Goal: Task Accomplishment & Management: Manage account settings

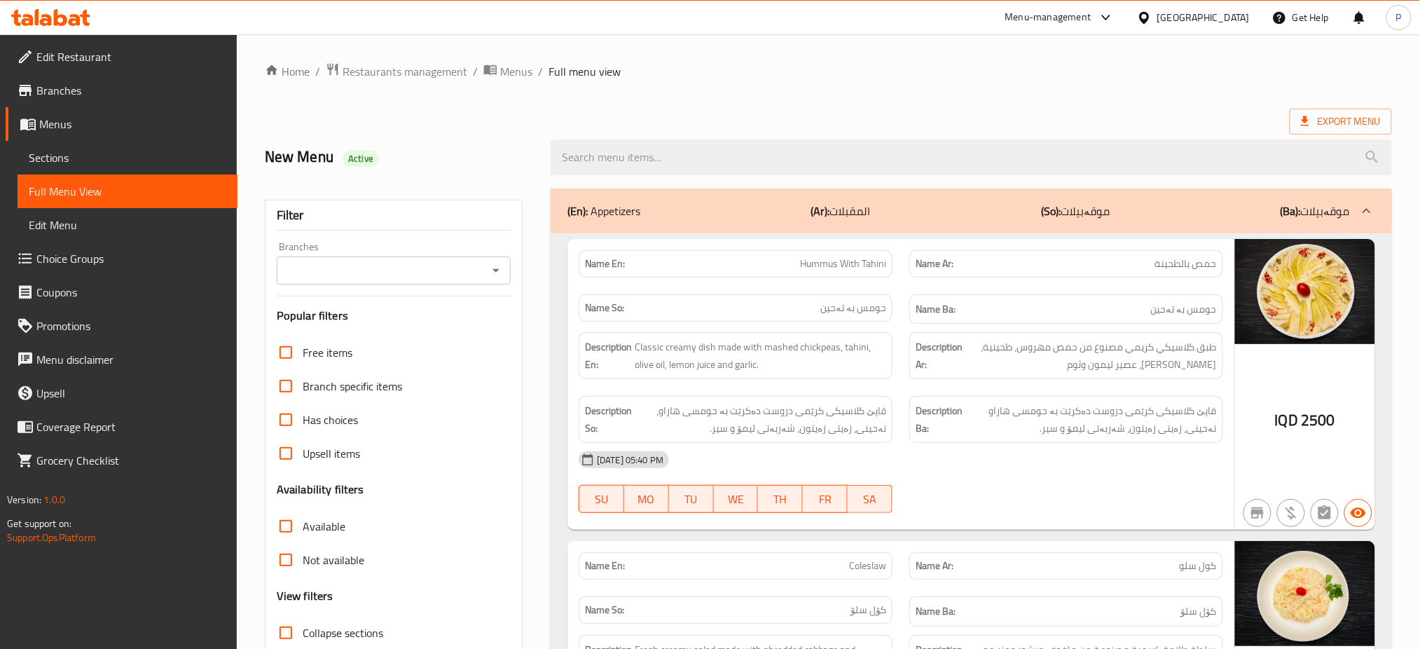
click at [405, 69] on span "Restaurants management" at bounding box center [405, 71] width 125 height 17
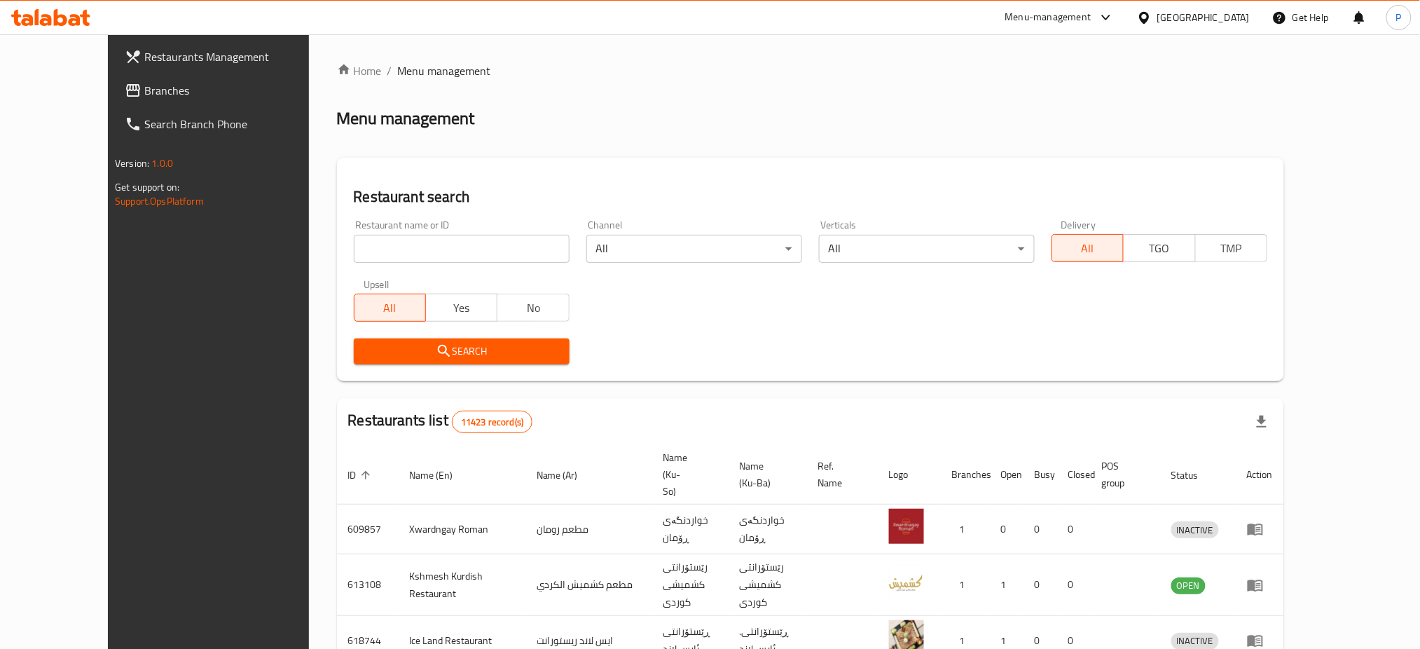
click at [1152, 16] on icon at bounding box center [1144, 18] width 15 height 15
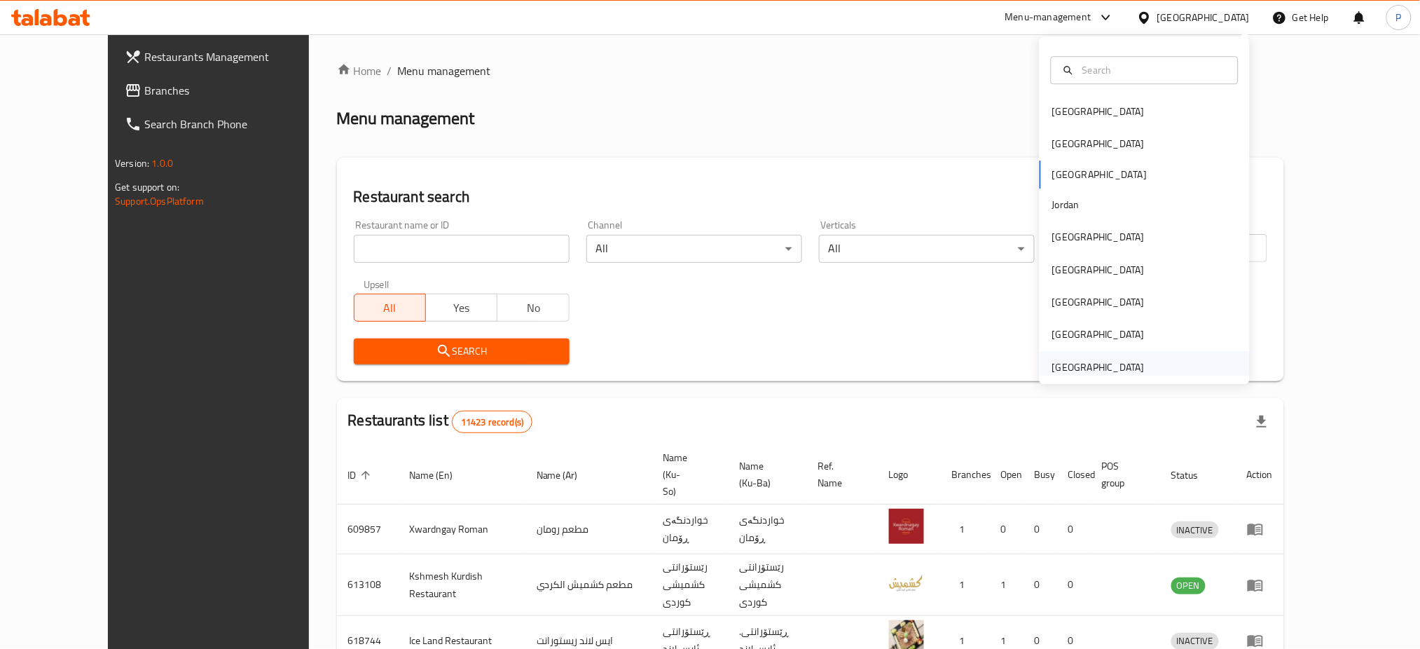
click at [1060, 364] on div "[GEOGRAPHIC_DATA]" at bounding box center [1098, 366] width 92 height 15
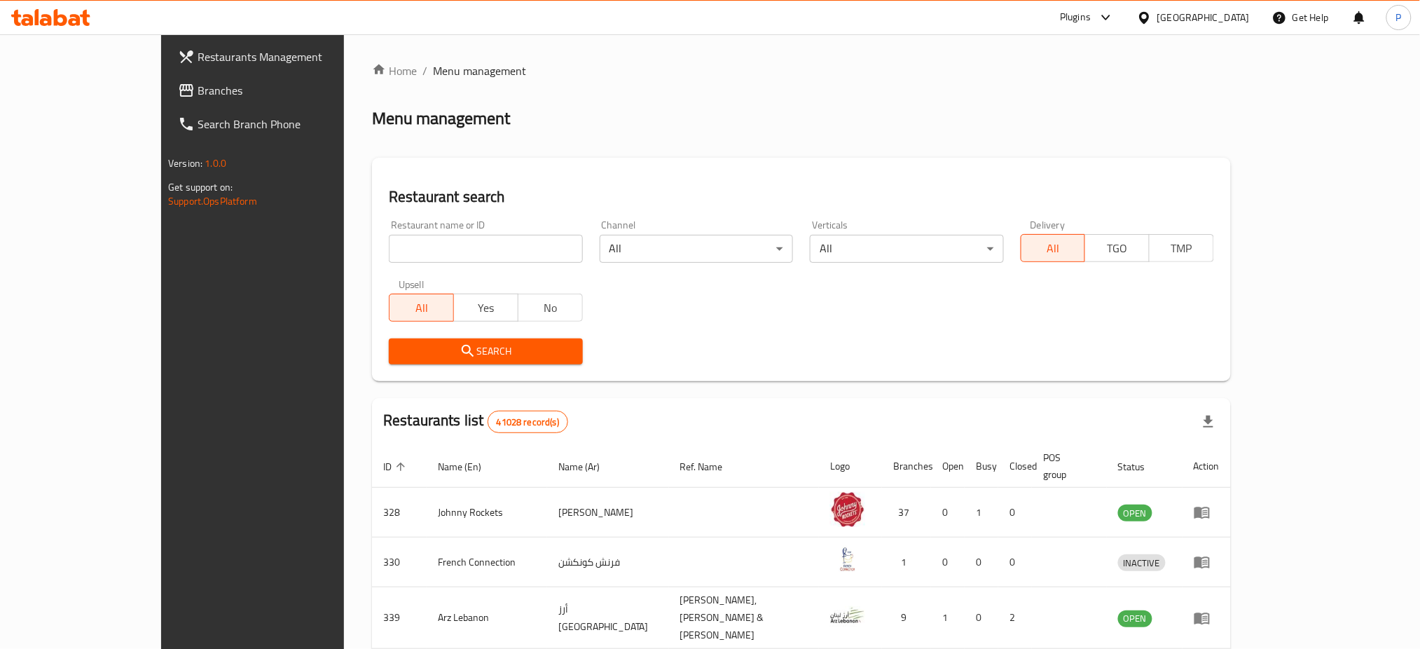
click at [431, 242] on input "search" at bounding box center [485, 249] width 193 height 28
paste input "Malabar Foods Restaurant"
type input "Malabar Foods Restaurant"
click button "Search" at bounding box center [485, 351] width 193 height 26
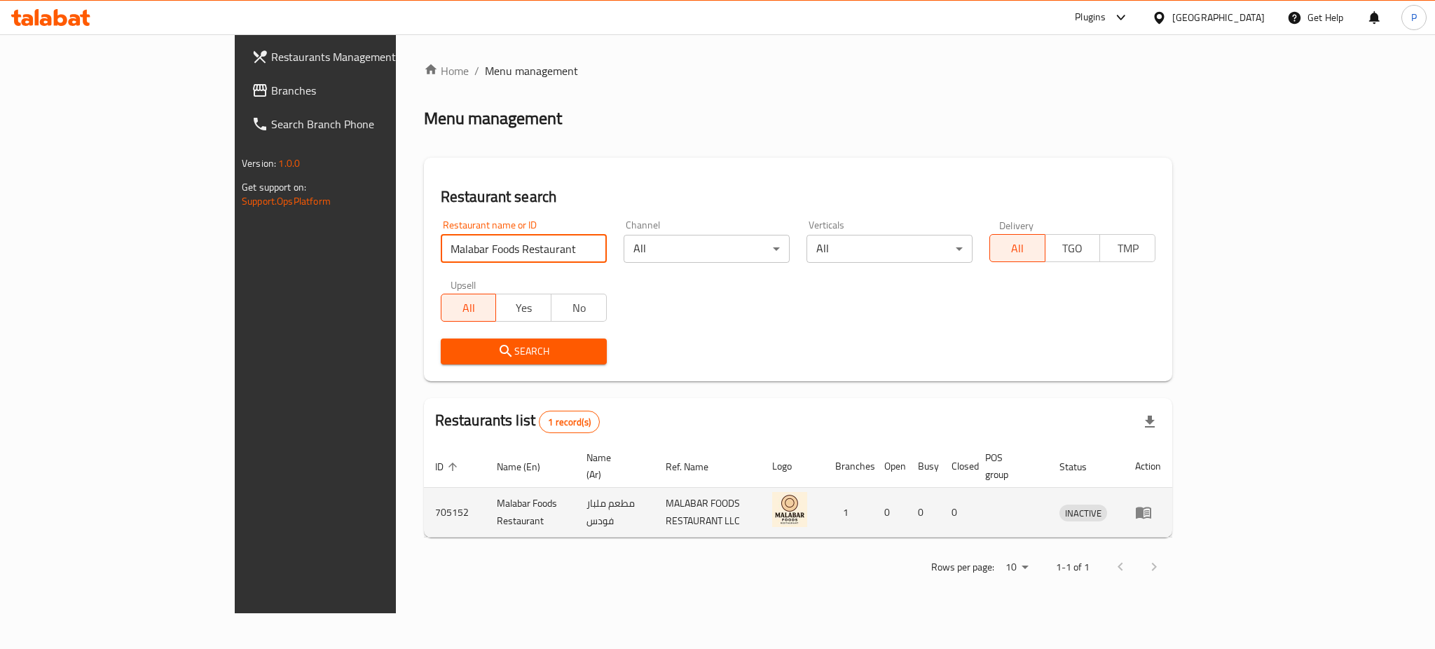
click at [1152, 504] on icon "enhanced table" at bounding box center [1143, 512] width 17 height 17
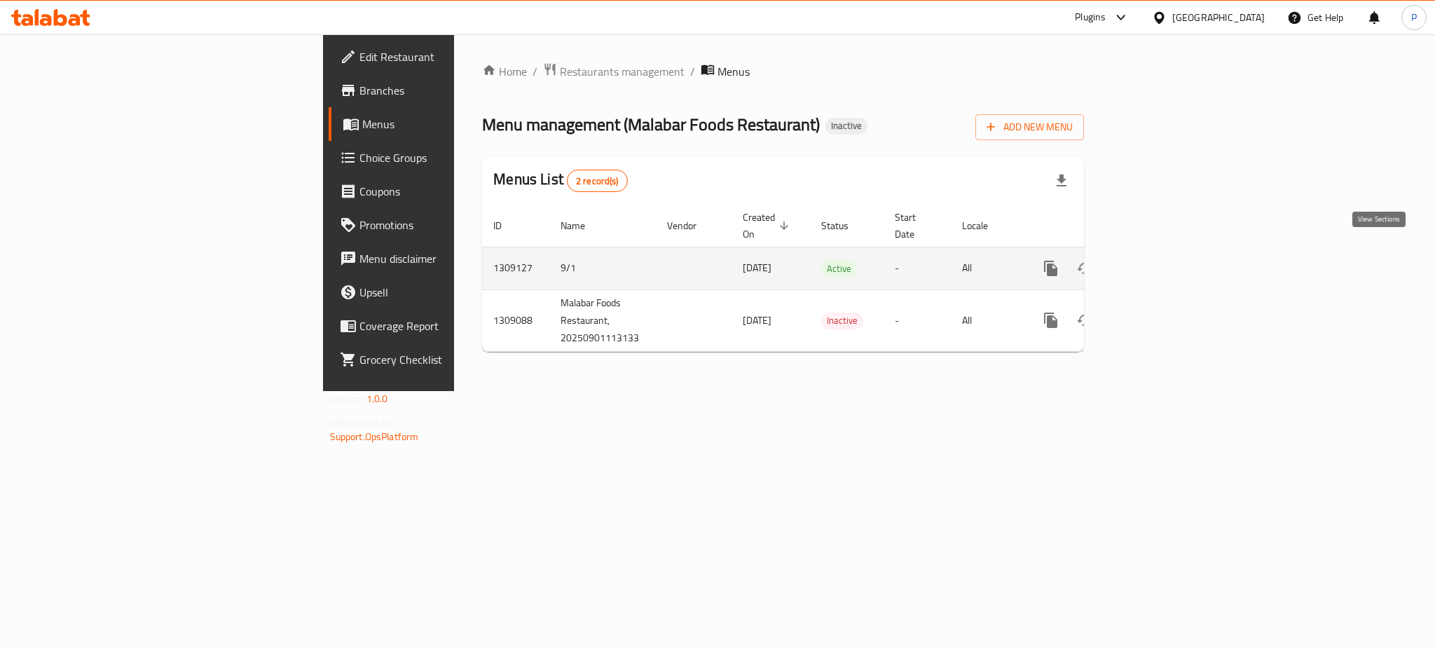
click at [1160, 260] on icon "enhanced table" at bounding box center [1151, 268] width 17 height 17
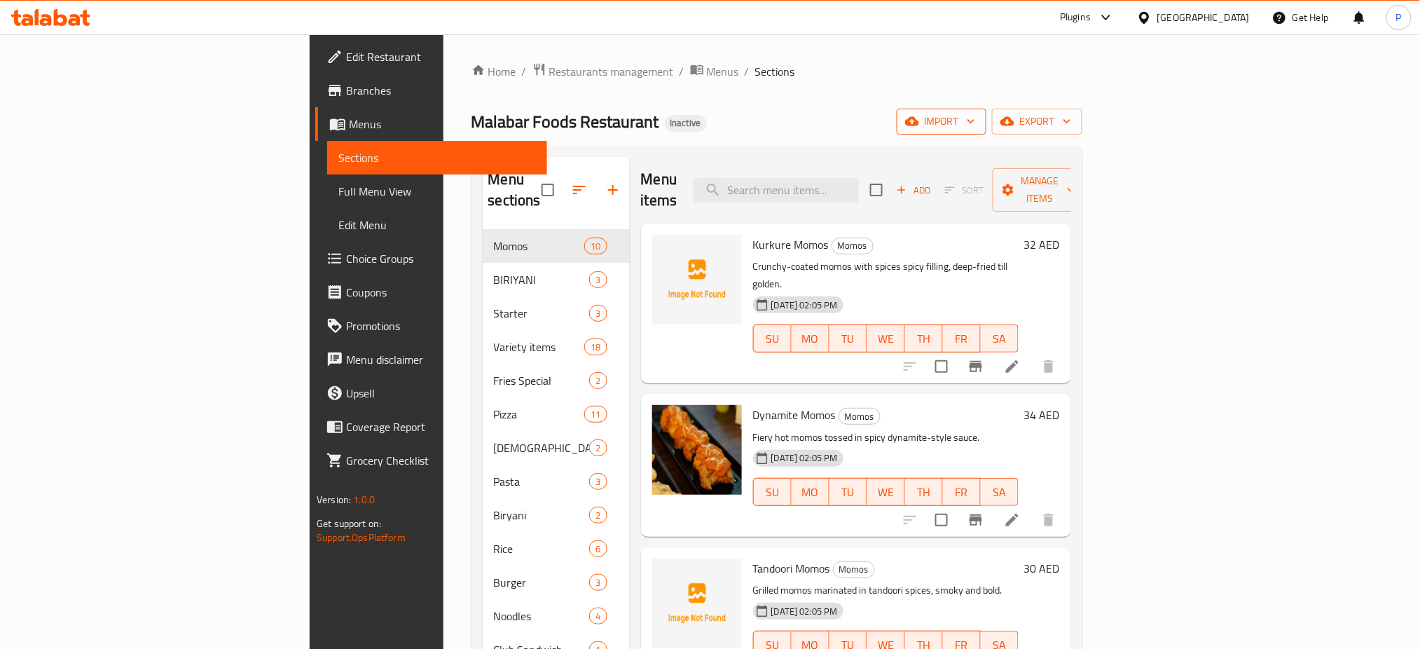
click at [975, 123] on span "import" at bounding box center [941, 122] width 67 height 18
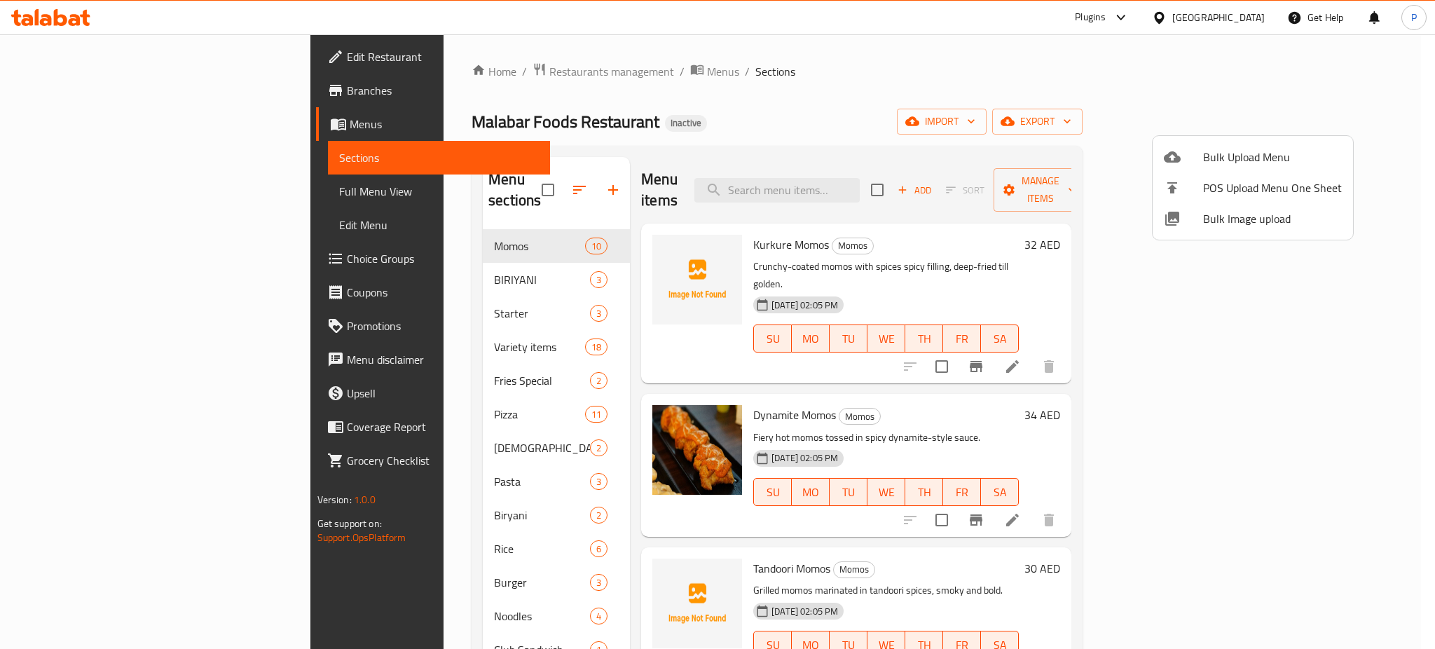
click at [1222, 221] on span "Bulk Image upload" at bounding box center [1272, 218] width 139 height 17
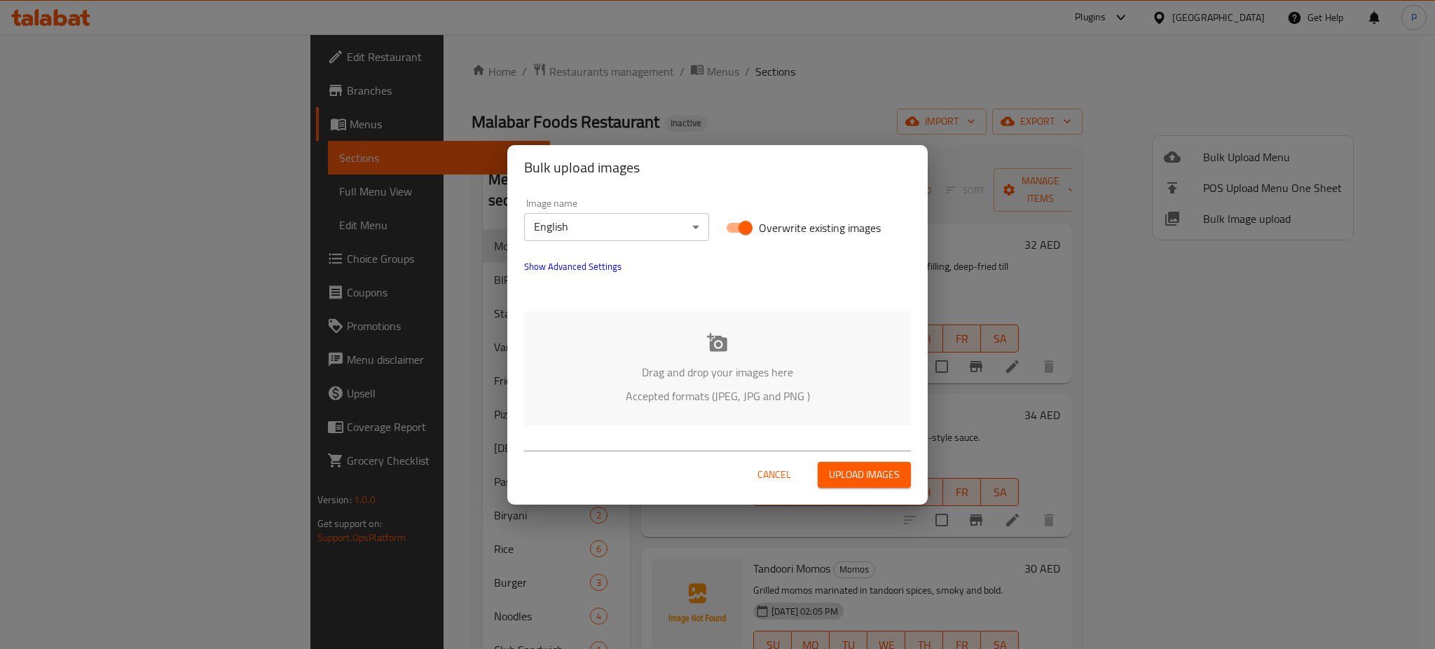
click at [676, 334] on div "Drag and drop your images here Accepted formats (JPEG, JPG and PNG )" at bounding box center [717, 368] width 387 height 114
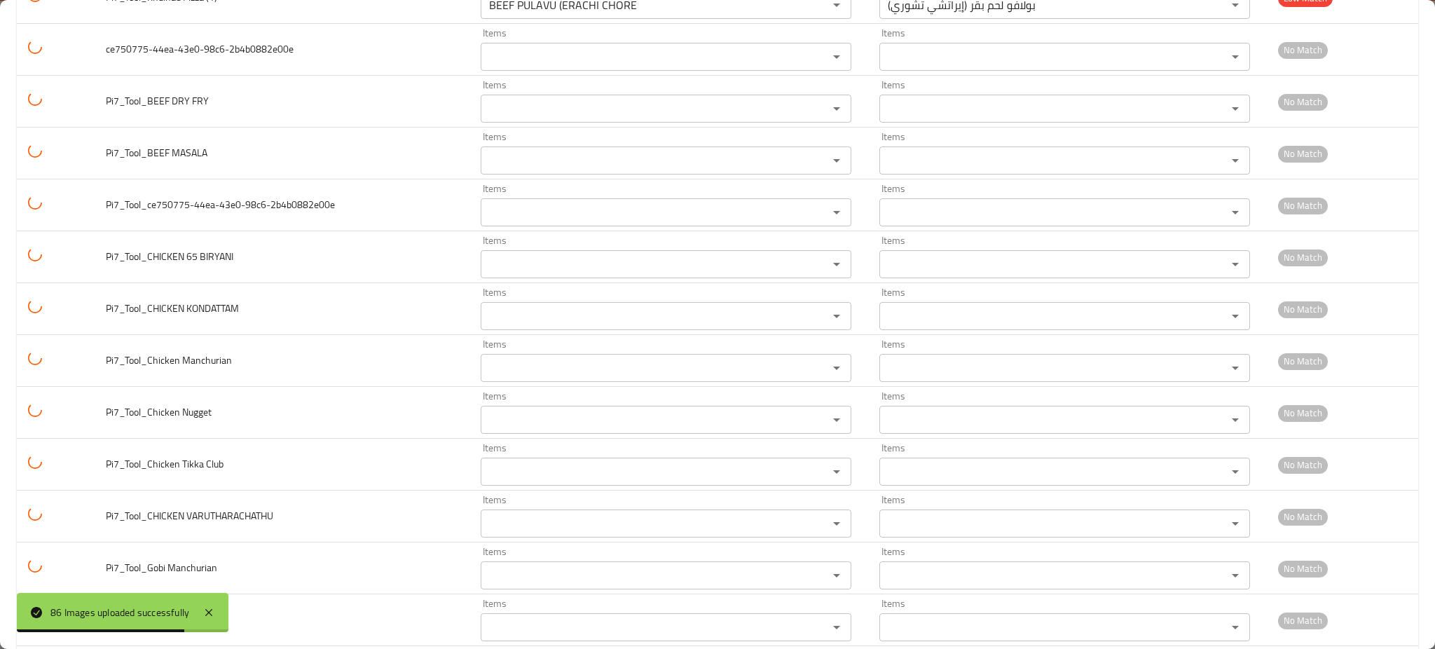
scroll to position [3455, 0]
click at [205, 605] on icon at bounding box center [208, 612] width 17 height 17
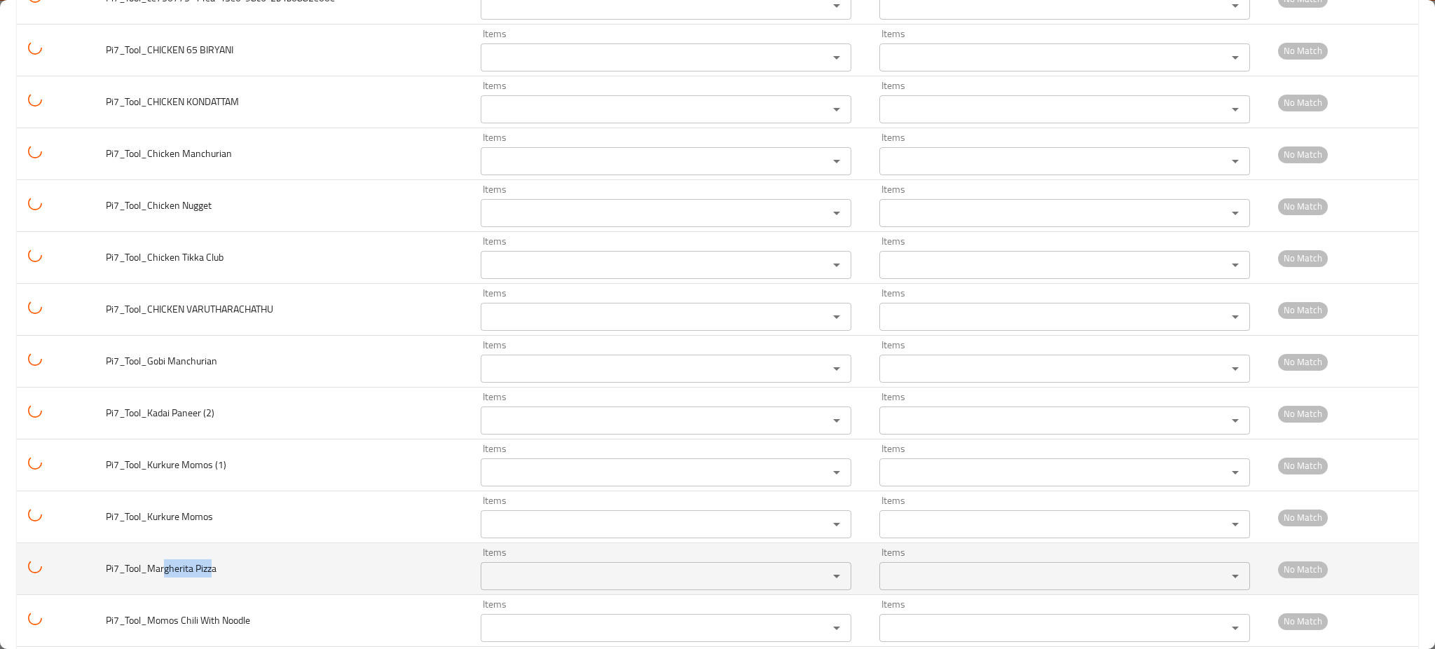
drag, startPoint x: 172, startPoint y: 567, endPoint x: 210, endPoint y: 565, distance: 38.6
click at [210, 565] on span "Pi7_Tool_Margherita Pizza" at bounding box center [161, 568] width 111 height 18
copy span "gherita Pizz"
click at [575, 576] on Pizza "Items" at bounding box center [645, 576] width 321 height 20
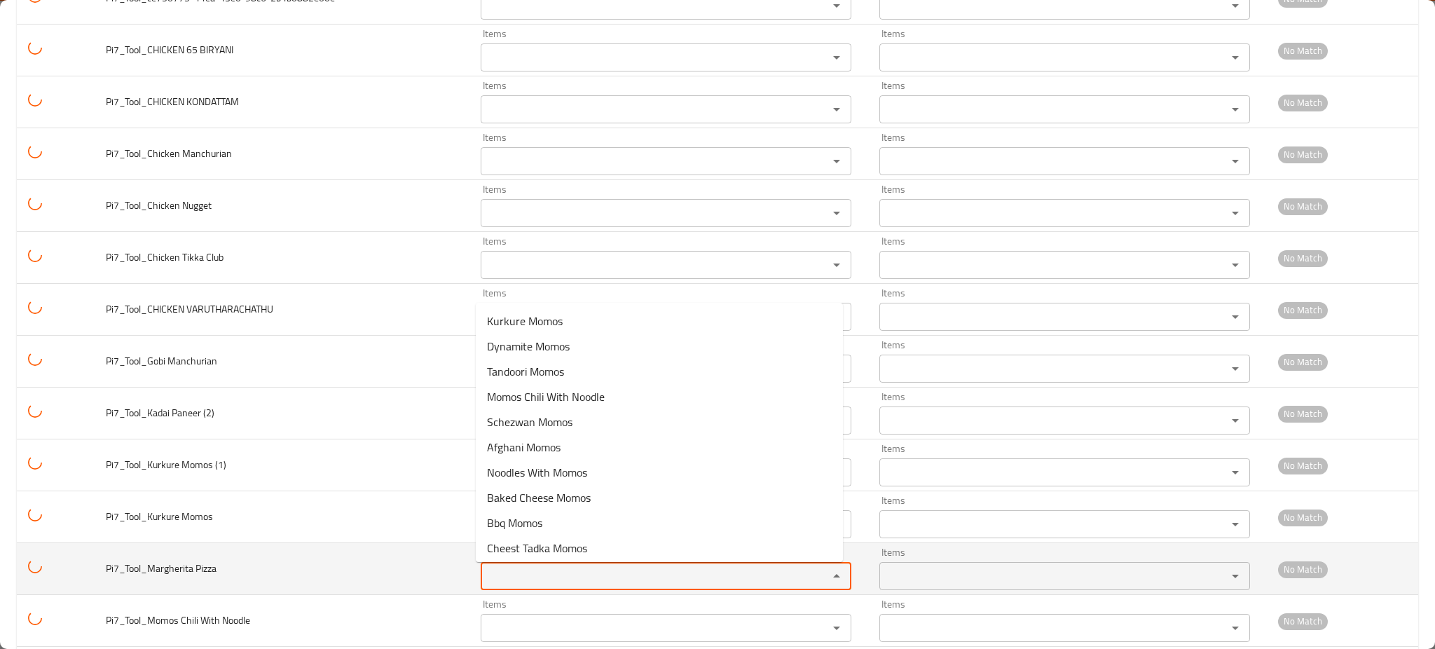
paste Pizza "gherita Pizz"
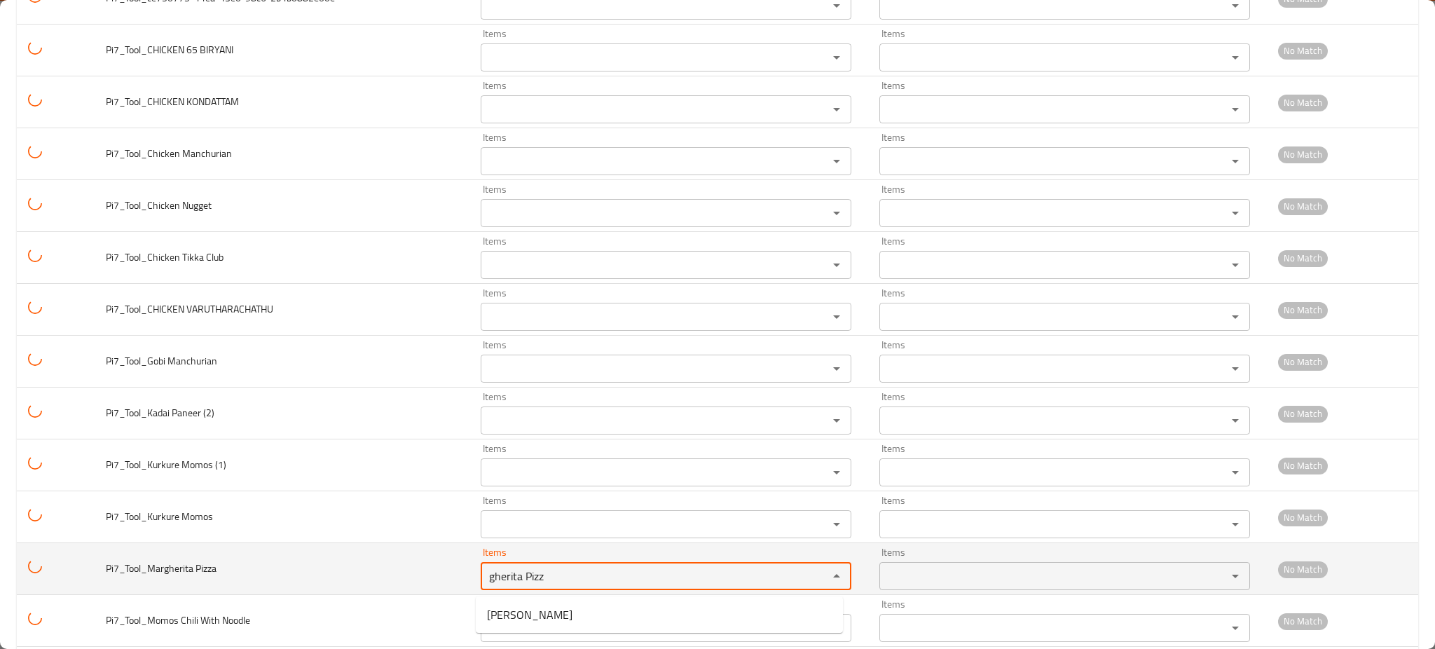
click at [543, 610] on span "[PERSON_NAME]" at bounding box center [529, 614] width 85 height 17
type Pizza "[PERSON_NAME]"
type Pizza-ar "[PERSON_NAME]"
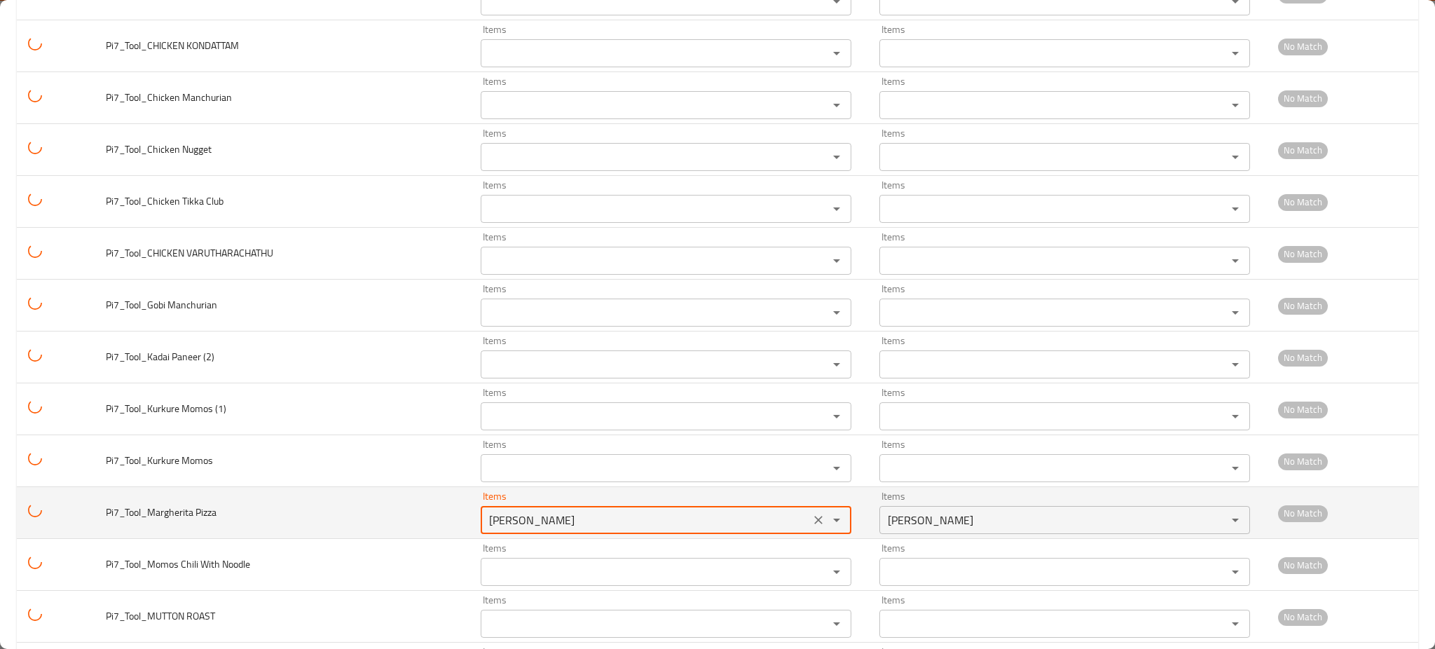
scroll to position [3548, 0]
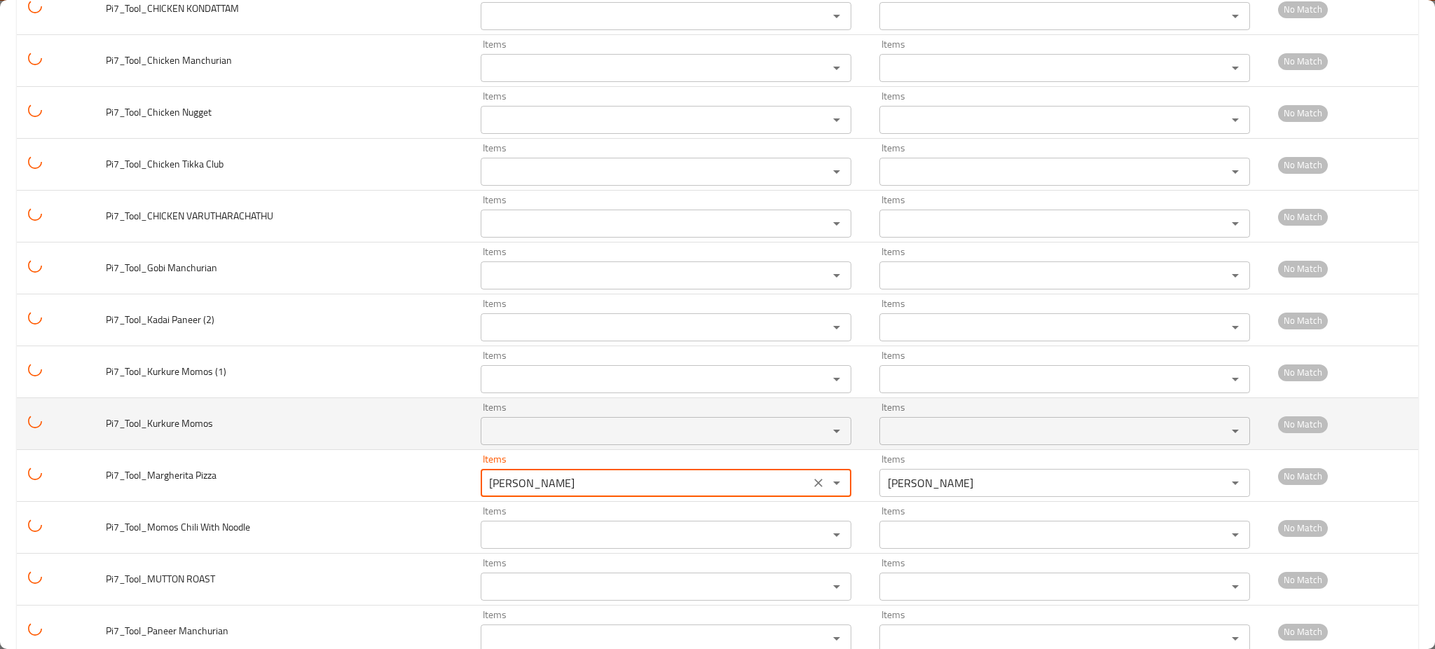
type Pizza "[PERSON_NAME]"
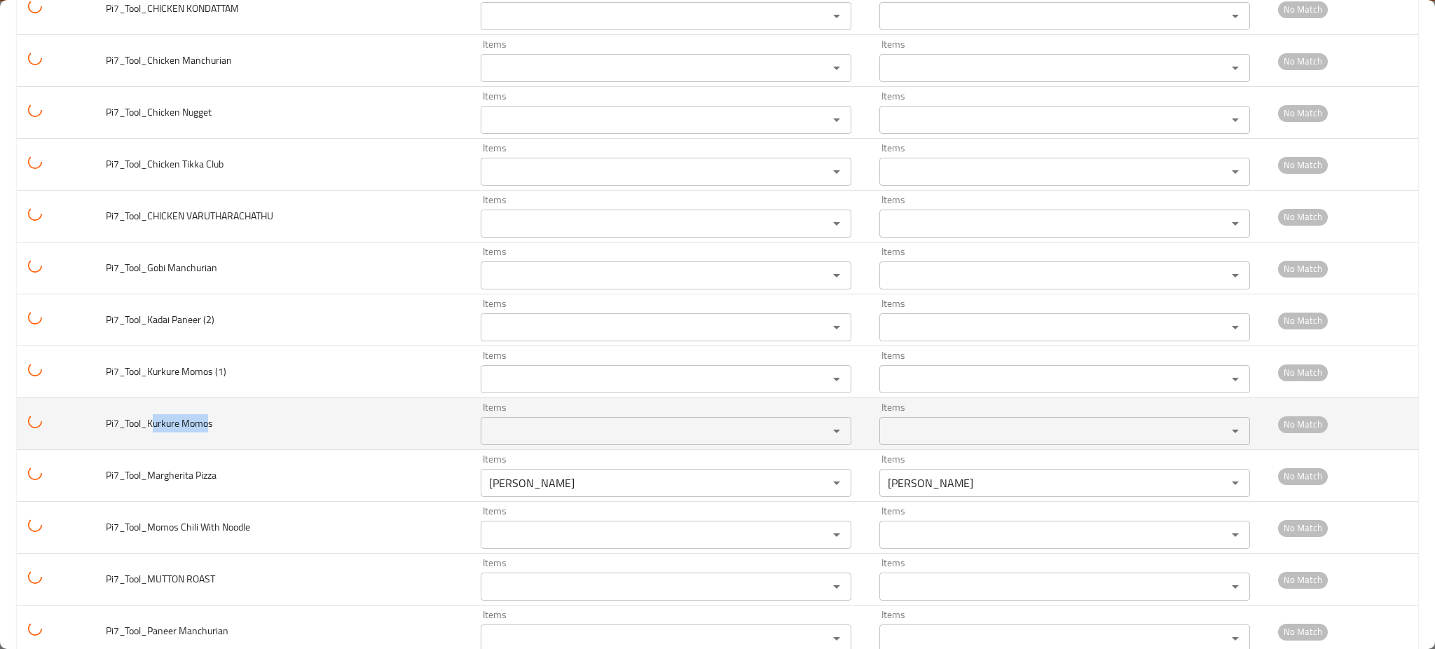
click at [208, 415] on td "Pi7_Tool_Kurkure Momos" at bounding box center [282, 424] width 375 height 52
copy span "urkure Momo"
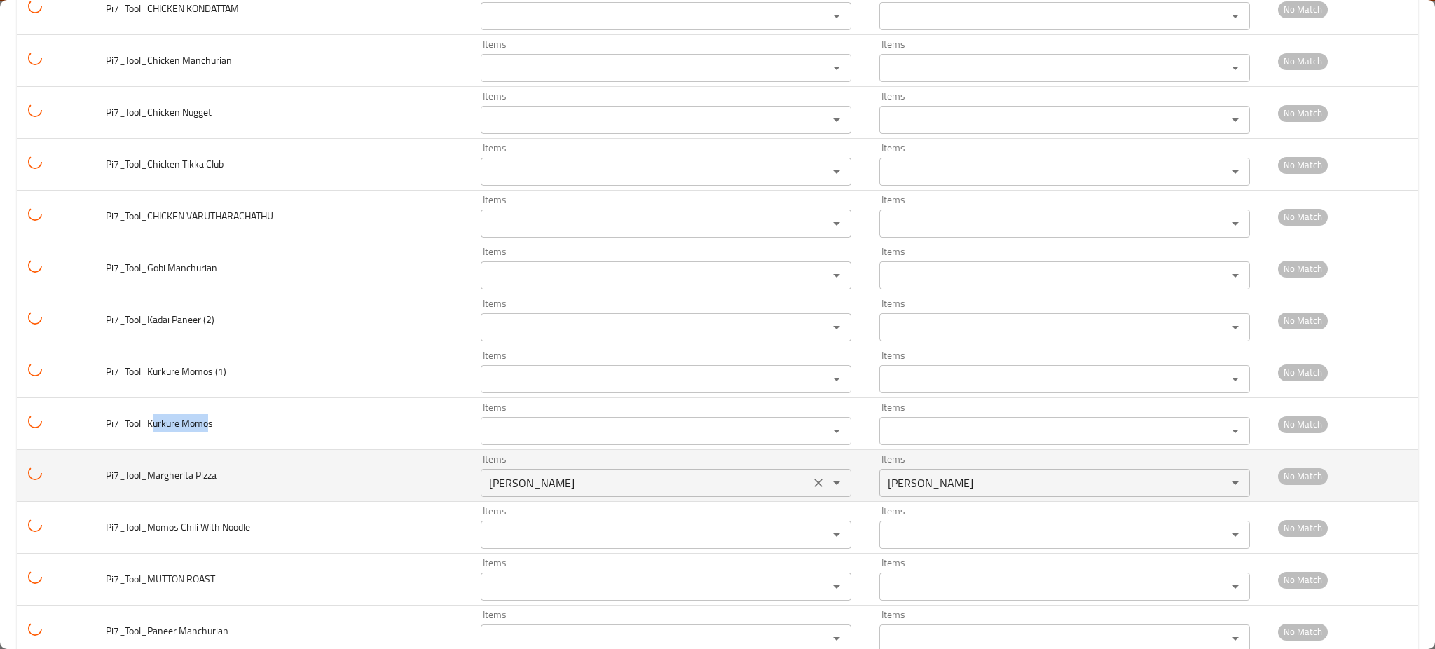
click at [574, 429] on Momos "Items" at bounding box center [645, 431] width 321 height 20
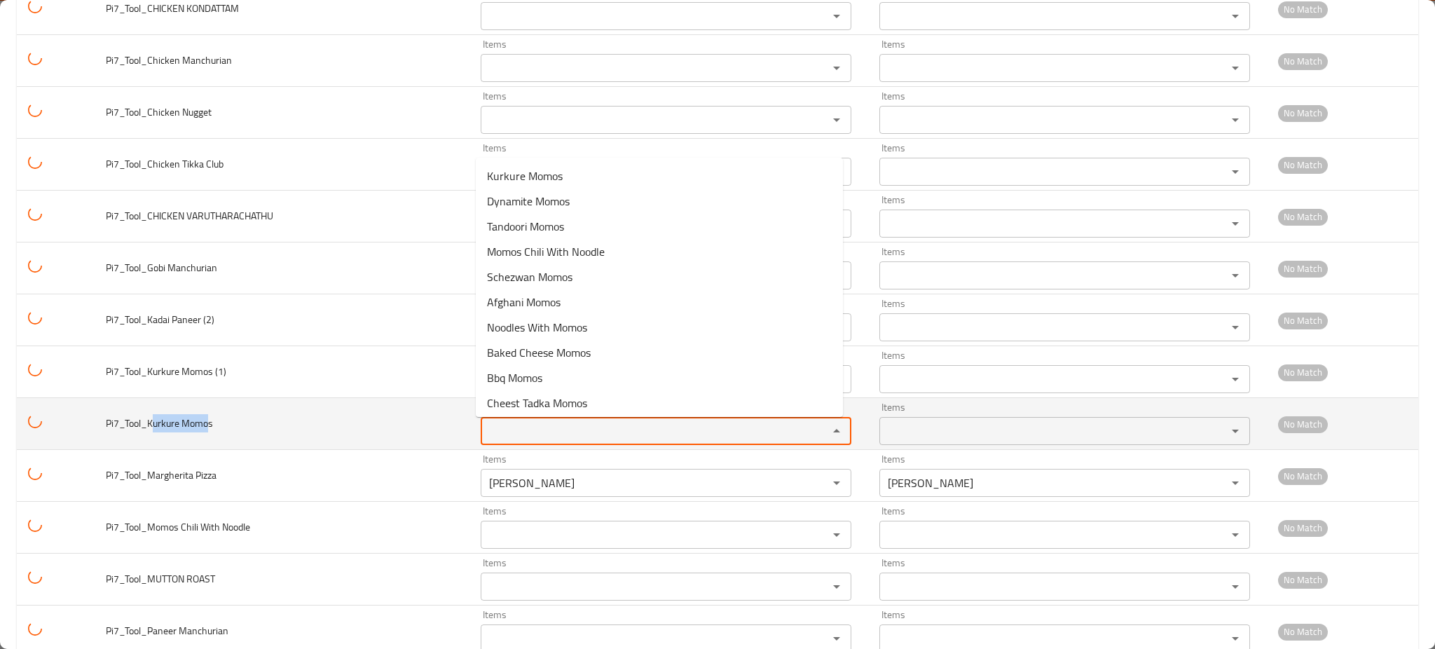
paste Momos "urkure Momo"
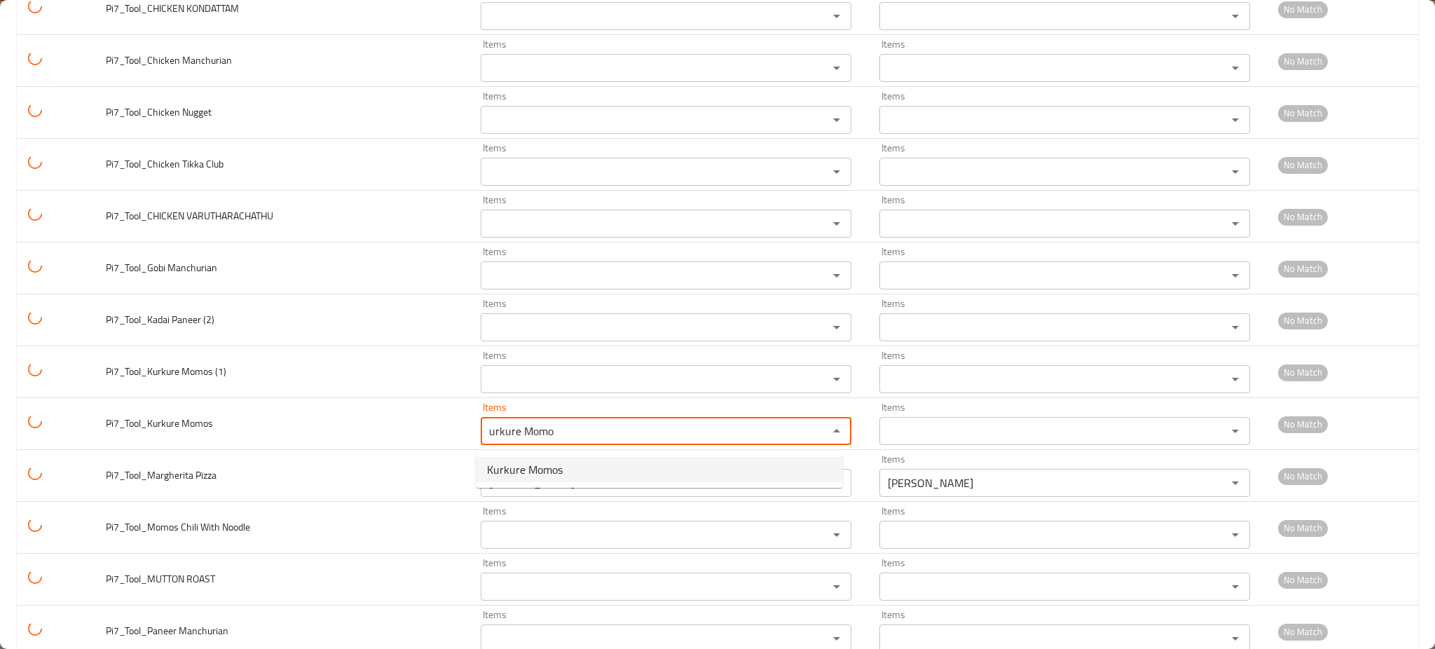
click at [546, 467] on span "Kurkure Momos" at bounding box center [525, 469] width 76 height 17
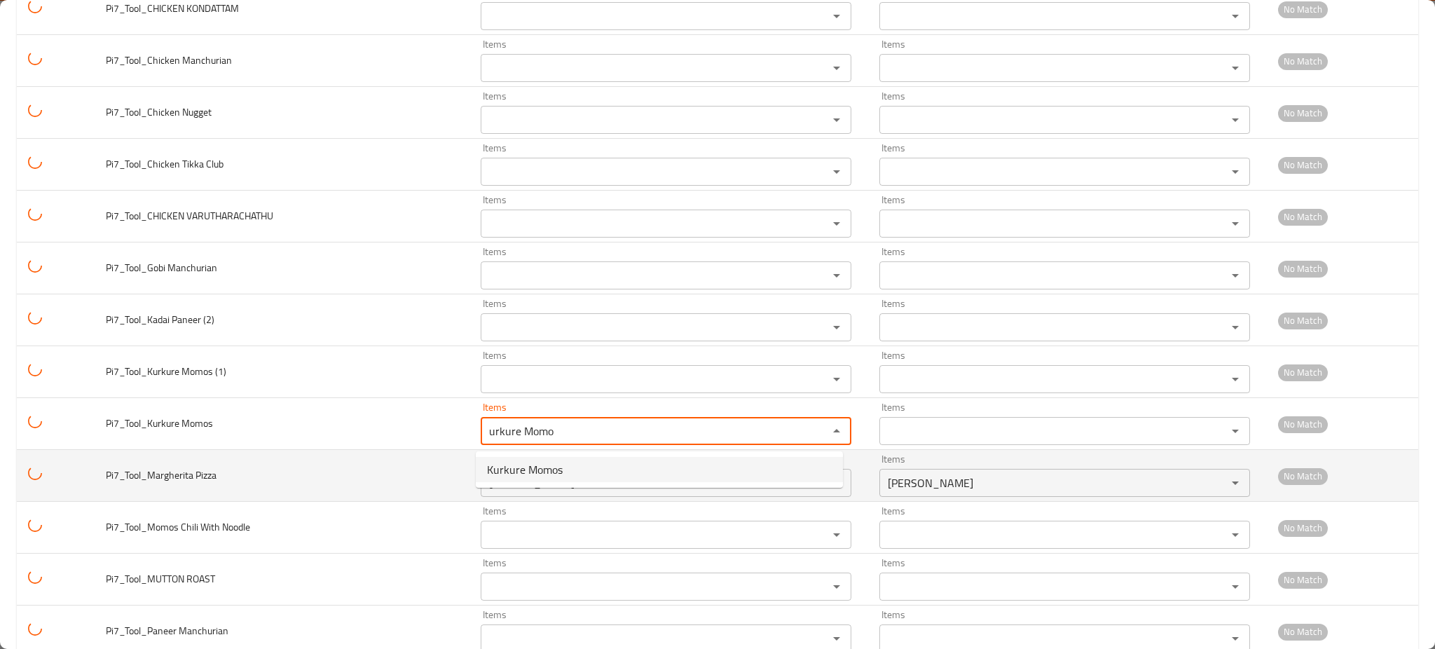
type Momos "Kurkure Momos"
type Momos-ar "موموس كوركور"
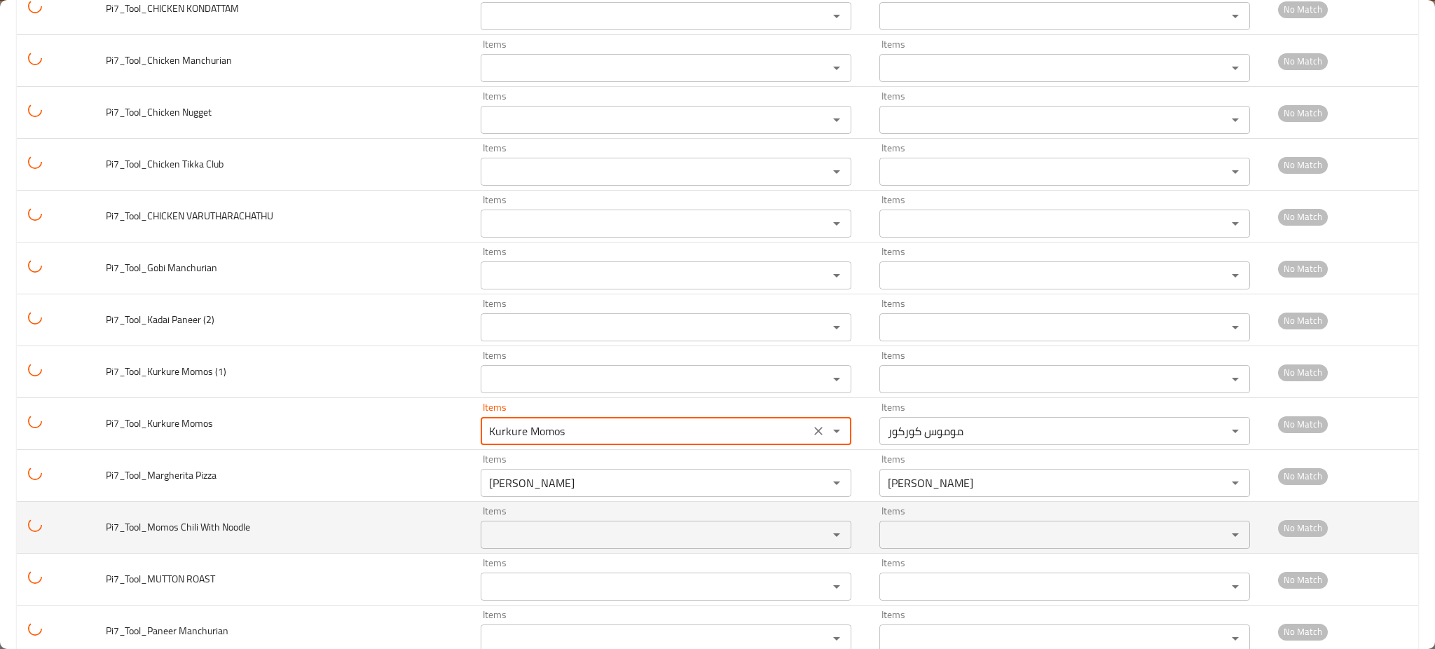
type Momos "Kurkure Momos"
click at [251, 528] on td "Pi7_Tool_Momos Chili With Noodle" at bounding box center [282, 528] width 375 height 52
click at [527, 522] on div "Items Items" at bounding box center [666, 527] width 371 height 43
paste Noodle "s Chili With Noodle"
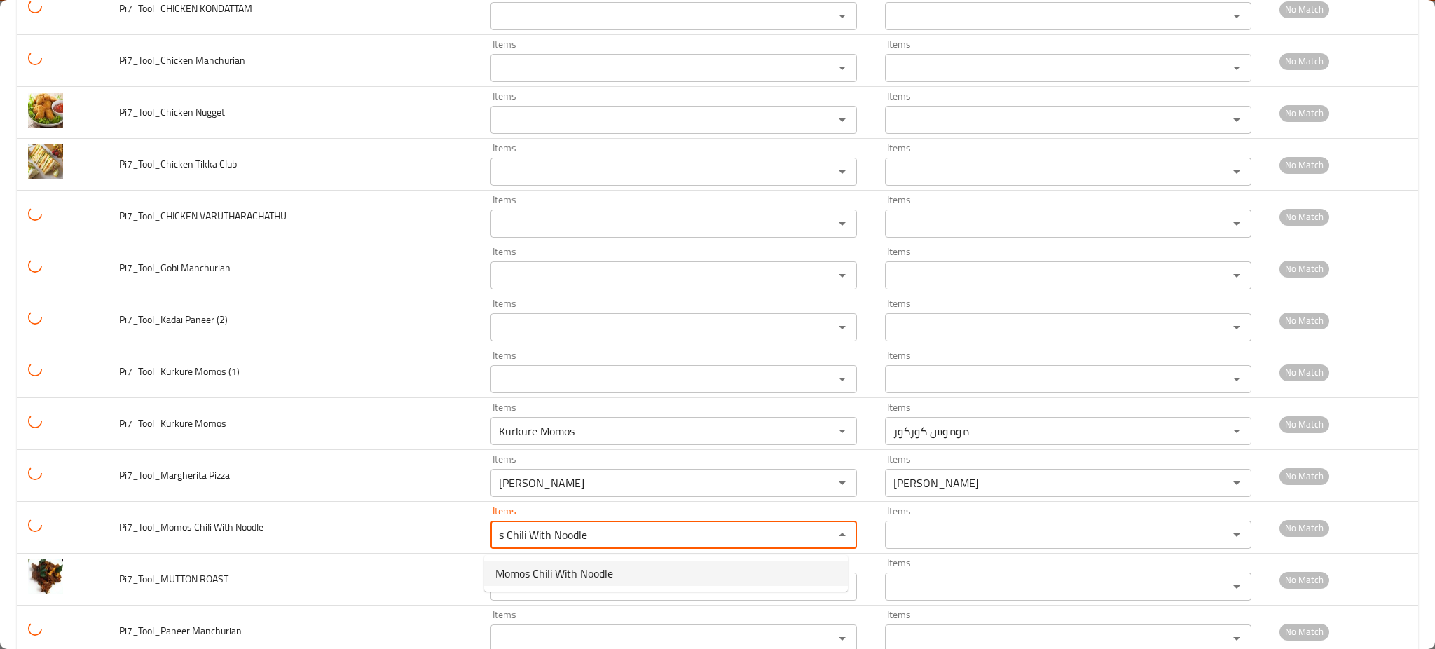
click at [539, 572] on span "Momos Chili With Noodle" at bounding box center [554, 573] width 118 height 17
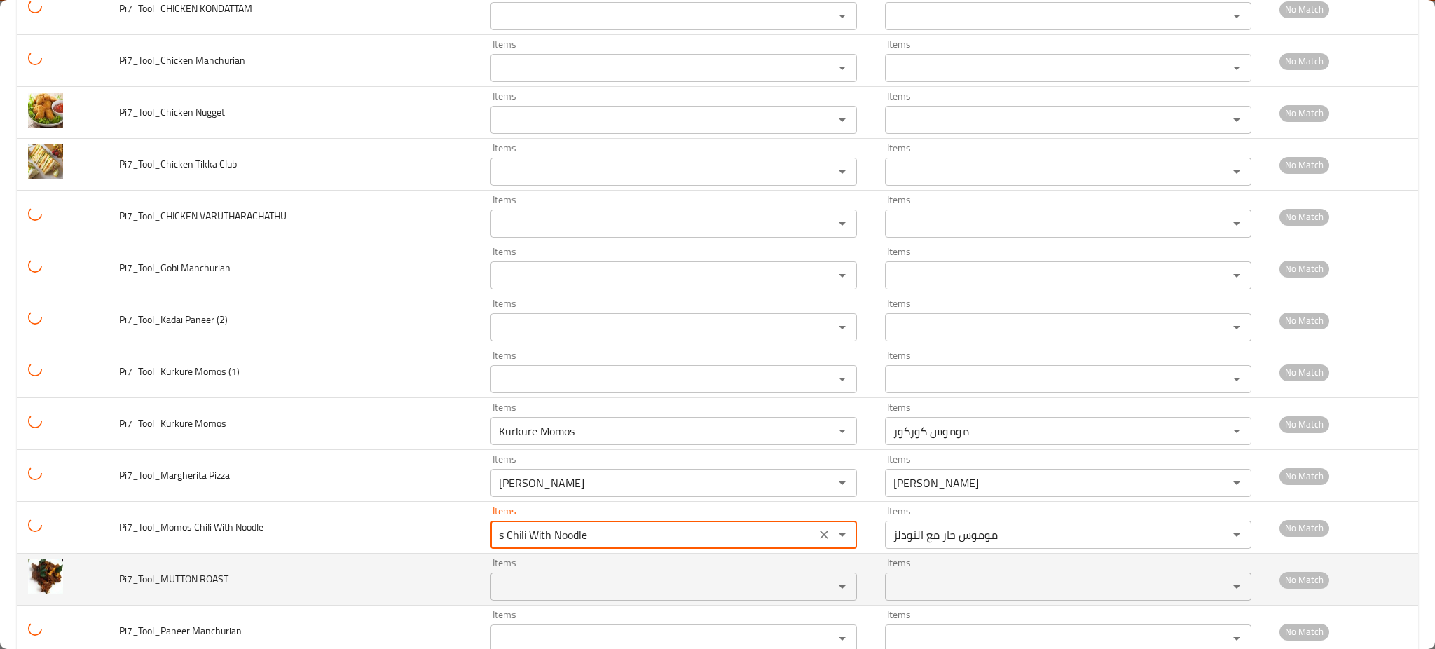
type Noodle "Momos Chili With Noodle"
type Noodle-ar "موموس حار مع النودلز"
type Noodle "Momos Chili With Noodle"
drag, startPoint x: 178, startPoint y: 586, endPoint x: 229, endPoint y: 577, distance: 51.9
click at [229, 577] on td "Pi7_Tool_MUTTON ROAST" at bounding box center [293, 579] width 371 height 52
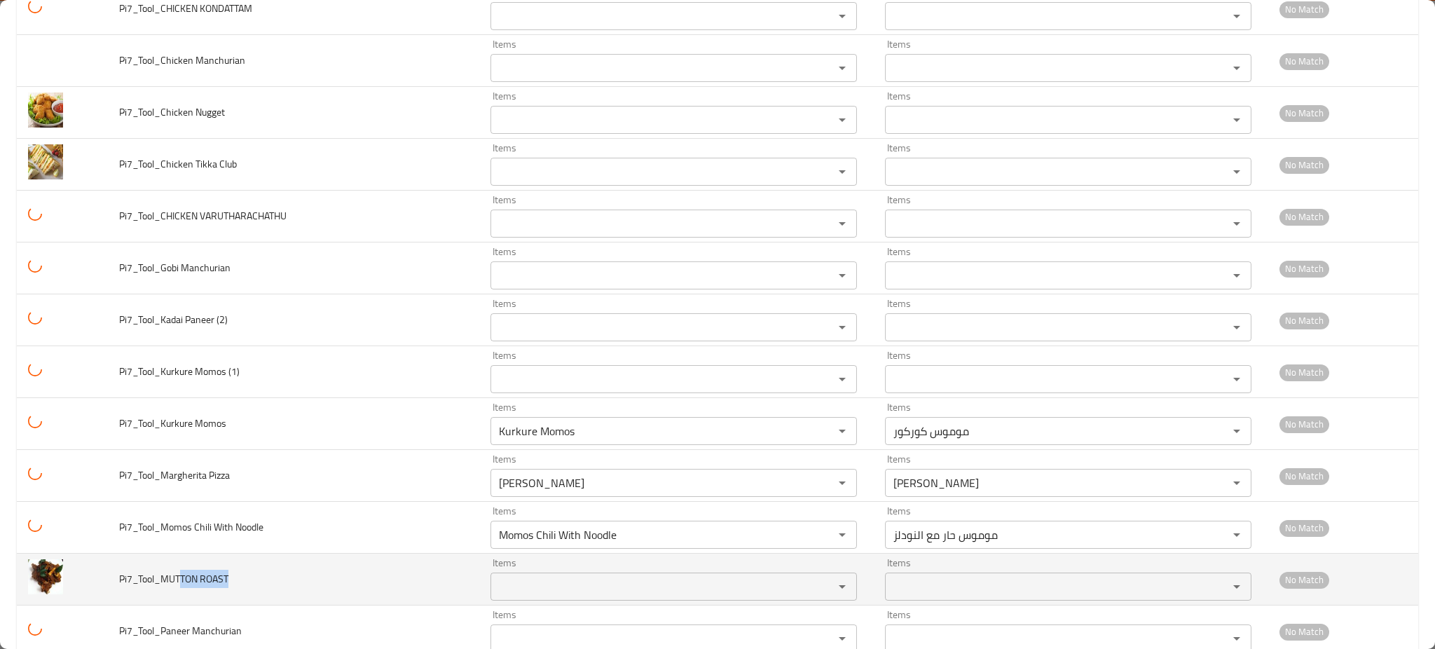
click at [577, 596] on ROAST "Items" at bounding box center [653, 586] width 317 height 20
paste ROAST "TON ROAST"
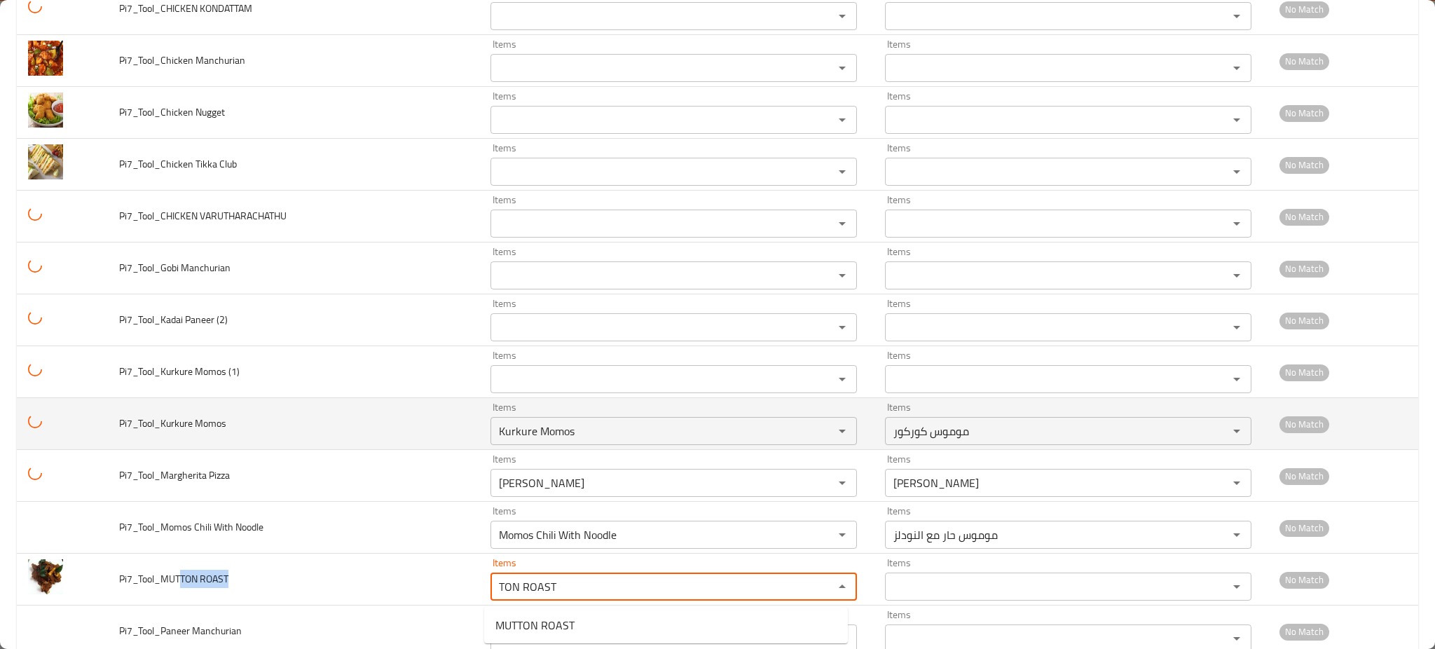
click at [545, 616] on span "MUTTON ROAST" at bounding box center [534, 624] width 79 height 17
type ROAST "MUTTON ROAST"
type ROAST-ar "لحم ضأن مشوي"
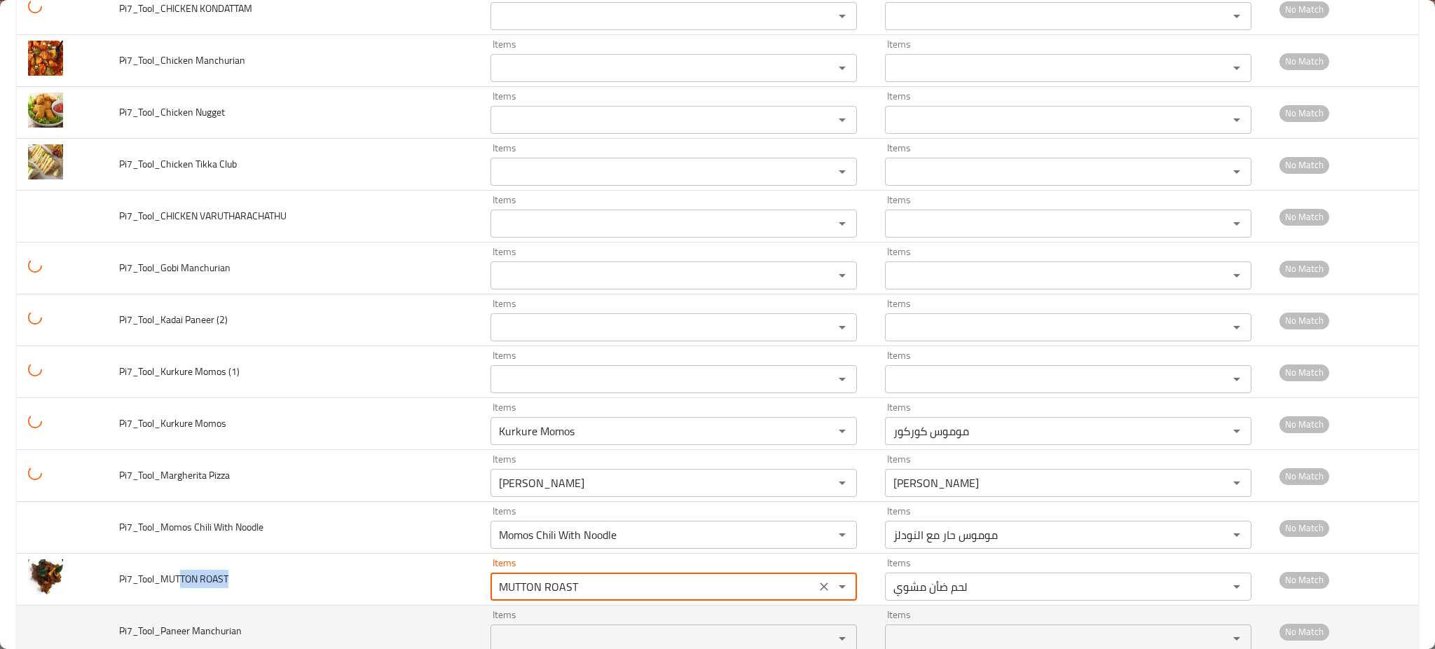
type ROAST "MUTTON ROAST"
drag, startPoint x: 219, startPoint y: 354, endPoint x: 541, endPoint y: 366, distance: 322.4
click at [233, 621] on span "Pi7_Tool_Paneer Manchurian" at bounding box center [180, 630] width 123 height 18
copy span "TON ROAST"
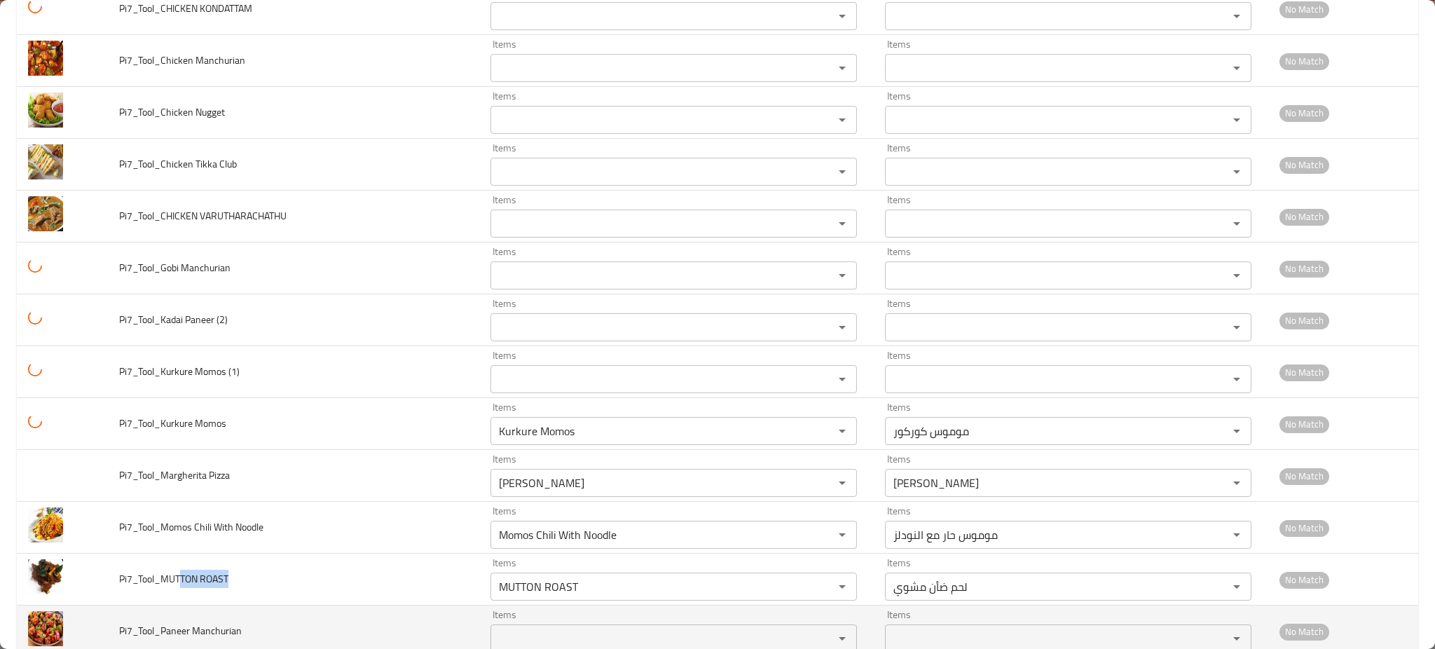
click at [552, 628] on Manchurian "Items" at bounding box center [653, 638] width 317 height 20
paste Manchurian "[PERSON_NAME] Manchuria"
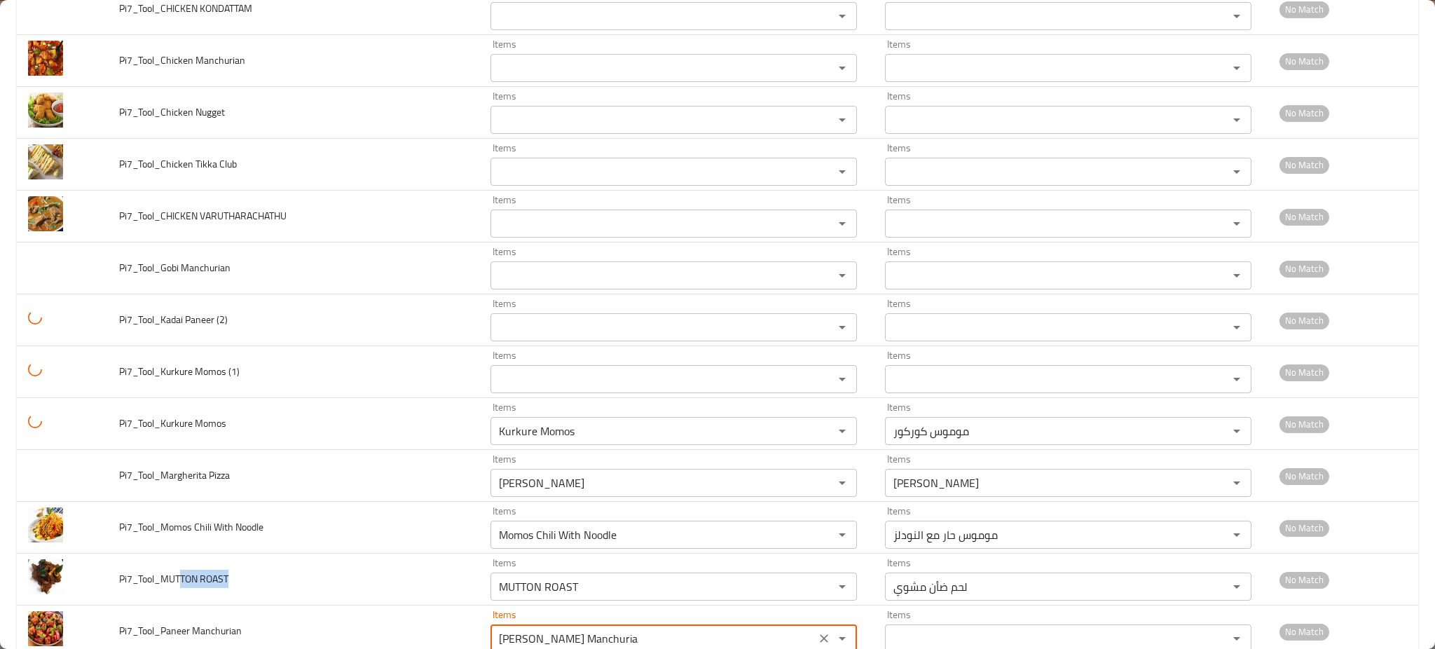
type Manchurian "Paneer Manchurian"
type Manchurian-ar "بانير منشوريان"
type Manchurian "Paneer Manchurian"
drag, startPoint x: 167, startPoint y: 409, endPoint x: 590, endPoint y: 409, distance: 423.1
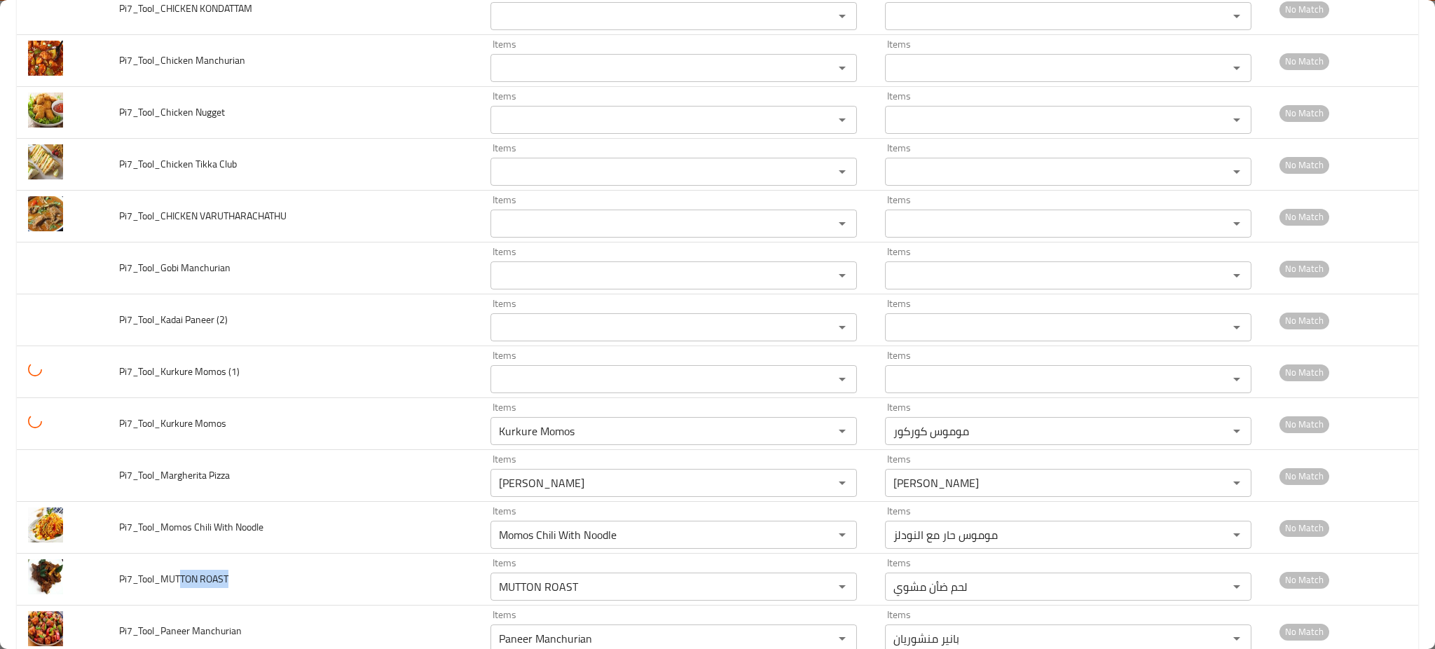
copy span "TON ROAST"
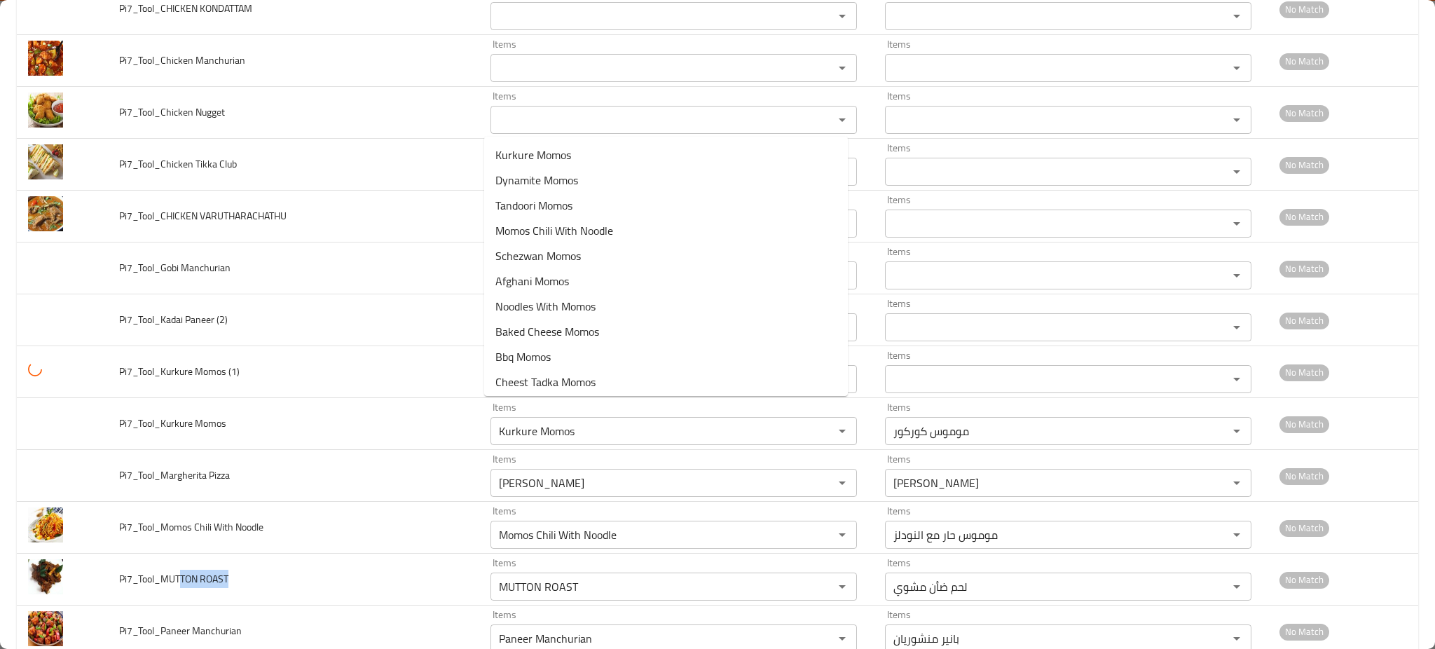
paste Pizza "aneer Tikka Pizza"
click at [558, 163] on span "Kurkure Momos" at bounding box center [533, 154] width 76 height 17
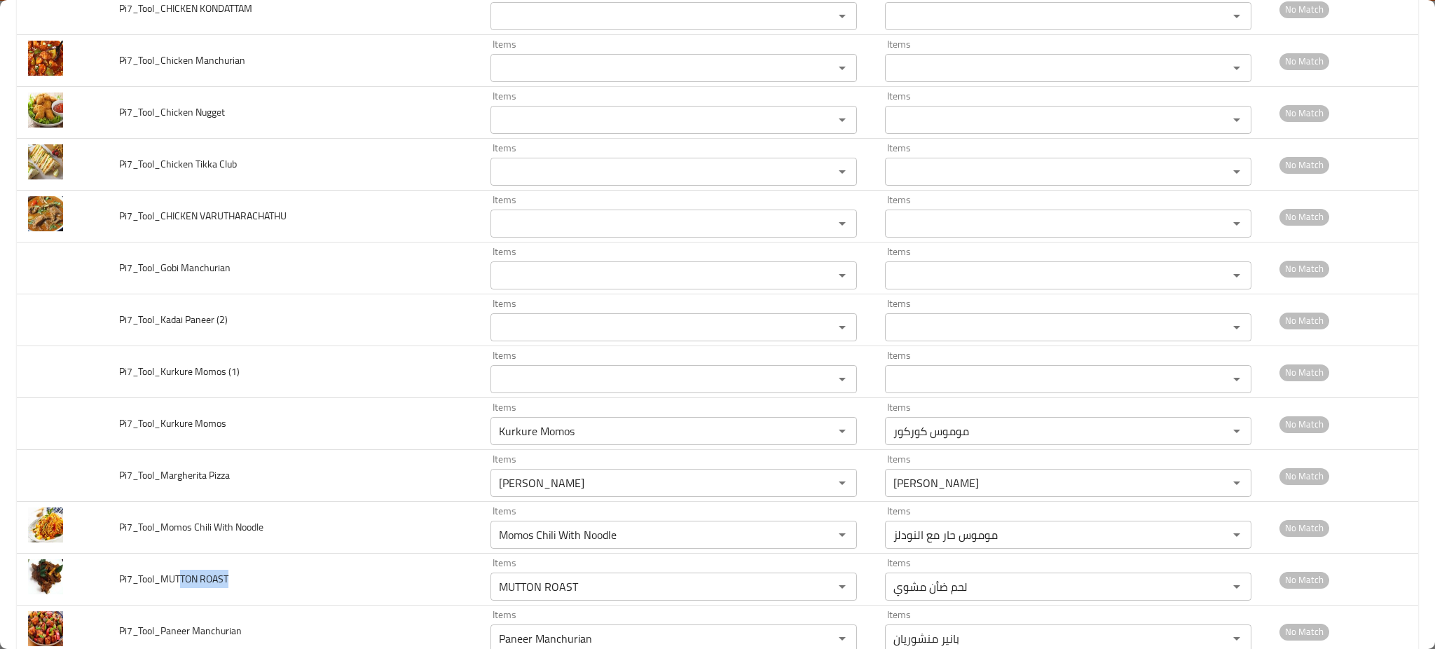
type Pizza "Paneer Tikka Pizza"
type Pizza-ar "بيتزا بانير تكا"
type Pizza "Paneer Tikka Pizza"
drag, startPoint x: 217, startPoint y: 459, endPoint x: 228, endPoint y: 457, distance: 11.4
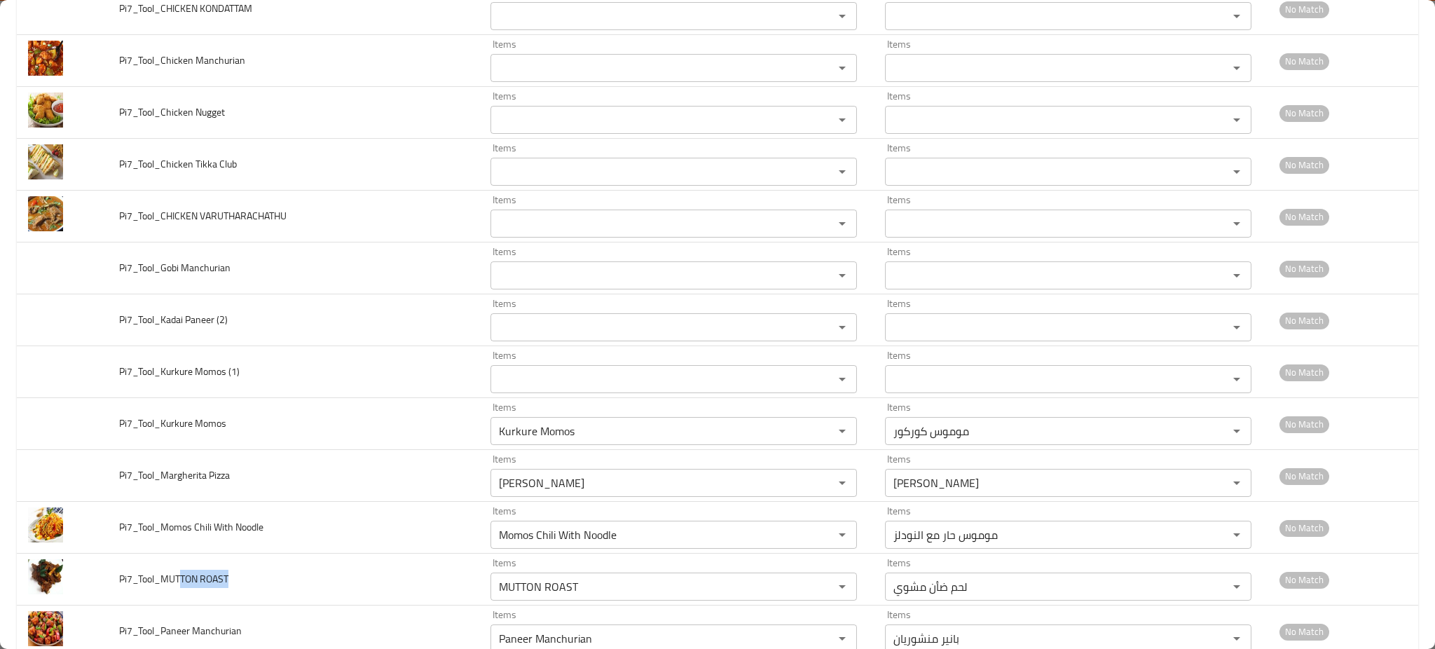
paste Alfredo "nne [PERSON_NAME]"
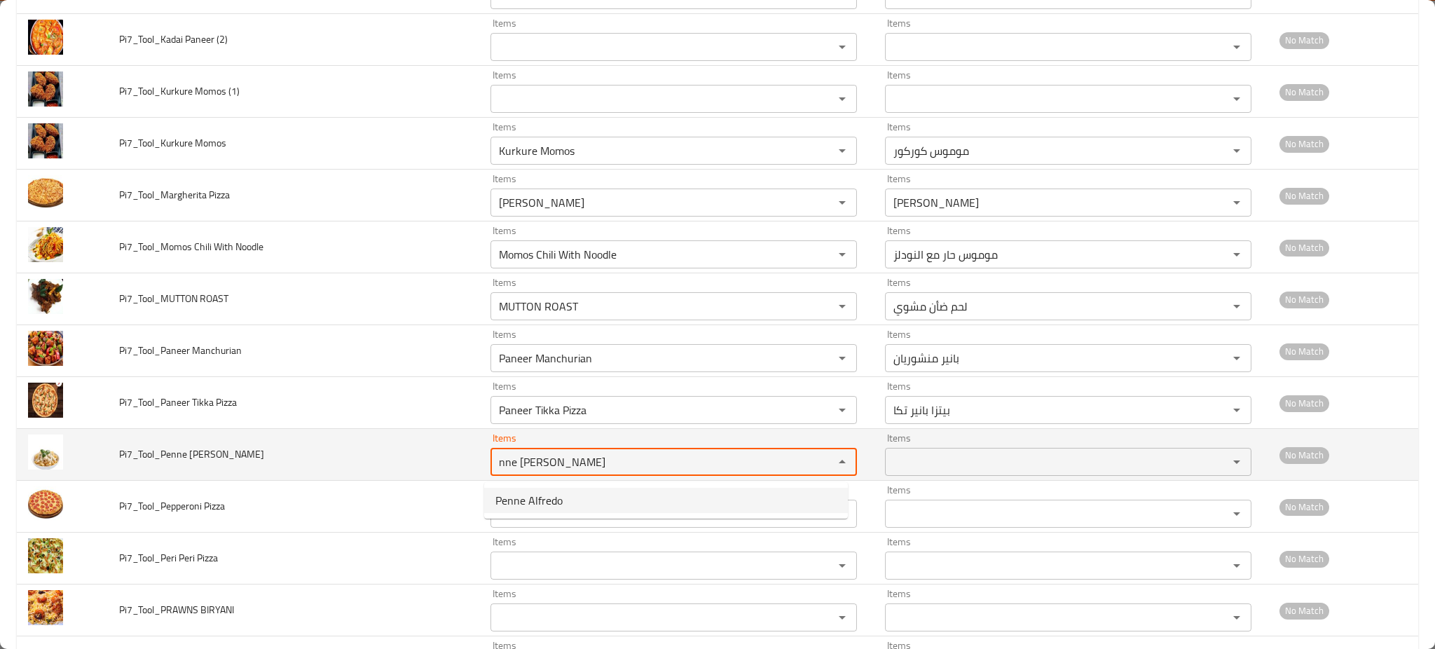
click at [552, 497] on span "Penne Alfredo" at bounding box center [528, 500] width 67 height 17
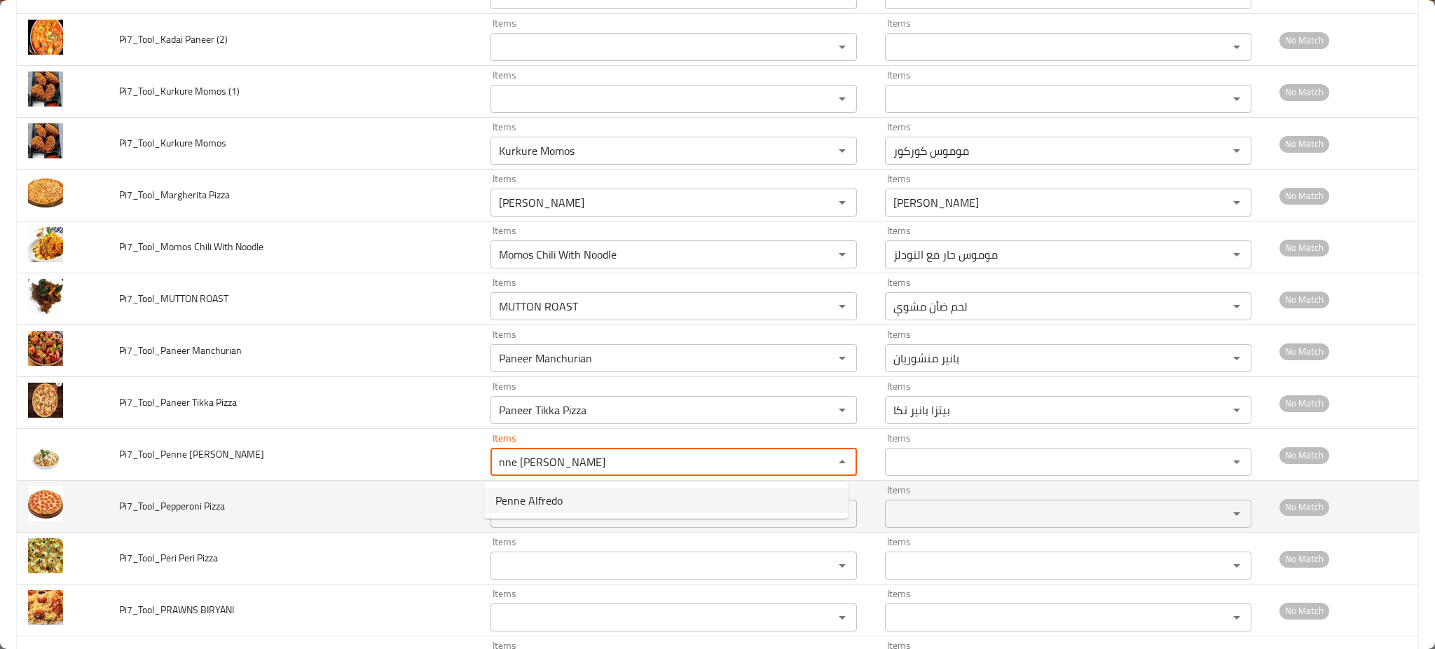
type Alfredo "Penne Alfredo"
type Alfredo-ar "[PERSON_NAME]"
type Alfredo "Penne Alfredo"
drag, startPoint x: 180, startPoint y: 510, endPoint x: 270, endPoint y: 513, distance: 89.7
click at [271, 514] on td "Pi7_Tool_Pepperoni Pizza" at bounding box center [293, 507] width 371 height 52
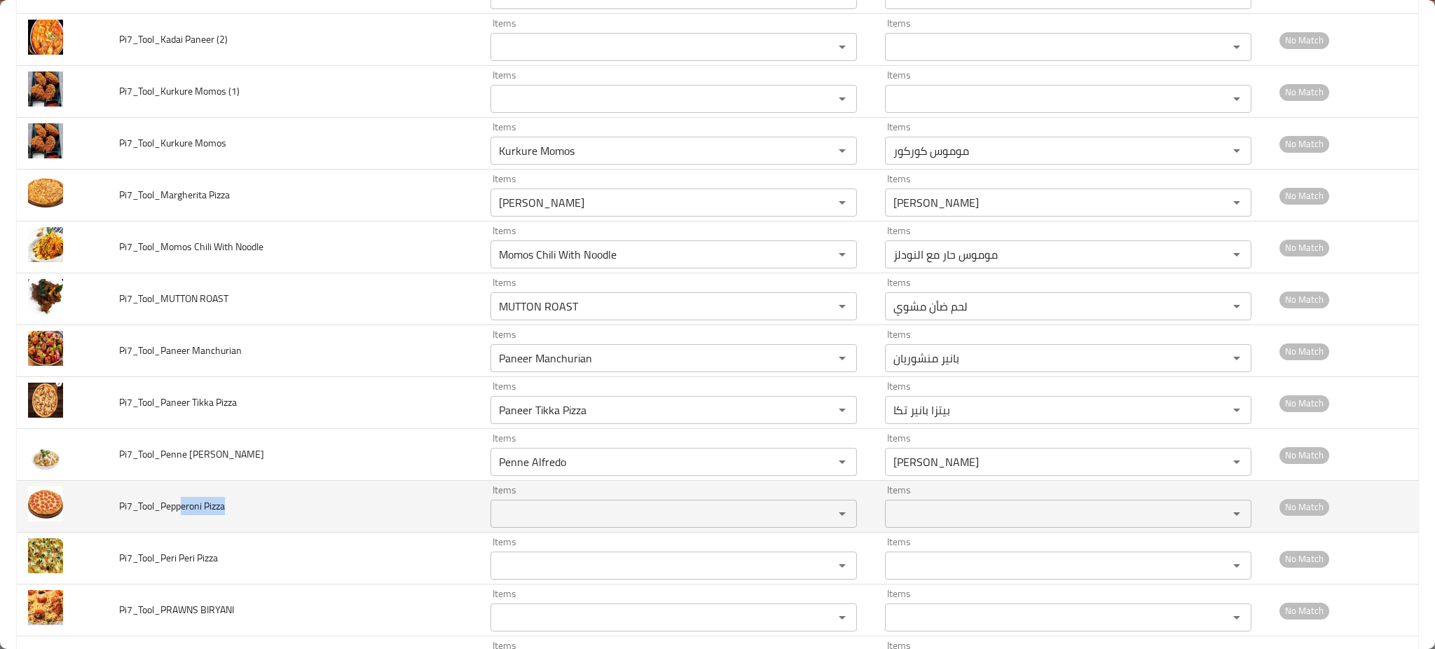
copy span "eroni Pizza"
click at [516, 503] on div "Items" at bounding box center [673, 513] width 366 height 28
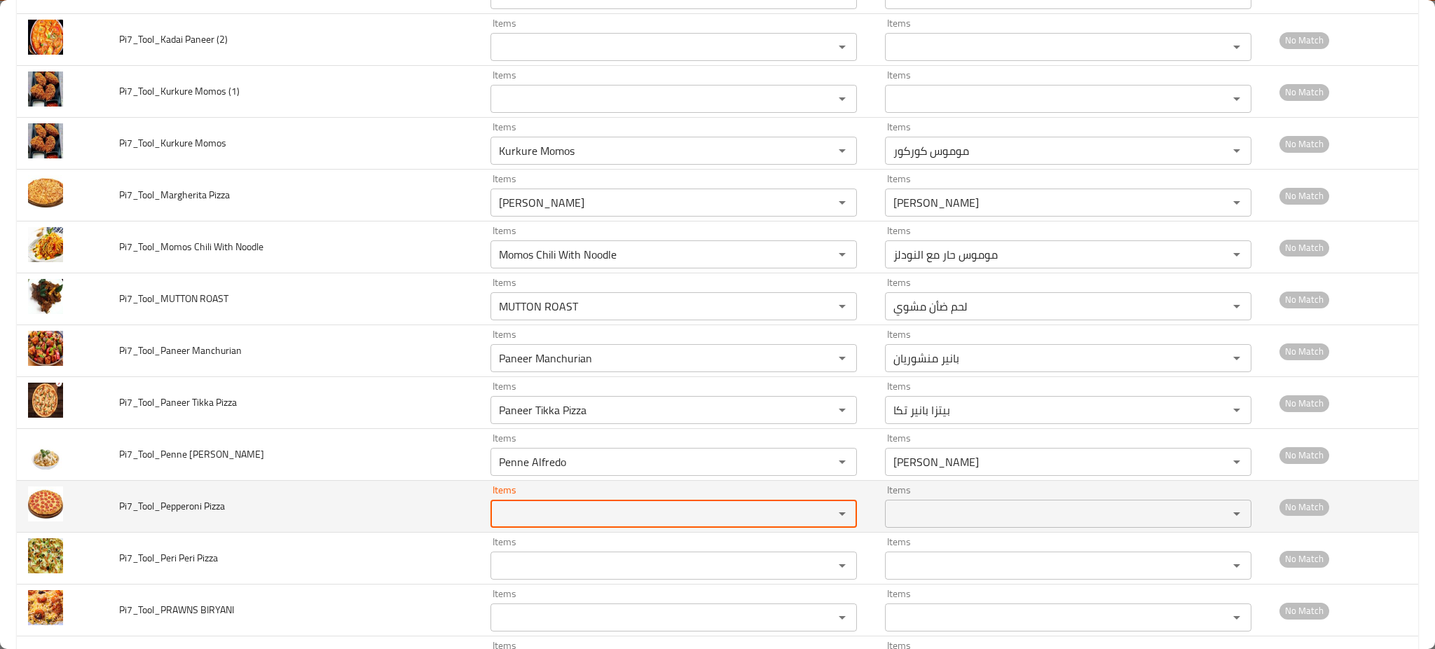
paste Pizza "eroni Pizza"
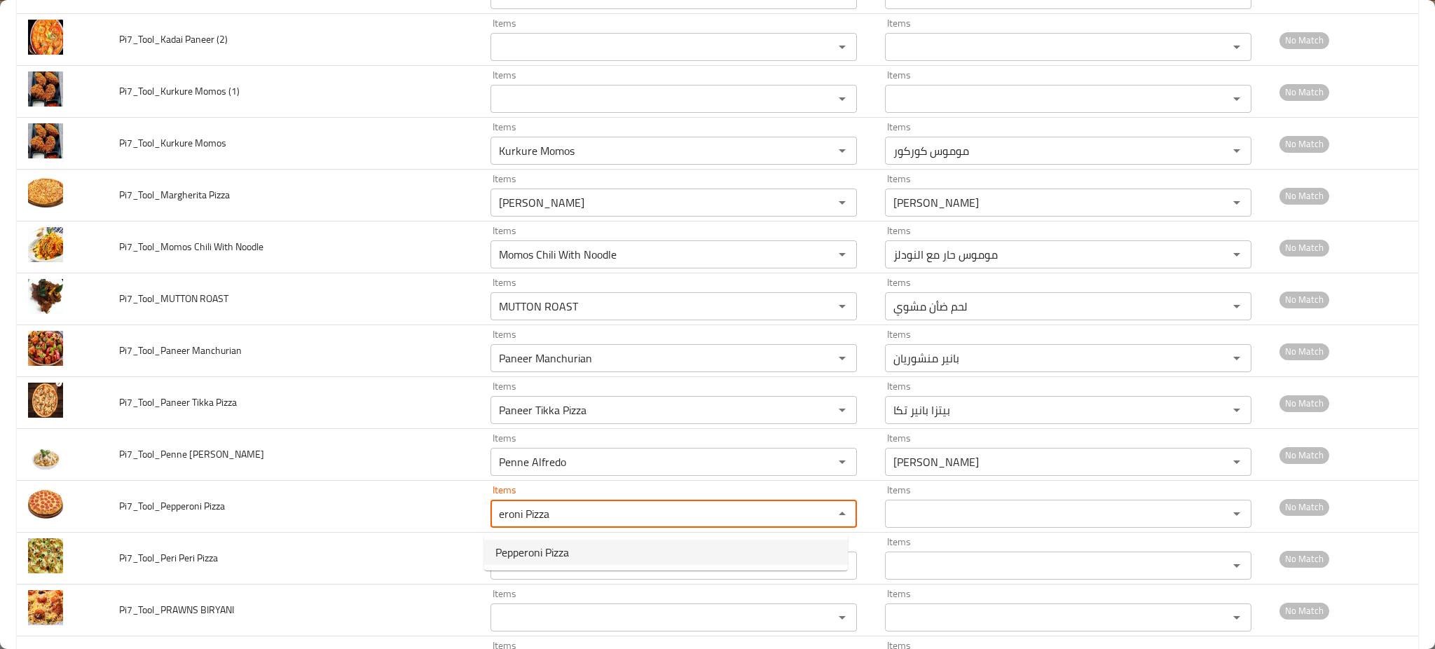
click at [537, 546] on span "Pepperoni Pizza" at bounding box center [532, 552] width 74 height 17
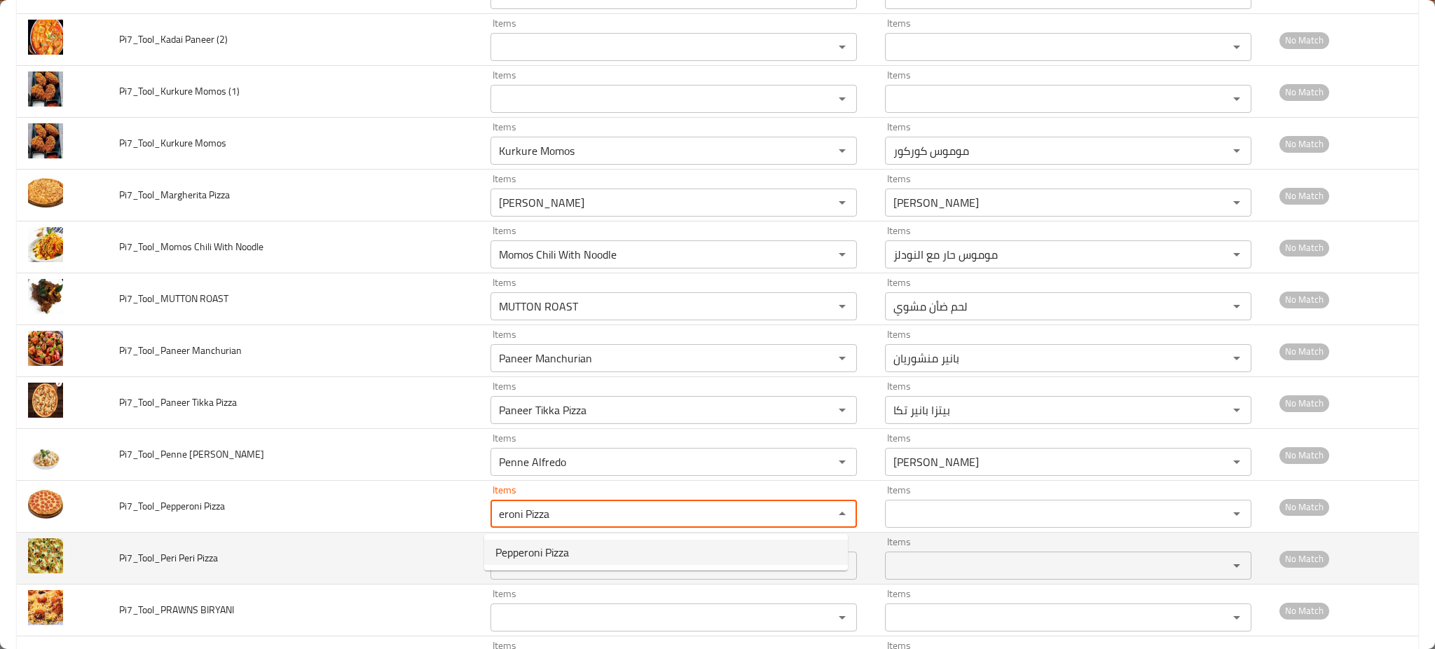
type Pizza "Pepperoni Pizza"
type Pizza-ar "[PERSON_NAME]"
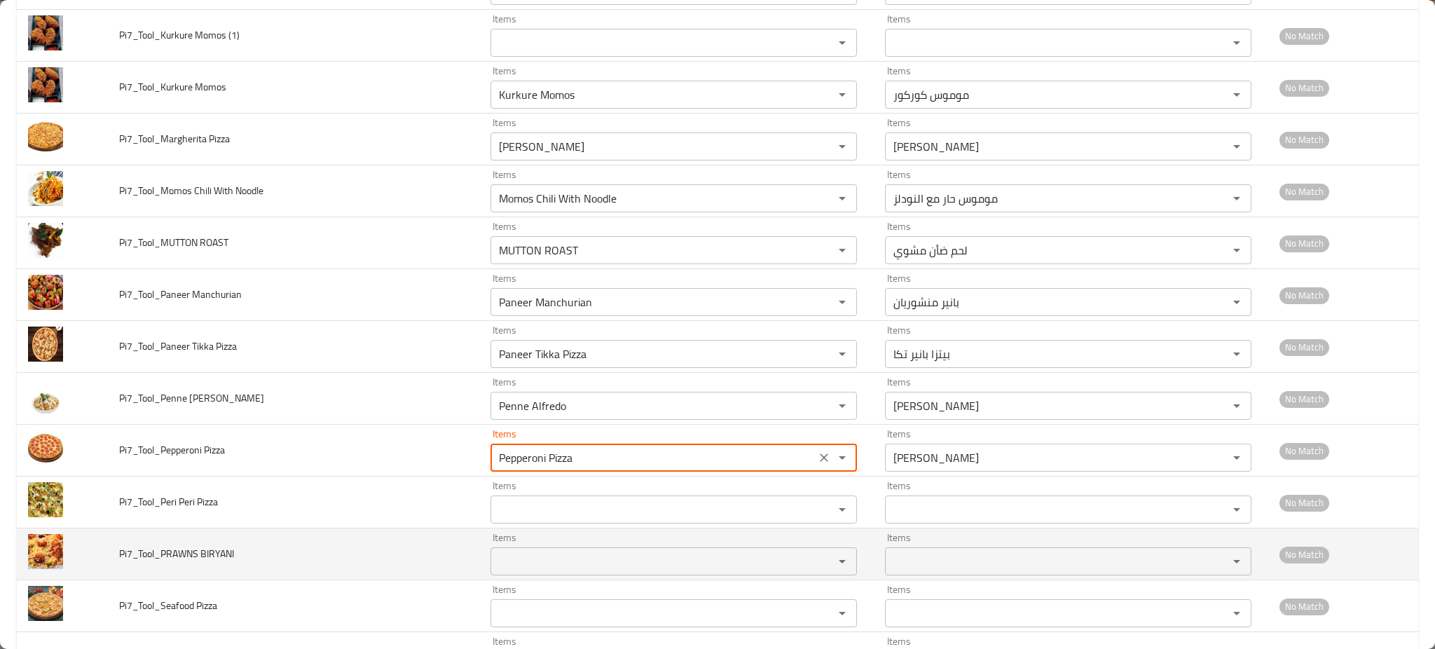
scroll to position [3923, 0]
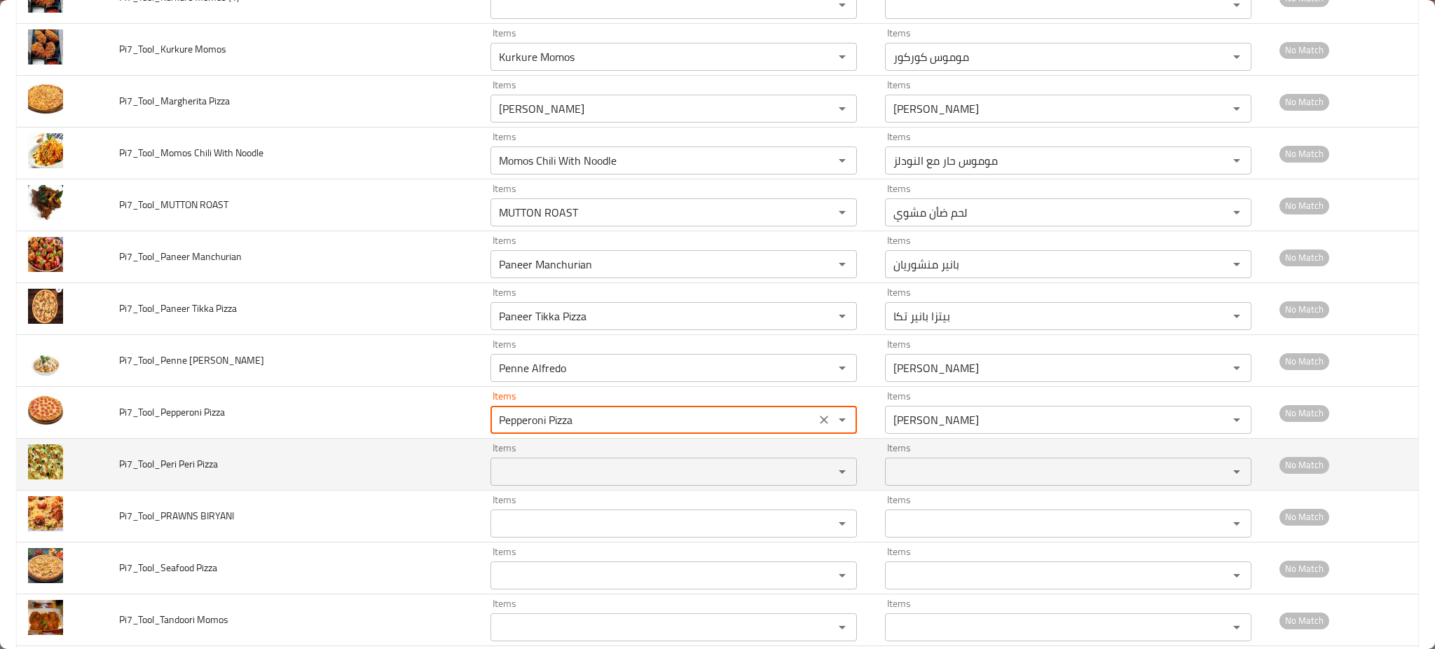
type Pizza "Pepperoni Pizza"
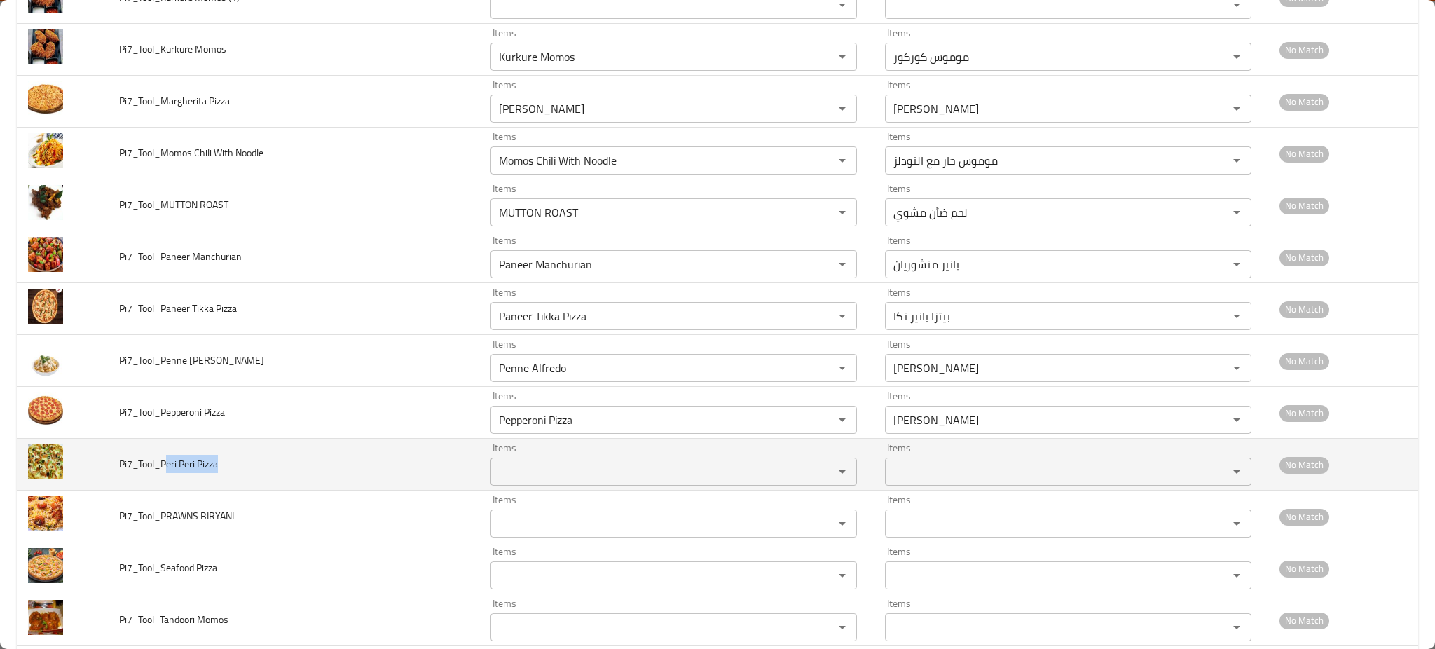
drag, startPoint x: 189, startPoint y: 469, endPoint x: 223, endPoint y: 471, distance: 33.7
click at [223, 471] on td "Pi7_Tool_Peri Peri Pizza" at bounding box center [293, 464] width 371 height 52
copy span "eri Peri Pizza"
click at [525, 471] on Pizza "Items" at bounding box center [653, 472] width 317 height 20
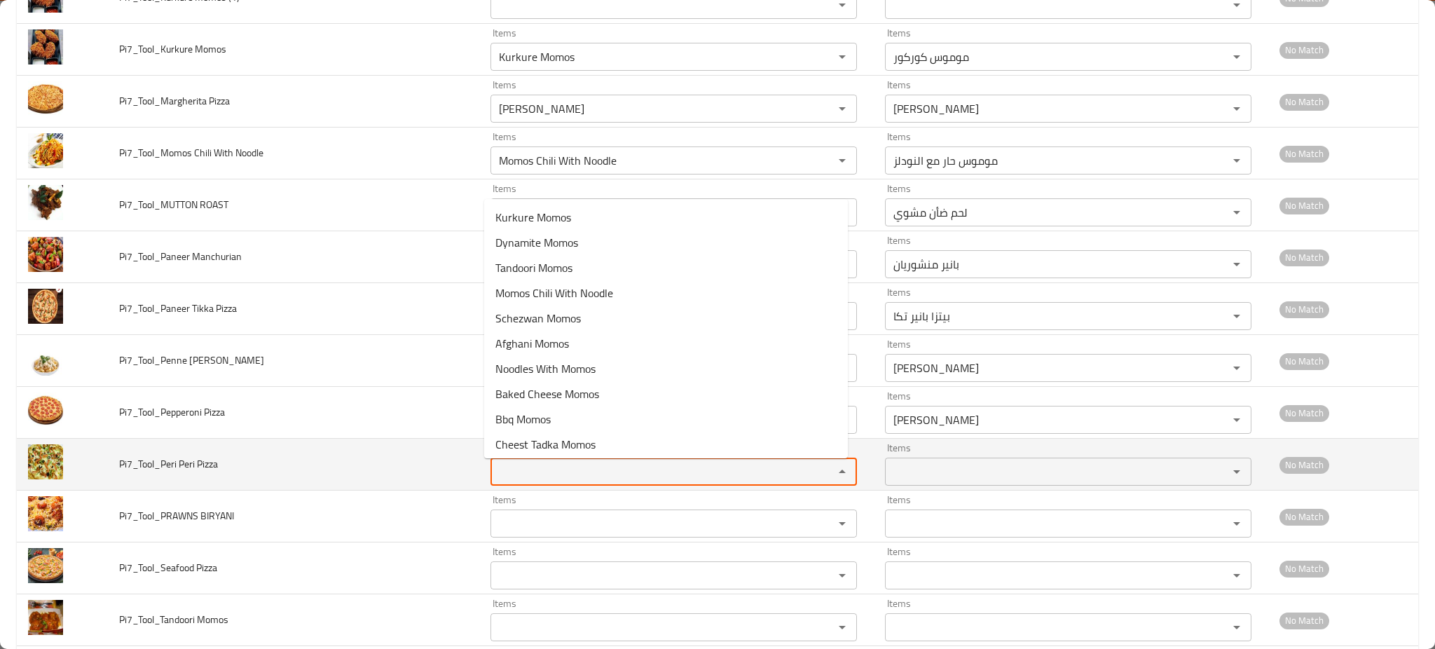
paste Pizza "eri Peri Pizza"
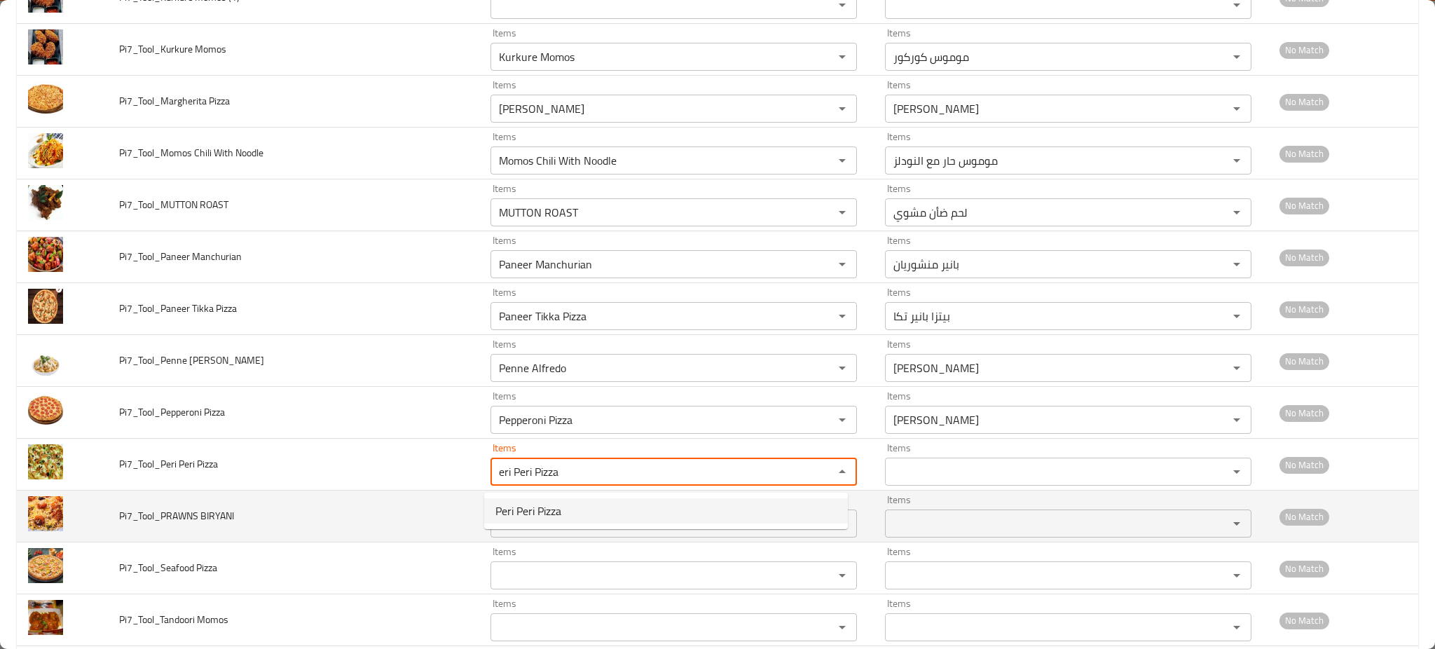
click at [536, 516] on span "Peri Peri Pizza" at bounding box center [528, 510] width 66 height 17
type Pizza "Peri Peri Pizza"
type Pizza-ar "[PERSON_NAME]"
type Pizza "Peri Peri Pizza"
drag, startPoint x: 174, startPoint y: 520, endPoint x: 225, endPoint y: 515, distance: 51.4
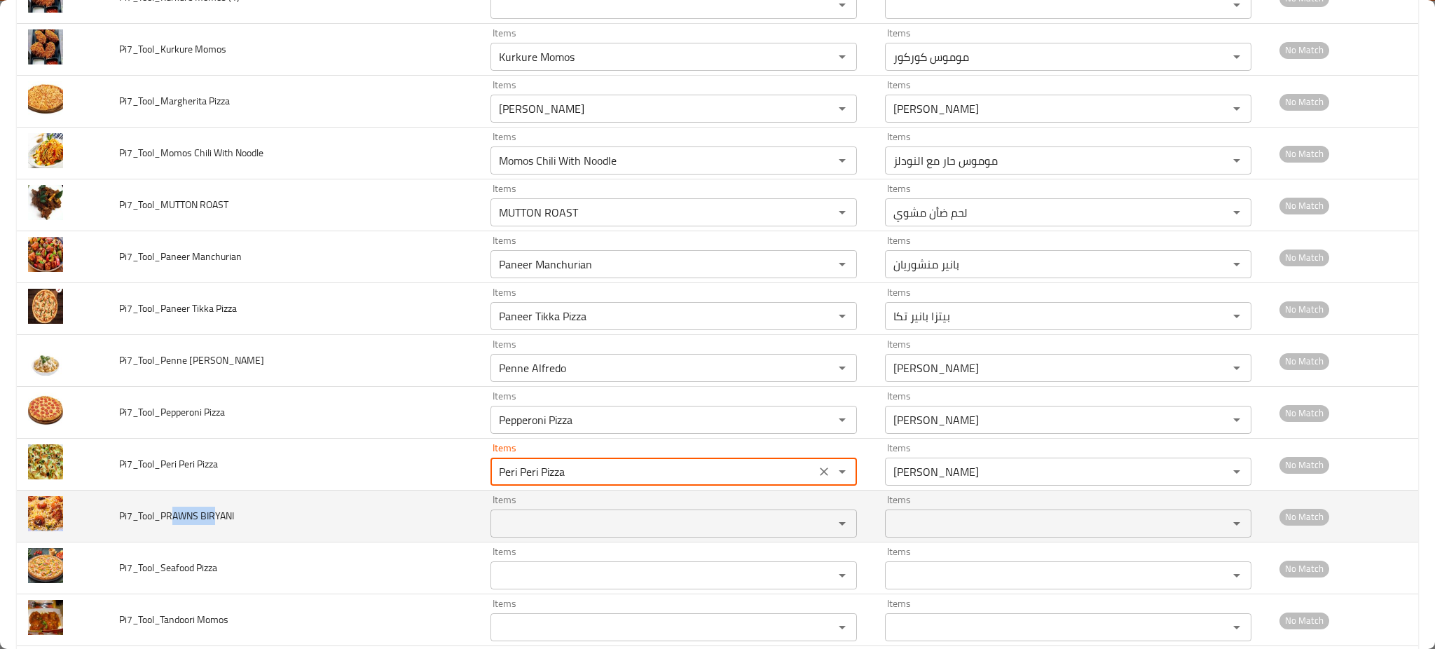
click at [226, 516] on span "Pi7_Tool_PRAWNS BIRYANI" at bounding box center [176, 515] width 115 height 18
copy span "AWNS BIRYA"
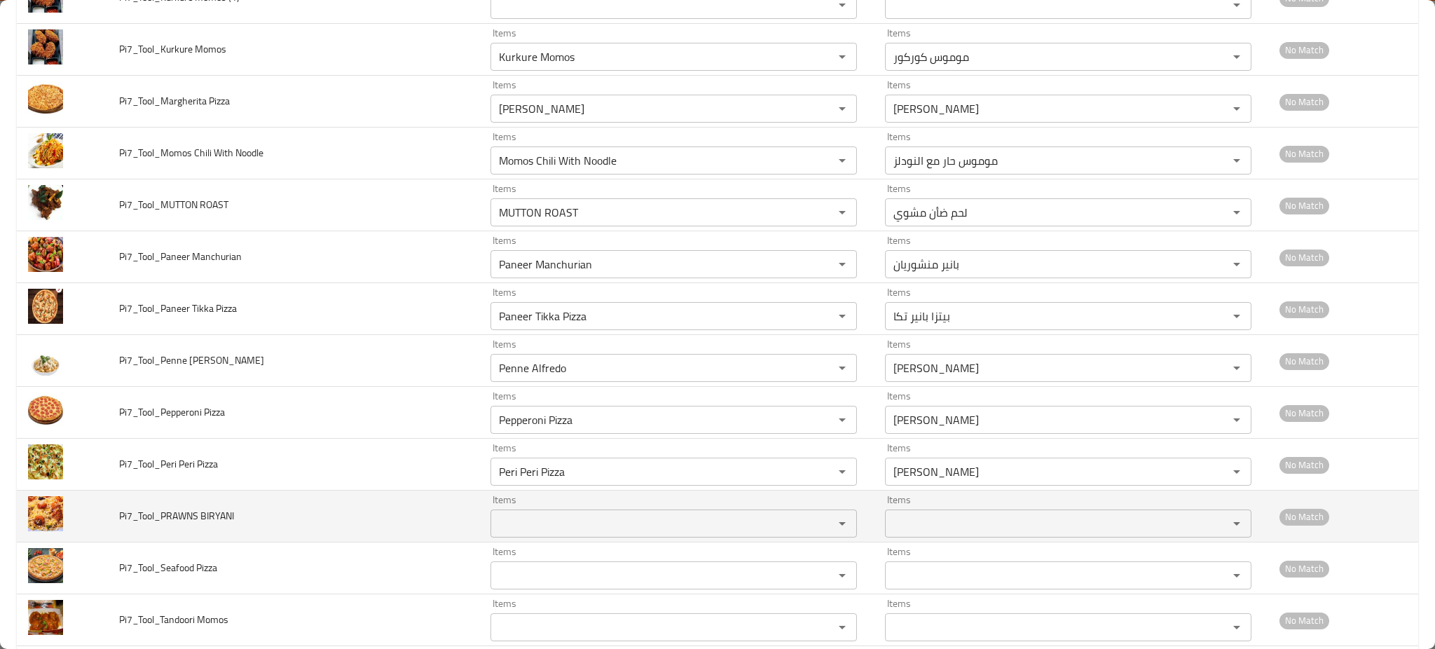
click at [608, 531] on BIRYANI "Items" at bounding box center [653, 523] width 317 height 20
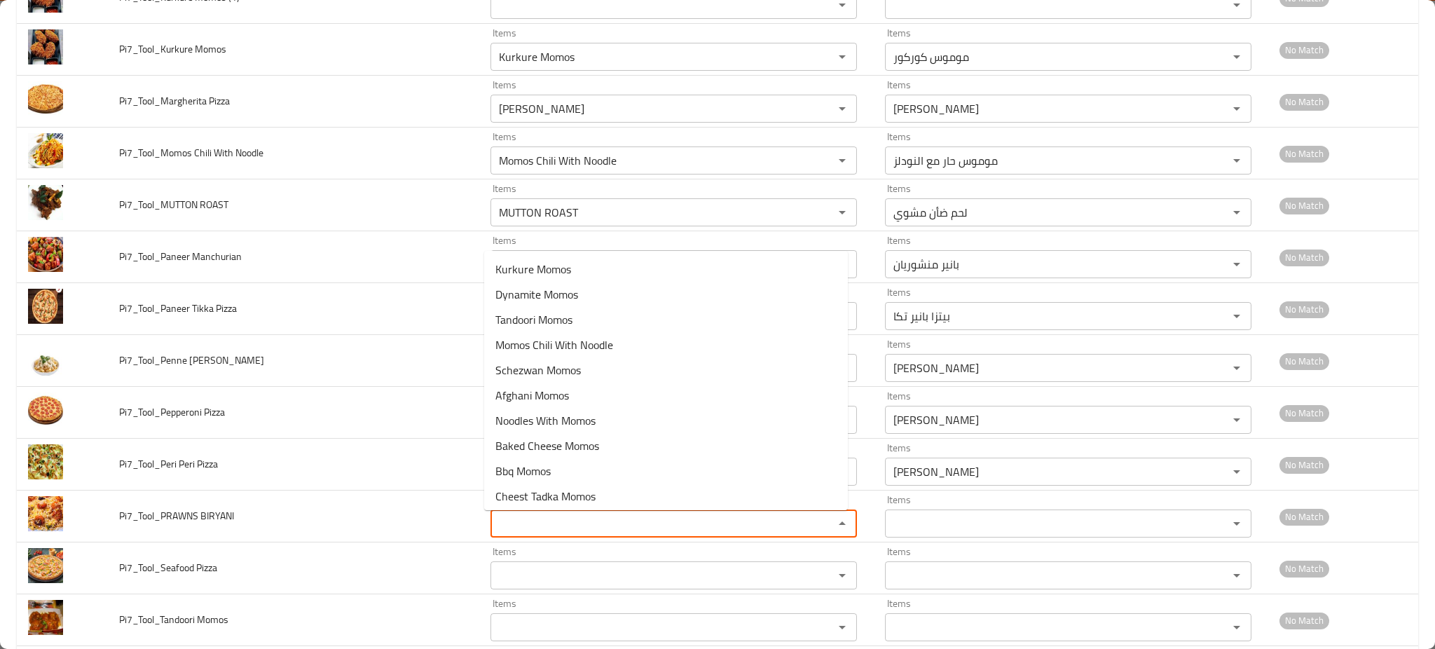
paste BIRYANI "AWNS BIRYA"
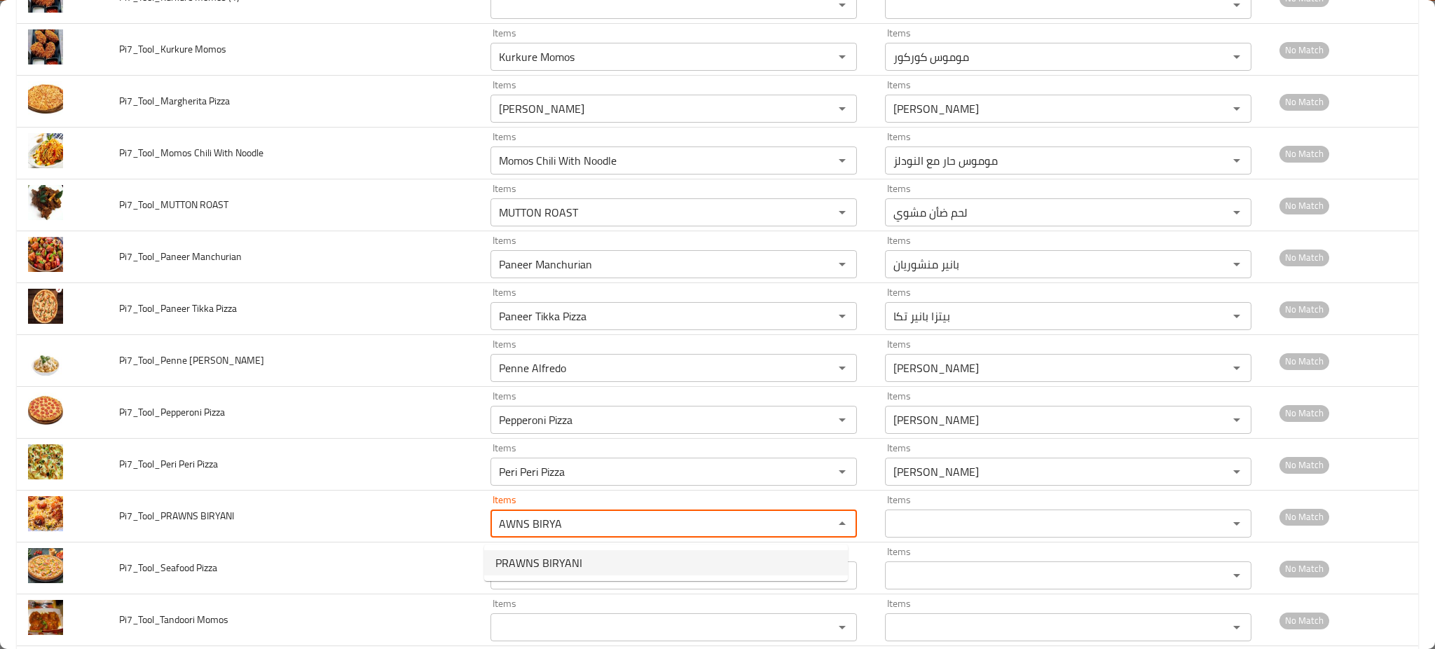
click at [558, 555] on span "PRAWNS BIRYANI" at bounding box center [538, 562] width 87 height 17
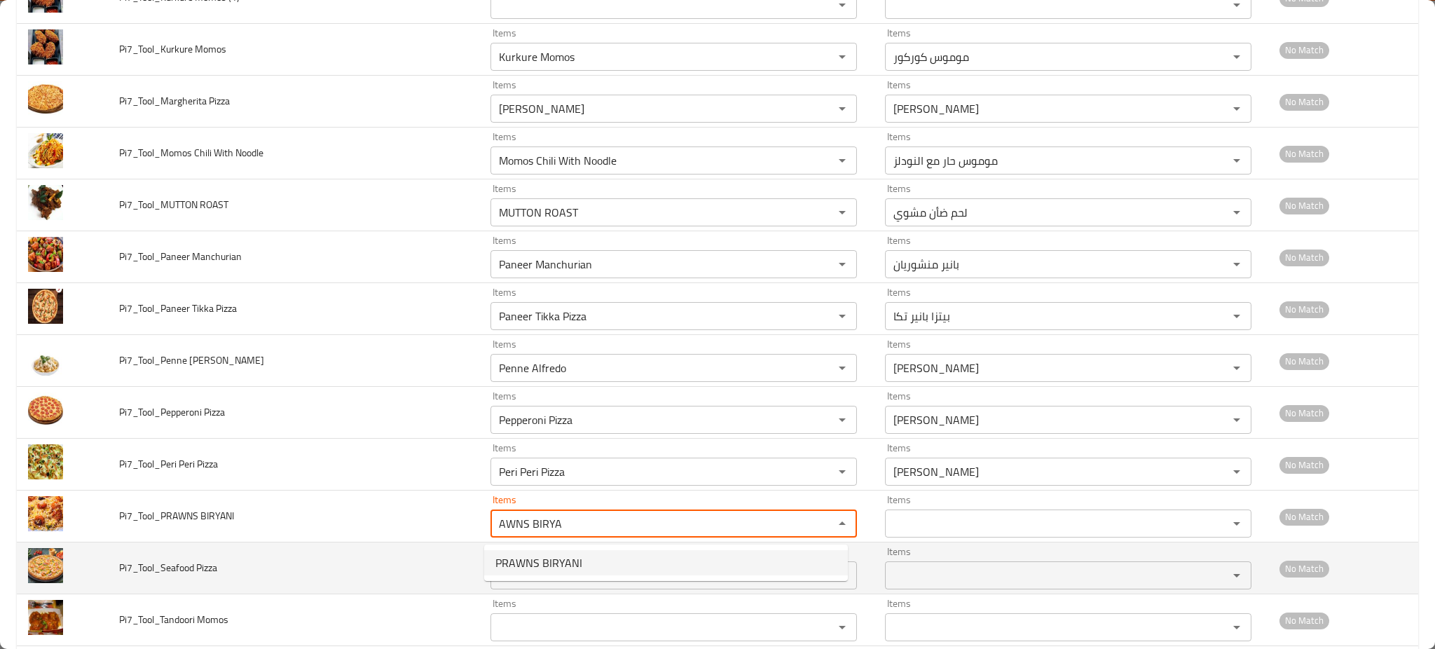
type BIRYANI "PRAWNS BIRYANI"
type BIRYANI-ar "[PERSON_NAME]"
type BIRYANI "PRAWNS BIRYANI"
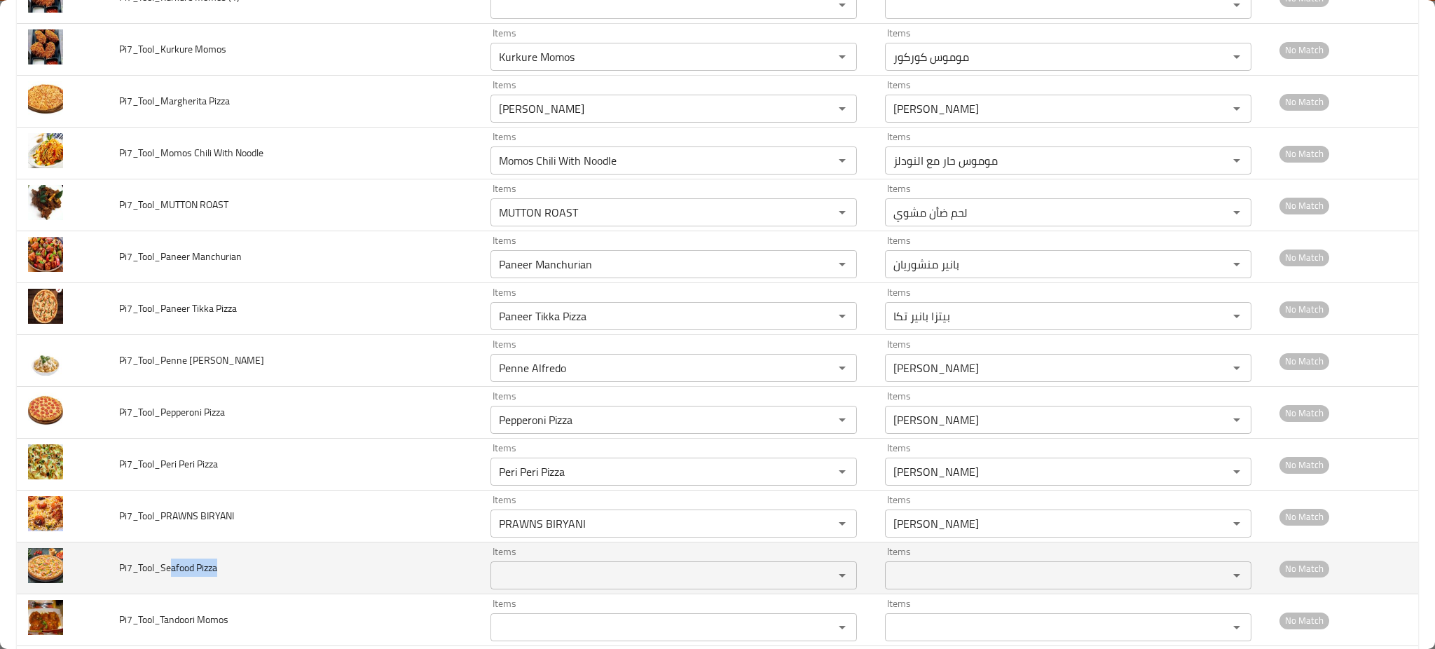
drag, startPoint x: 193, startPoint y: 570, endPoint x: 216, endPoint y: 569, distance: 23.2
click at [216, 569] on span "Pi7_Tool_Seafood Pizza" at bounding box center [168, 567] width 98 height 18
copy span "afood Pizza"
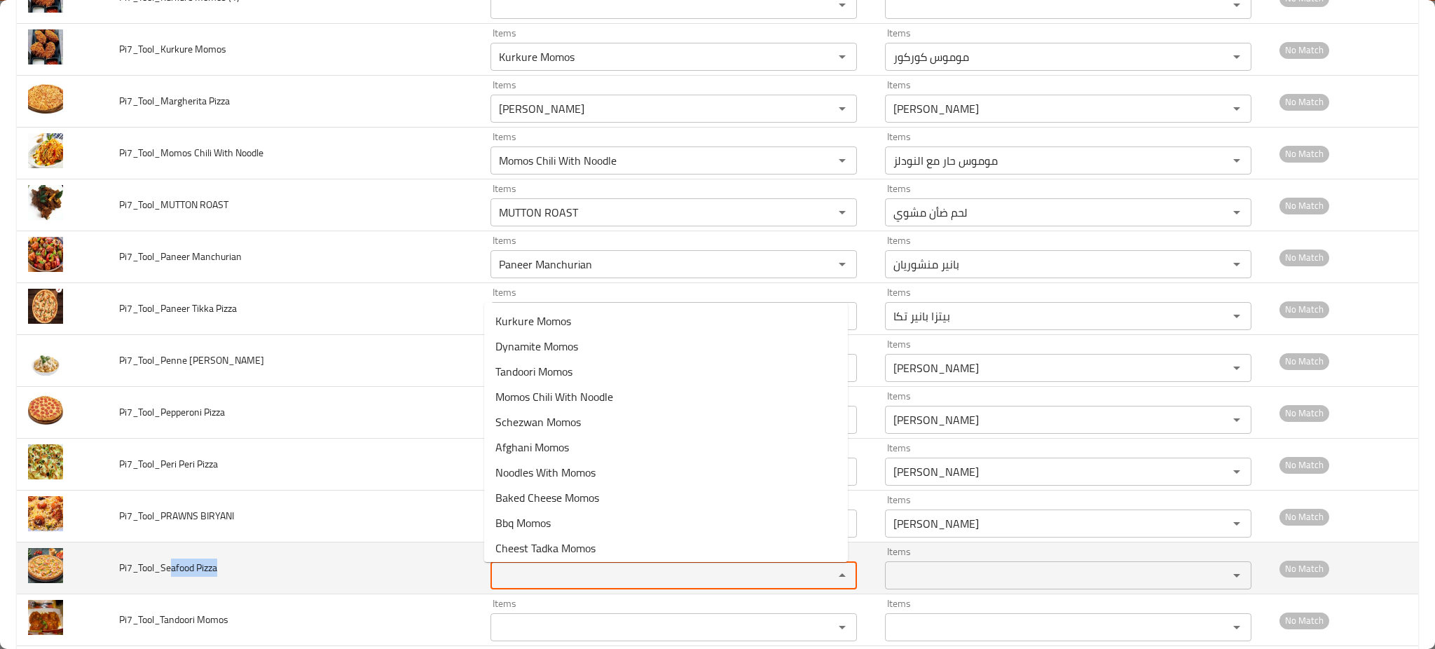
click at [530, 585] on Pizza "Items" at bounding box center [653, 575] width 317 height 20
paste Pizza "afood Pizza"
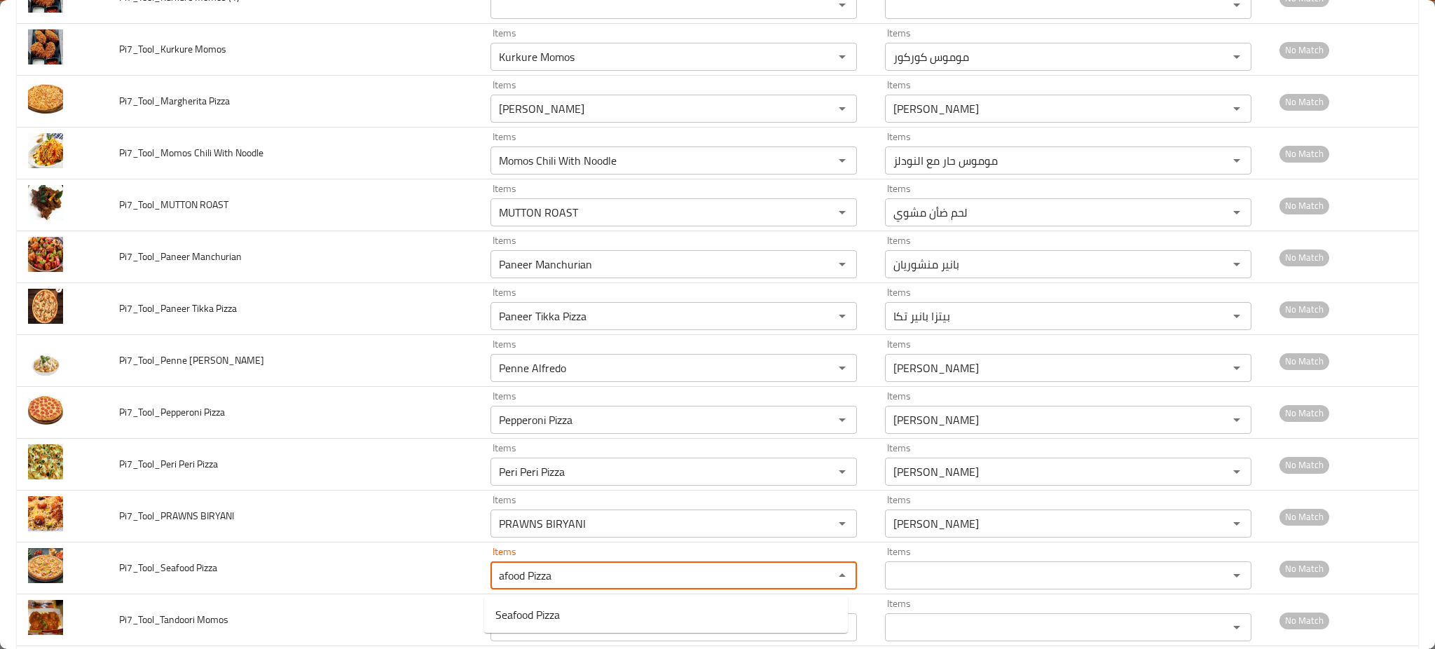
click at [525, 606] on span "Seafood Pizza" at bounding box center [527, 614] width 64 height 17
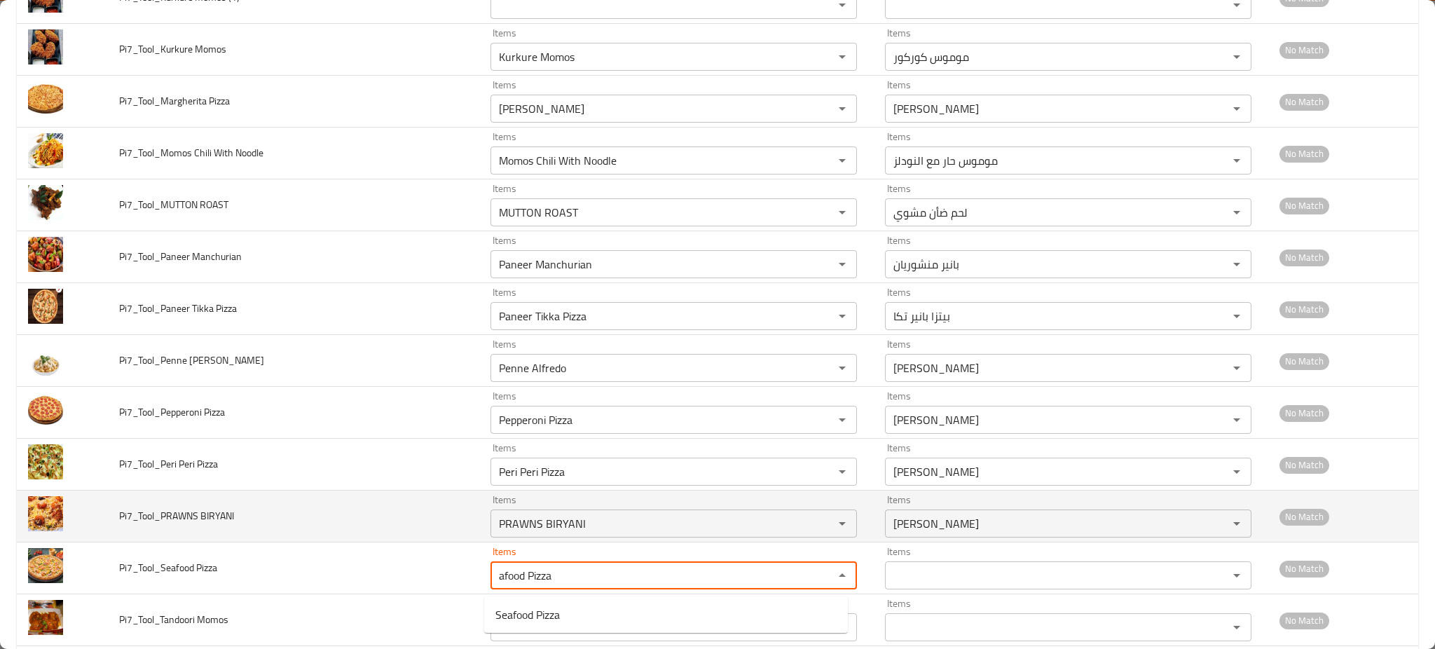
type Pizza "Seafood Pizza"
type Pizza-ar "بيتزا المأكولات البحرية"
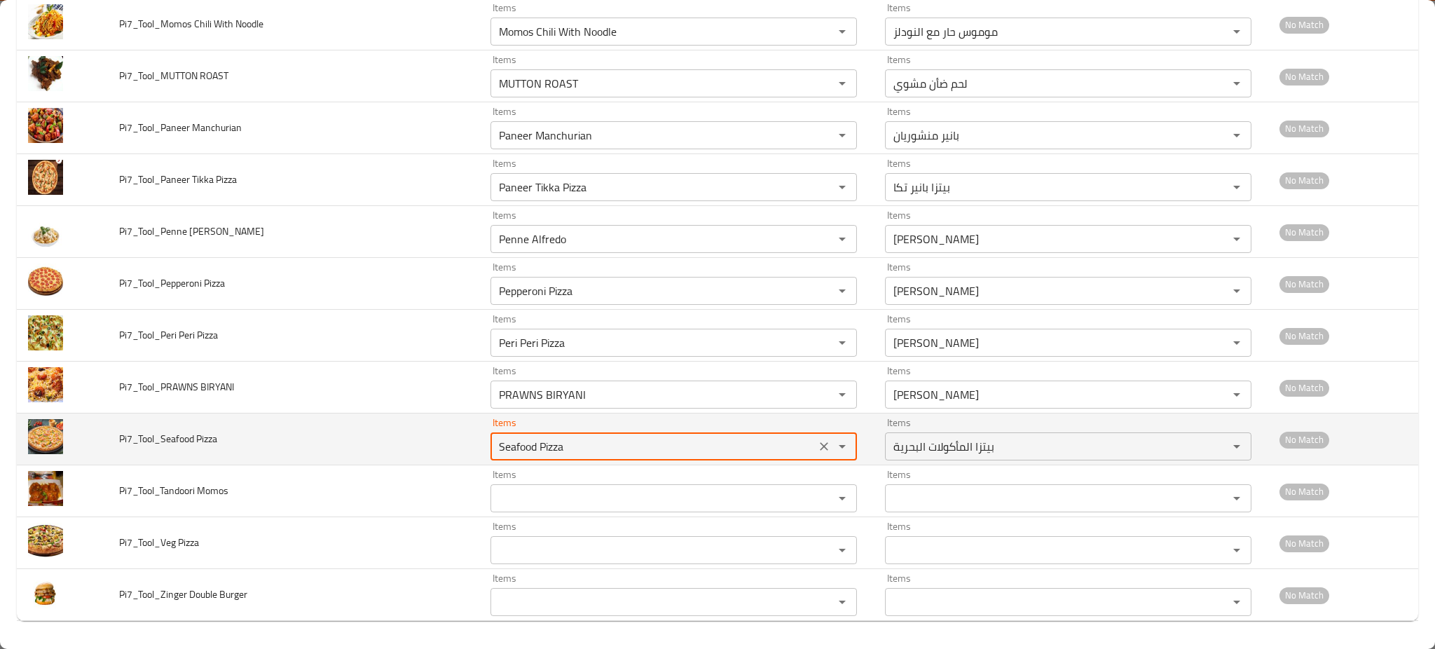
scroll to position [4054, 0]
type Pizza "Seafood Pizza"
drag, startPoint x: 182, startPoint y: 435, endPoint x: 222, endPoint y: 440, distance: 40.2
click at [222, 440] on td "Pi7_Tool_Seafood Pizza" at bounding box center [293, 439] width 371 height 52
copy span "od Pizza"
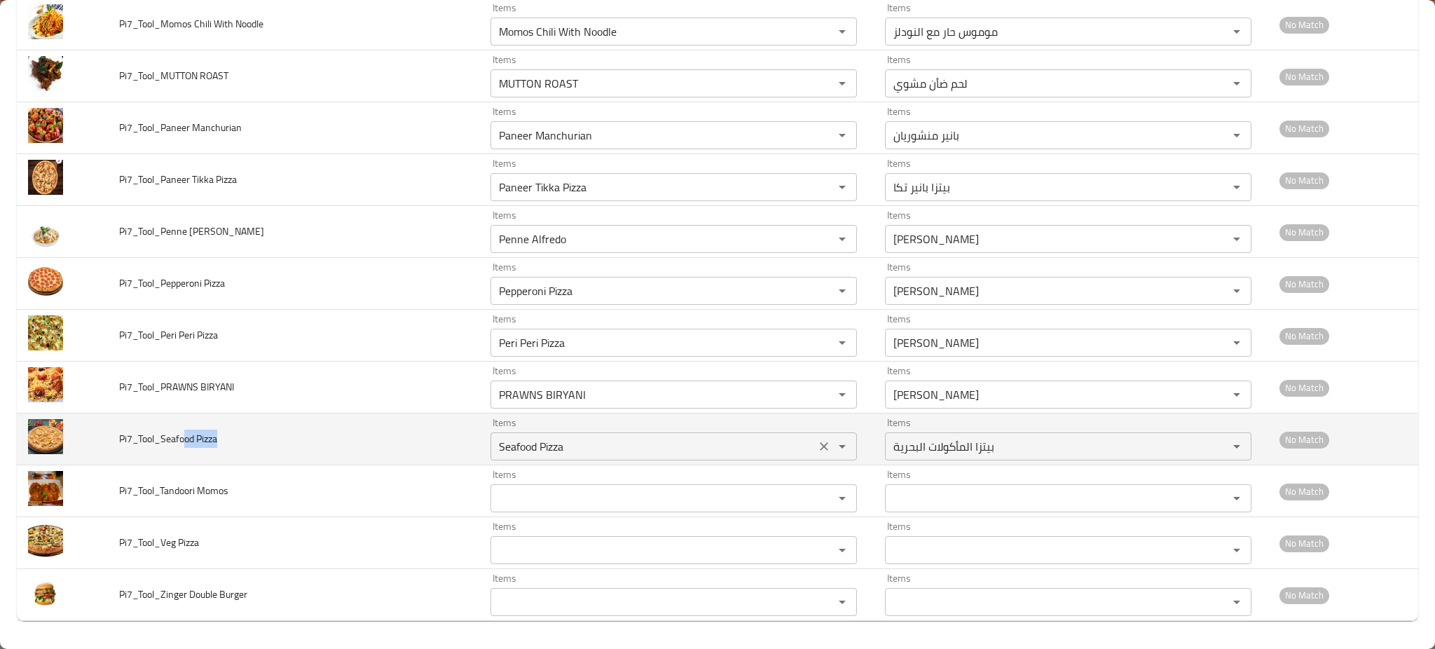
click at [508, 457] on div "Seafood Pizza Items" at bounding box center [673, 446] width 366 height 28
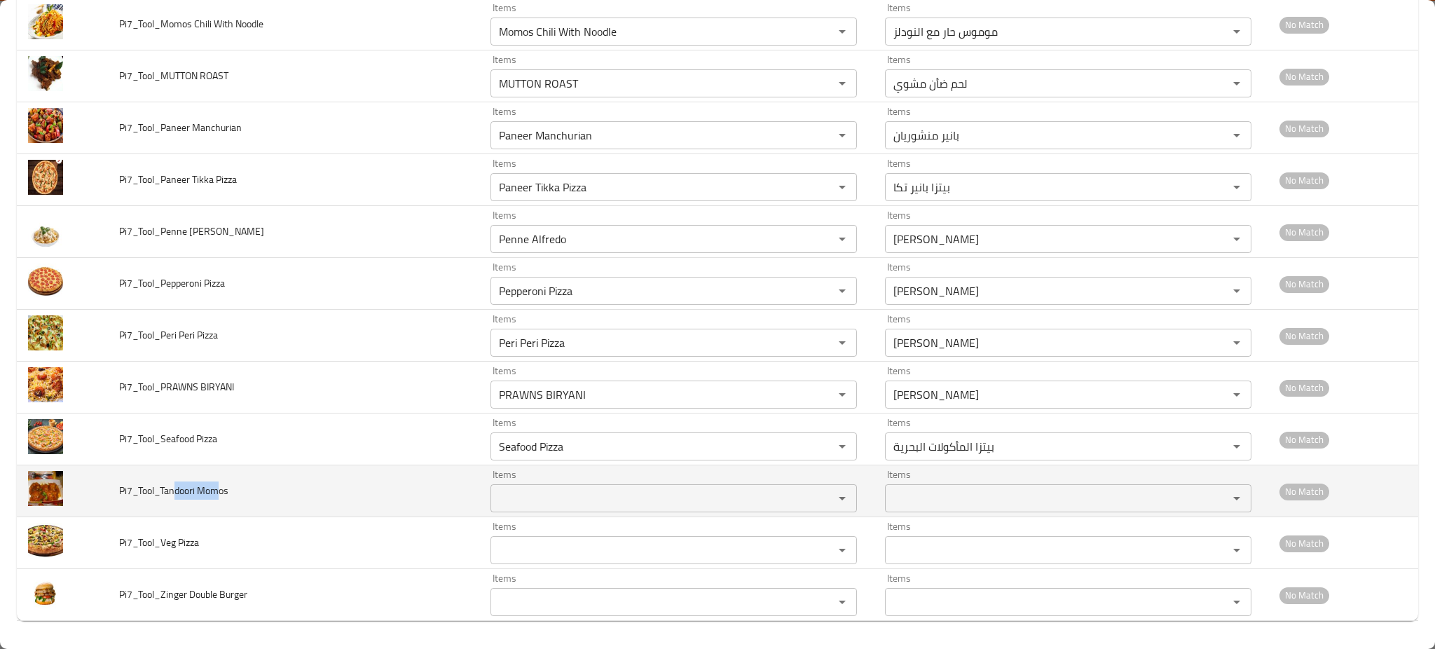
drag, startPoint x: 176, startPoint y: 495, endPoint x: 229, endPoint y: 488, distance: 53.7
click at [229, 488] on td "Pi7_Tool_Tandoori Momos" at bounding box center [293, 491] width 371 height 52
click at [497, 504] on Momos "Items" at bounding box center [653, 498] width 317 height 20
paste Momos "doori Momos"
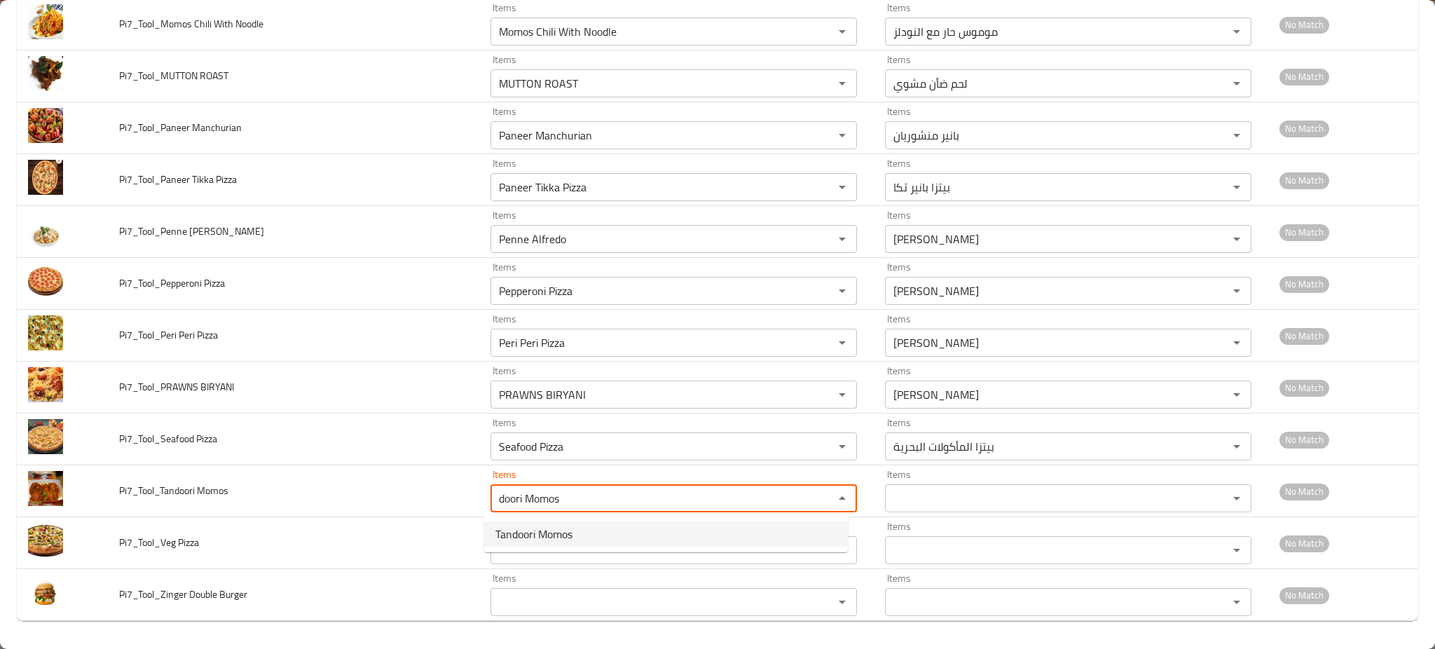
click at [517, 527] on span "Tandoori Momos" at bounding box center [533, 533] width 77 height 17
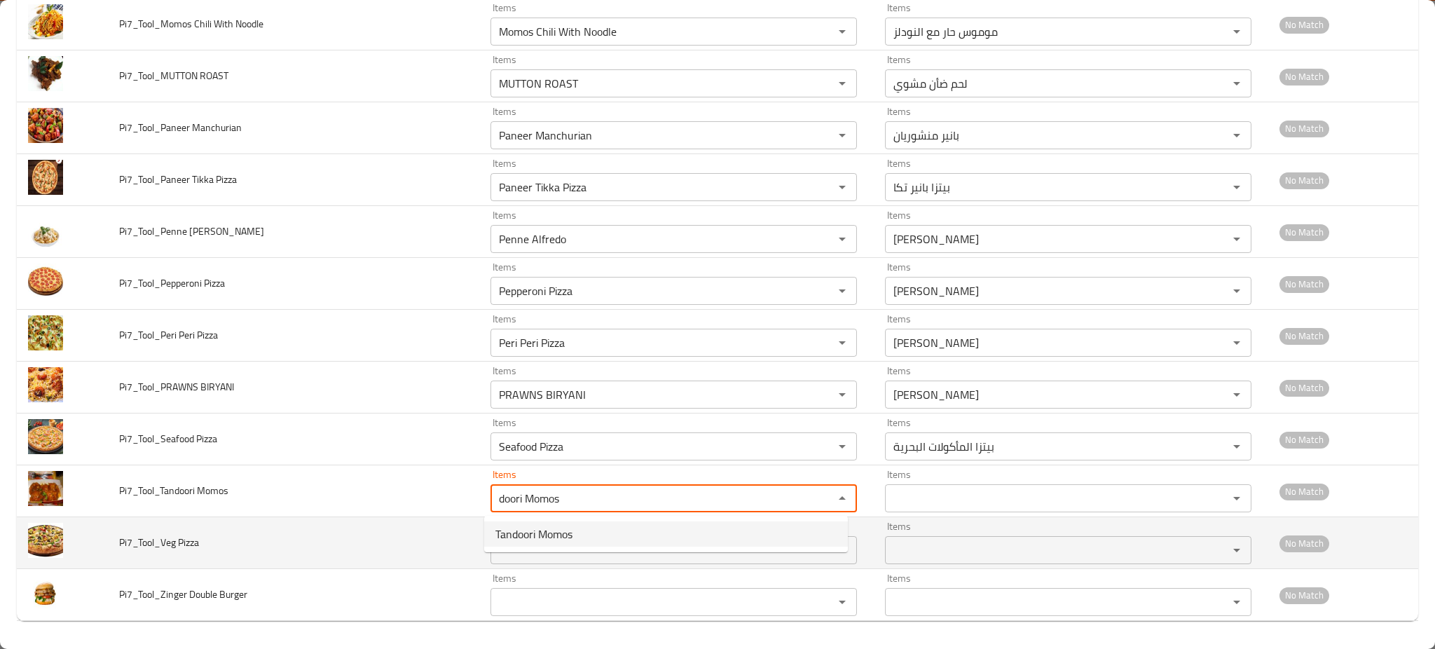
type Momos "Tandoori Momos"
type Momos-ar "موموس تندوري"
type Momos "Tandoori Momos"
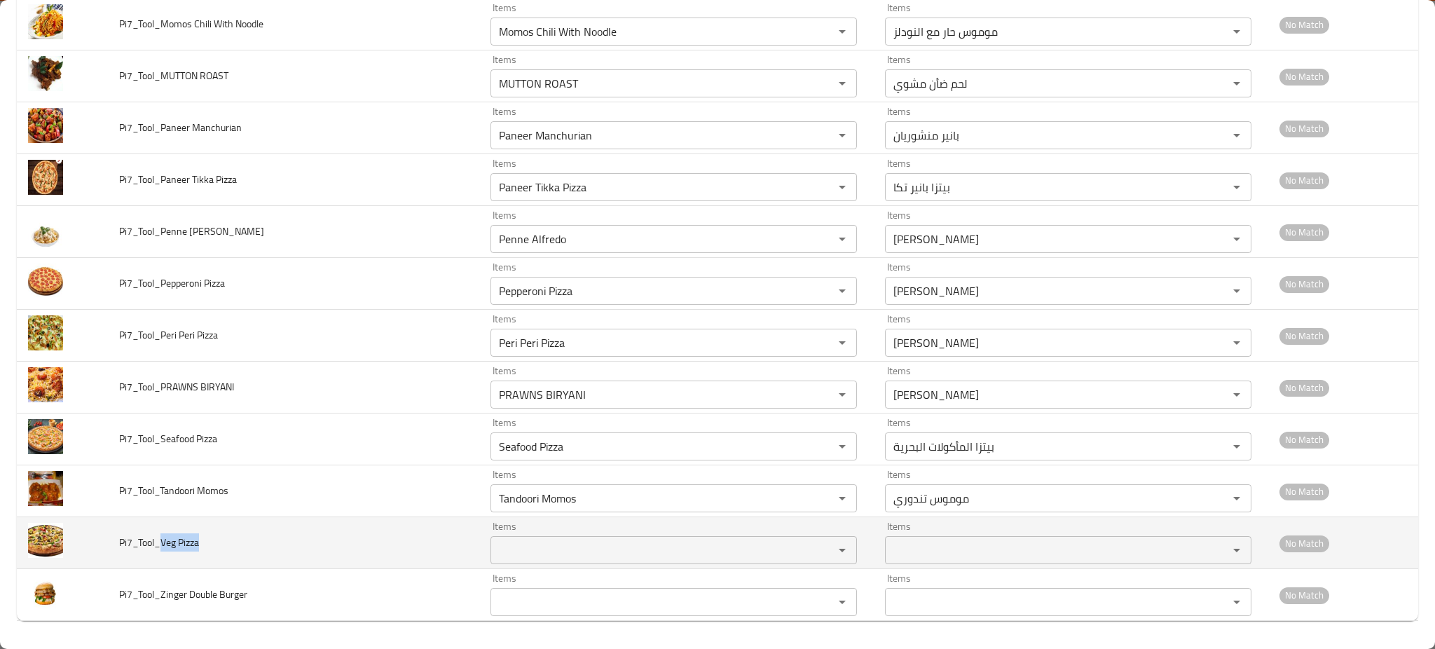
drag, startPoint x: 163, startPoint y: 546, endPoint x: 291, endPoint y: 553, distance: 129.0
click at [210, 544] on td "Pi7_Tool_Veg Pizza" at bounding box center [293, 543] width 371 height 52
copy span "Veg Pizza"
click at [512, 534] on div "Items Items" at bounding box center [673, 542] width 366 height 43
paste Pizza "Veg Pizza"
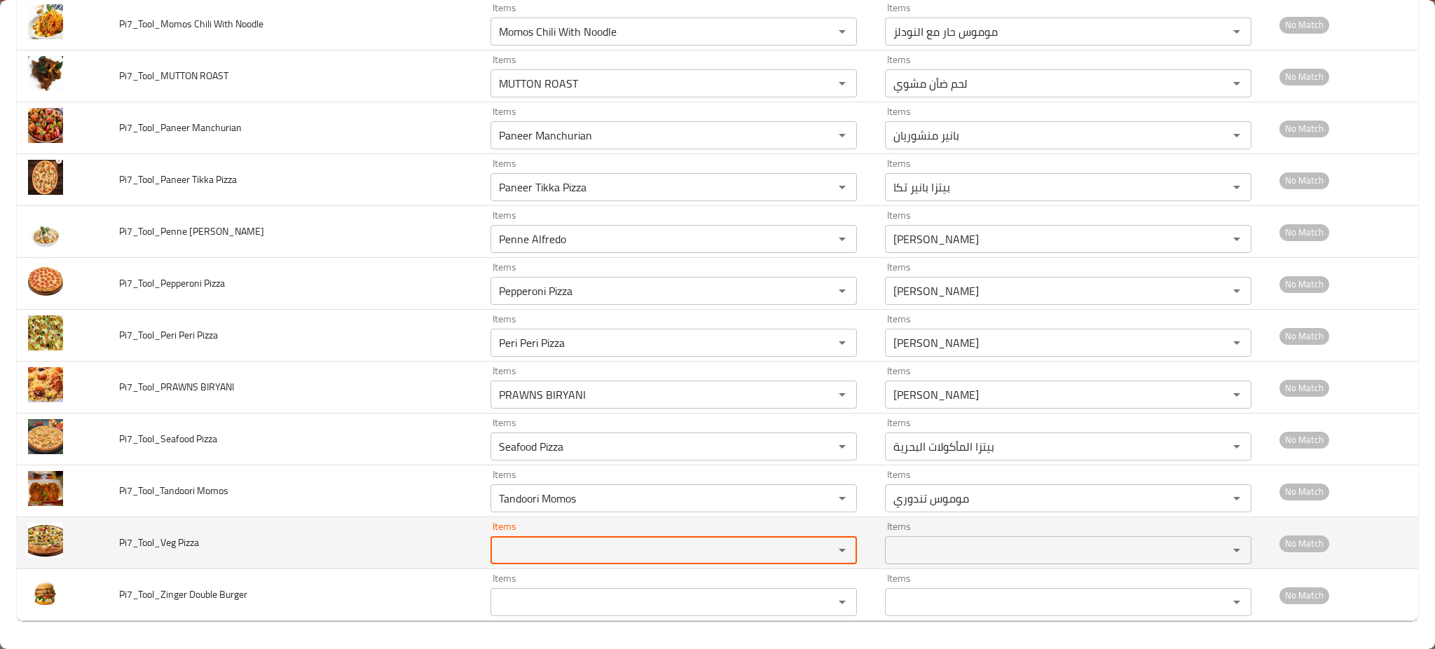
type Pizza "Veg Pizza"
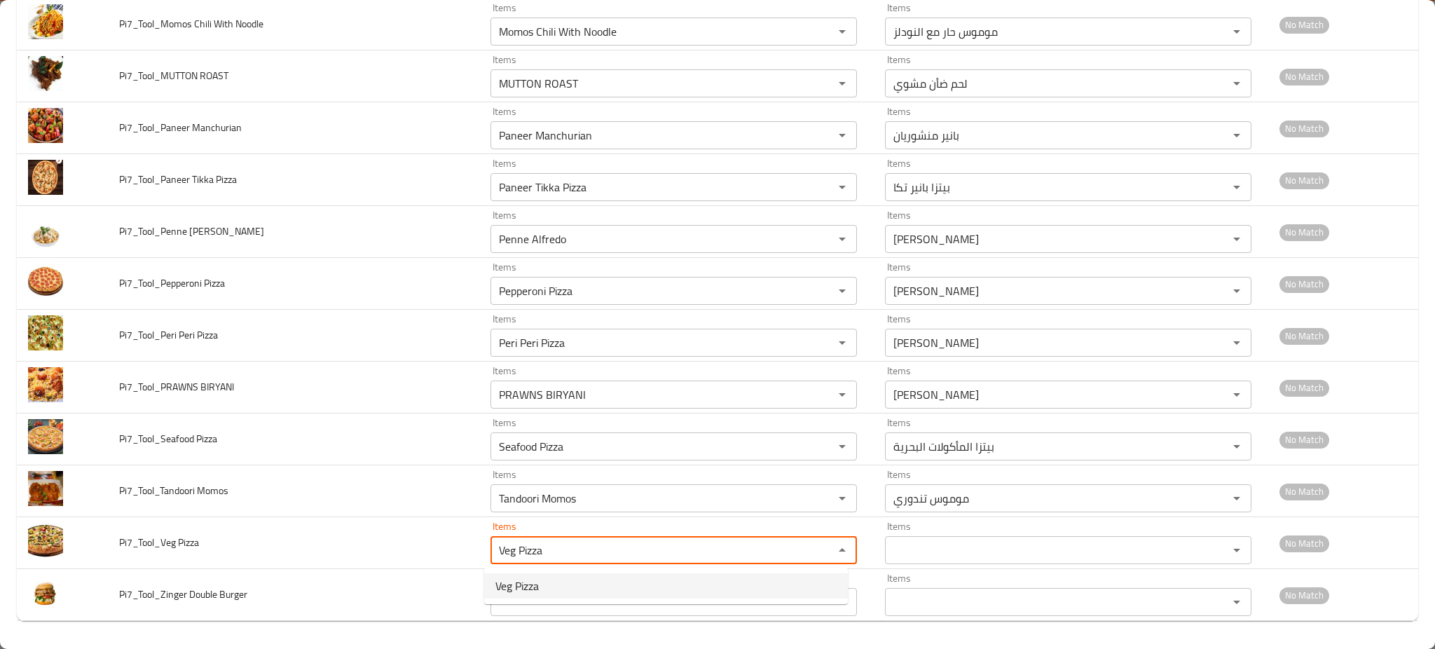
click at [518, 590] on span "Veg Pizza" at bounding box center [516, 585] width 43 height 17
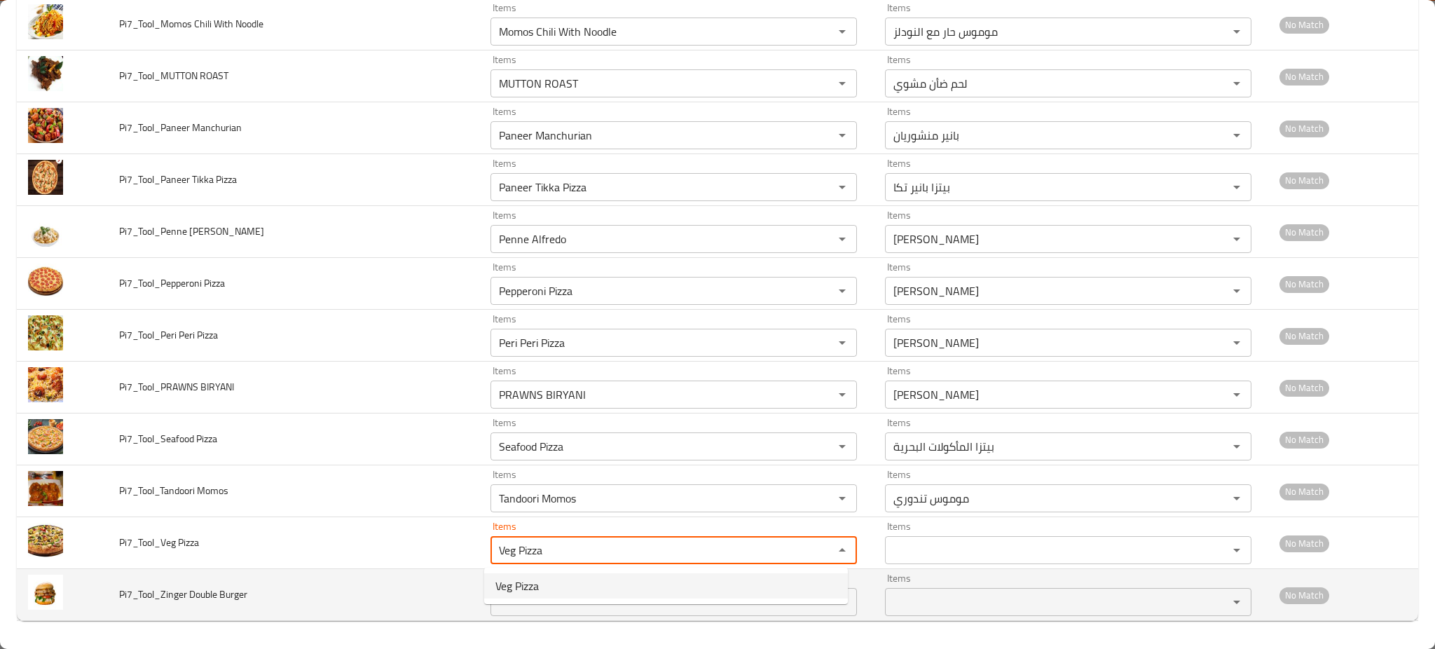
type Pizza-ar "بيتزا خضار"
type Pizza "Veg Pizza"
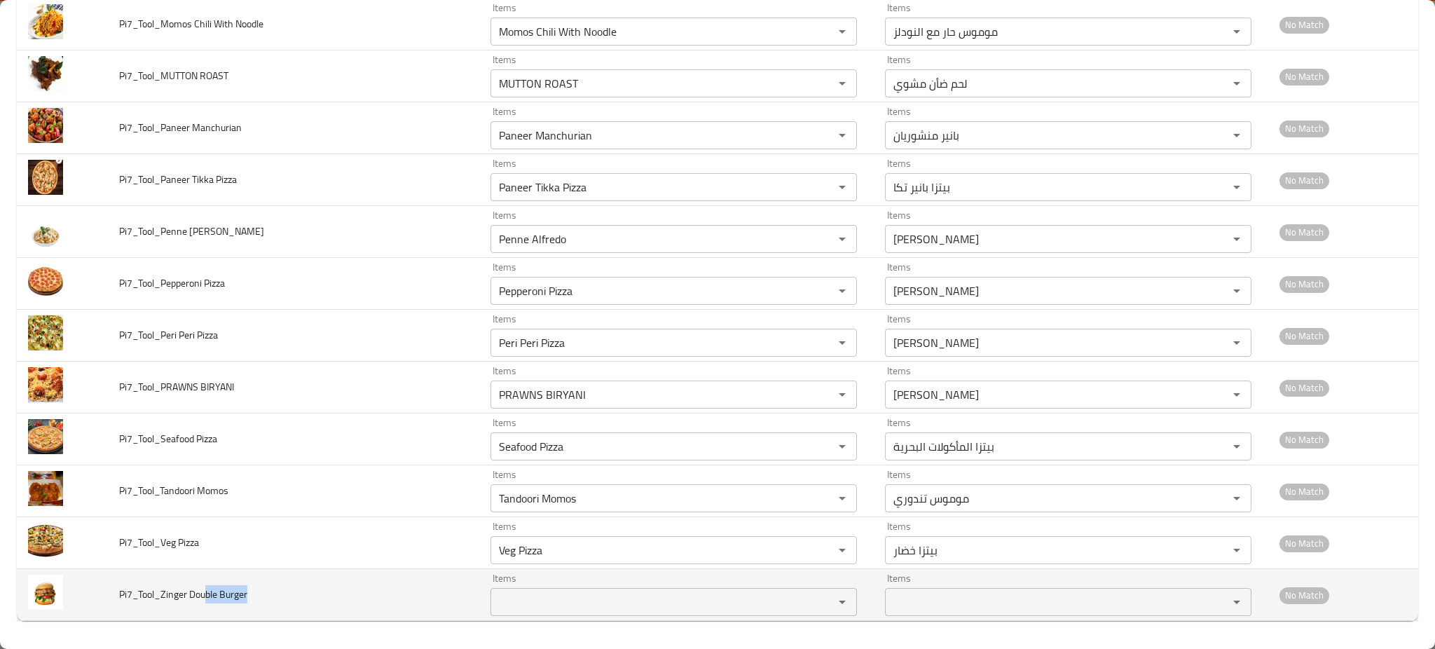
drag, startPoint x: 207, startPoint y: 595, endPoint x: 266, endPoint y: 590, distance: 59.0
click at [277, 597] on td "Pi7_Tool_Zinger Double Burger" at bounding box center [293, 595] width 371 height 52
click at [546, 590] on div "Items" at bounding box center [673, 602] width 366 height 28
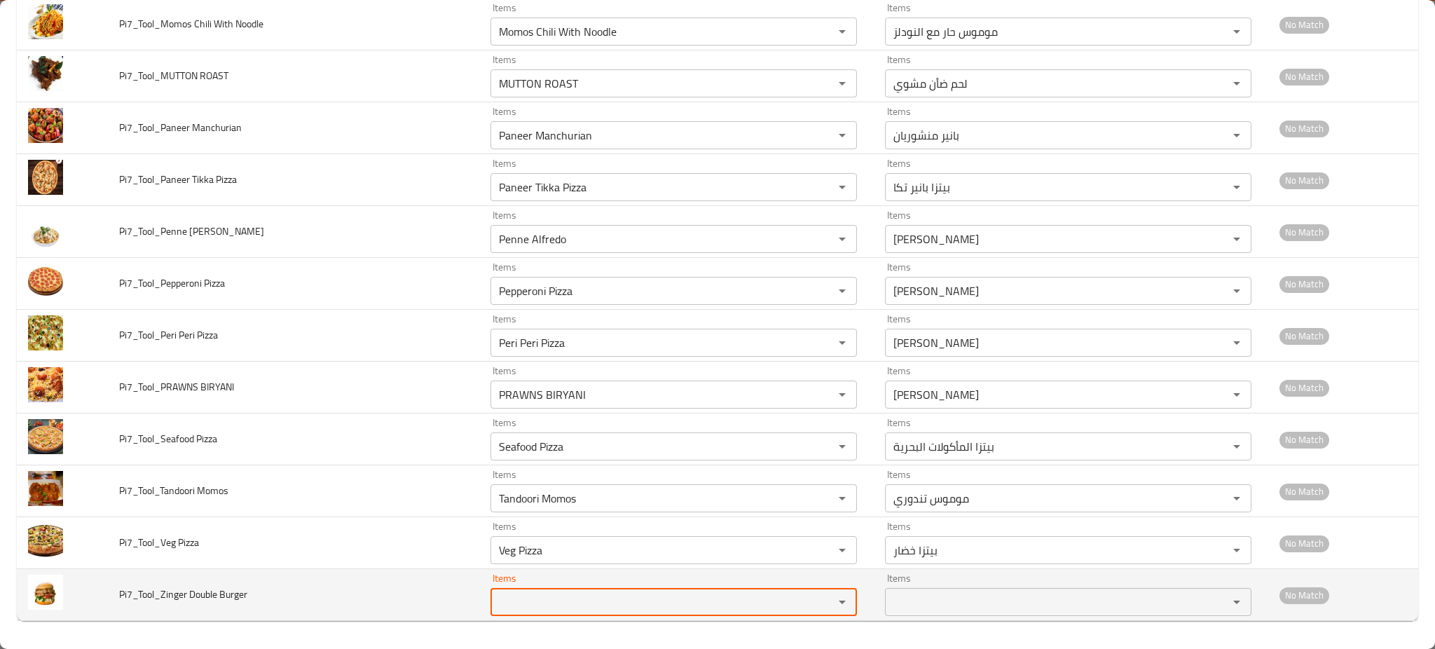
paste Burger "ble Burger"
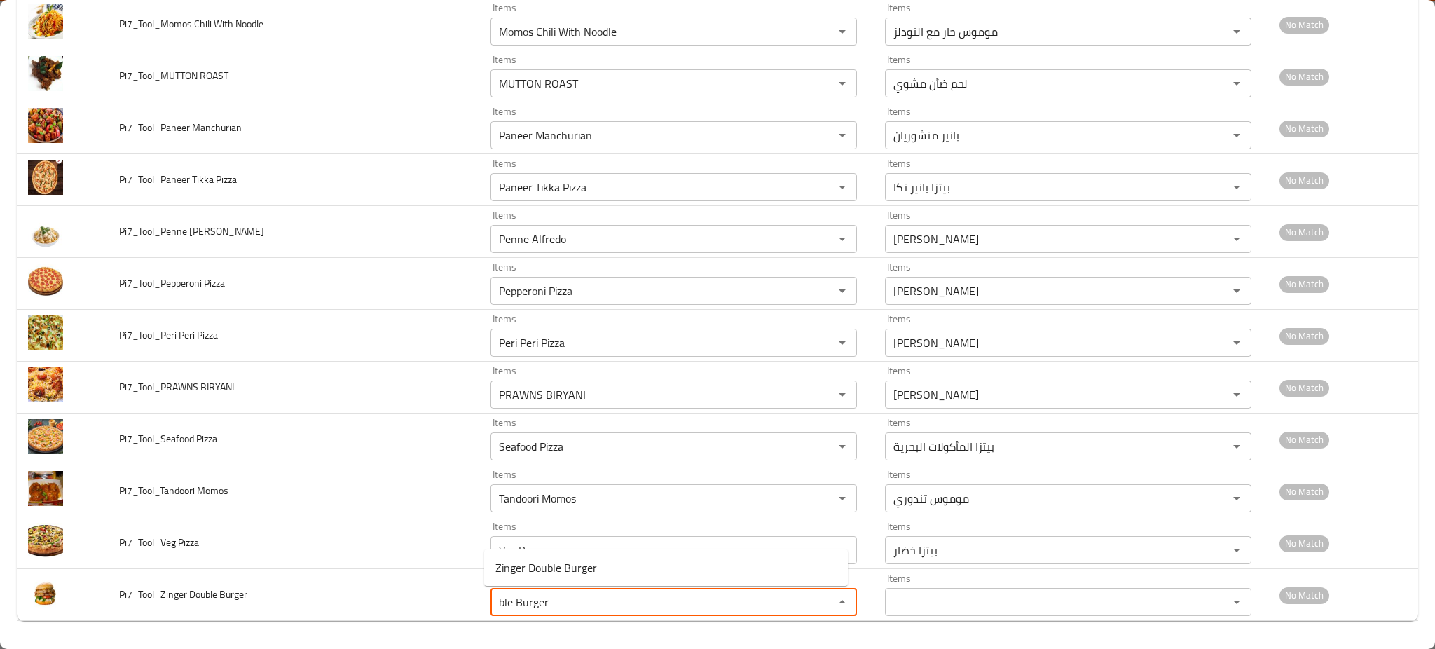
click at [545, 580] on Burger-popup "Zinger Double Burger" at bounding box center [666, 567] width 364 height 36
click at [543, 574] on span "Zinger Double Burger" at bounding box center [546, 567] width 102 height 17
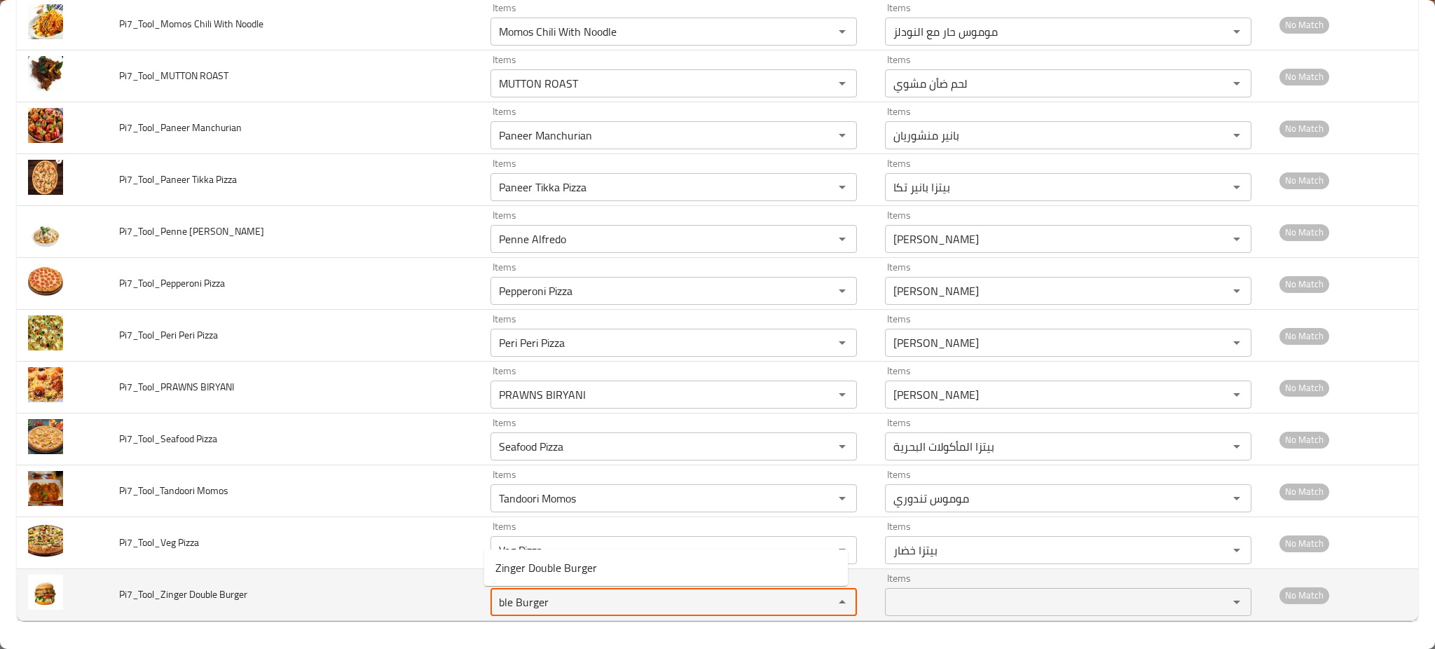
type Burger "Zinger Double Burger"
type Burger-ar "برجر زنجر دوبل"
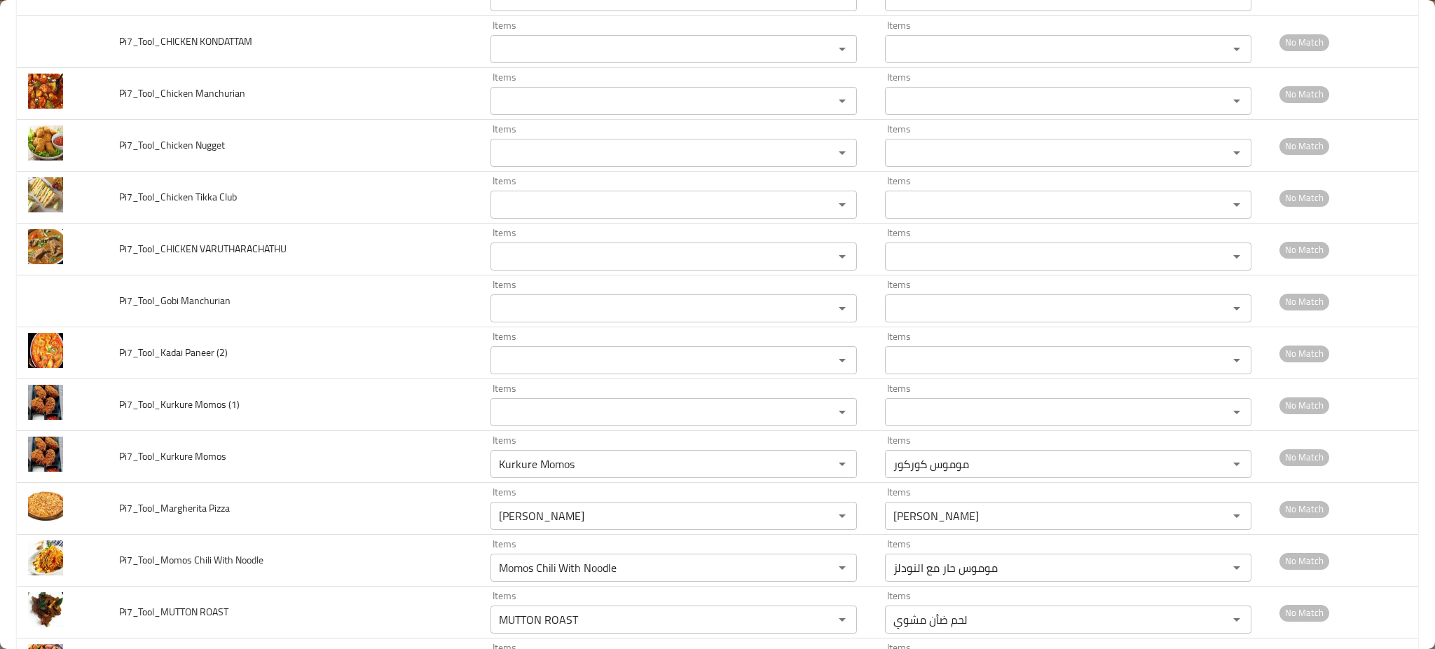
scroll to position [3494, 0]
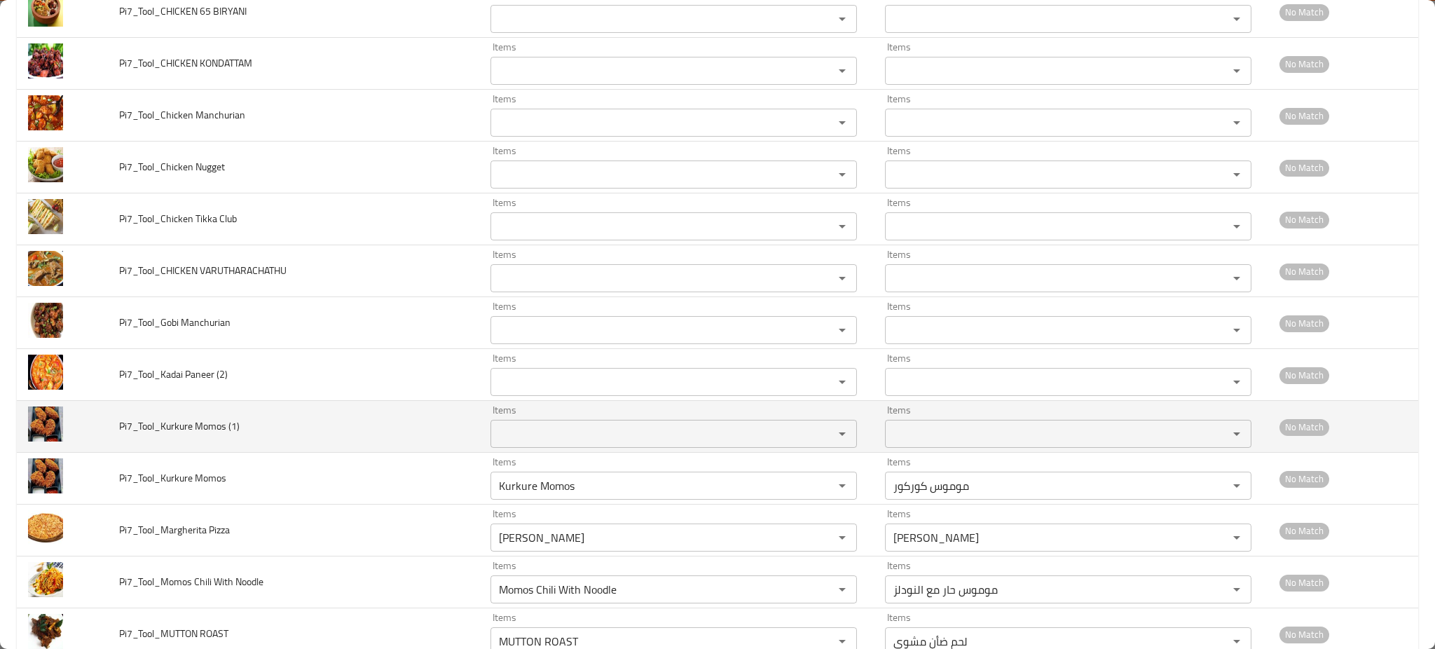
type Burger "Zinger Double Burger"
drag, startPoint x: 178, startPoint y: 434, endPoint x: 214, endPoint y: 429, distance: 36.1
click at [215, 430] on span "Pi7_Tool_Kurkure Momos (1)" at bounding box center [179, 426] width 120 height 18
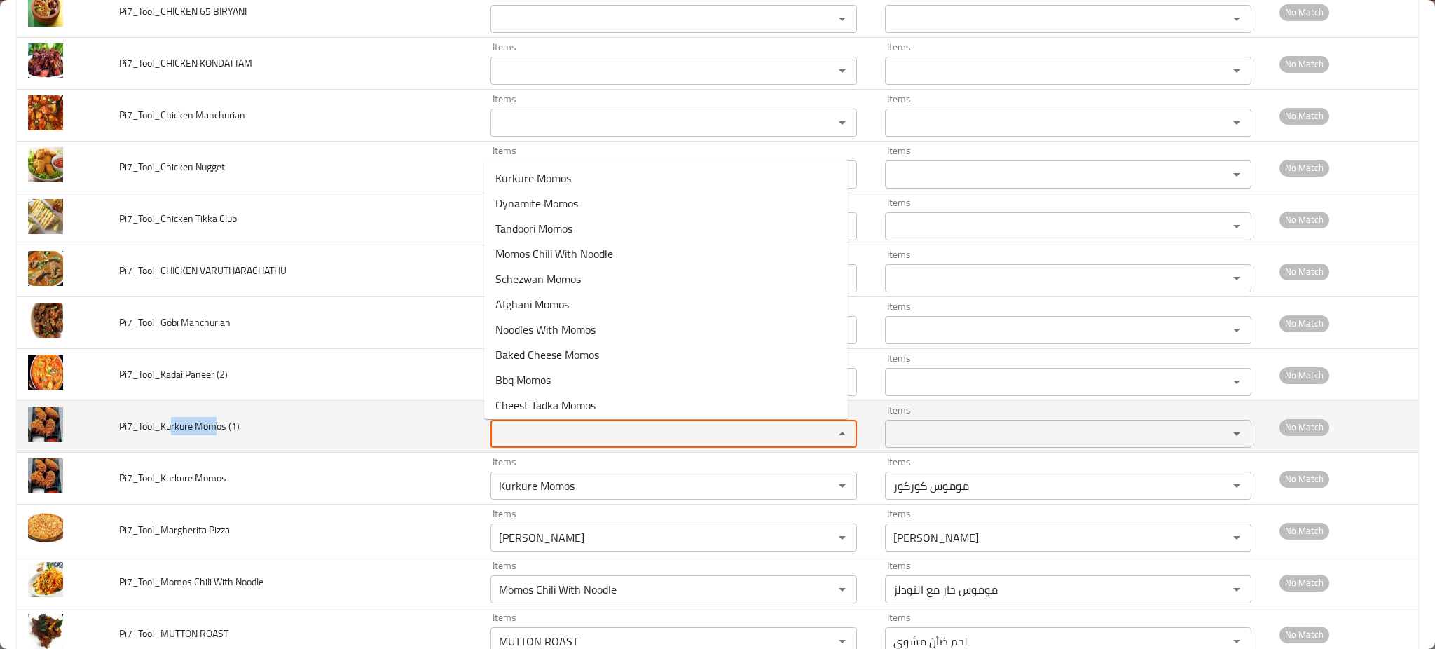
click at [548, 435] on \(1\) "Items" at bounding box center [653, 434] width 317 height 20
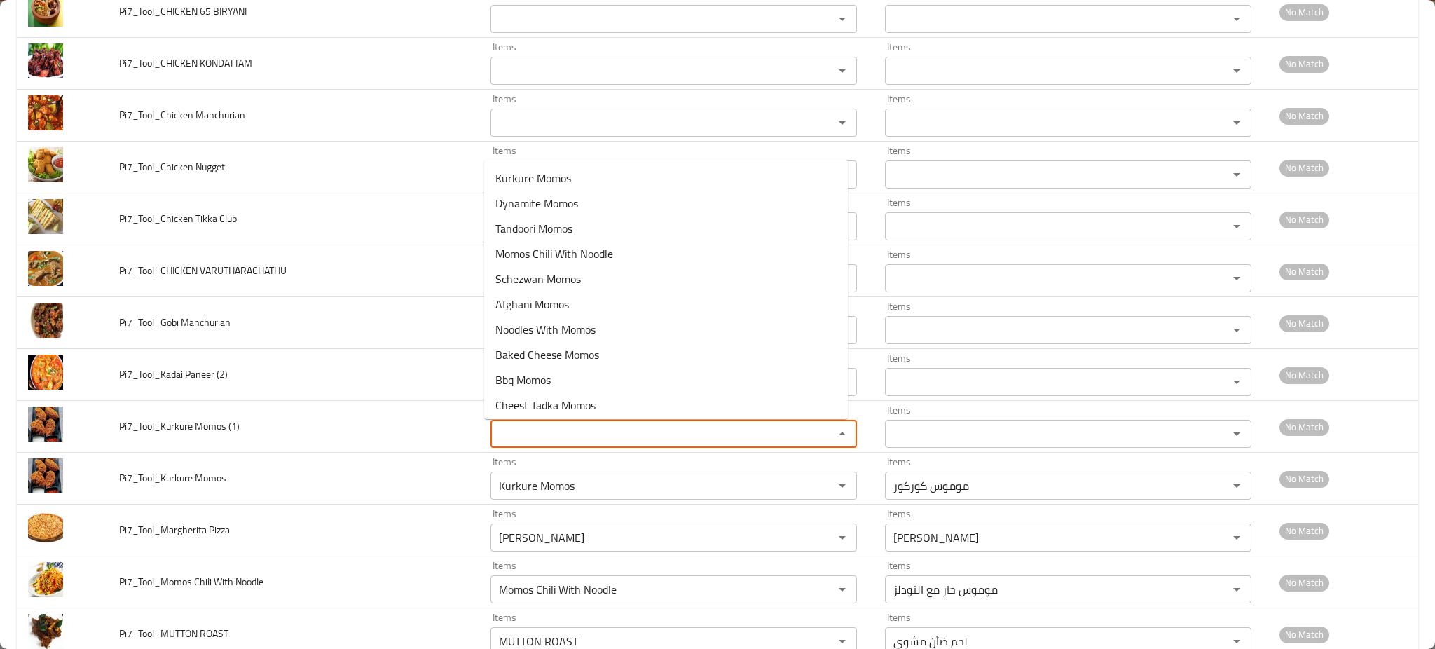
paste \(1\) "rkure Mom"
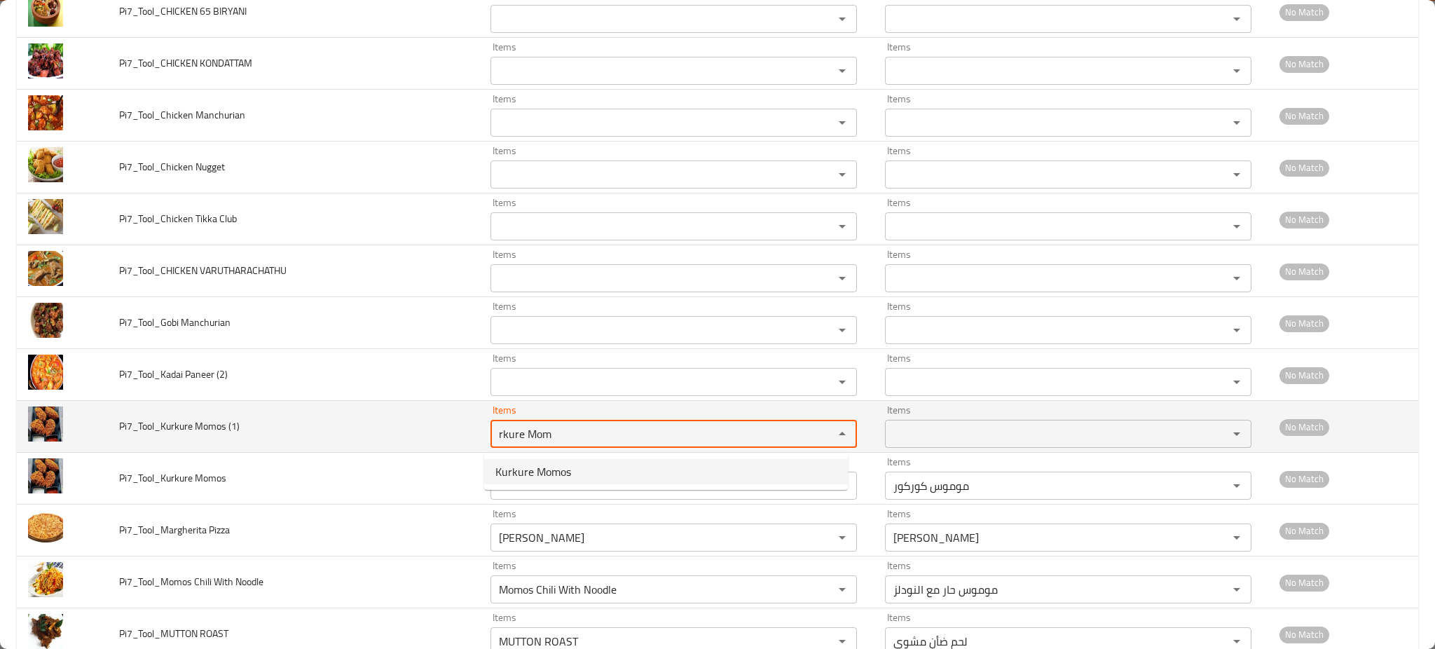
drag, startPoint x: 534, startPoint y: 464, endPoint x: 274, endPoint y: 432, distance: 262.6
click at [535, 464] on span "Kurkure Momos" at bounding box center [533, 471] width 76 height 17
type \(1\) "Kurkure Momos"
type \(1\)-ar "موموس كوركور"
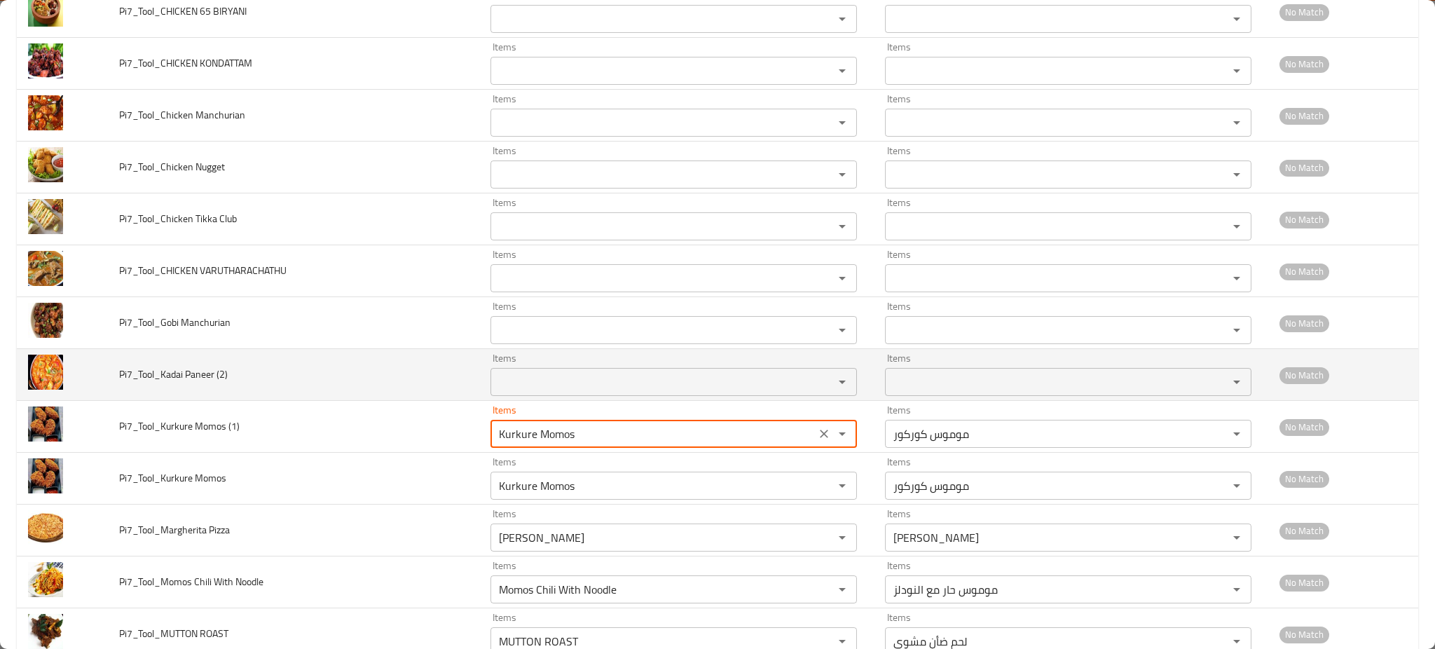
type \(1\) "Kurkure Momos"
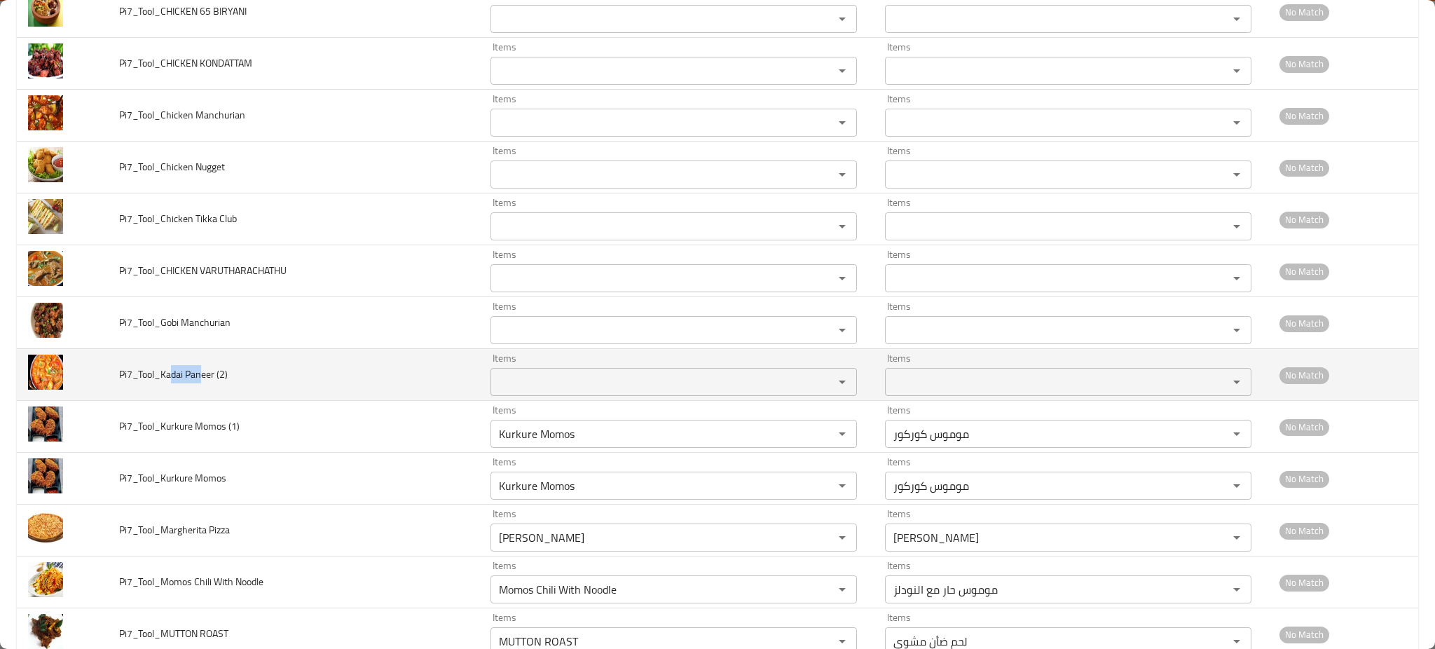
drag, startPoint x: 170, startPoint y: 375, endPoint x: 198, endPoint y: 373, distance: 28.9
click at [198, 373] on span "Pi7_Tool_Kadai Paneer (2)" at bounding box center [173, 374] width 109 height 18
click at [507, 392] on \(2\) "Items" at bounding box center [653, 382] width 317 height 20
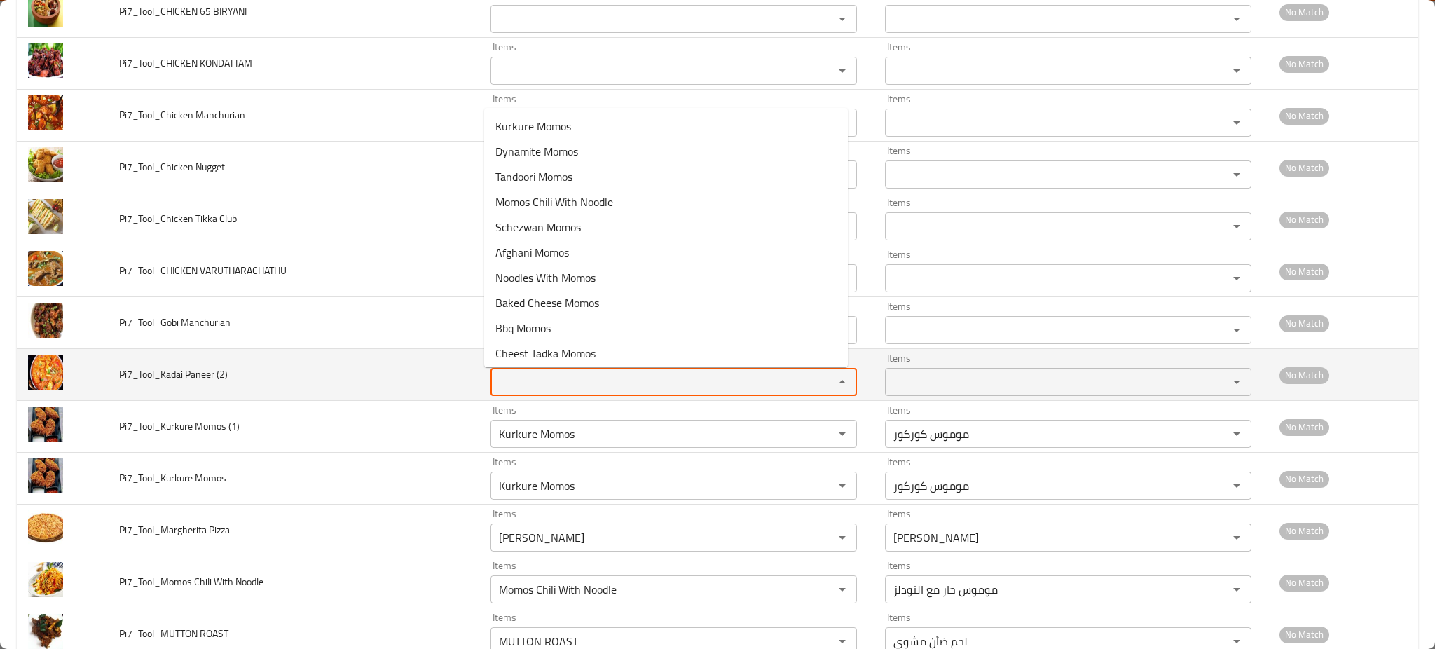
paste \(2\) "dai Pan"
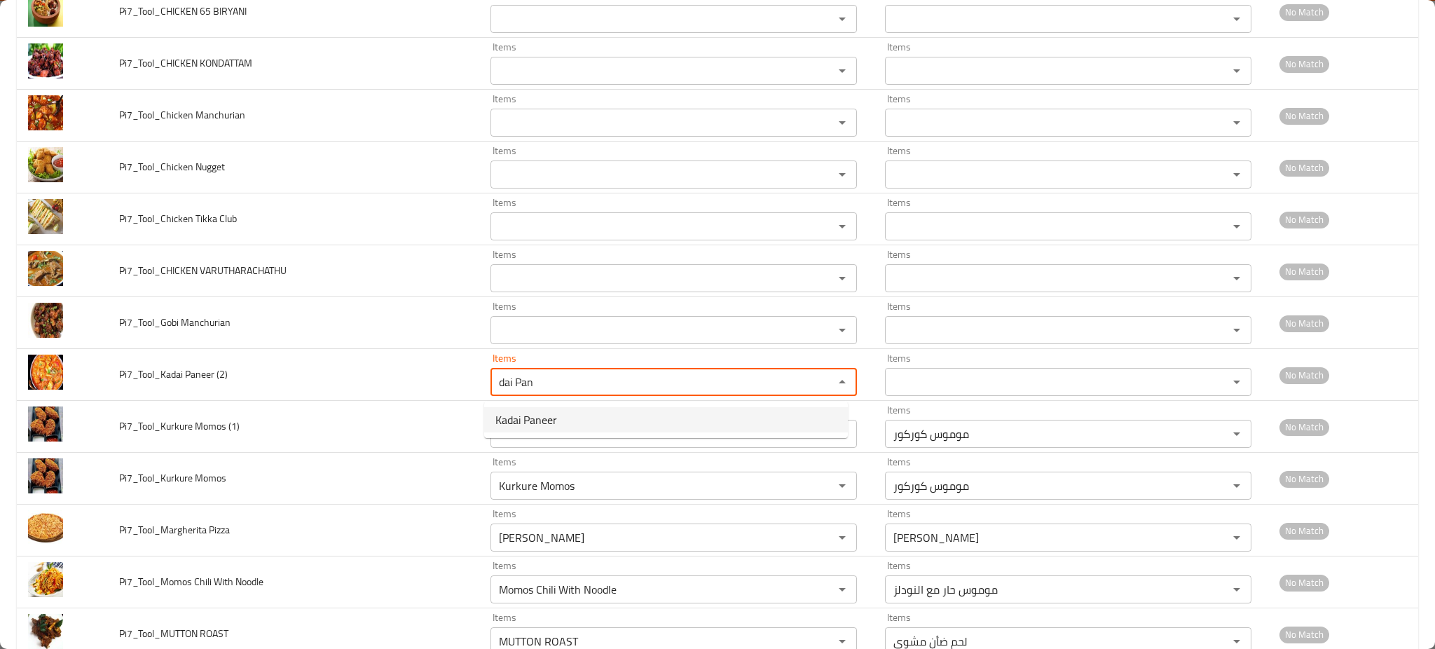
click at [517, 416] on span "Kadai Paneer" at bounding box center [526, 419] width 62 height 17
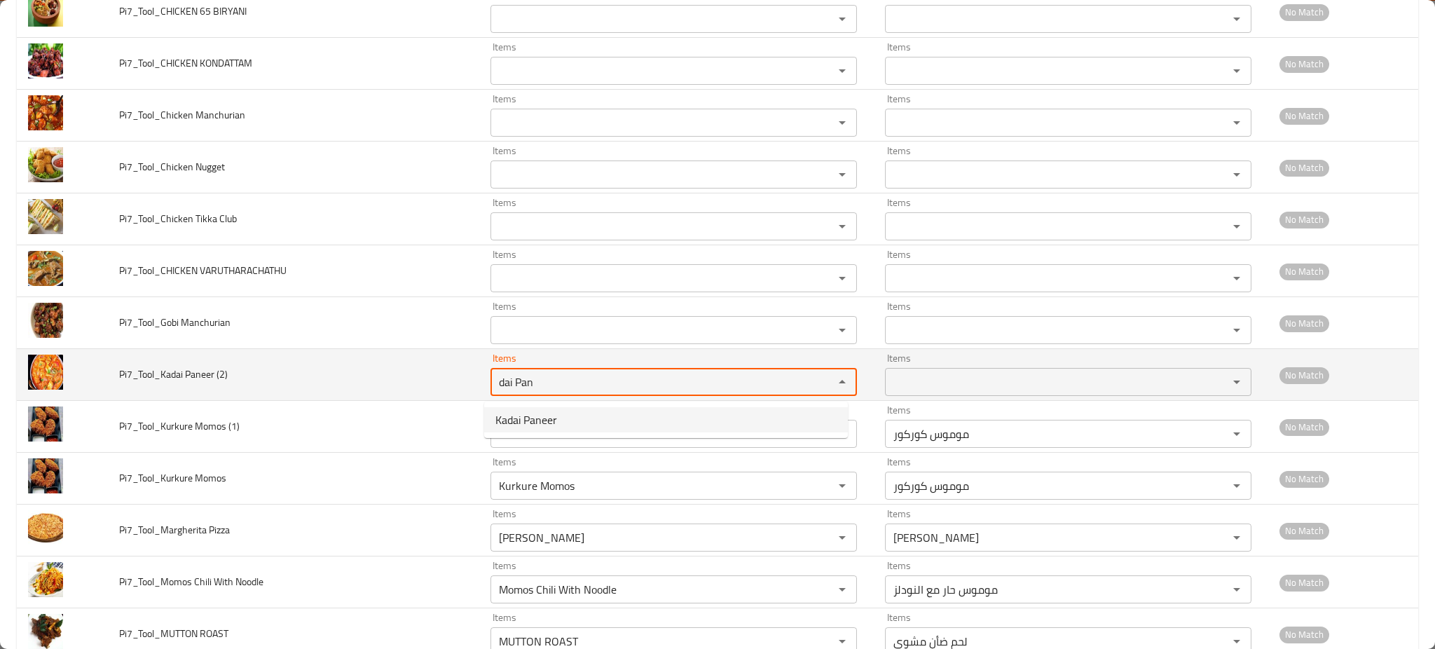
type \(2\) "Kadai Paneer"
type \(2\)-ar "كاداي بانير"
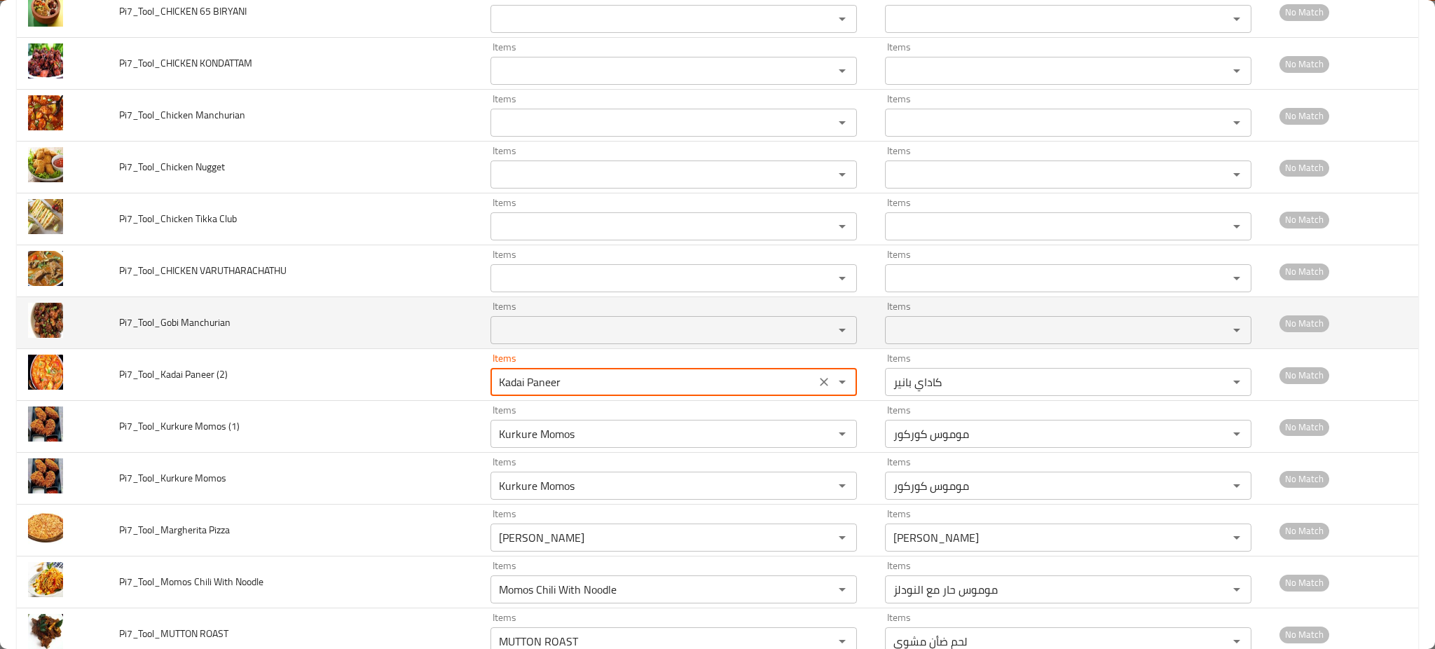
type \(2\) "Kadai Paneer"
drag, startPoint x: 172, startPoint y: 332, endPoint x: 216, endPoint y: 331, distance: 44.2
click at [216, 331] on span "Pi7_Tool_Gobi Manchurian" at bounding box center [174, 322] width 111 height 18
click at [538, 344] on div "Items" at bounding box center [673, 330] width 366 height 28
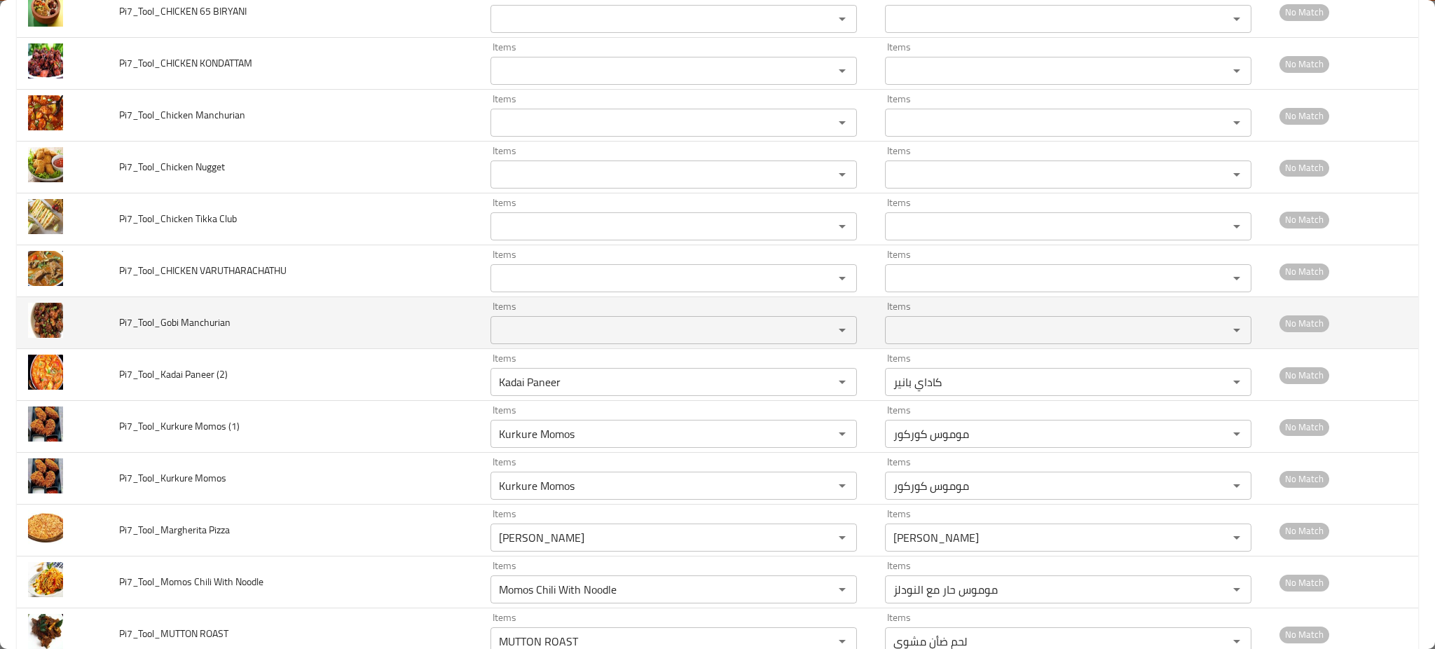
paste Manchurian "bi Manchur"
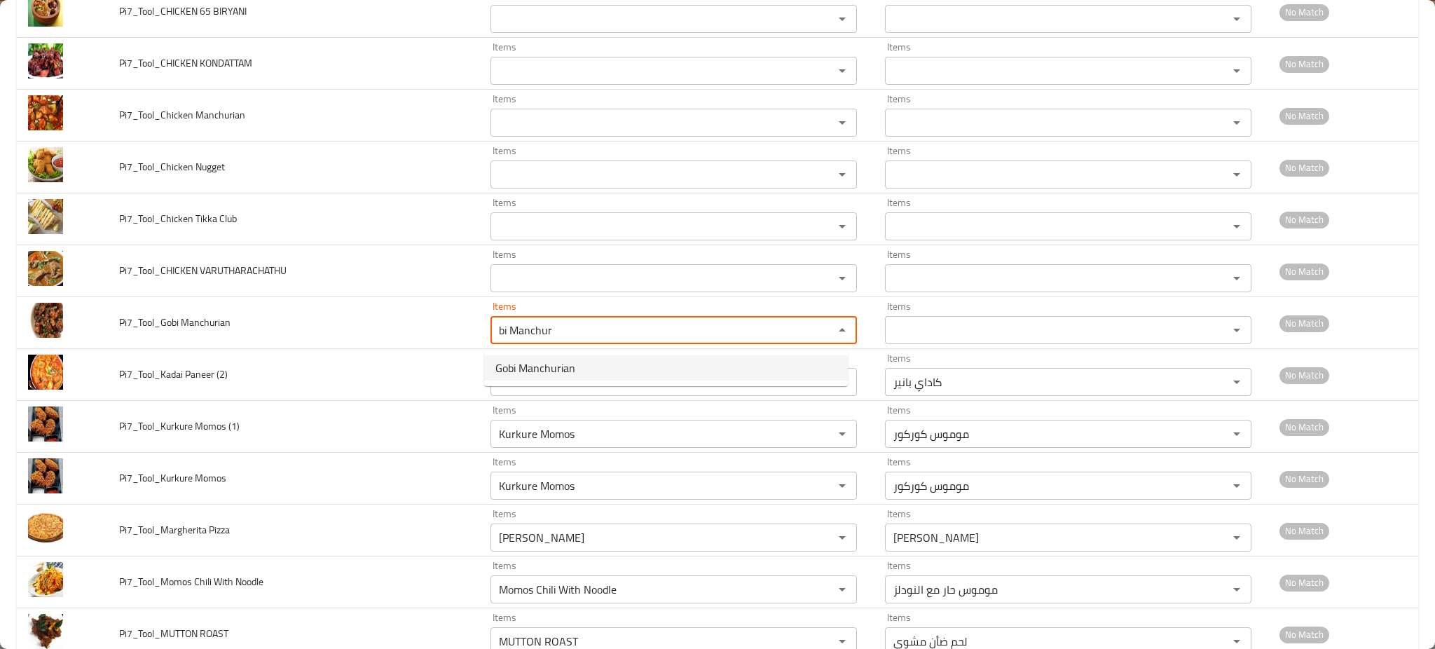
click at [532, 380] on Manchurian-option-0 "Gobi Manchurian" at bounding box center [666, 367] width 364 height 25
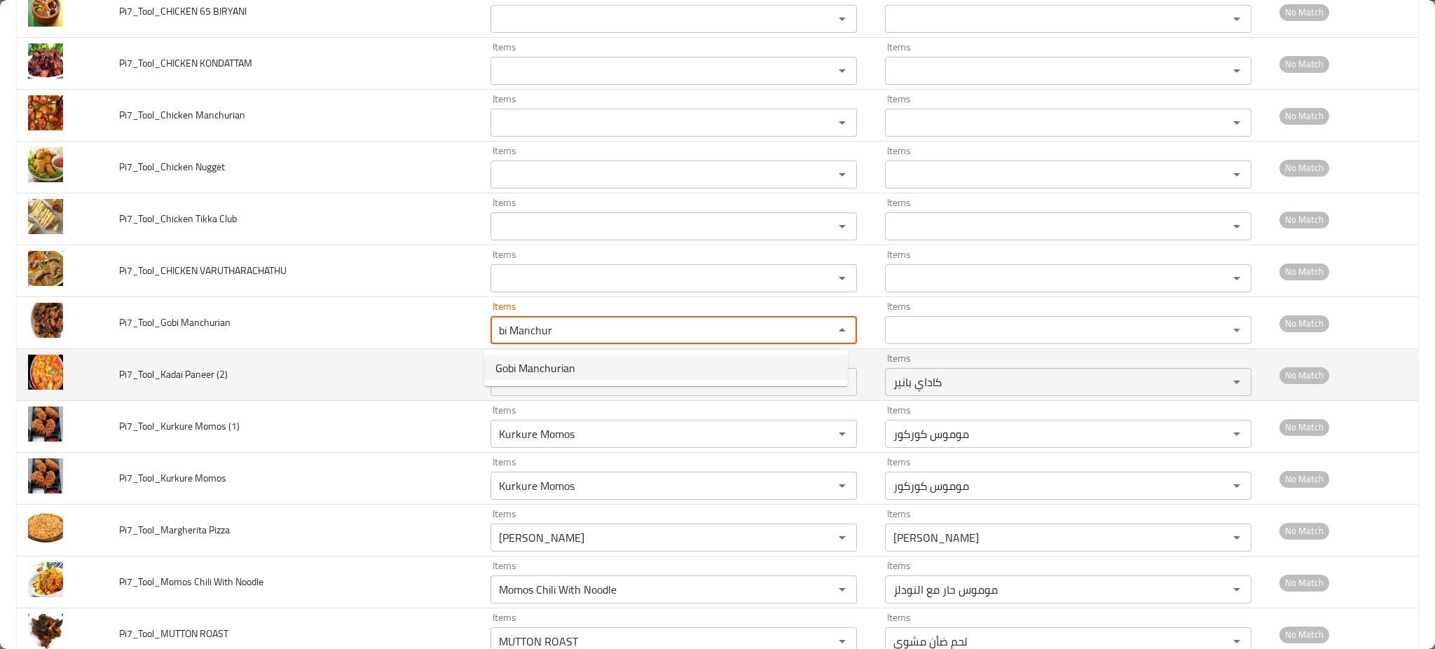
type Manchurian "Gobi Manchurian"
type Manchurian-ar "[PERSON_NAME]"
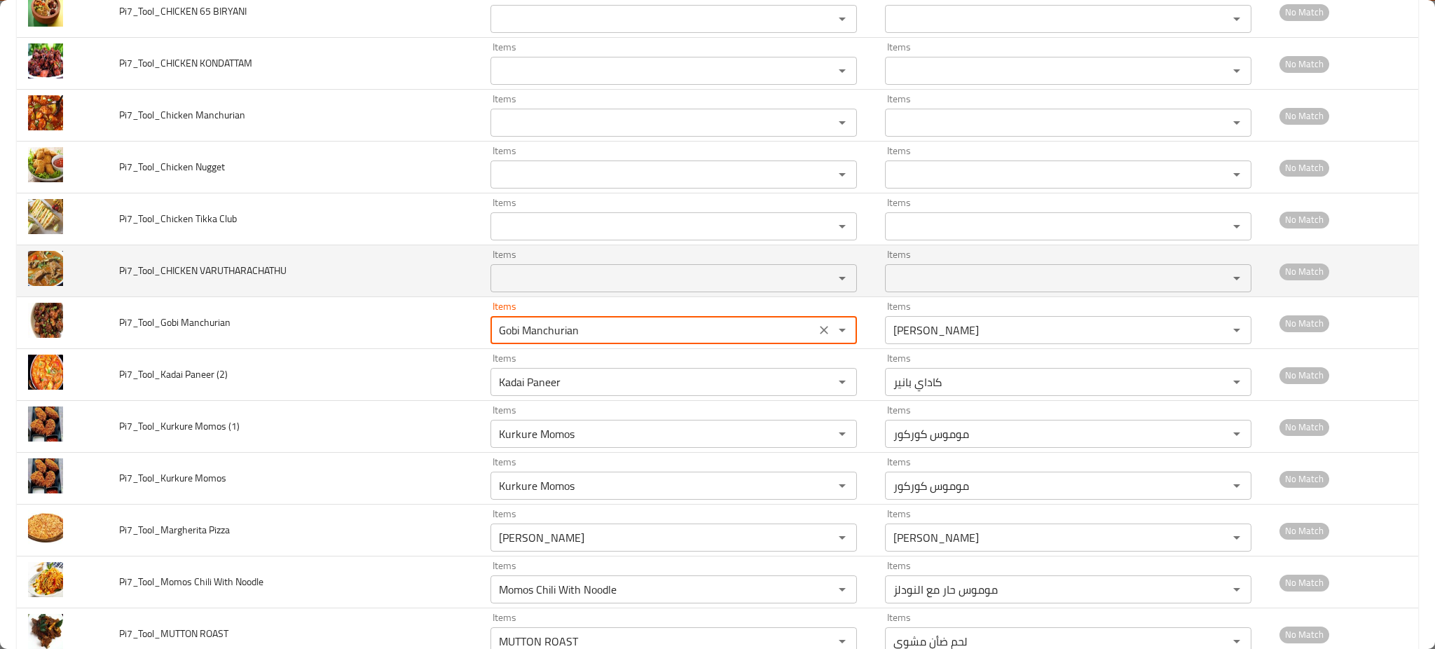
type Manchurian "Gobi Manchurian"
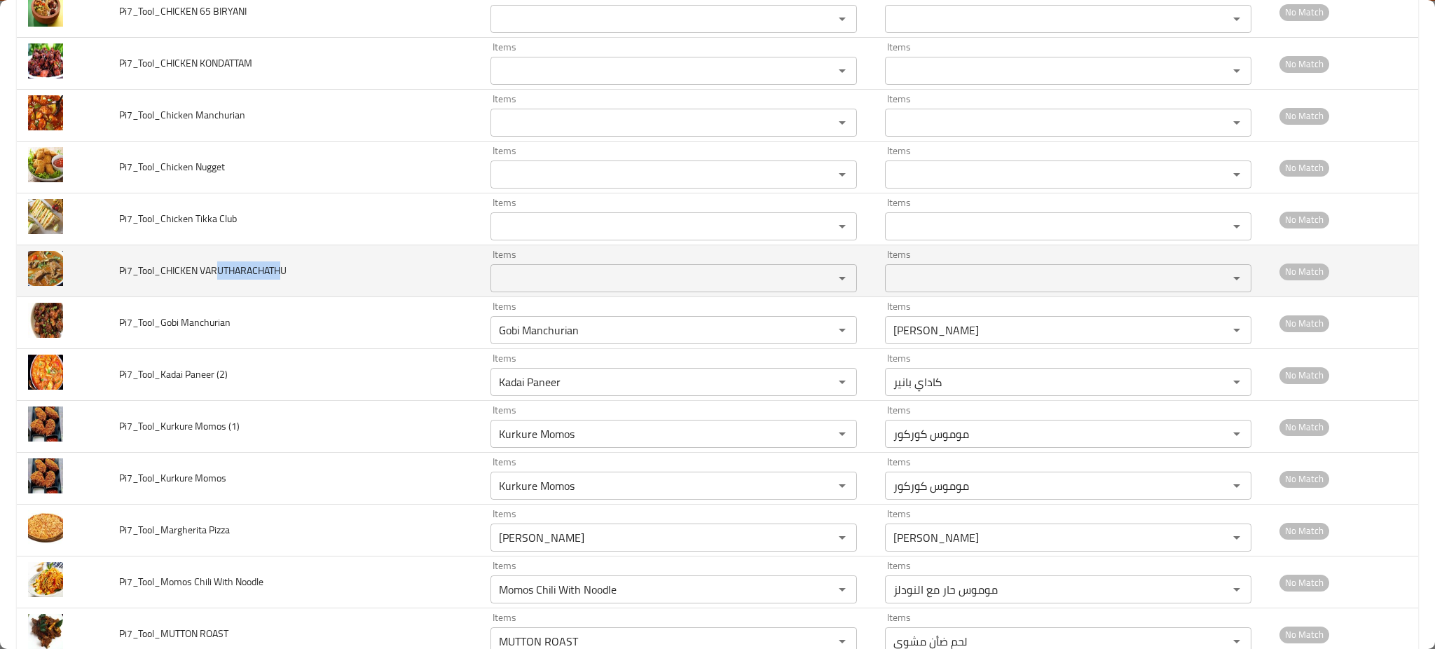
drag, startPoint x: 219, startPoint y: 284, endPoint x: 283, endPoint y: 284, distance: 64.4
click at [283, 284] on td "Pi7_Tool_CHICKEN VARUTHARACHATHU" at bounding box center [293, 271] width 371 height 52
click at [563, 284] on VARUTHARACHATHU "Items" at bounding box center [653, 278] width 317 height 20
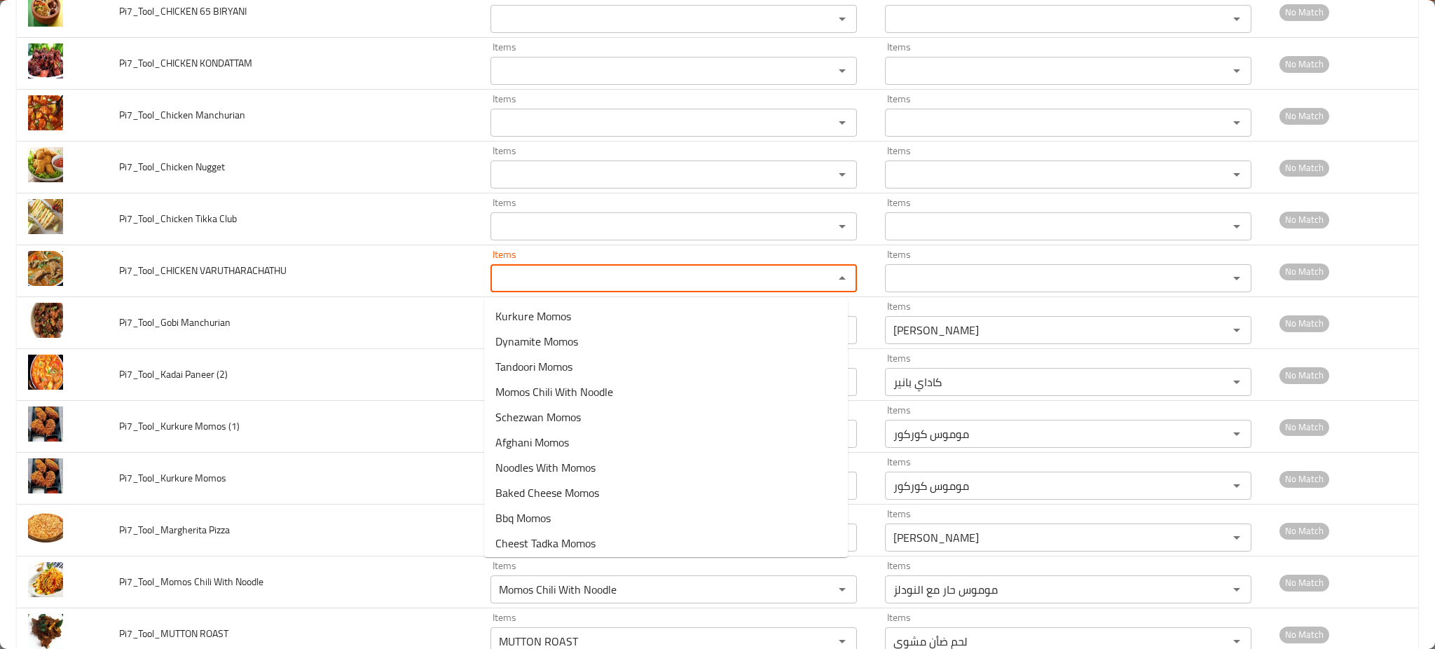
paste VARUTHARACHATHU "UTHARACHATH"
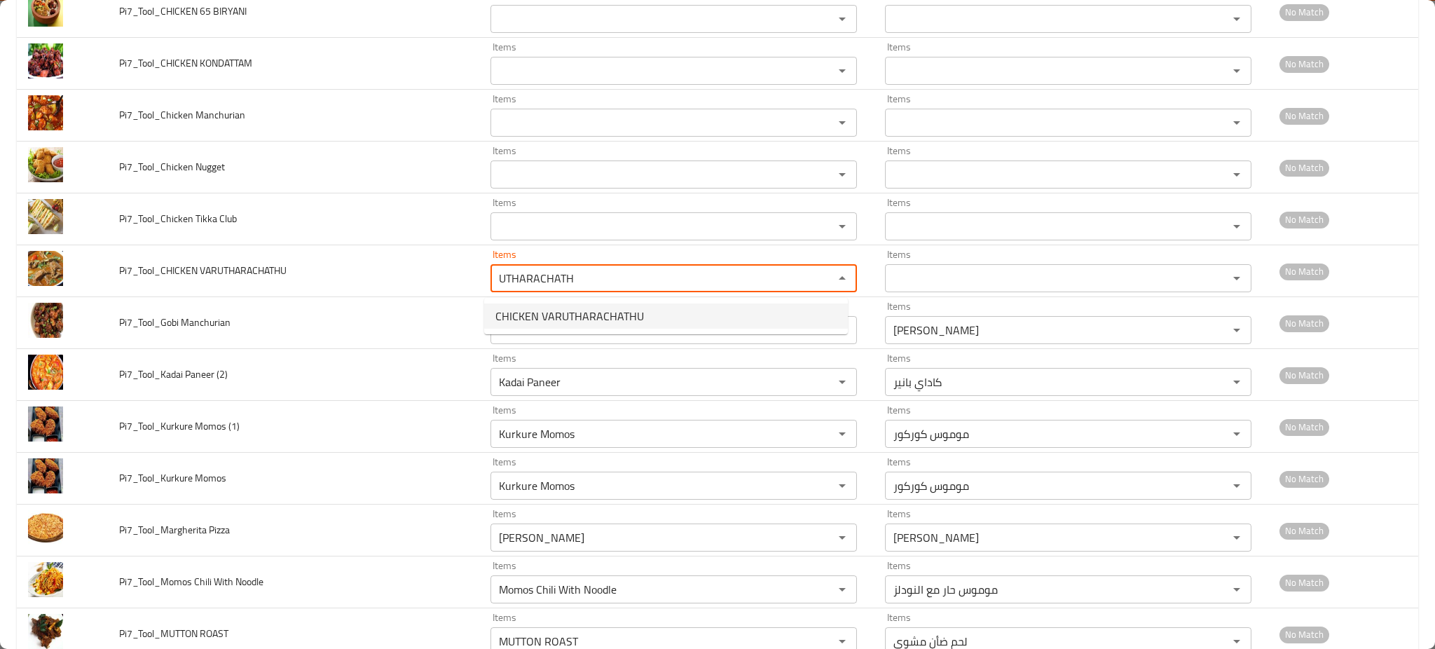
click at [547, 309] on span "CHICKEN VARUTHARACHATHU" at bounding box center [569, 315] width 148 height 17
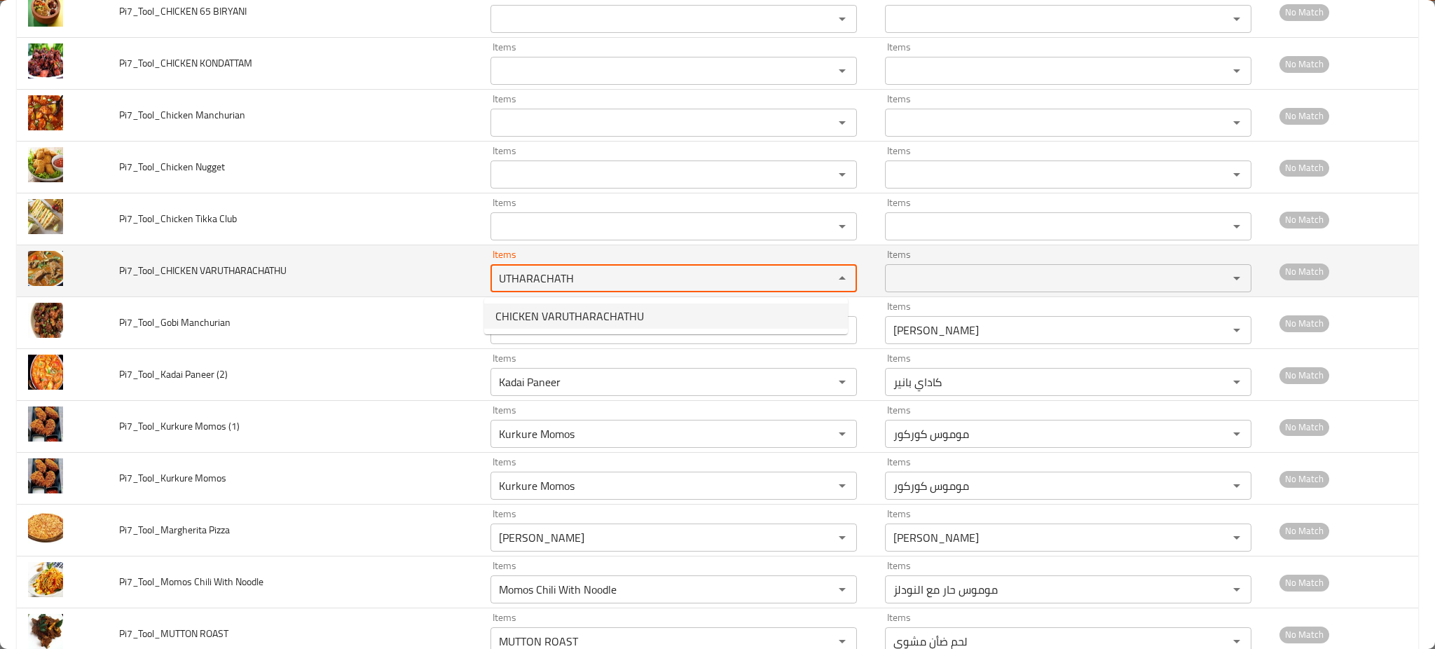
type VARUTHARACHATHU "CHICKEN VARUTHARACHATHU"
type VARUTHARACHATHU-ar "دجاج فاروثاراشاثو"
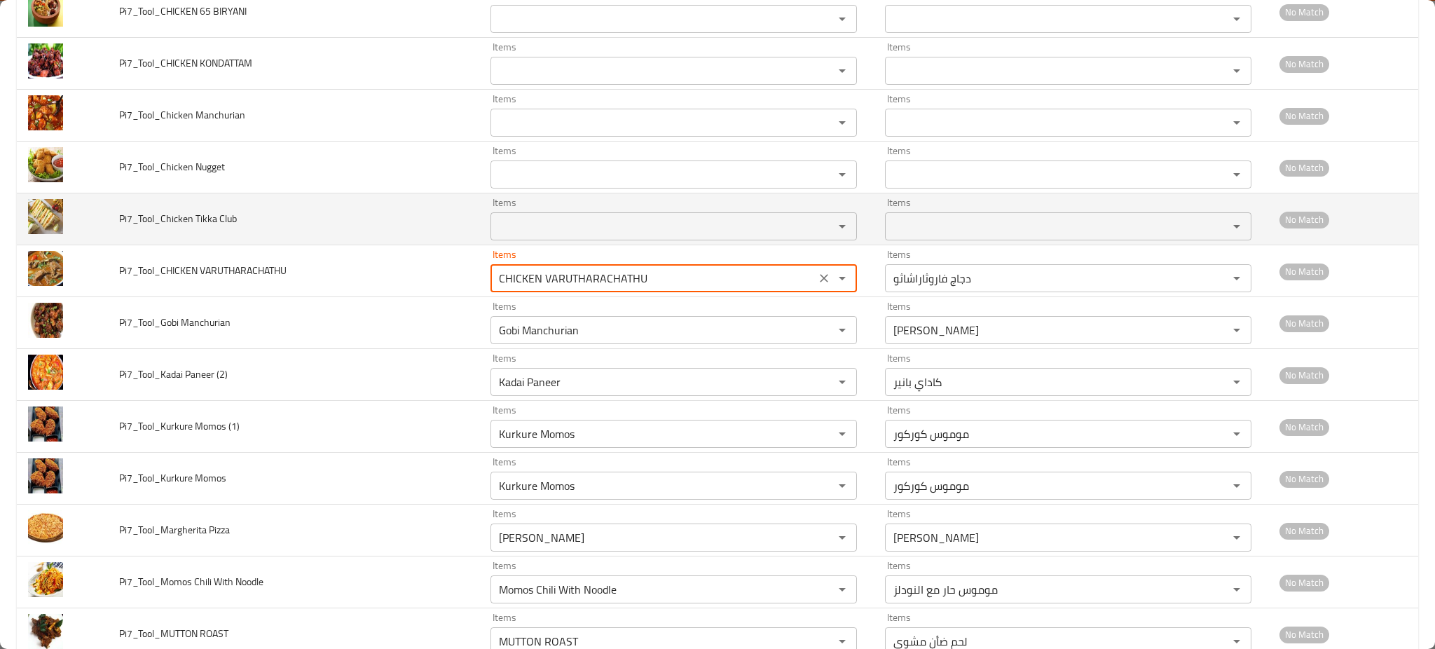
type VARUTHARACHATHU "CHICKEN VARUTHARACHATHU"
drag, startPoint x: 172, startPoint y: 223, endPoint x: 244, endPoint y: 225, distance: 71.5
click at [244, 225] on td "Pi7_Tool_Chicken Tikka Club" at bounding box center [293, 219] width 371 height 52
click at [561, 230] on Club "Items" at bounding box center [653, 226] width 317 height 20
paste Club "icken Tikka Club"
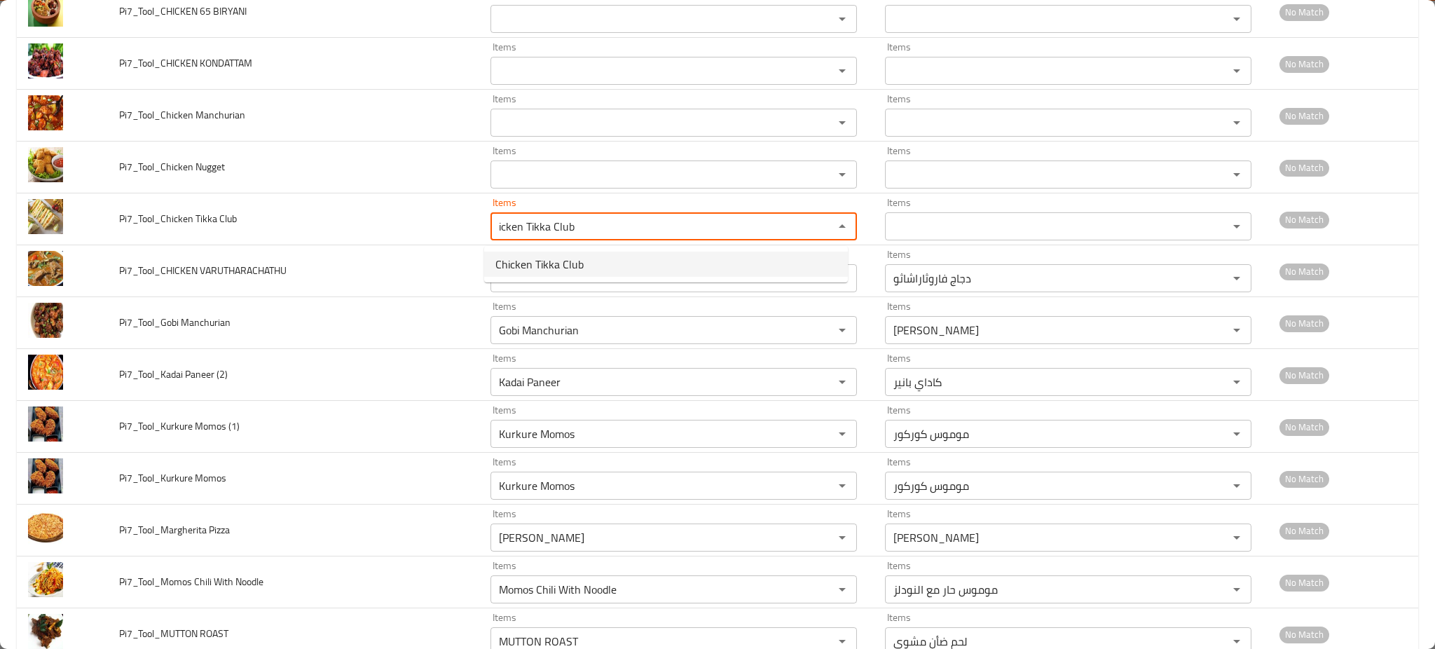
drag, startPoint x: 546, startPoint y: 264, endPoint x: 353, endPoint y: 217, distance: 198.9
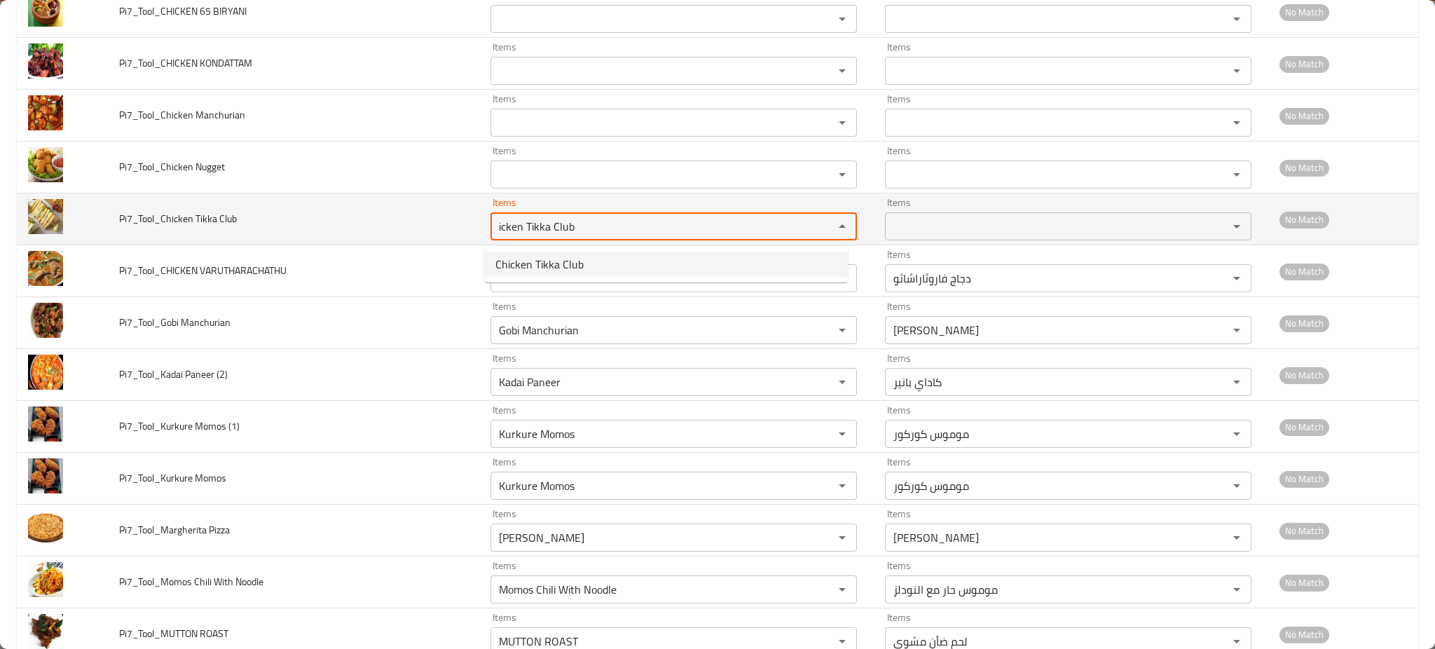
click at [546, 263] on span "Chicken Tikka Club" at bounding box center [539, 264] width 88 height 17
type Club "Chicken Tikka Club"
type Club-ar "ساندويتش تيكا كلوب"
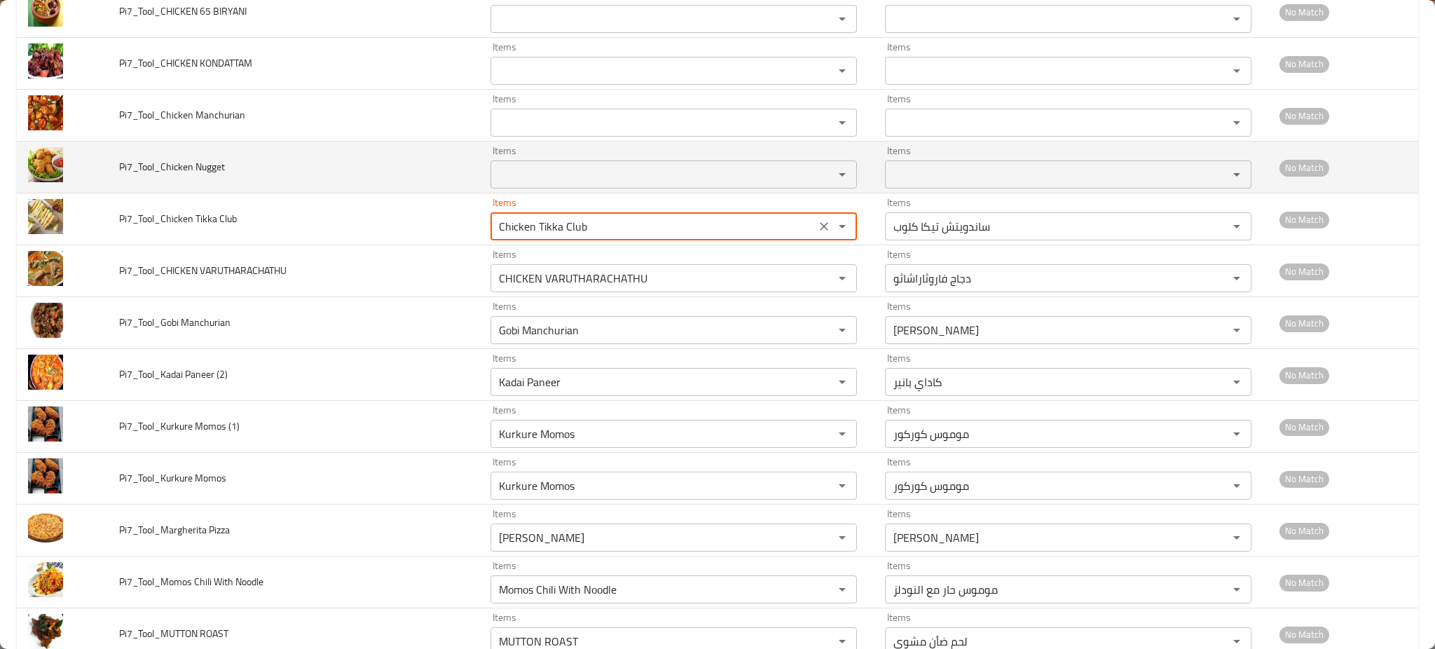
type Club "Chicken Tikka Club"
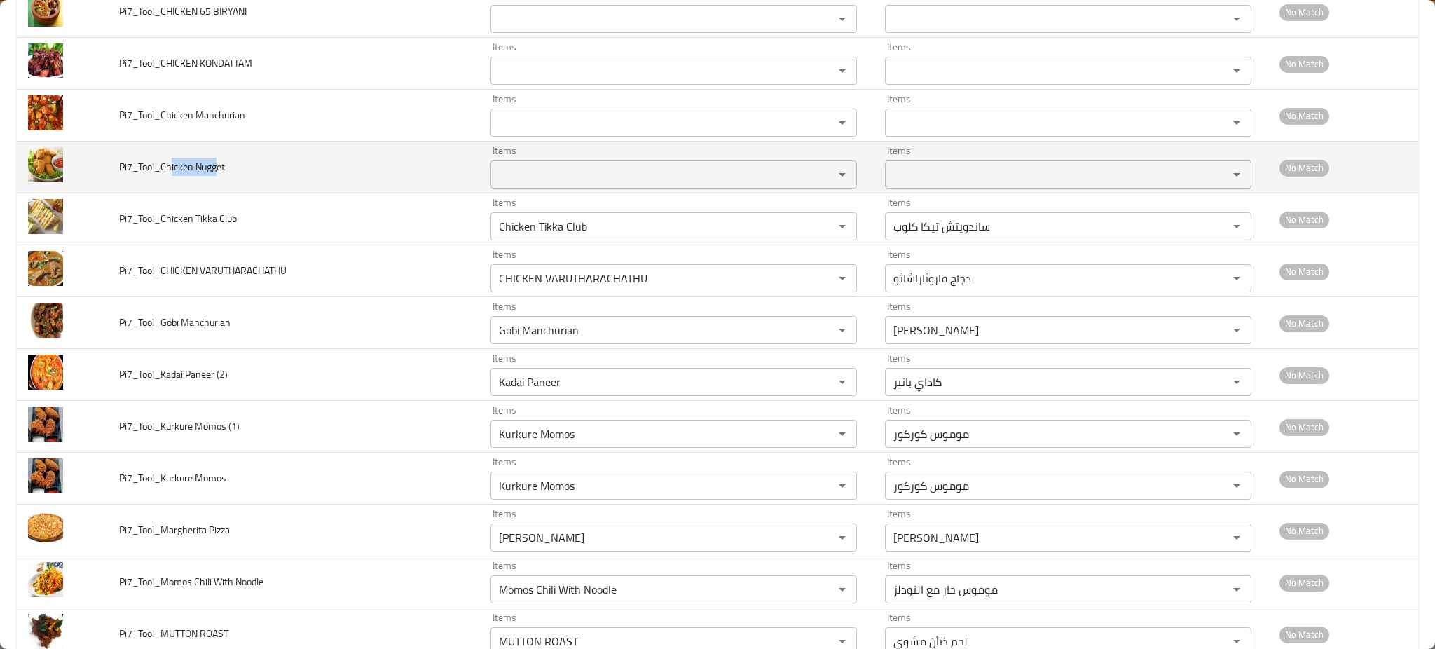
drag, startPoint x: 170, startPoint y: 175, endPoint x: 221, endPoint y: 174, distance: 50.4
click at [221, 174] on span "Pi7_Tool_Chicken Nugget" at bounding box center [172, 167] width 106 height 18
click at [504, 179] on Nugget "Items" at bounding box center [653, 175] width 317 height 20
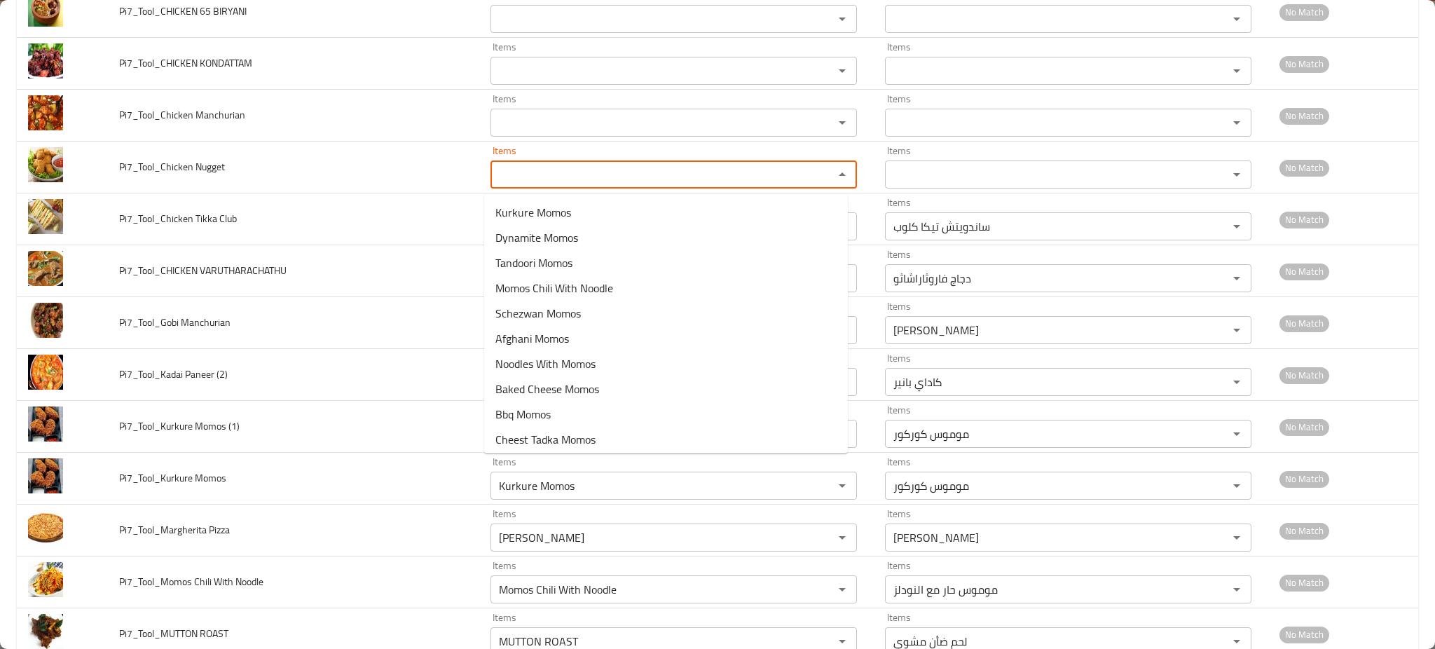
paste Nugget "icken Nugge"
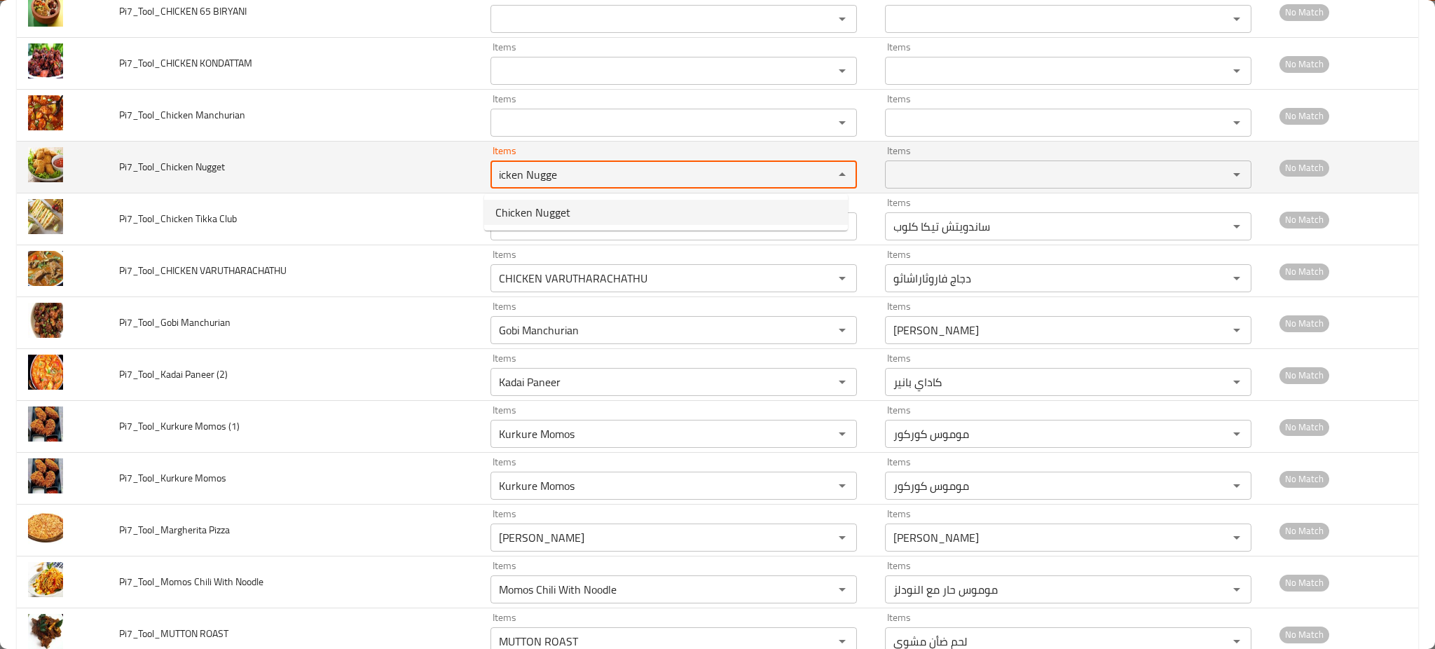
click at [520, 204] on span "Chicken Nugget" at bounding box center [532, 212] width 75 height 17
type Nugget "Chicken Nugget"
type Nugget-ar "دجاج ناجتس"
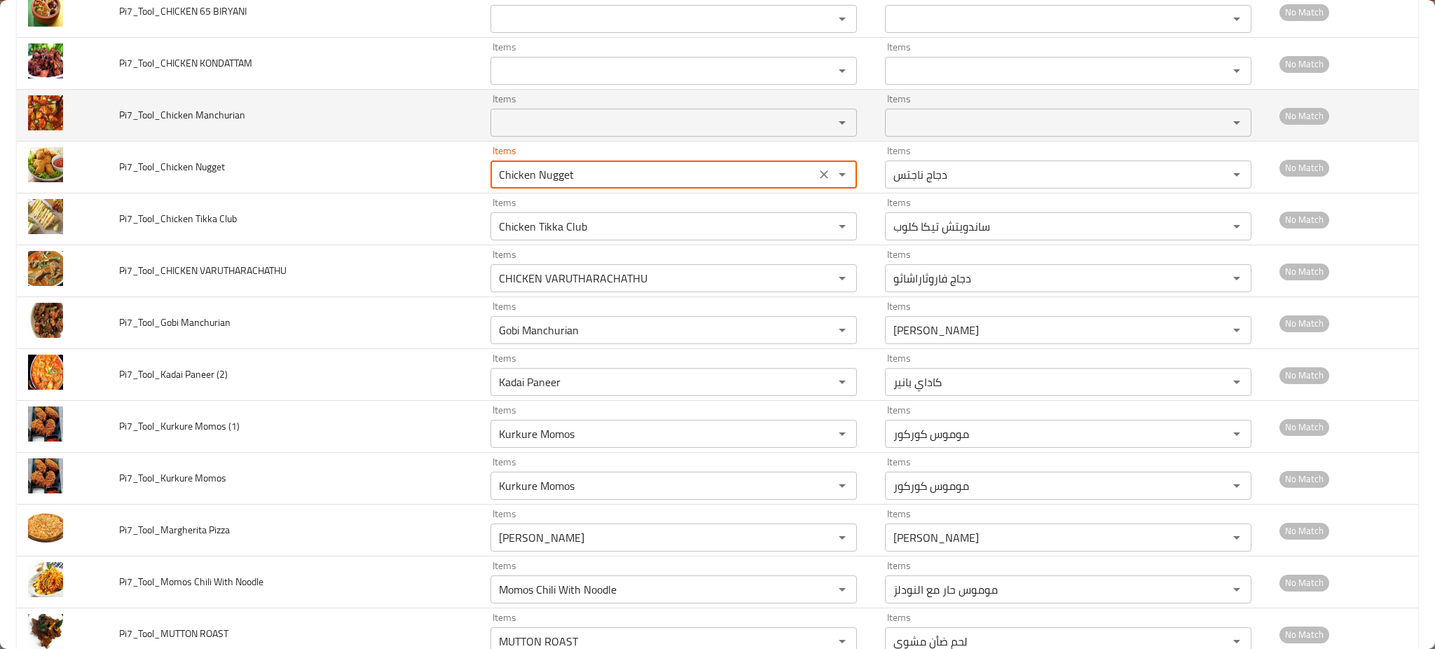
type Nugget "Chicken Nugget"
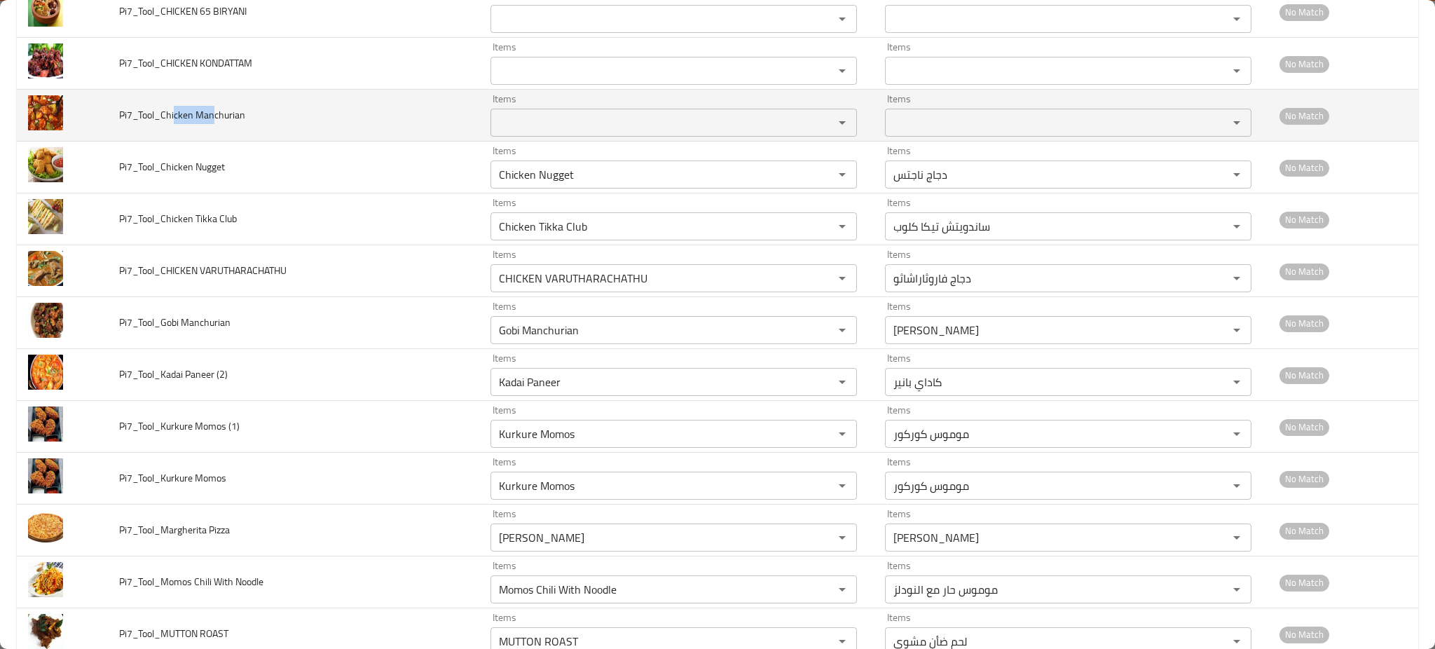
drag, startPoint x: 173, startPoint y: 117, endPoint x: 237, endPoint y: 116, distance: 63.7
click at [230, 116] on span "Pi7_Tool_Chicken Manchurian" at bounding box center [182, 115] width 126 height 18
click at [532, 99] on div "Items Items" at bounding box center [673, 115] width 366 height 43
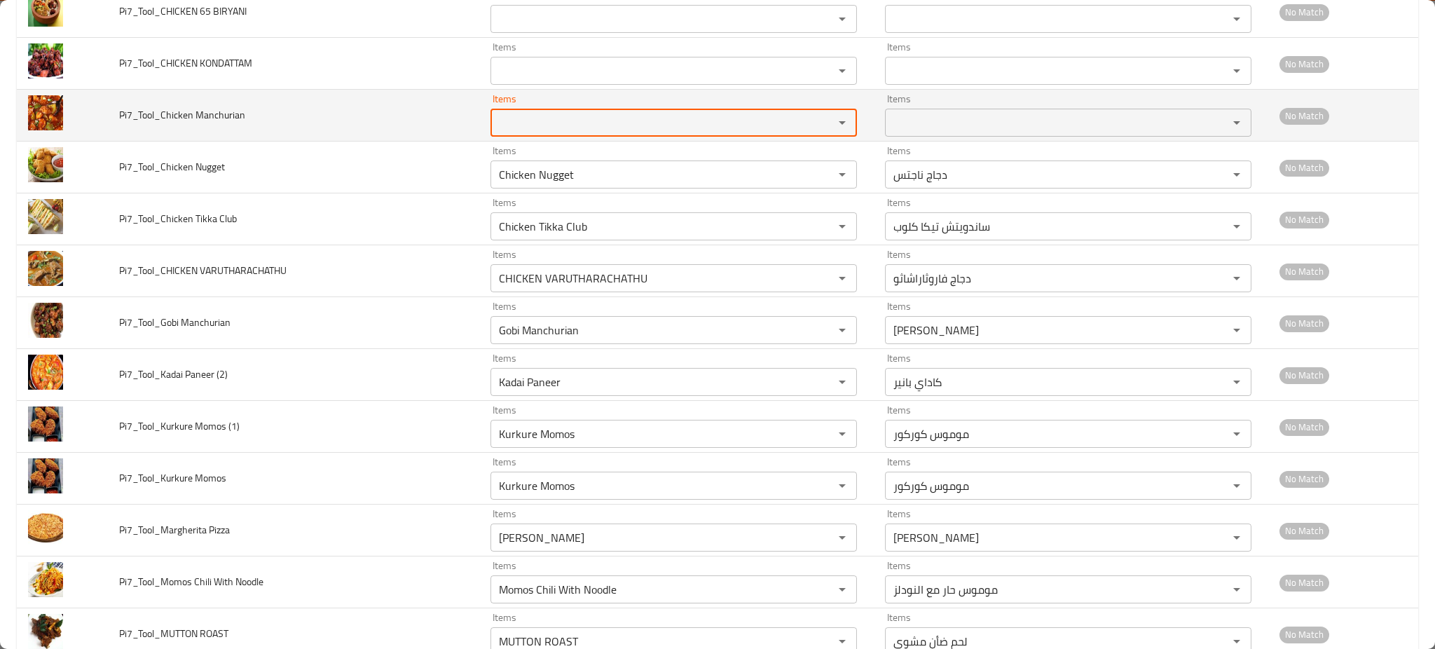
paste Manchurian "cken Manchur"
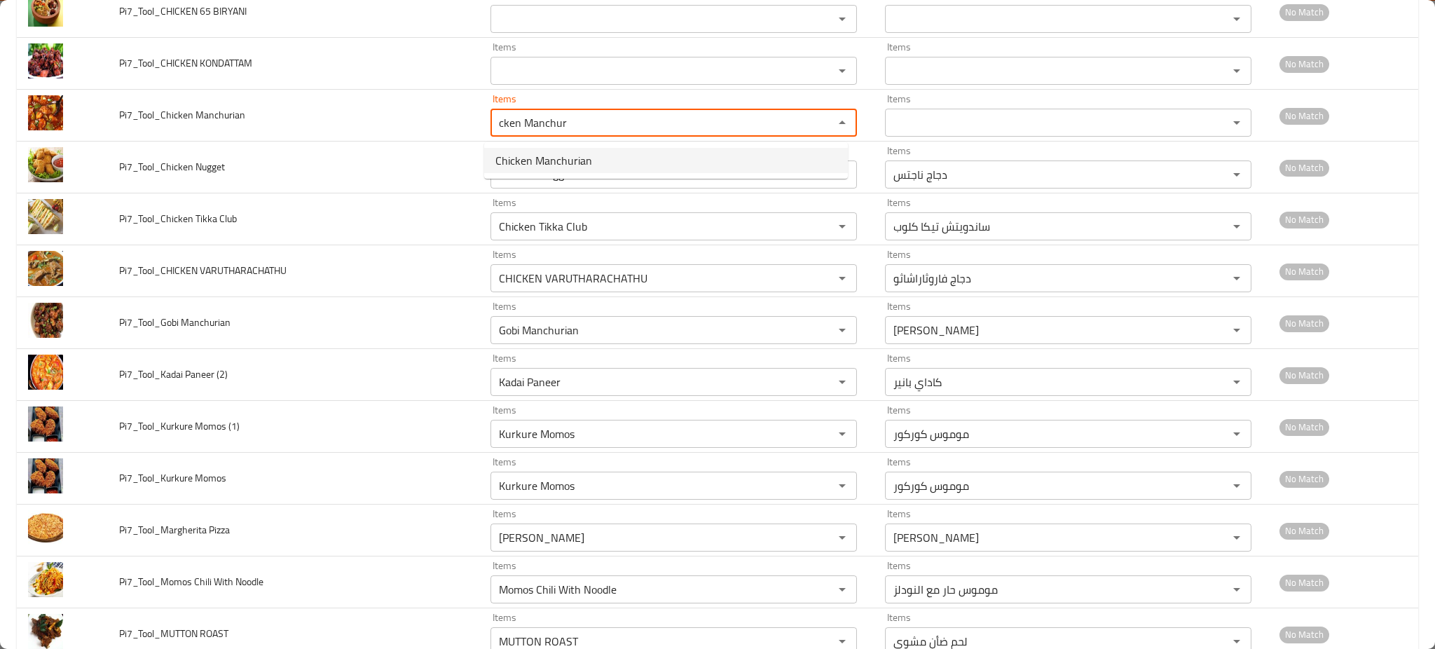
click at [520, 163] on span "Chicken Manchurian" at bounding box center [543, 160] width 97 height 17
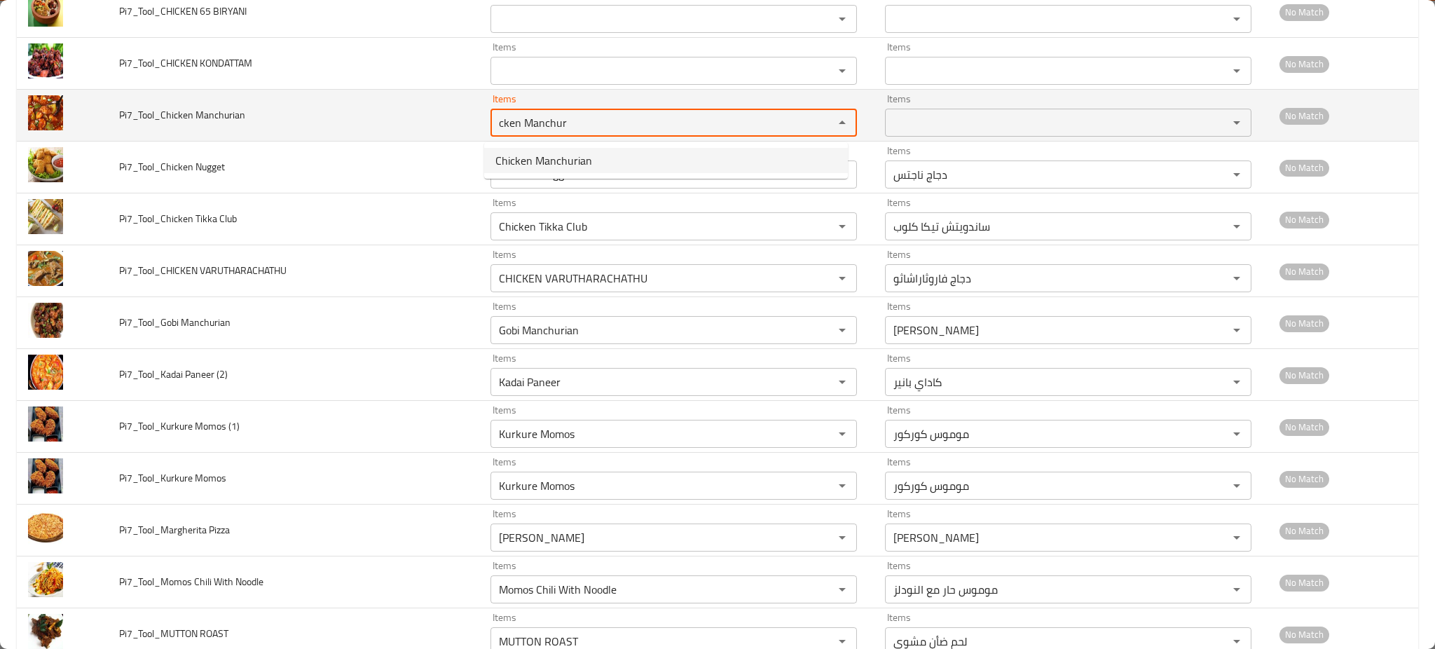
type Manchurian "Chicken Manchurian"
type Manchurian-ar "دجاج منشوريان"
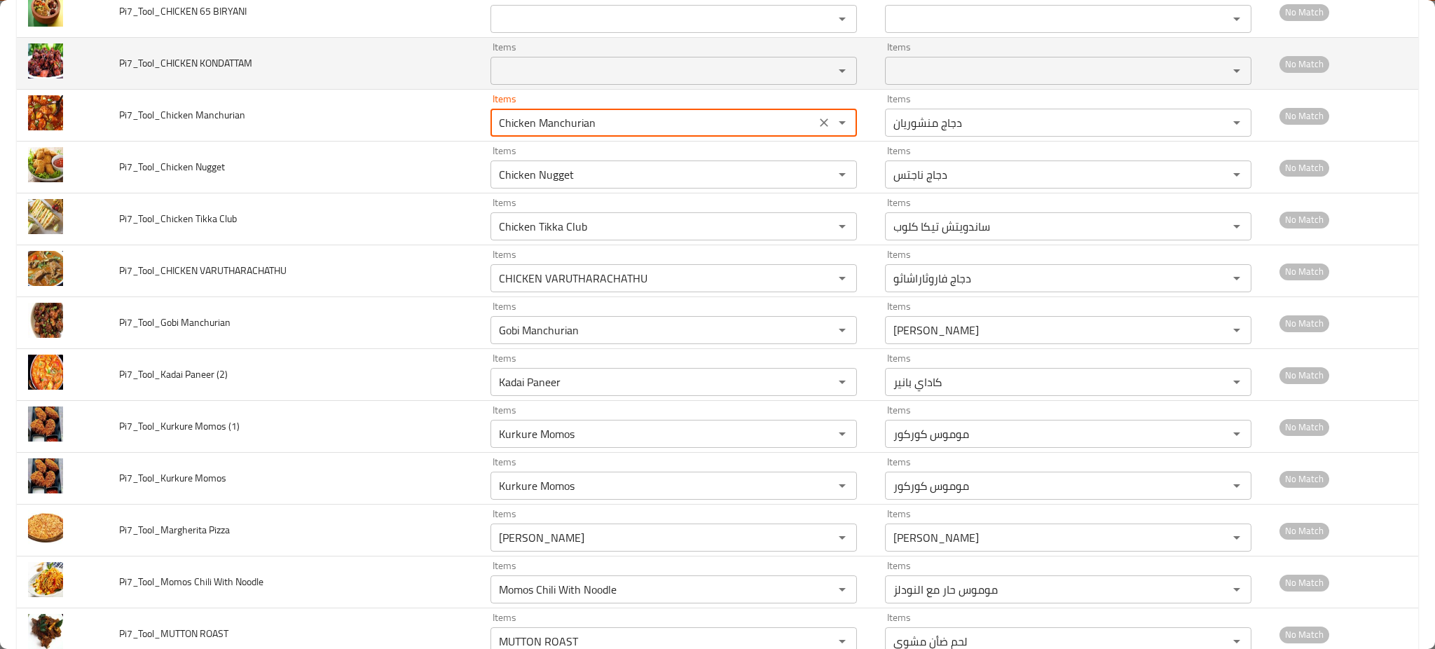
type Manchurian "Chicken Manchurian"
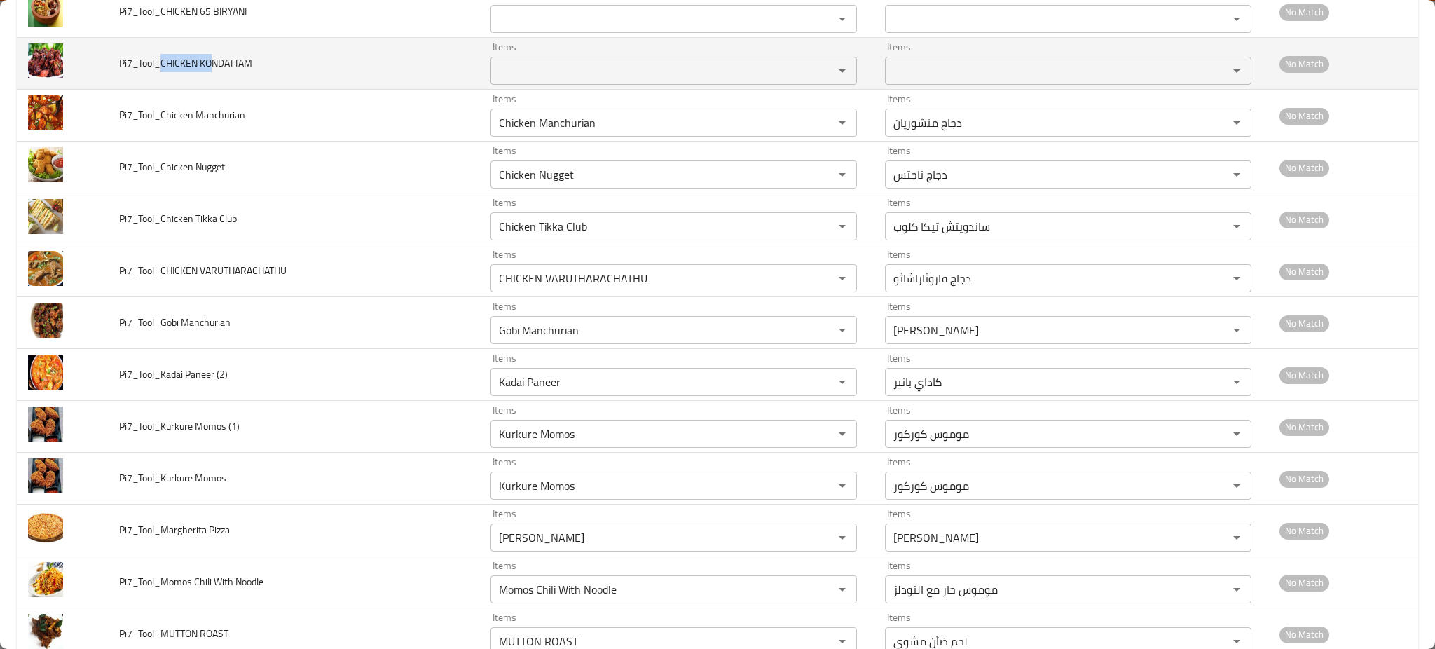
drag, startPoint x: 161, startPoint y: 71, endPoint x: 209, endPoint y: 65, distance: 48.7
click at [209, 65] on span "Pi7_Tool_CHICKEN KONDATTAM" at bounding box center [185, 63] width 133 height 18
click at [479, 77] on td "Items Items" at bounding box center [676, 64] width 394 height 52
click at [495, 76] on KONDATTAM "Items" at bounding box center [653, 71] width 317 height 20
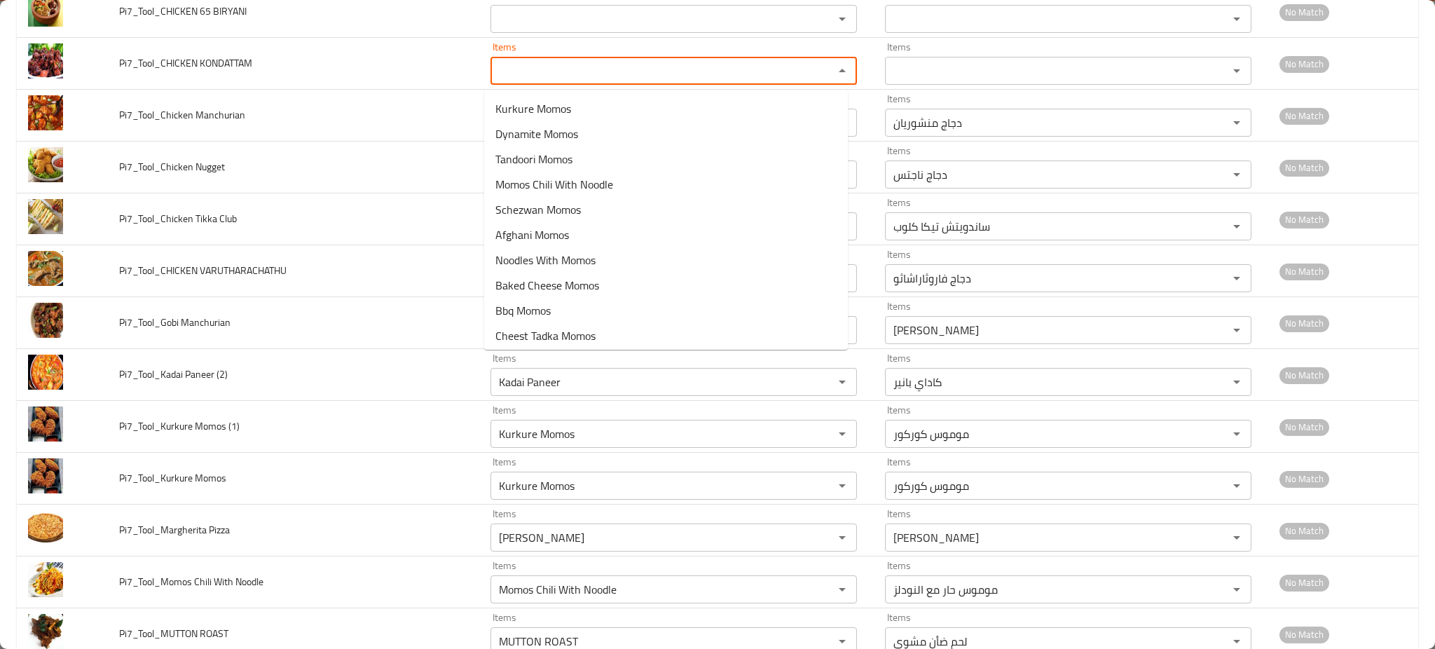
paste KONDATTAM "CHICKEN KO"
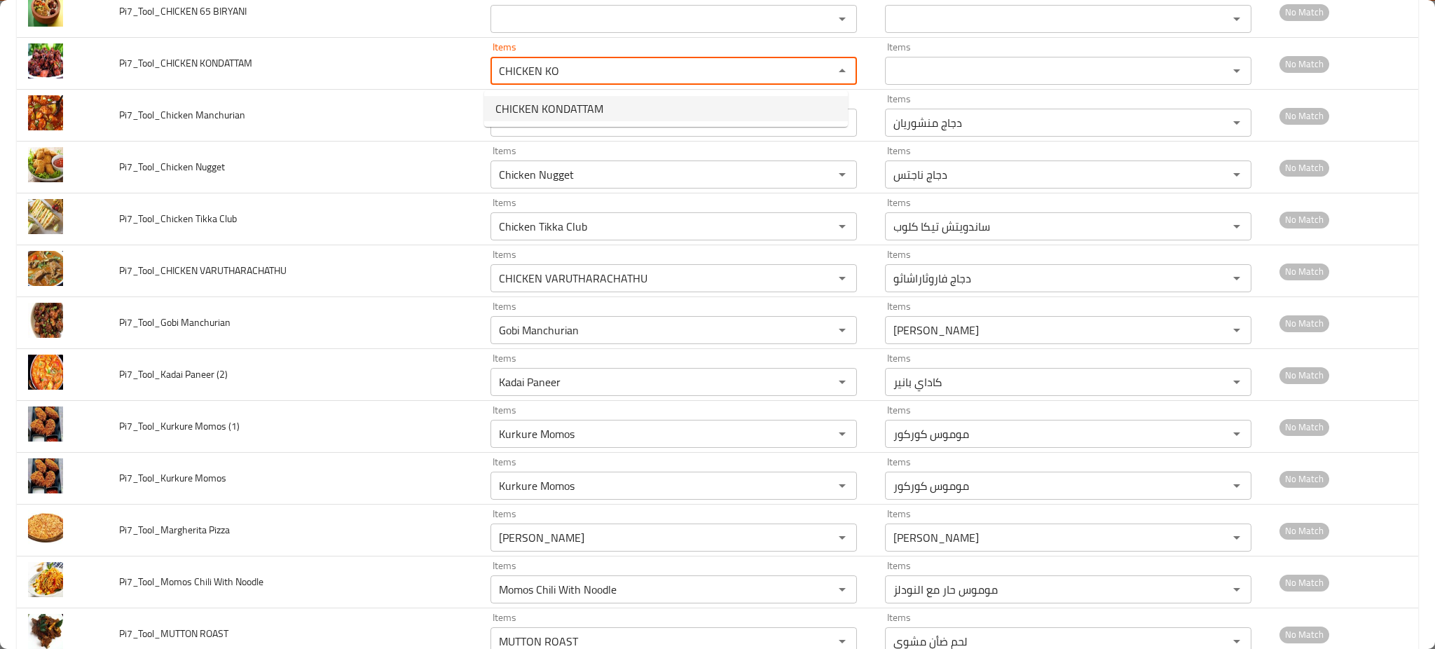
click at [528, 109] on span "CHICKEN KONDATTAM" at bounding box center [549, 108] width 108 height 17
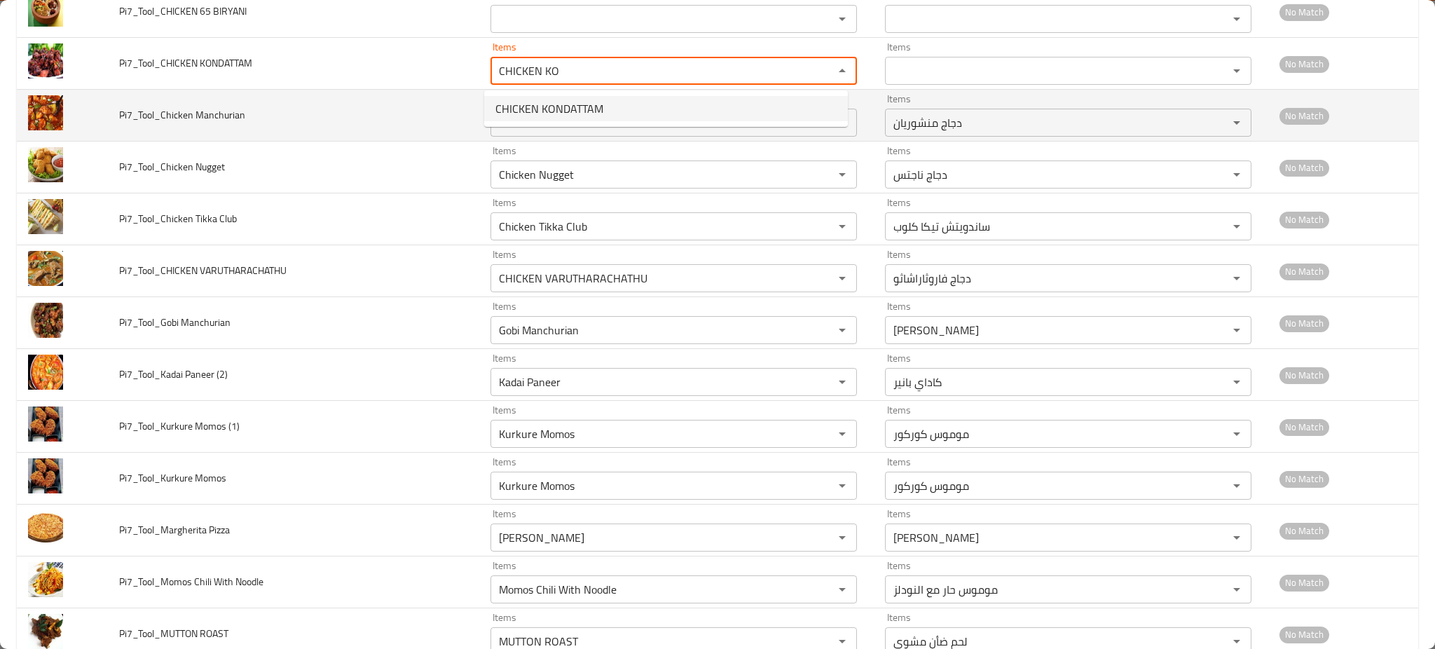
type KONDATTAM "CHICKEN KONDATTAM"
type KONDATTAM-ar "دجاج كونداتام"
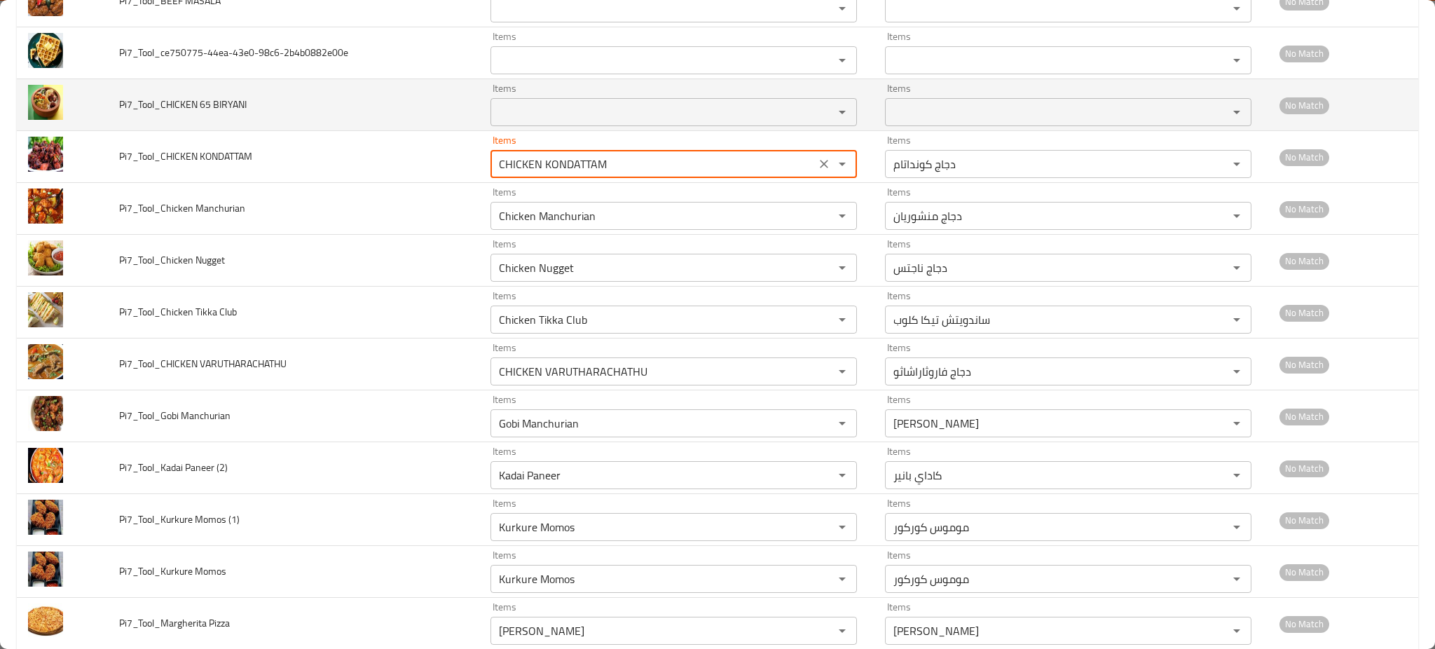
scroll to position [3308, 0]
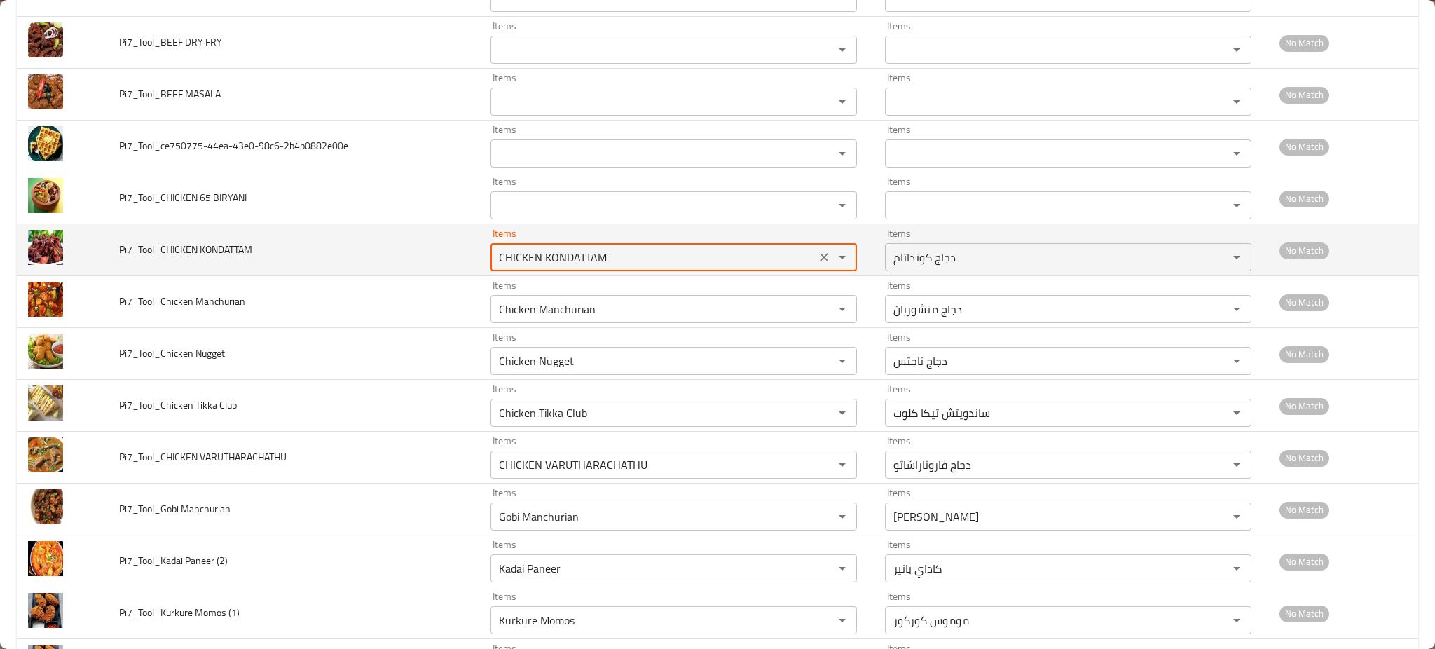
type KONDATTAM "CHICKEN KONDATTAM"
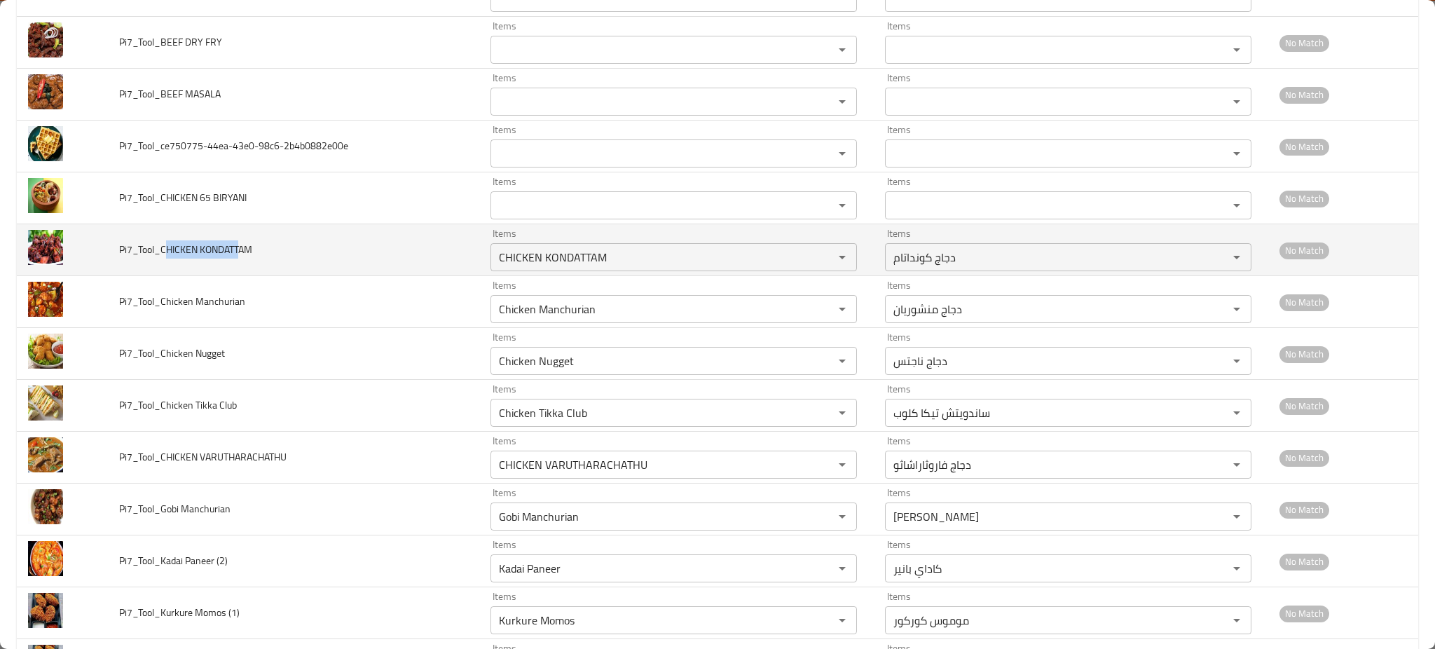
drag, startPoint x: 205, startPoint y: 251, endPoint x: 238, endPoint y: 242, distance: 34.8
click at [238, 240] on td "Pi7_Tool_CHICKEN KONDATTAM" at bounding box center [293, 250] width 371 height 52
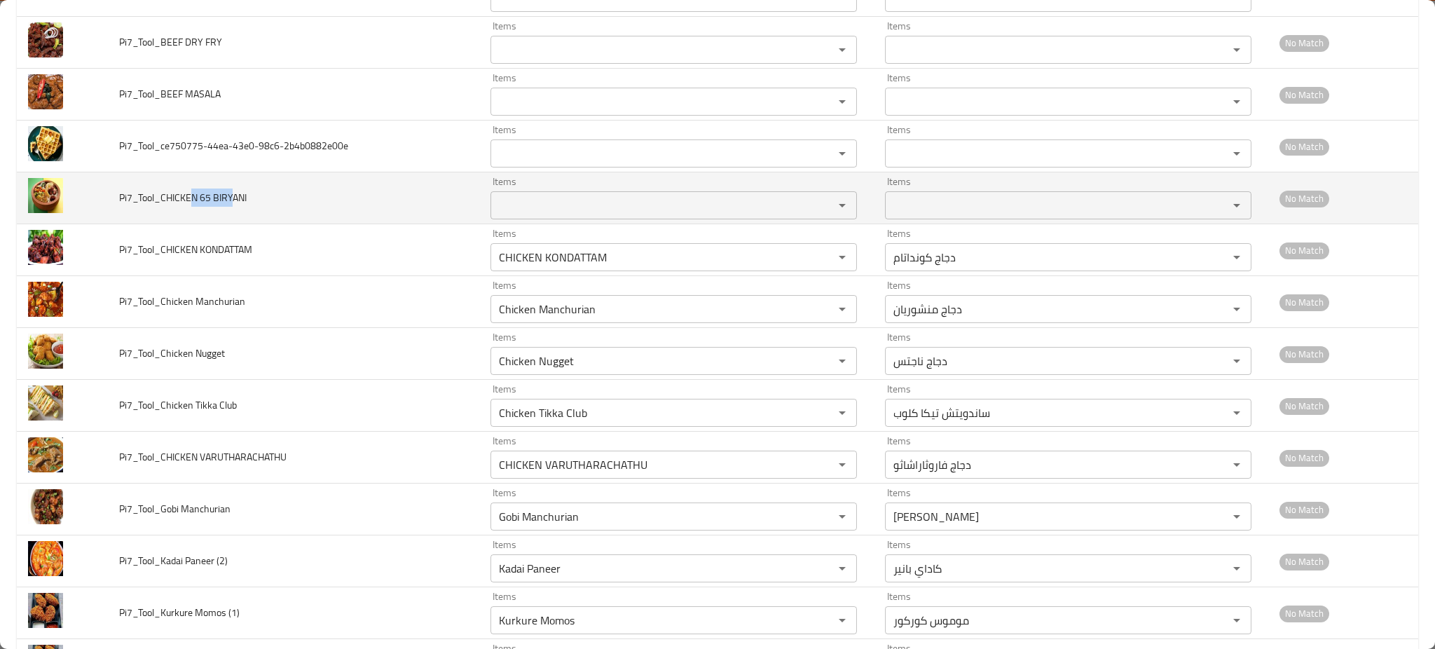
drag, startPoint x: 188, startPoint y: 196, endPoint x: 251, endPoint y: 196, distance: 63.0
click at [244, 195] on span "Pi7_Tool_CHICKEN 65 BIRYANI" at bounding box center [182, 197] width 127 height 18
click at [502, 188] on div "Items Items" at bounding box center [673, 198] width 366 height 43
paste BIRYANI "N 65 BIRYAN"
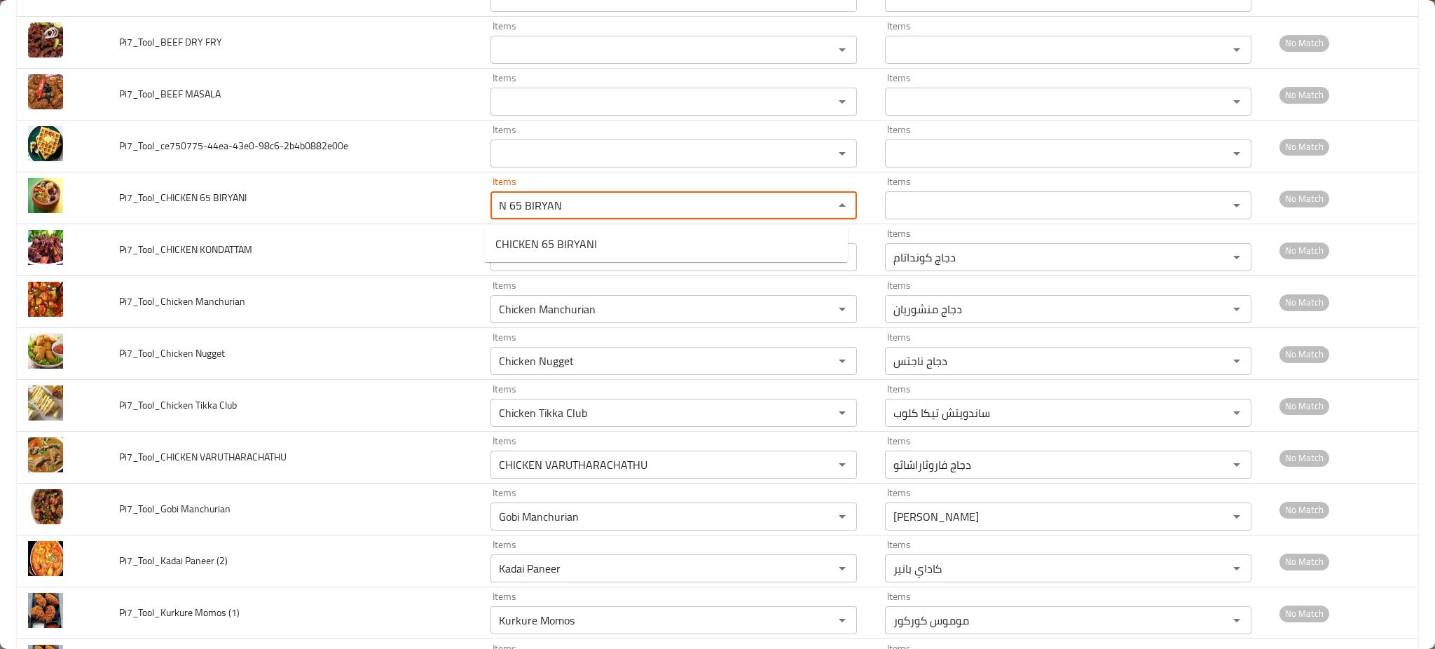
click at [506, 235] on span "CHICKEN 65 BIRYANI" at bounding box center [546, 243] width 102 height 17
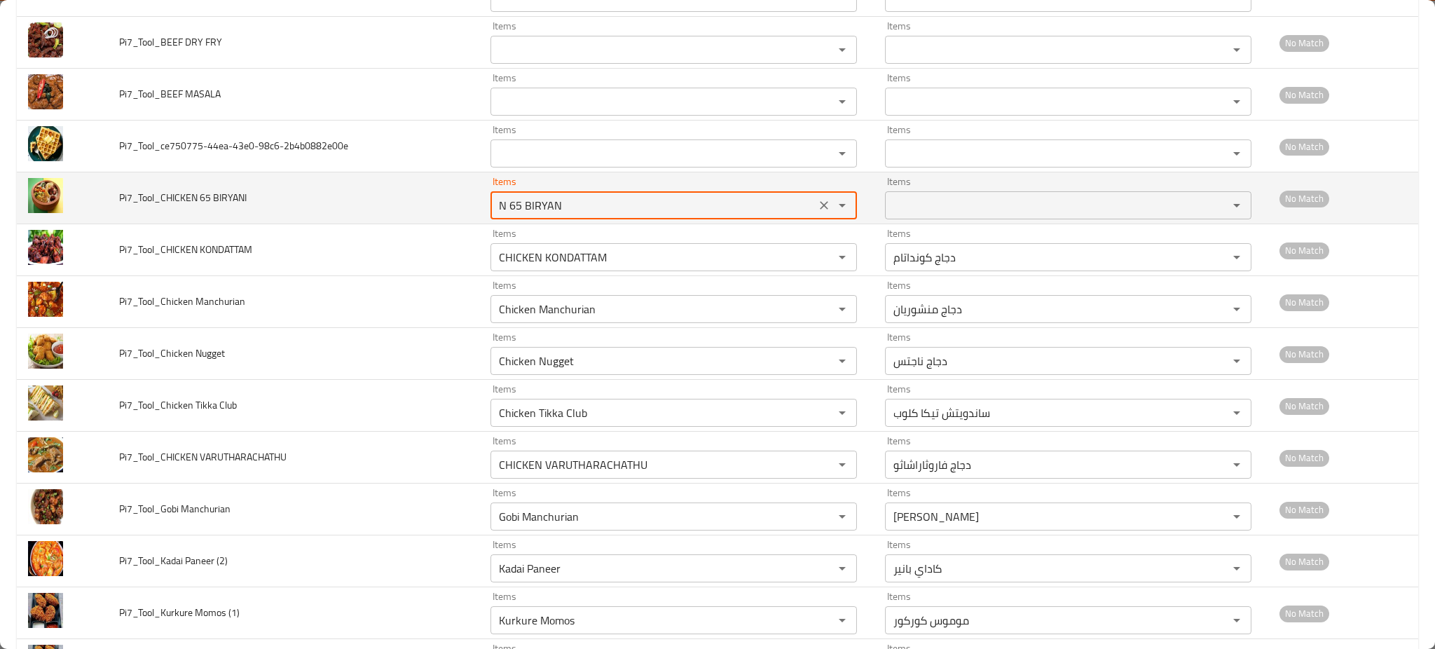
type BIRYANI "CHICKEN 65 BIRYANI"
type BIRYANI-ar "دجاج 65 برياني"
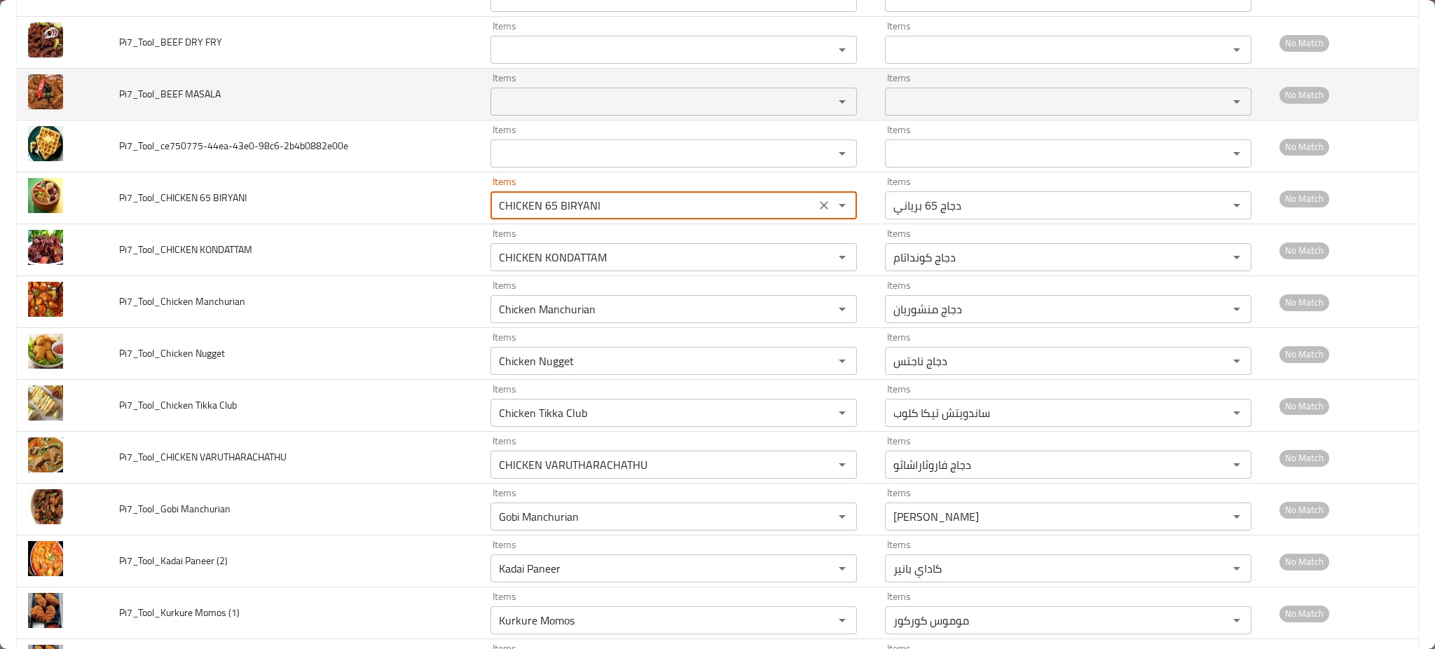
type BIRYANI "CHICKEN 65 BIRYANI"
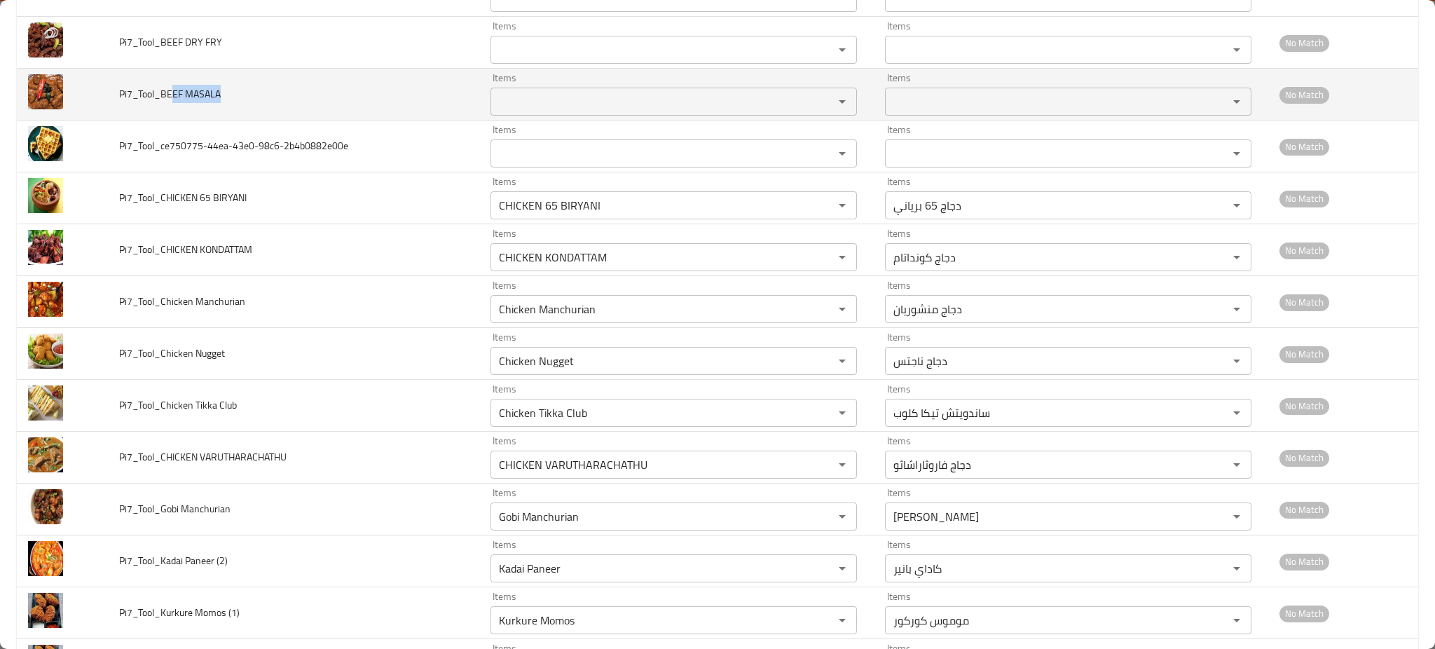
drag, startPoint x: 174, startPoint y: 96, endPoint x: 224, endPoint y: 99, distance: 49.8
click at [224, 98] on td "Pi7_Tool_BEEF MASALA" at bounding box center [293, 95] width 371 height 52
click at [530, 106] on MASALA "Items" at bounding box center [653, 102] width 317 height 20
paste MASALA "EF MASALA"
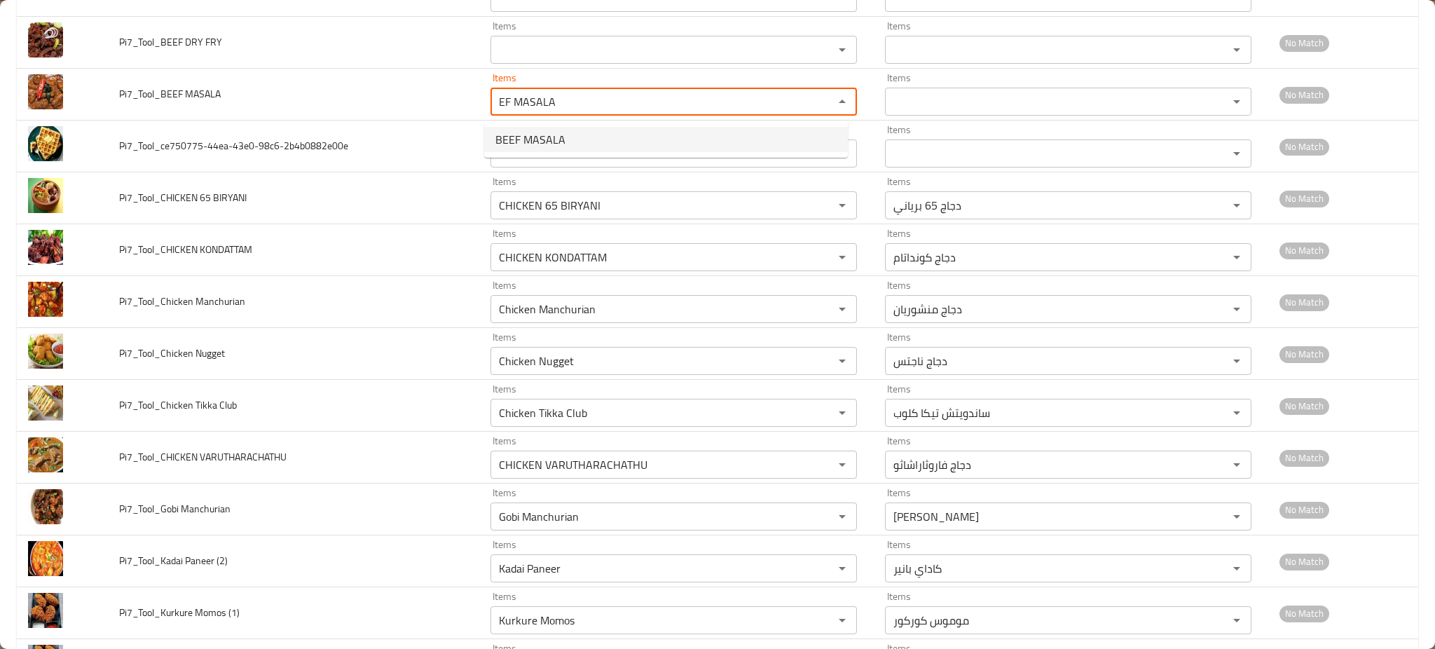
click at [525, 144] on span "BEEF MASALA" at bounding box center [530, 139] width 70 height 17
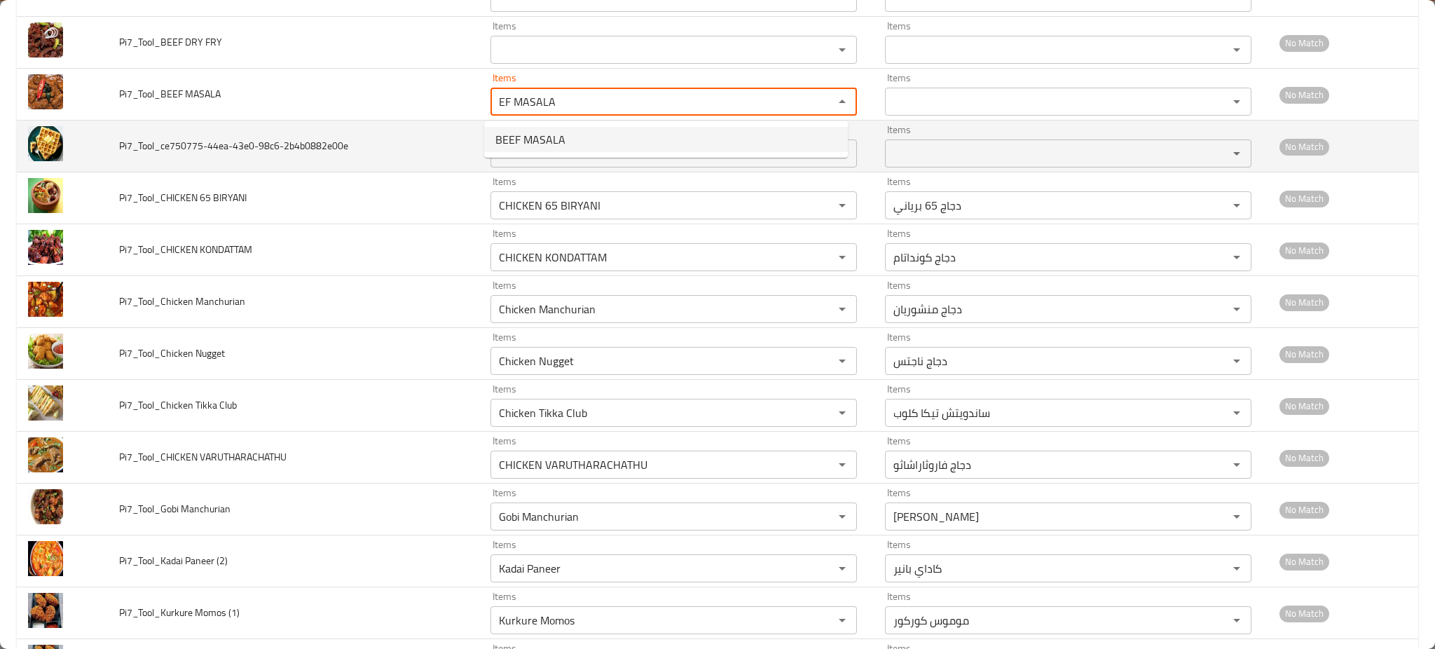
type MASALA "BEEF MASALA"
type MASALA-ar "لحم بقري ماسالا"
type MASALA "BEEF MASALA"
drag, startPoint x: 534, startPoint y: 172, endPoint x: 535, endPoint y: 160, distance: 11.2
click at [534, 170] on td "Items Items" at bounding box center [676, 146] width 394 height 52
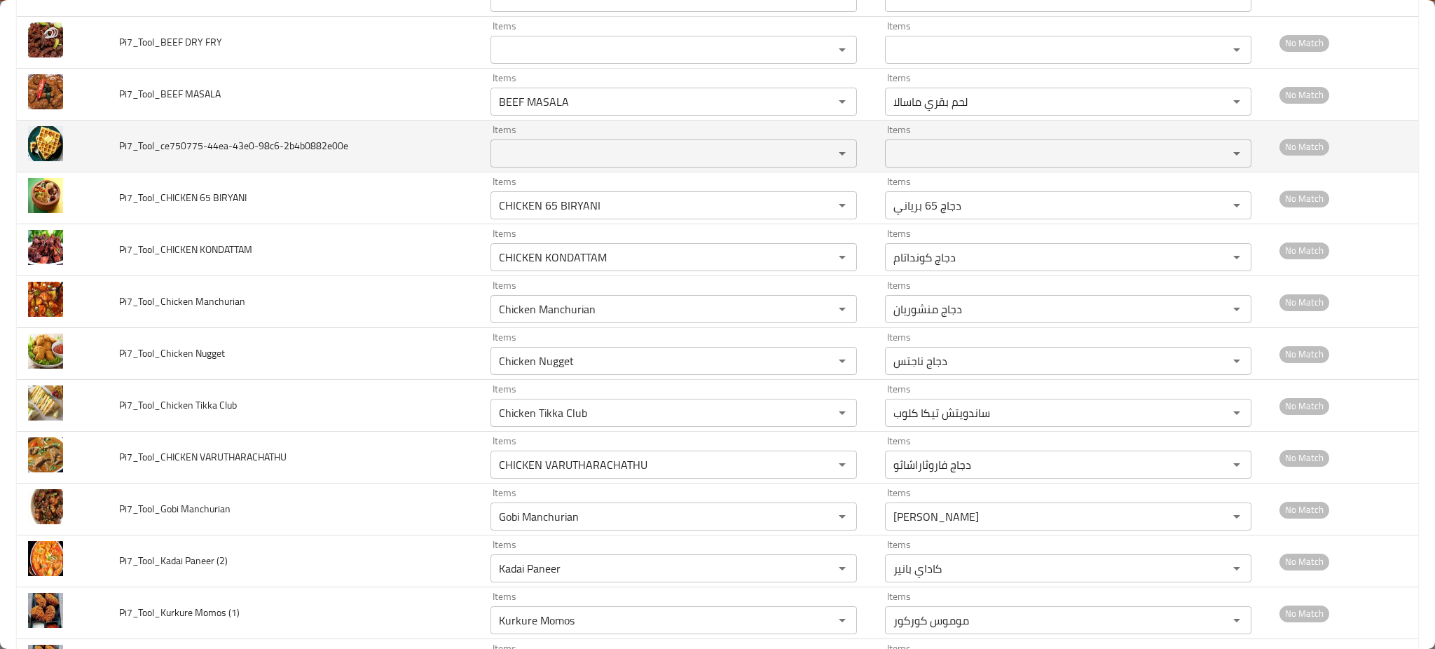
click at [535, 156] on input "Items" at bounding box center [653, 154] width 317 height 20
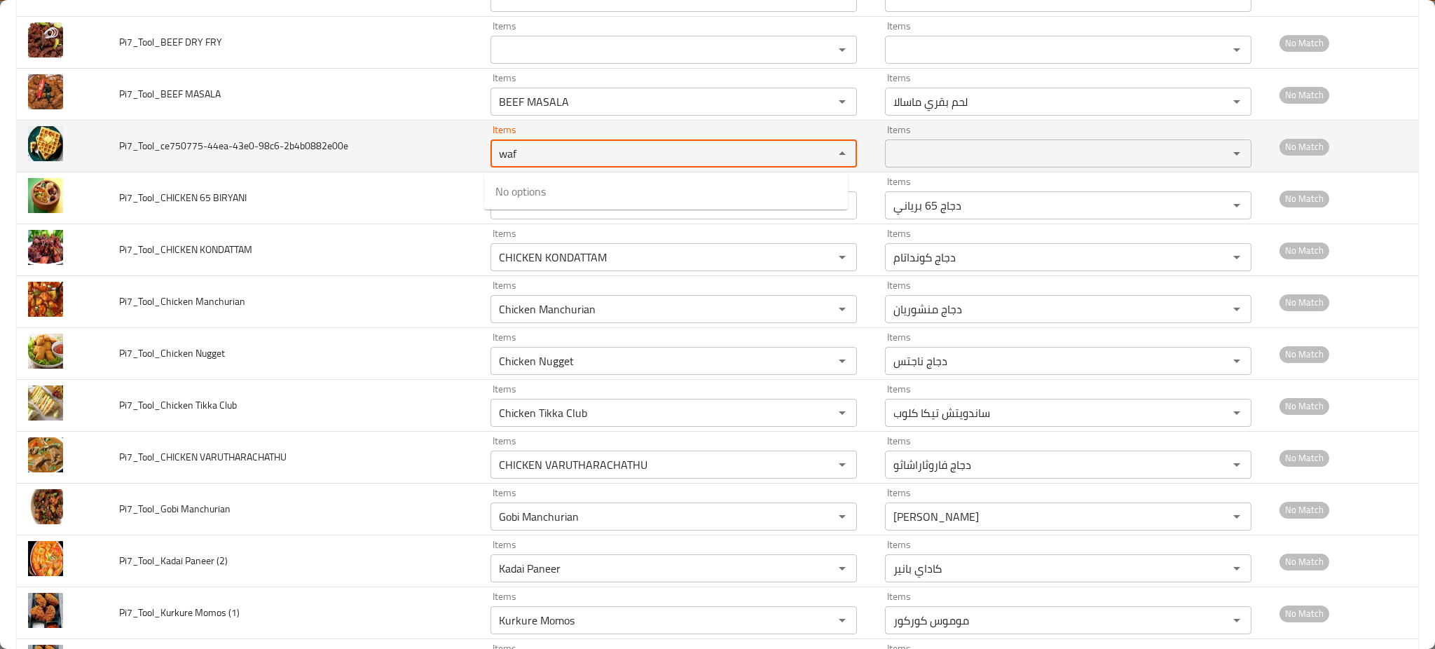
type input "waf"
click at [382, 137] on td "Pi7_Tool_ce750775-44ea-43e0-98c6-2b4b0882e00e" at bounding box center [293, 146] width 371 height 52
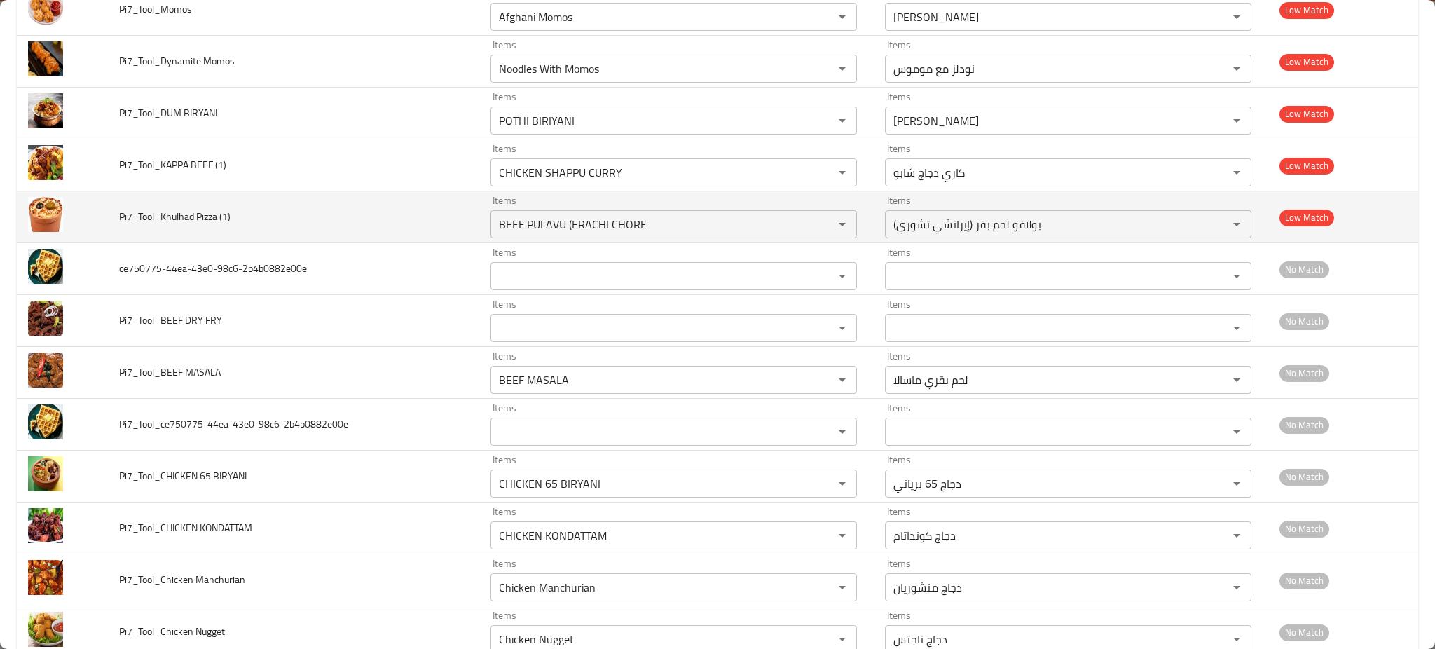
scroll to position [3027, 0]
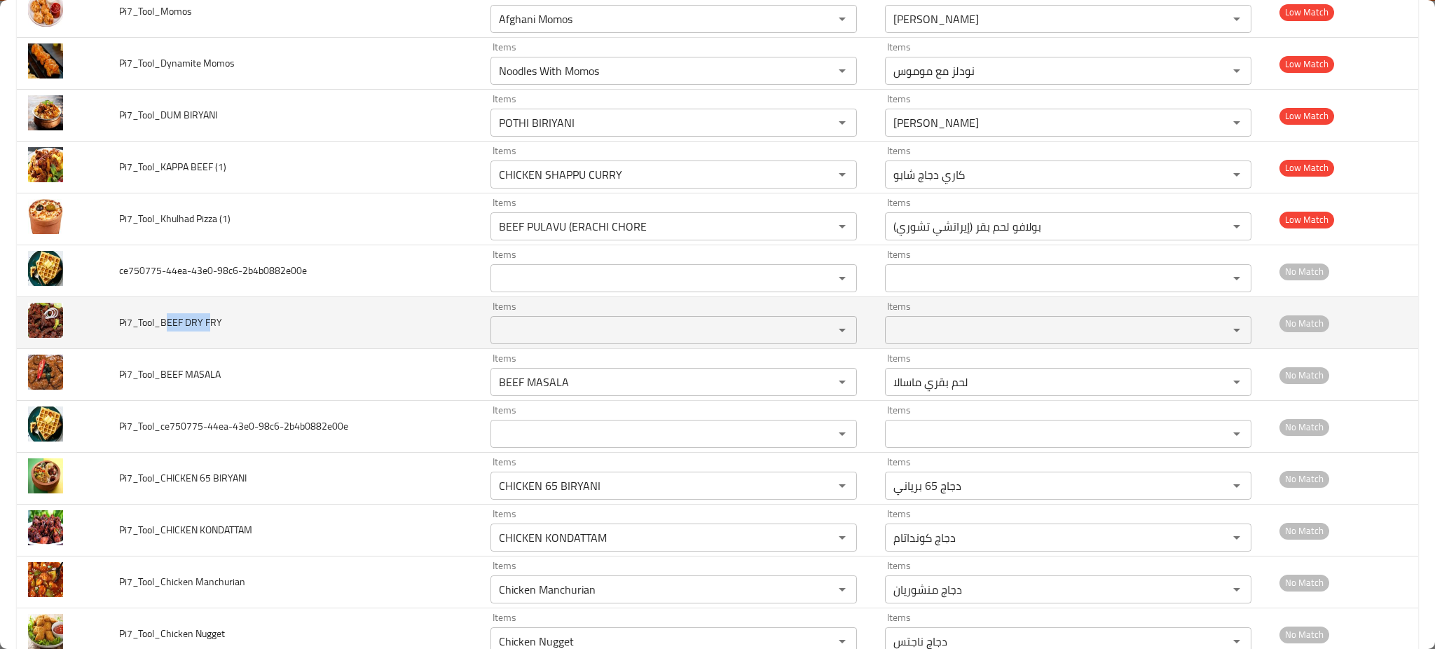
drag, startPoint x: 169, startPoint y: 323, endPoint x: 215, endPoint y: 319, distance: 46.4
click at [215, 319] on span "Pi7_Tool_BEEF DRY FRY" at bounding box center [170, 322] width 103 height 18
click at [535, 307] on div "Items Items" at bounding box center [673, 322] width 366 height 43
paste FRY "EEF DRY FR"
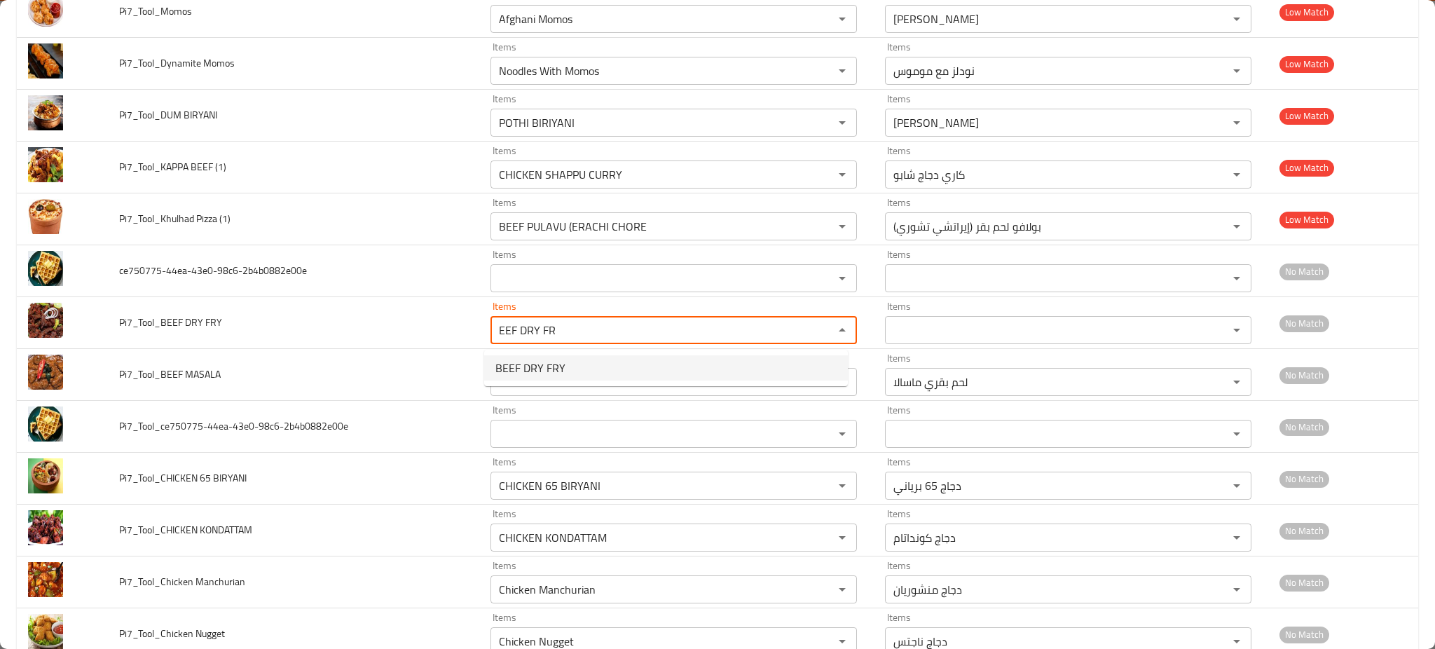
click at [535, 363] on span "BEEF DRY FRY" at bounding box center [530, 367] width 70 height 17
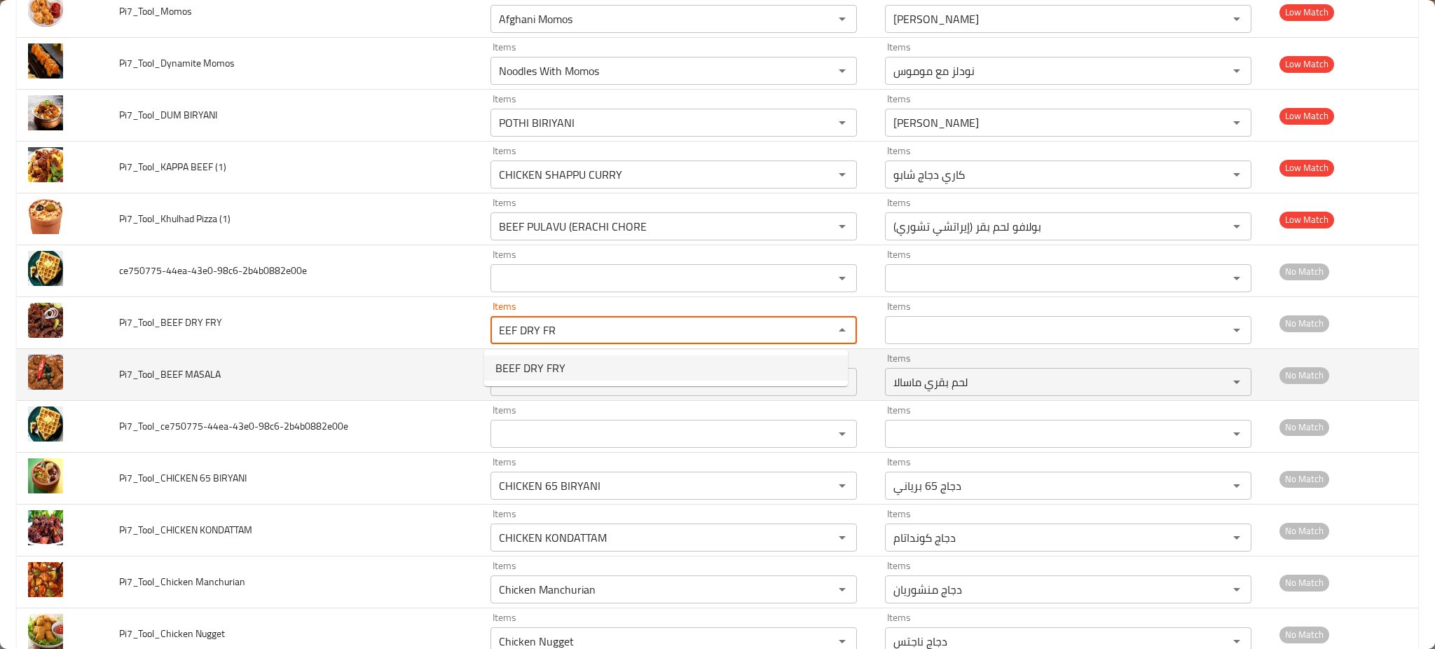
type FRY "BEEF DRY FRY"
type FRY-ar "لحم [PERSON_NAME]"
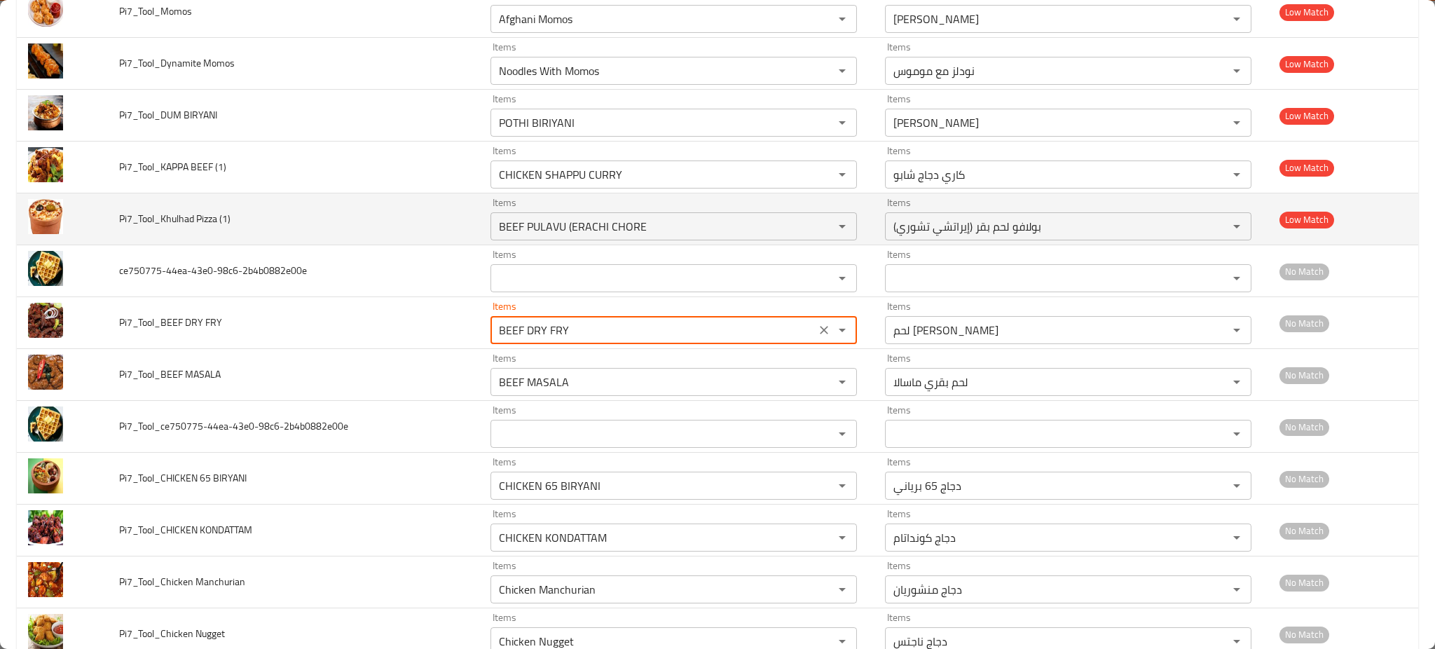
type FRY "BEEF DRY FRY"
drag, startPoint x: 170, startPoint y: 219, endPoint x: 204, endPoint y: 216, distance: 34.4
click at [204, 216] on span "Pi7_Tool_Khulhad Pizza (1)" at bounding box center [174, 218] width 111 height 18
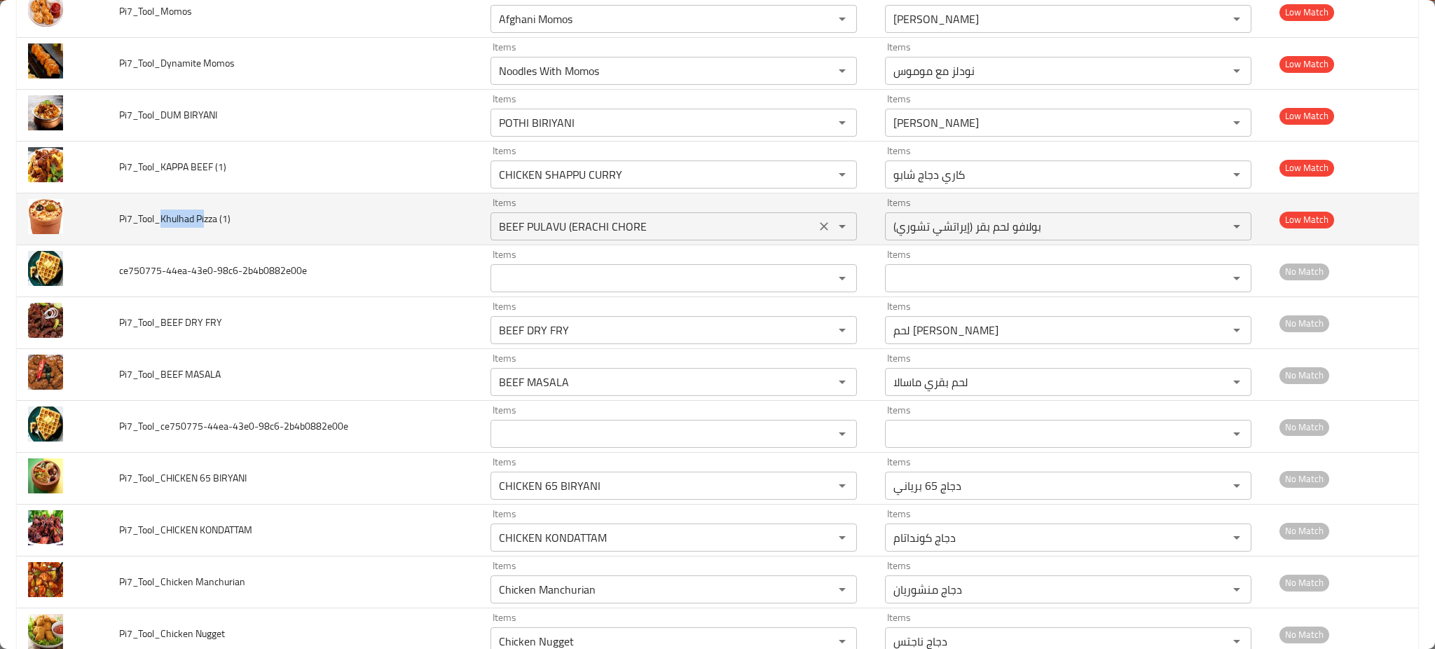
click at [564, 223] on \(1\) "BEEF PULAVU (ERACHI CHORE" at bounding box center [653, 226] width 317 height 20
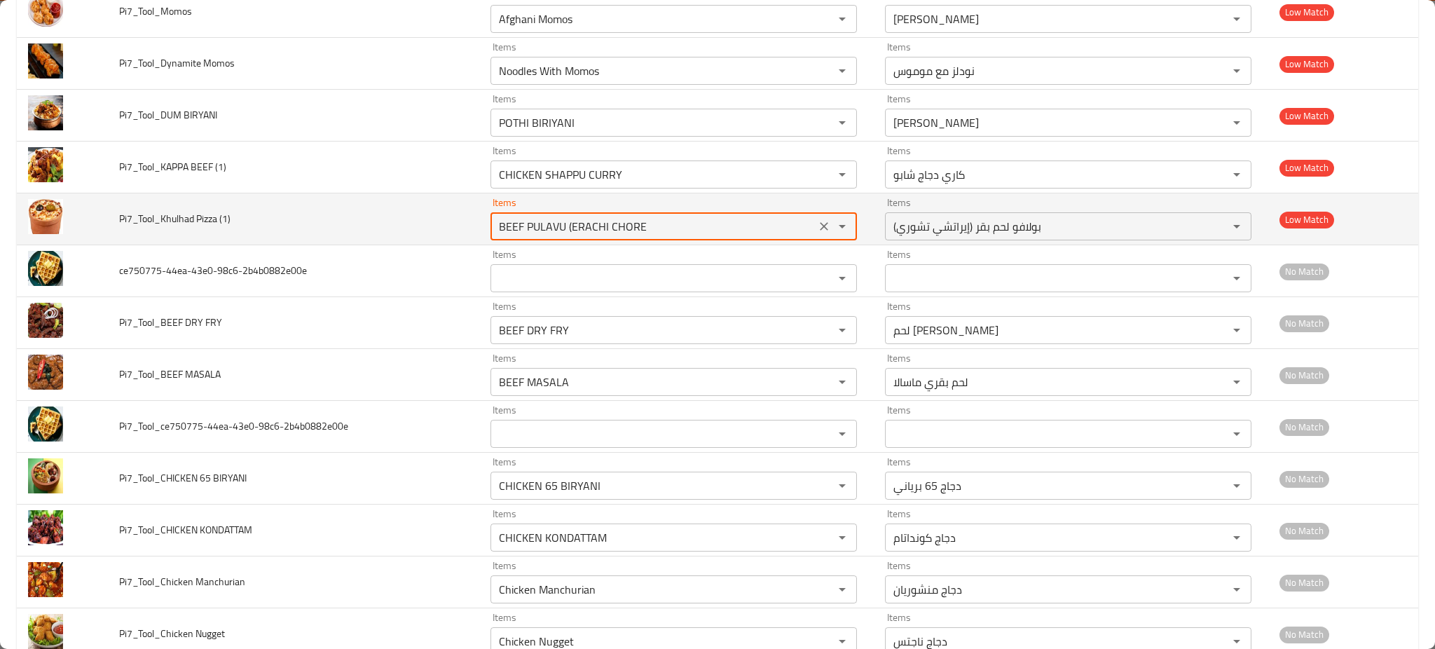
paste \(1\) "Khulhad Pi"
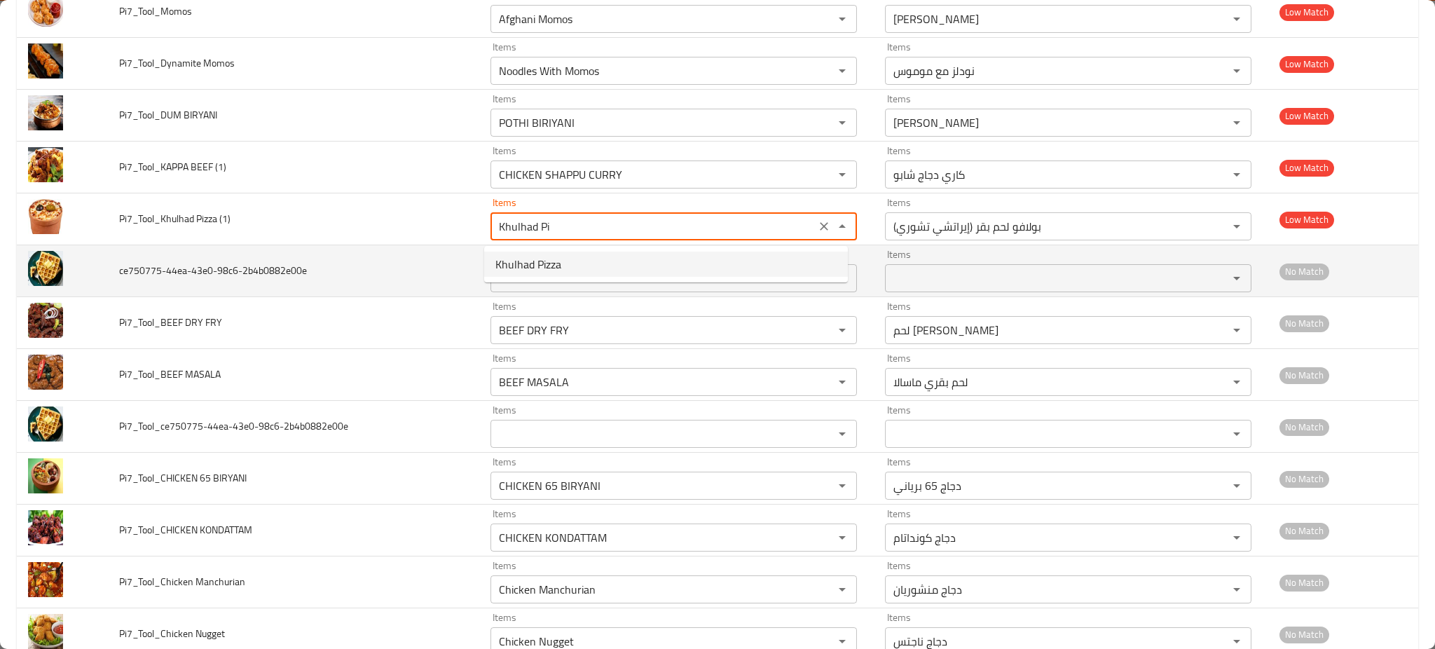
click at [546, 263] on span "Khulhad Pizza" at bounding box center [528, 264] width 66 height 17
type \(1\) "Khulhad Pizza"
type \(1\)-ar "بيتزا كولهاد"
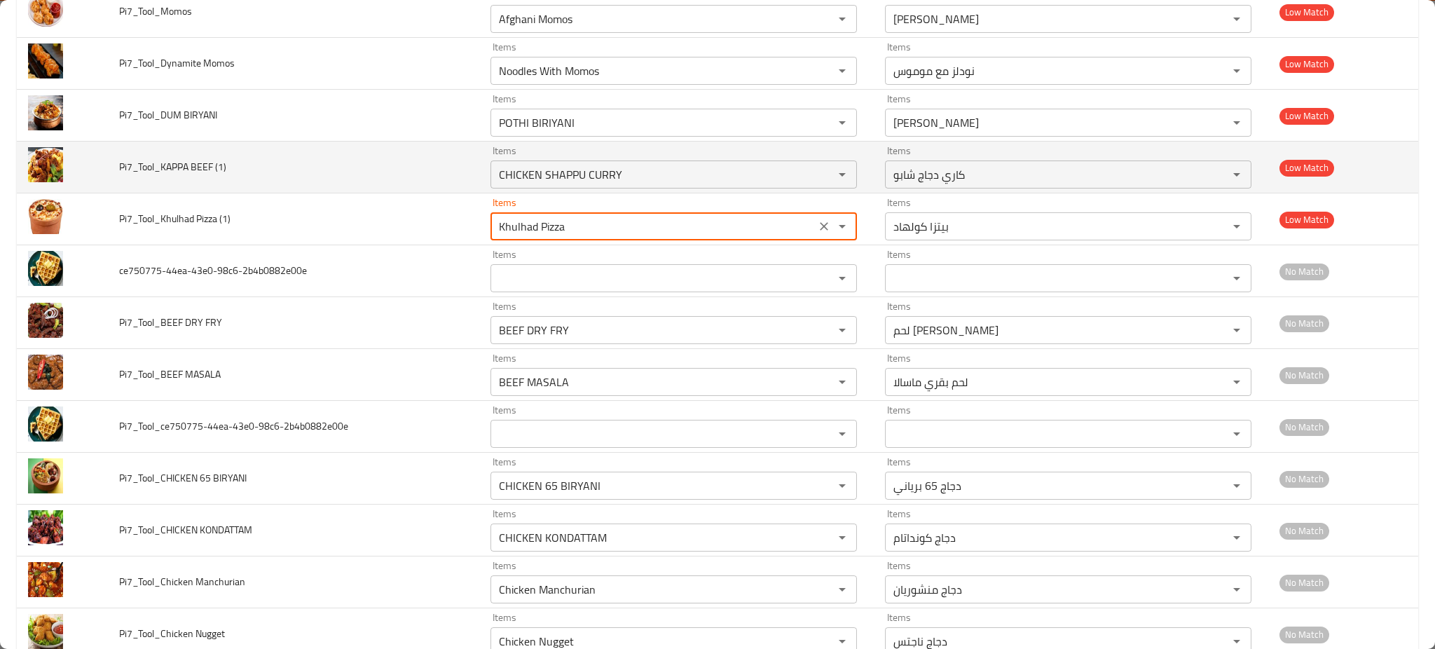
type \(1\) "Khulhad Pizza"
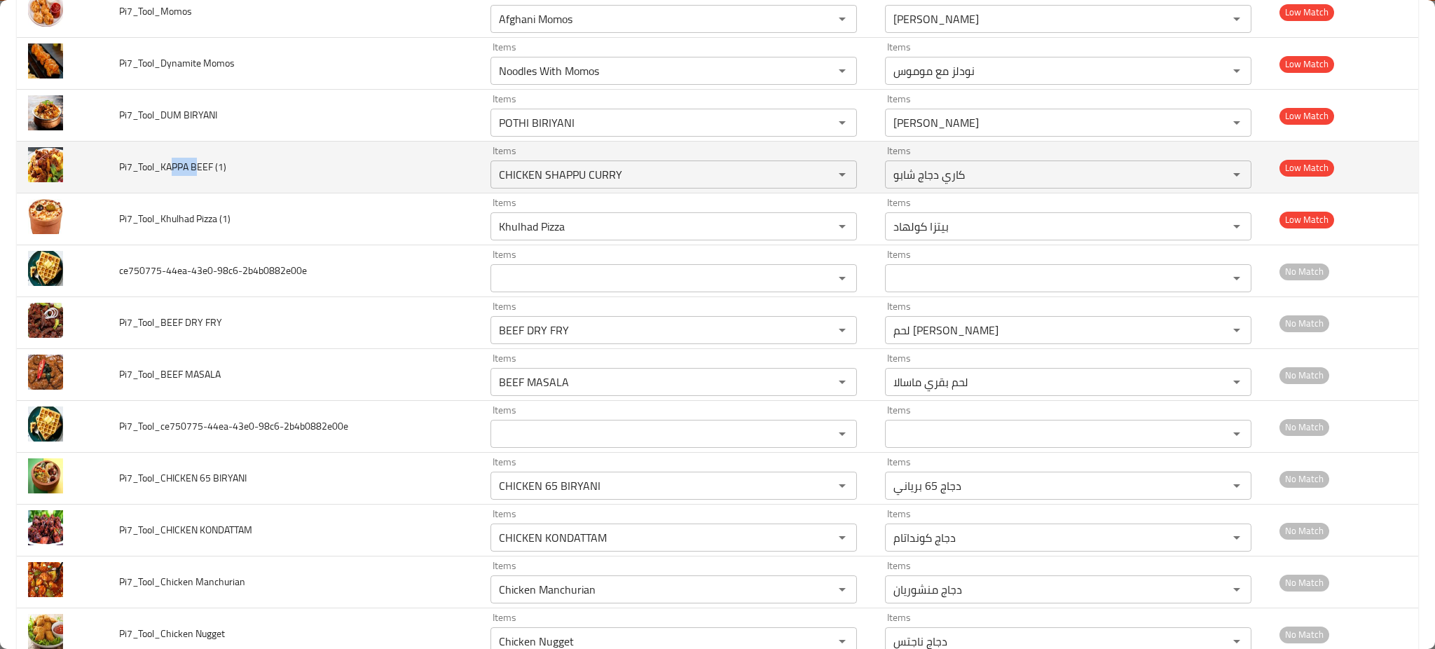
drag, startPoint x: 172, startPoint y: 174, endPoint x: 205, endPoint y: 173, distance: 32.9
click at [204, 173] on span "Pi7_Tool_KAPPA BEEF (1)" at bounding box center [172, 167] width 107 height 18
click at [522, 178] on \(1\) "CHICKEN SHAPPU CURRY" at bounding box center [653, 175] width 317 height 20
paste \(1\) "PPA BE"
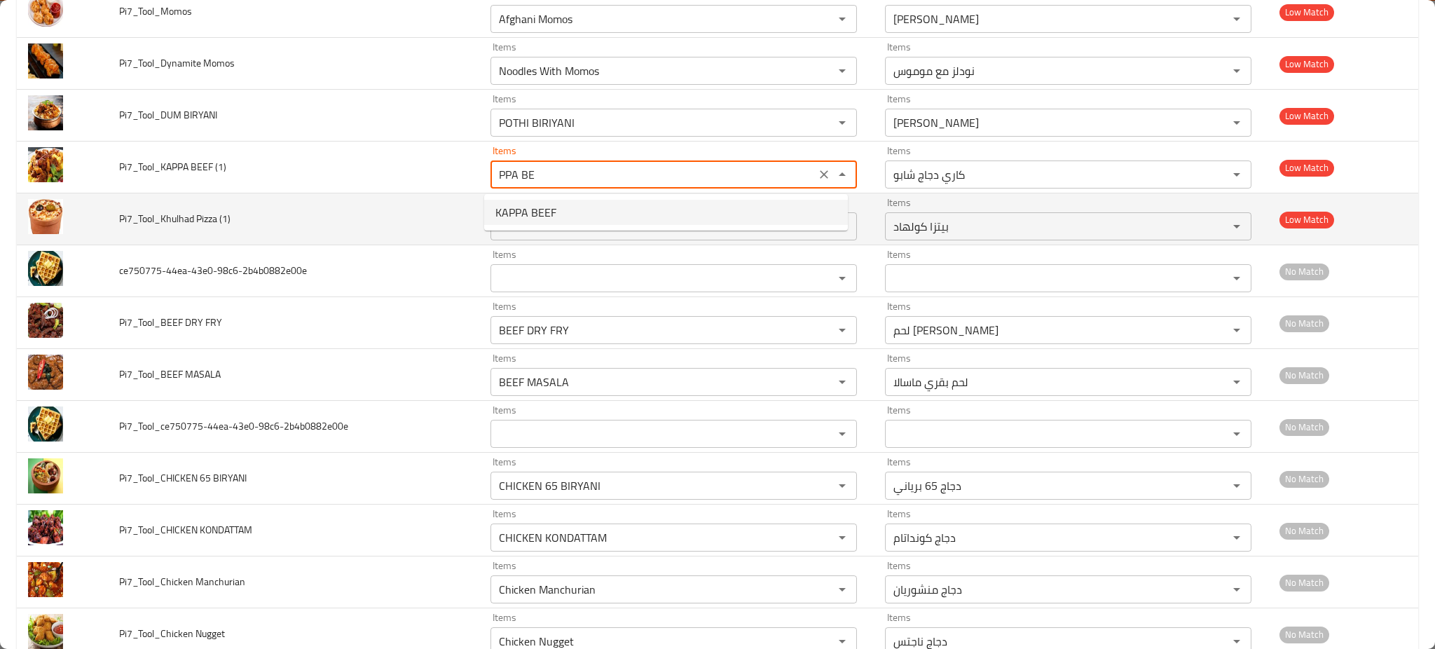
click at [525, 213] on span "KAPPA BEEF" at bounding box center [525, 212] width 61 height 17
type \(1\) "KAPPA BEEF"
type \(1\)-ar "لحم بقري كابا"
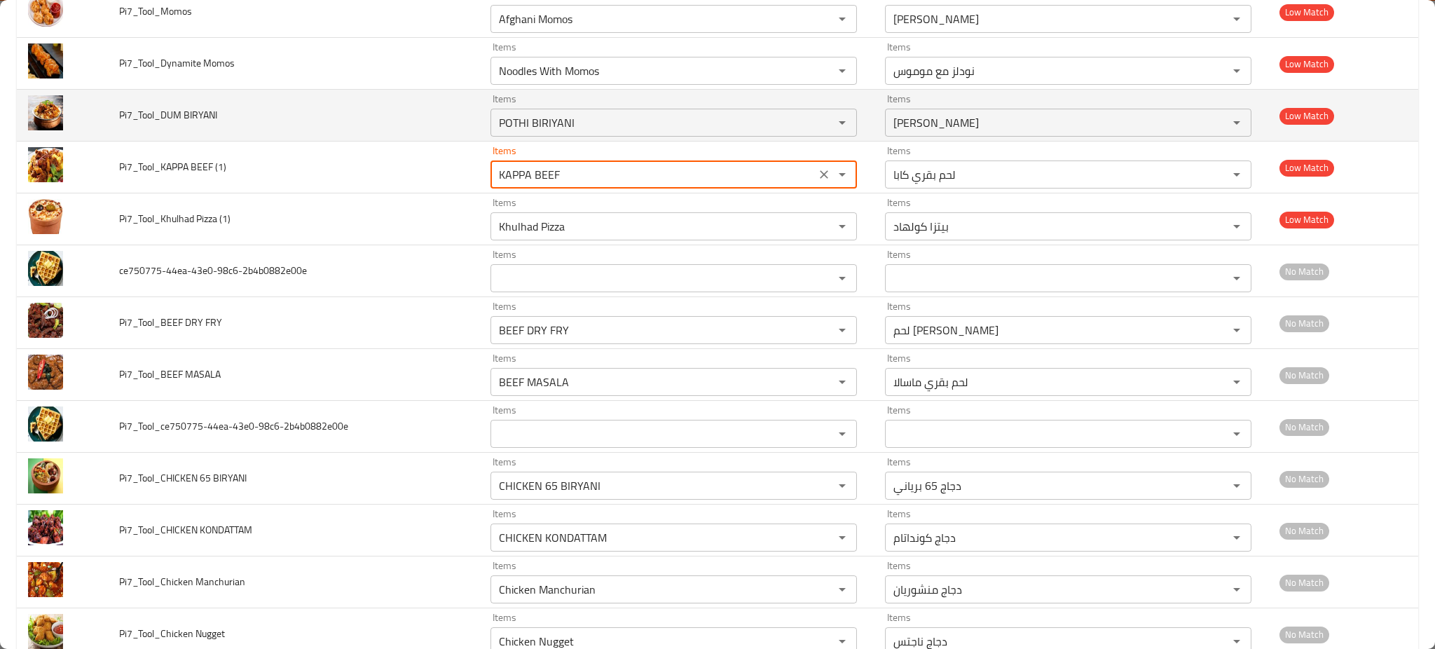
type \(1\) "KAPPA BEEF"
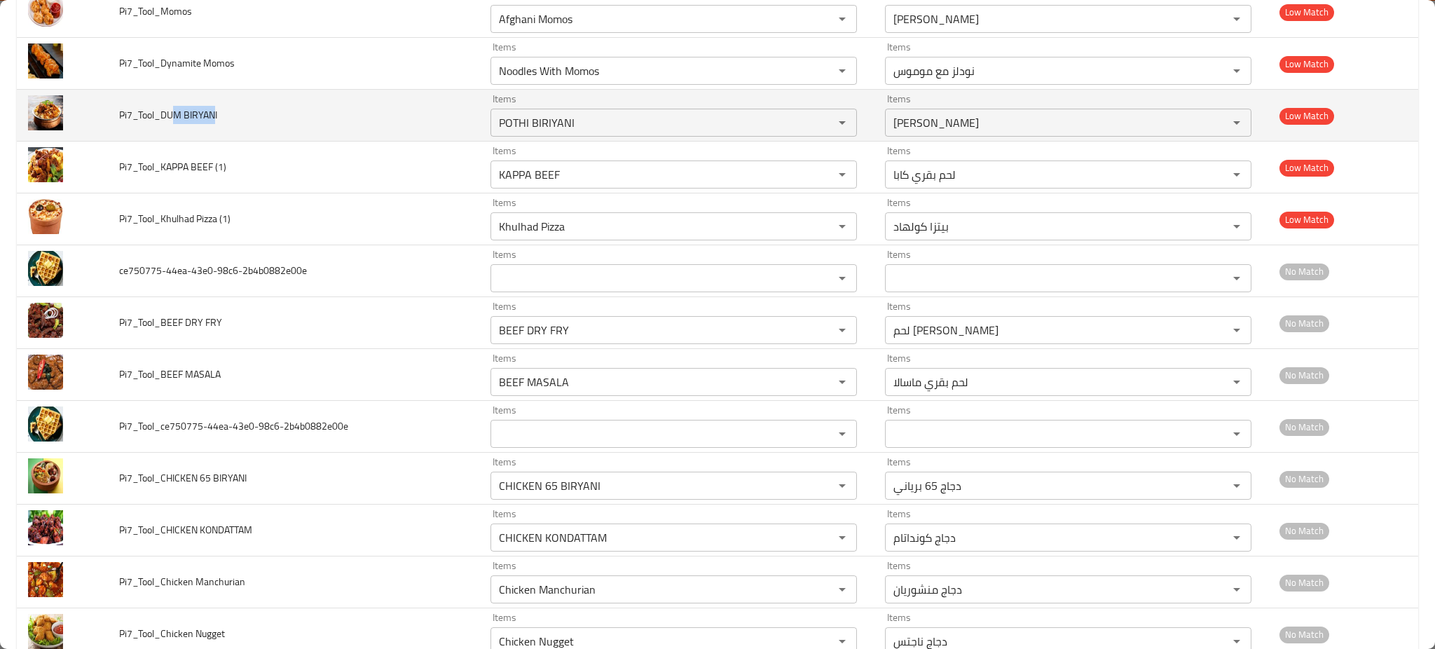
drag, startPoint x: 172, startPoint y: 119, endPoint x: 229, endPoint y: 118, distance: 56.8
click at [229, 118] on td "Pi7_Tool_DUM BIRYANI" at bounding box center [293, 116] width 371 height 52
click at [572, 124] on BIRYANI "POTHI BIRIYANI" at bounding box center [653, 123] width 317 height 20
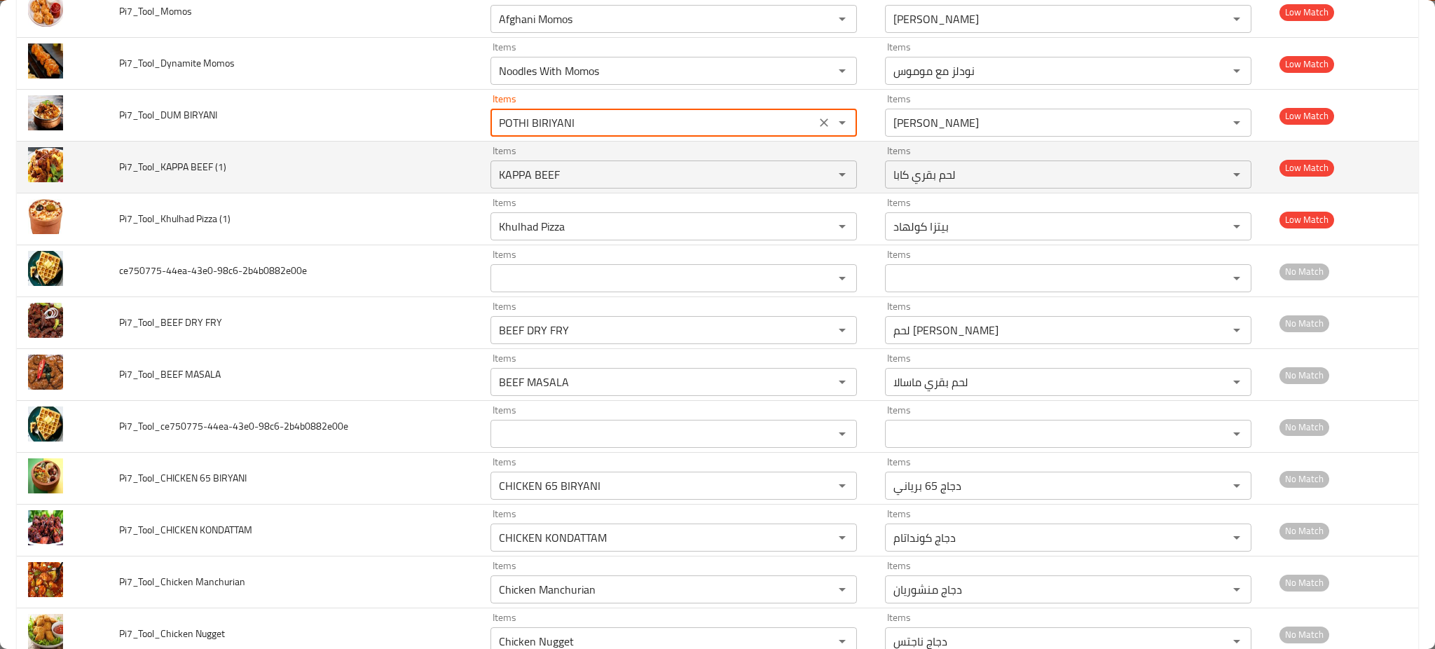
paste BIRYANI "M BIR"
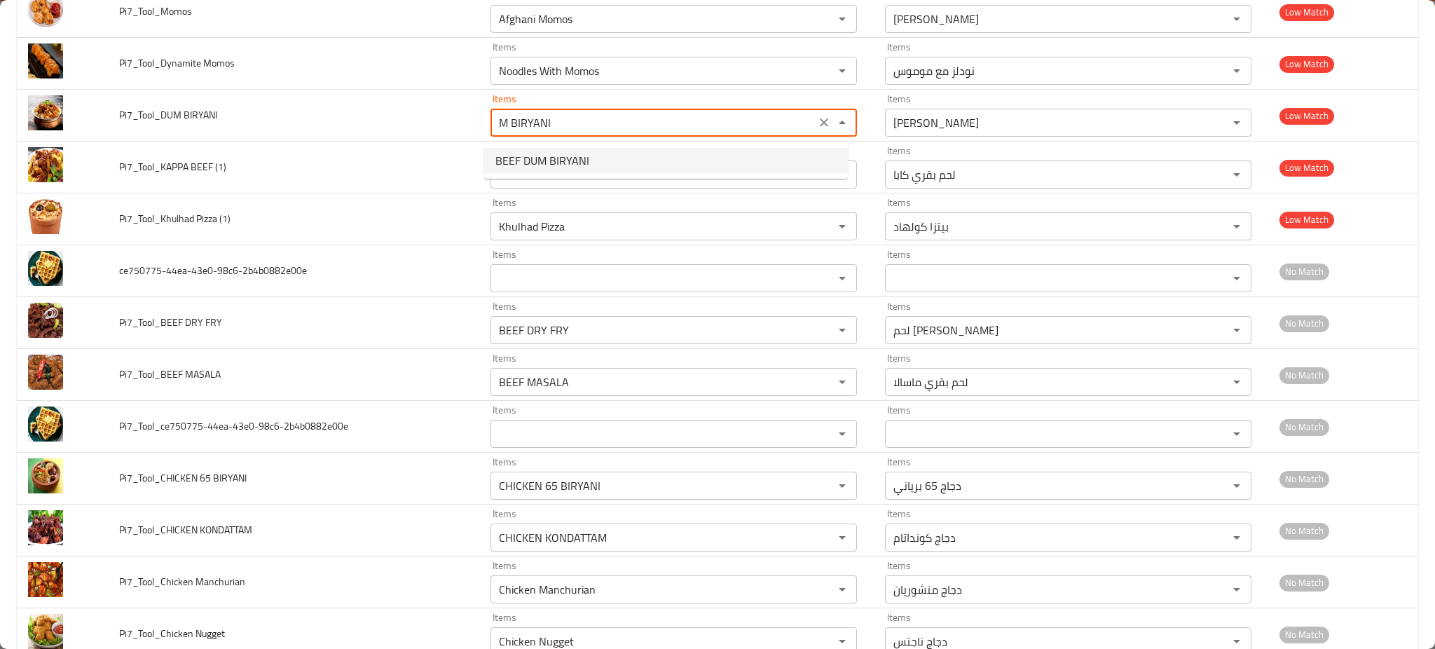
click at [566, 163] on span "BEEF DUM BIRYANI" at bounding box center [542, 160] width 94 height 17
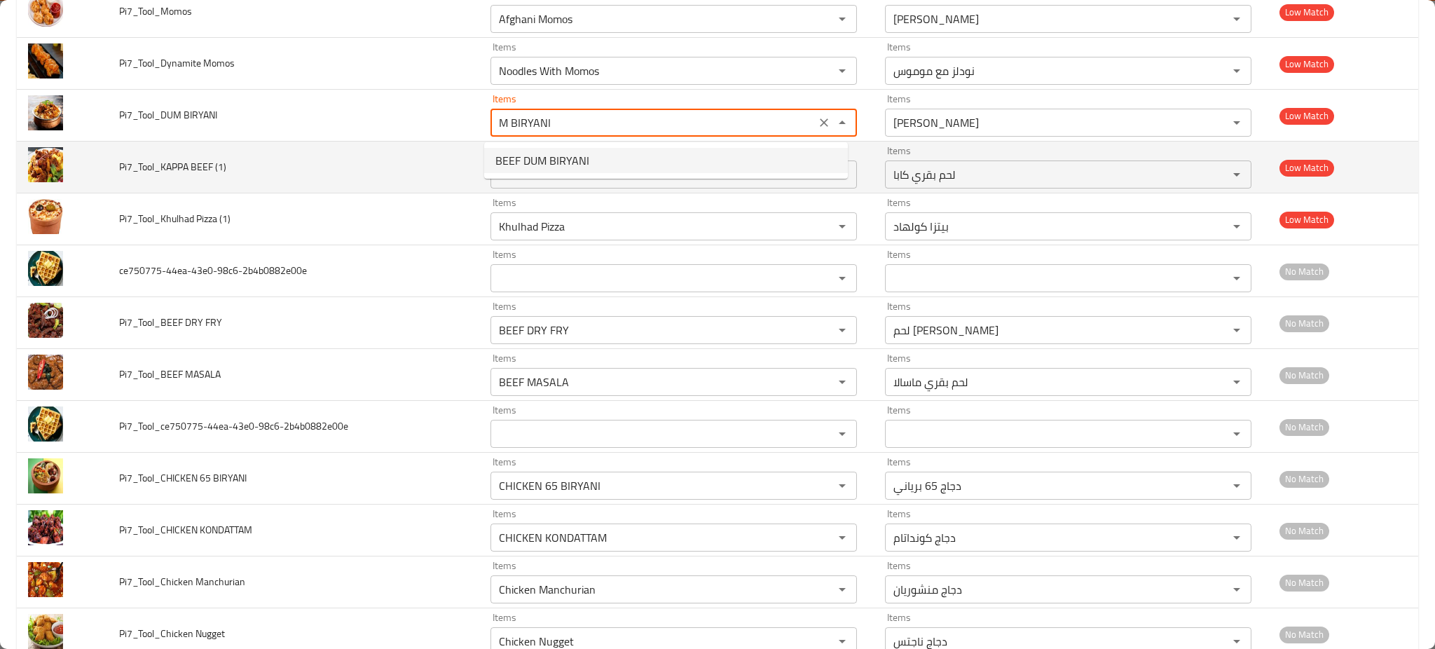
type BIRYANI "BEEF DUM BIRYANI"
type BIRYANI-ar "برياني دوم لحم بقري"
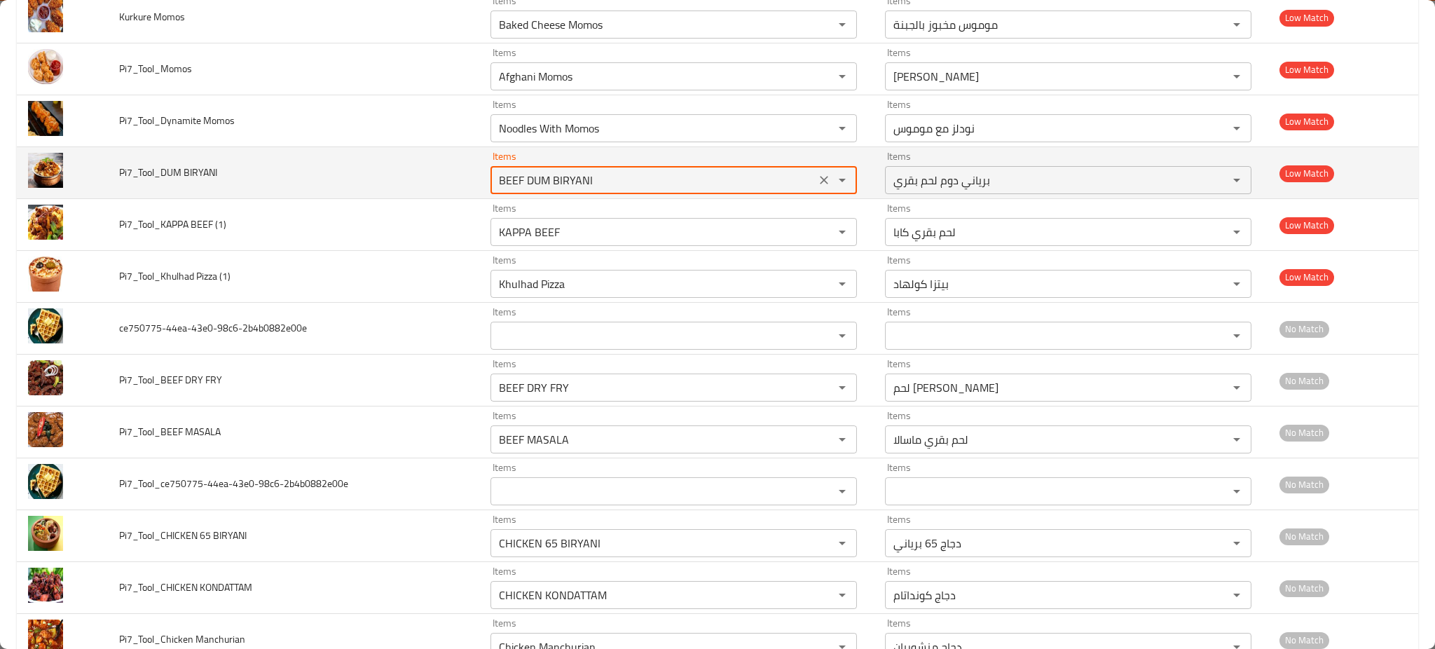
scroll to position [2933, 0]
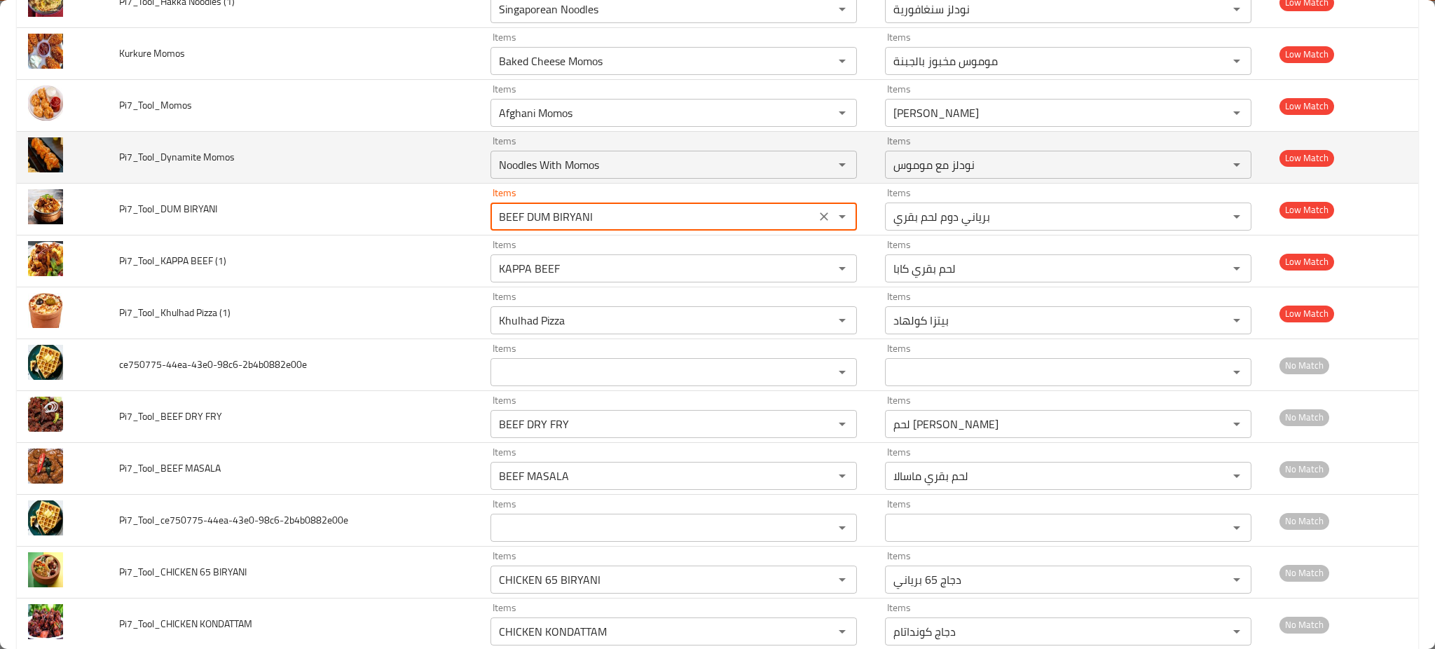
type BIRYANI "BEEF DUM BIRYANI"
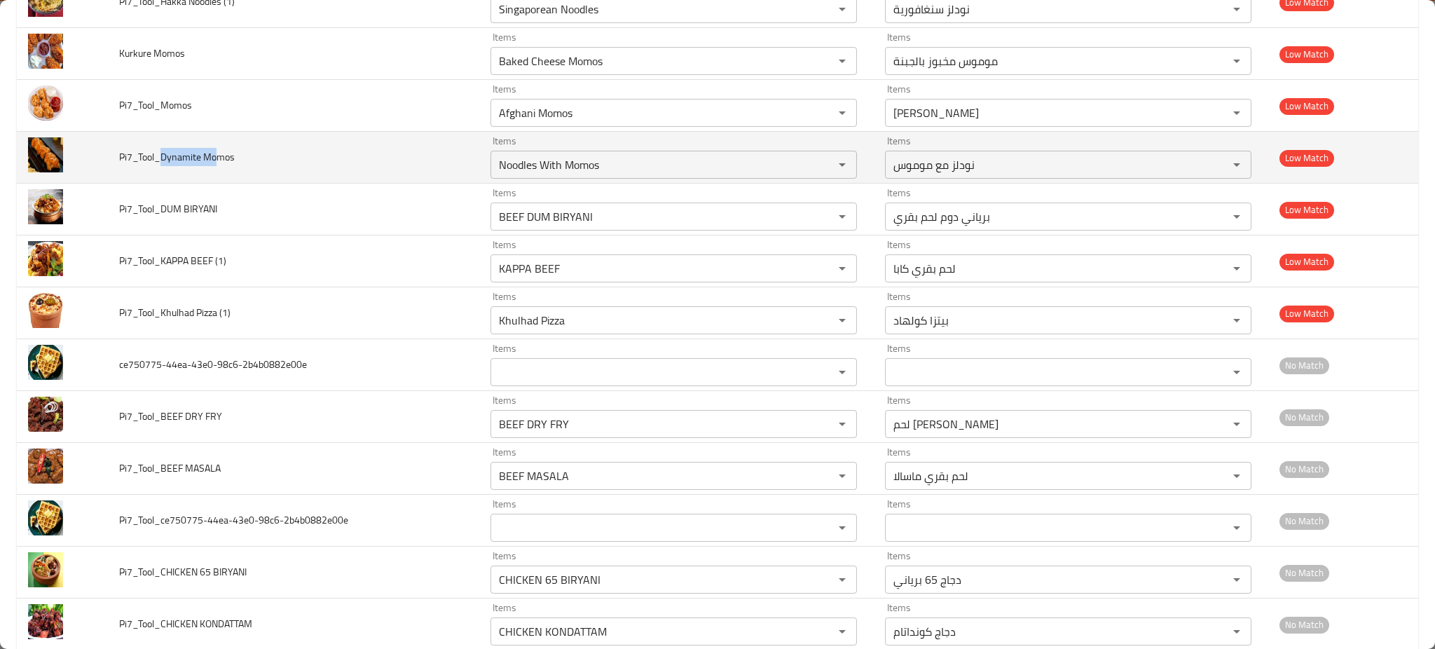
drag, startPoint x: 163, startPoint y: 153, endPoint x: 221, endPoint y: 155, distance: 58.2
click at [221, 155] on span "Pi7_Tool_Dynamite Momos" at bounding box center [177, 157] width 116 height 18
click at [595, 158] on Momos "Noodles With Momos" at bounding box center [653, 165] width 317 height 20
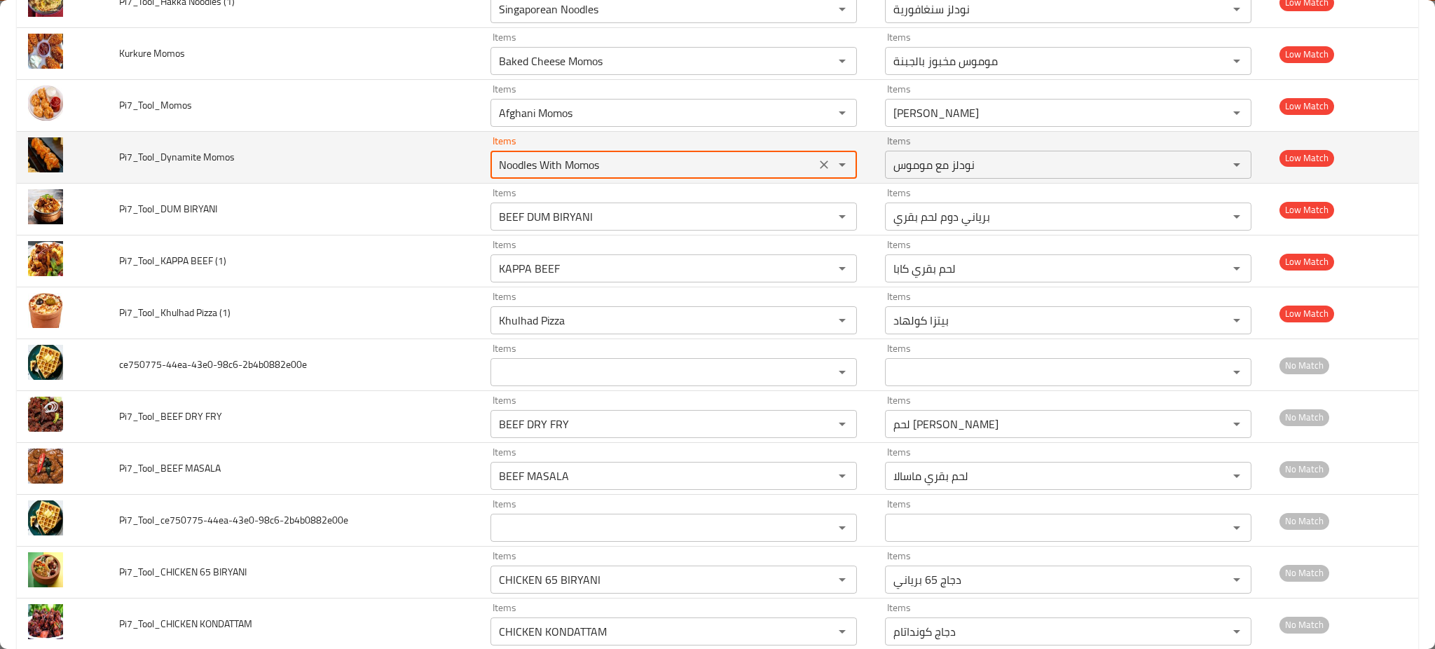
paste Momos "Dynamite Mom"
click at [556, 205] on span "Dynamite Momos" at bounding box center [536, 201] width 83 height 17
type Momos "Dynamite Momos"
type Momos-ar "موموس ديناميت"
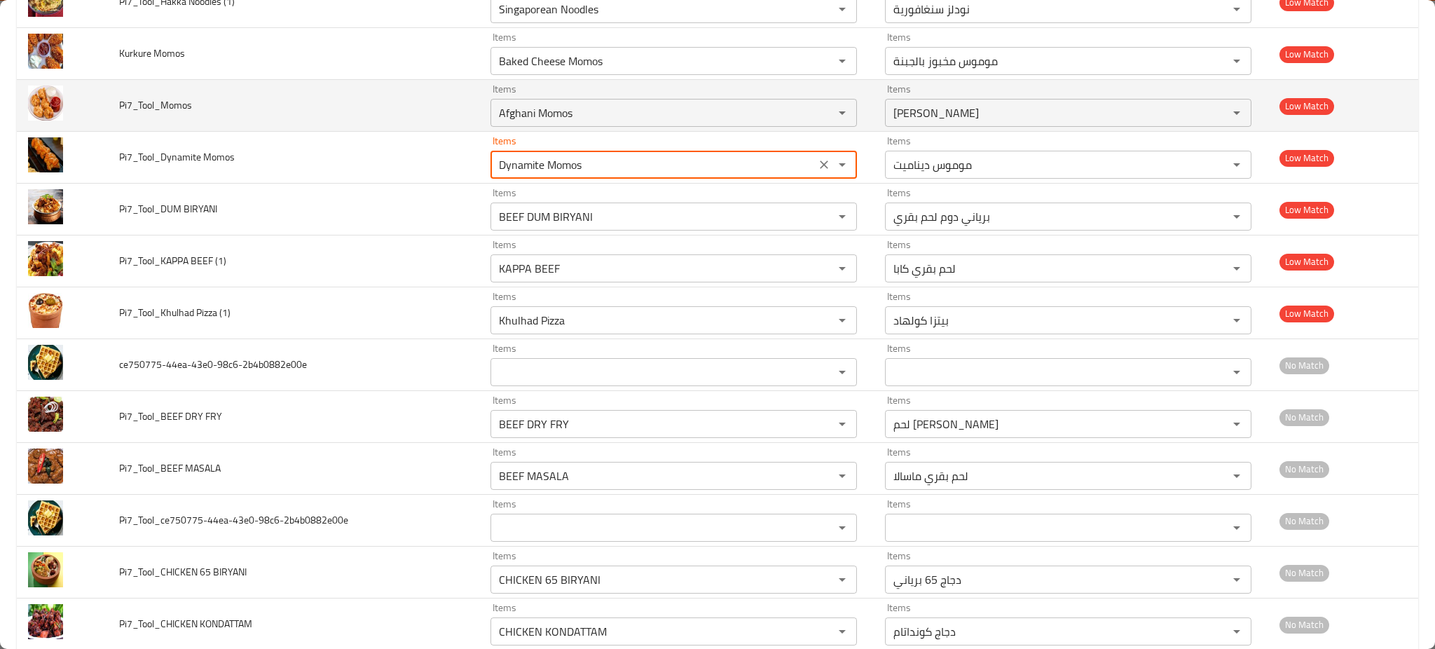
type Momos "Dynamite Momos"
drag
click at [195, 107] on td "Pi7_Tool_Momos" at bounding box center [293, 106] width 371 height 52
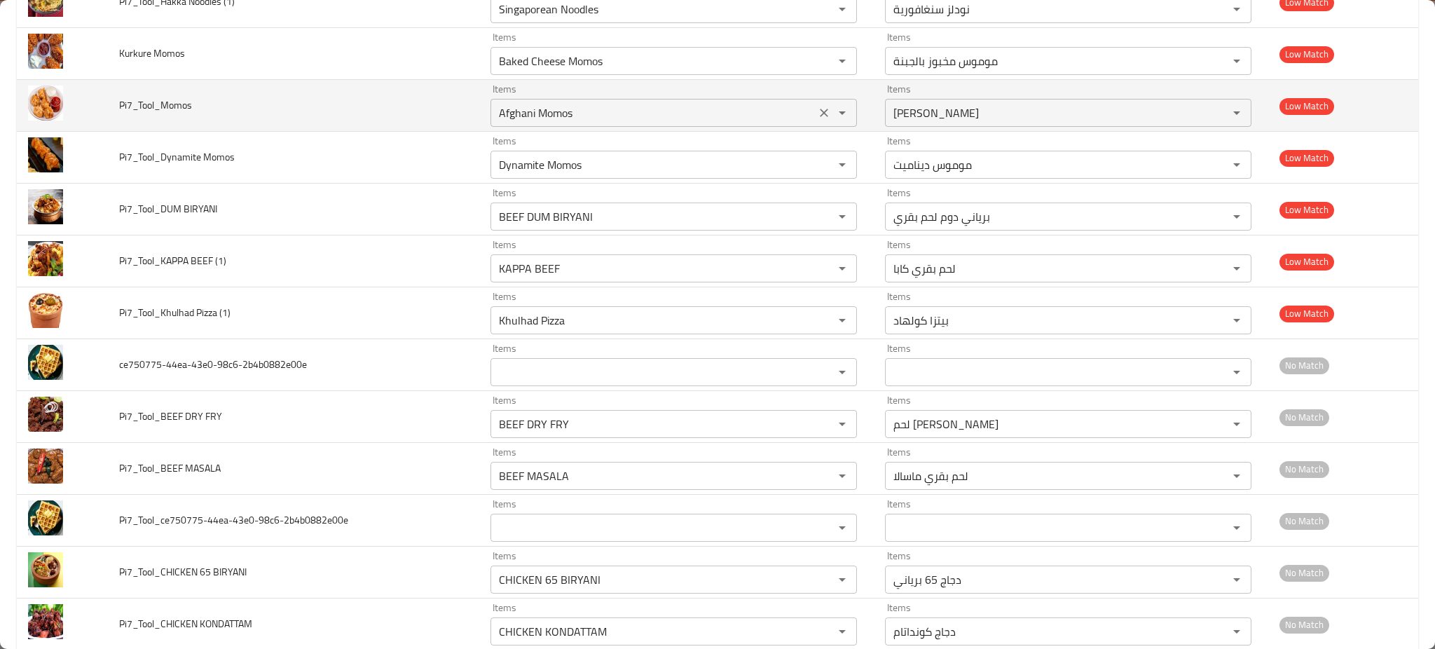
click at [542, 119] on input "Afghani Momos" at bounding box center [653, 113] width 317 height 20
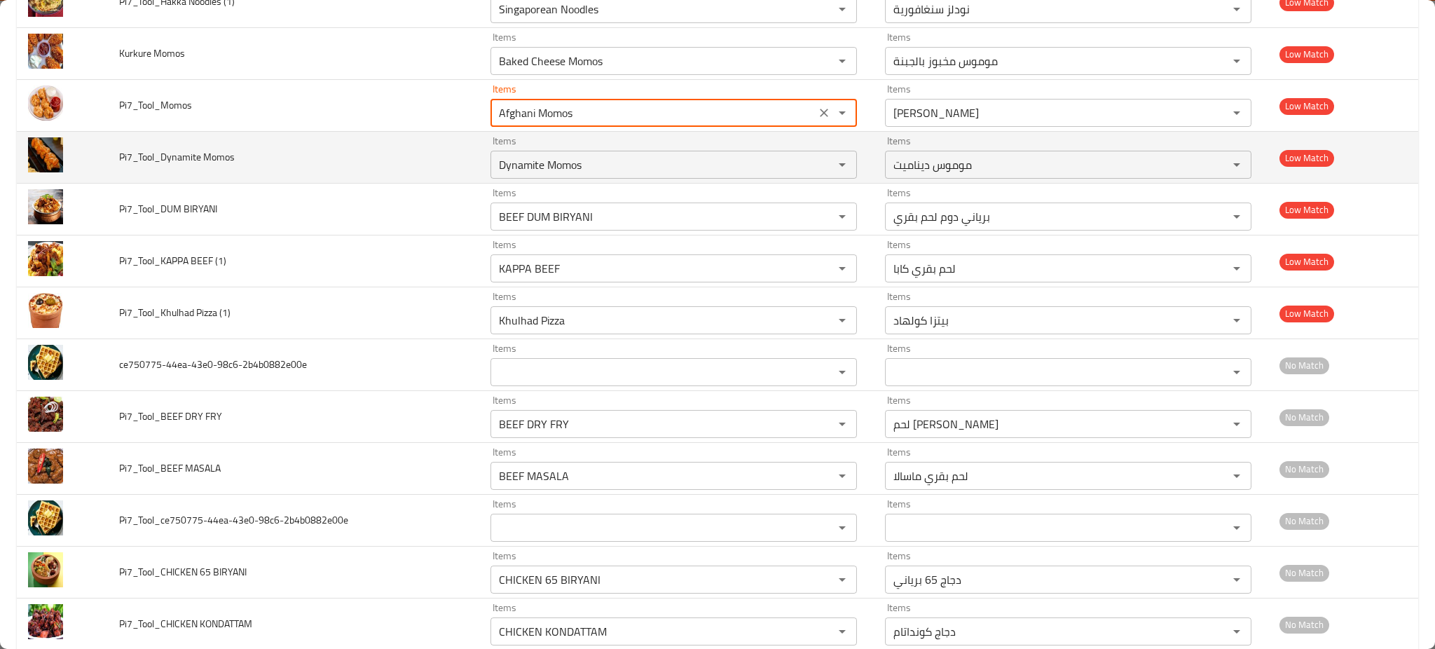
paste input "enhanced table"
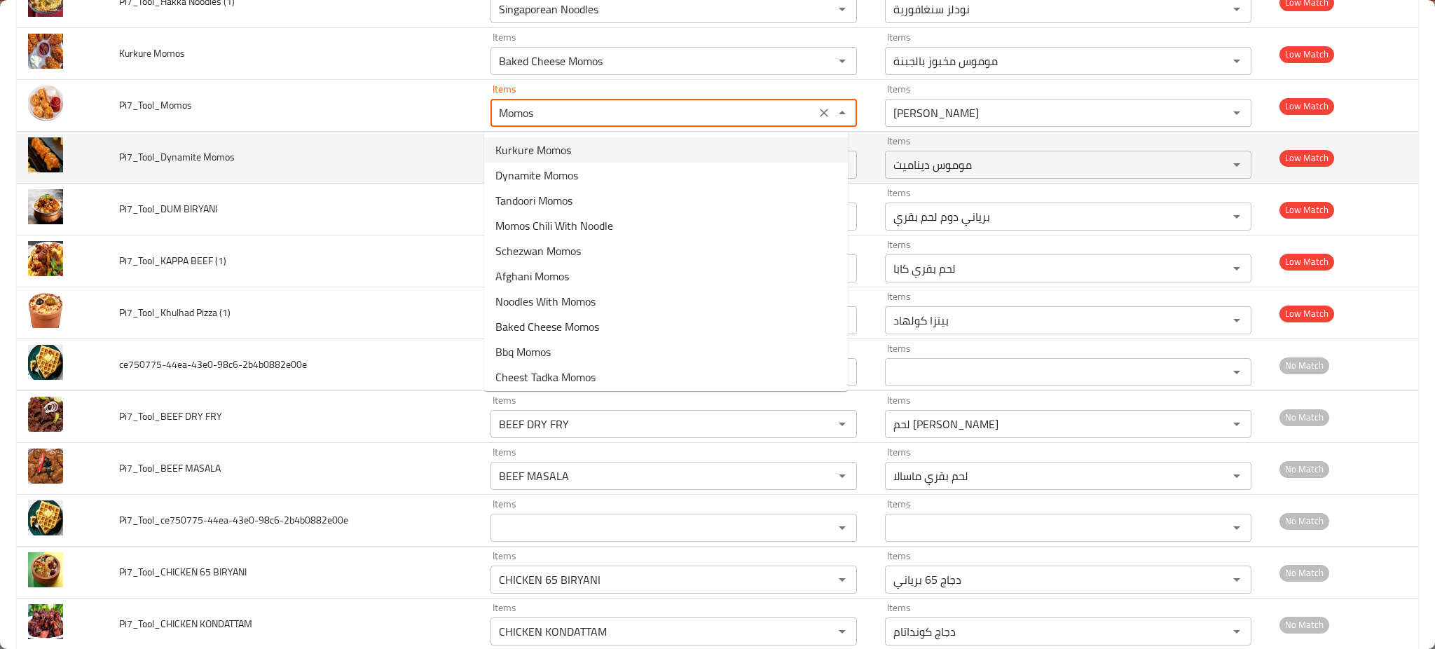
click at [530, 141] on span "Kurkure Momos" at bounding box center [533, 149] width 76 height 17
type input "Kurkure Momos"
type input "موموس كوركور"
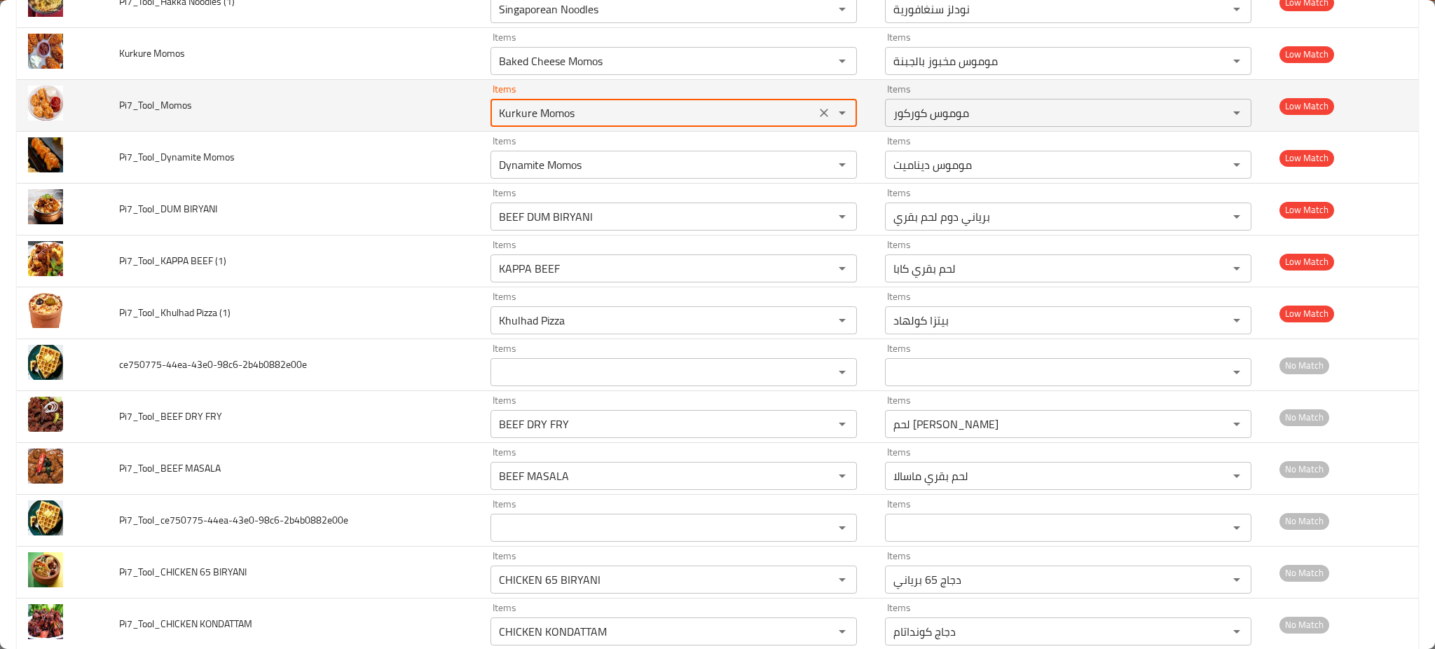
click at [531, 118] on input "Kurkure Momos" at bounding box center [653, 113] width 317 height 20
paste input "enhanced table"
type input "Momos"
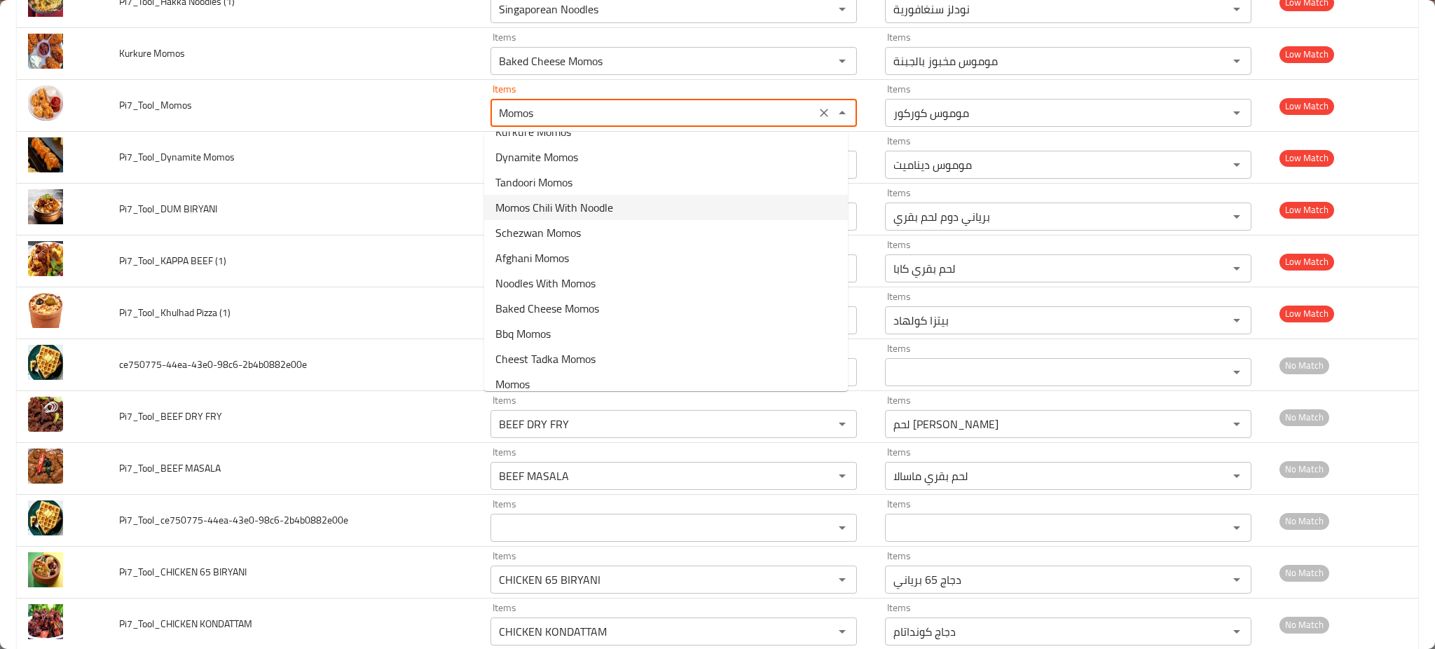
scroll to position [28, 0]
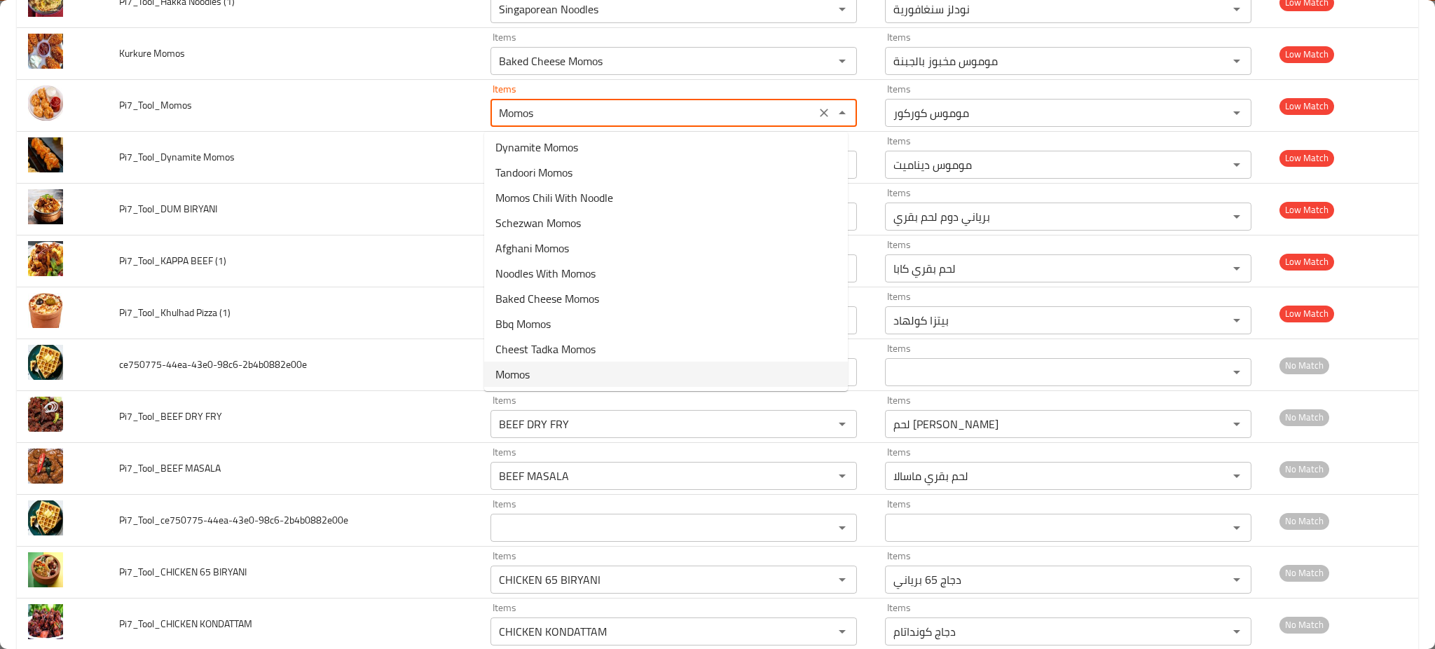
click at [525, 368] on span "Momos" at bounding box center [512, 374] width 34 height 17
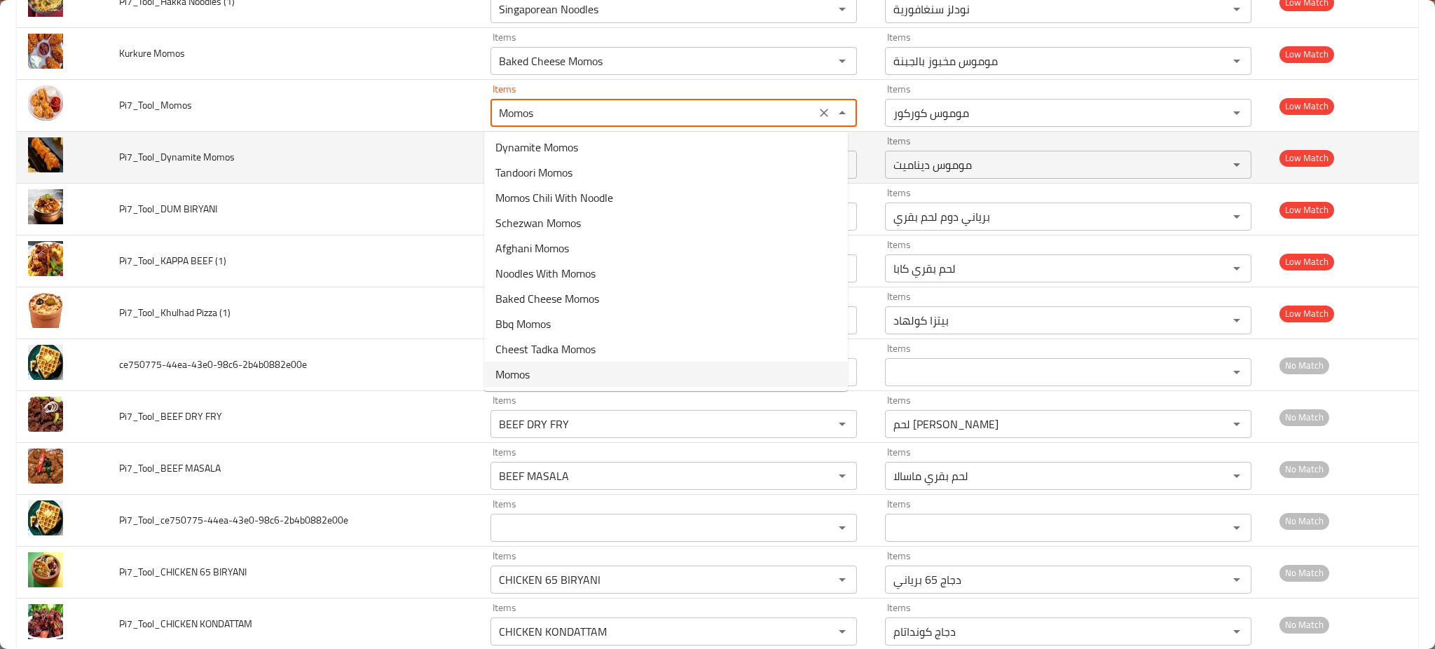
type input "موموس"
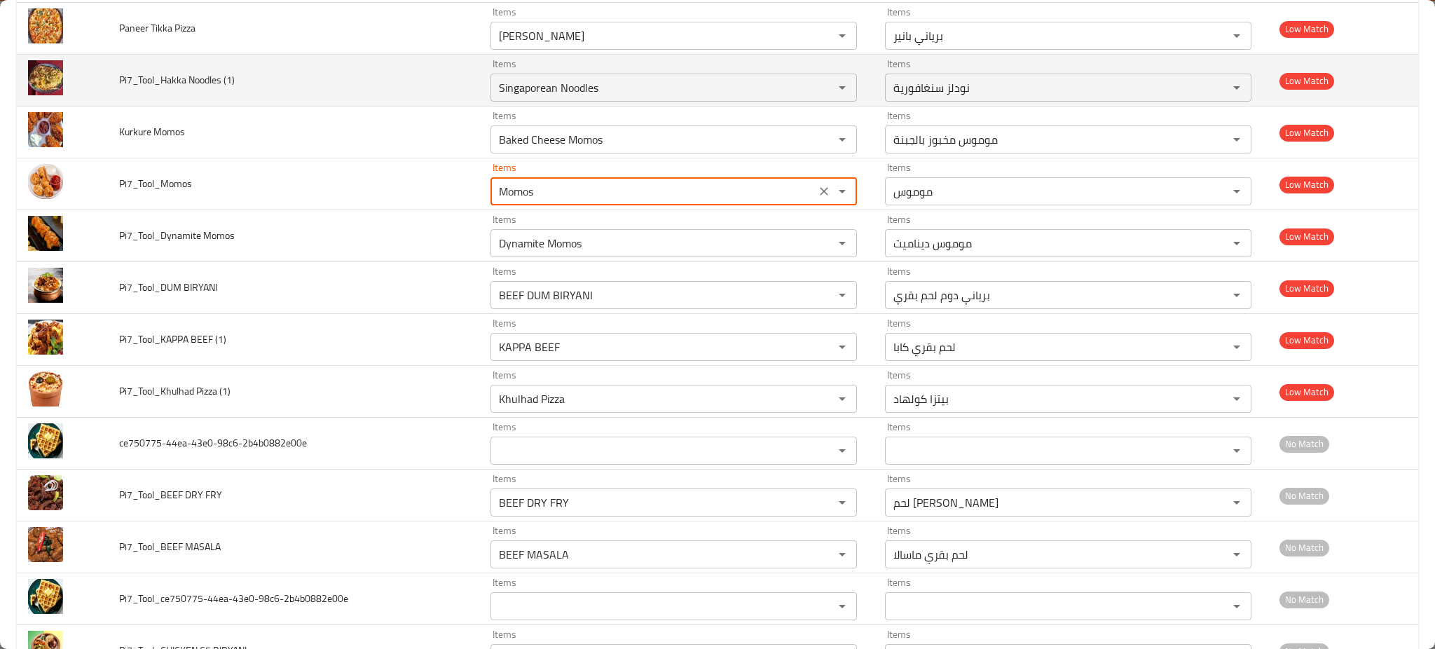
scroll to position [2747, 0]
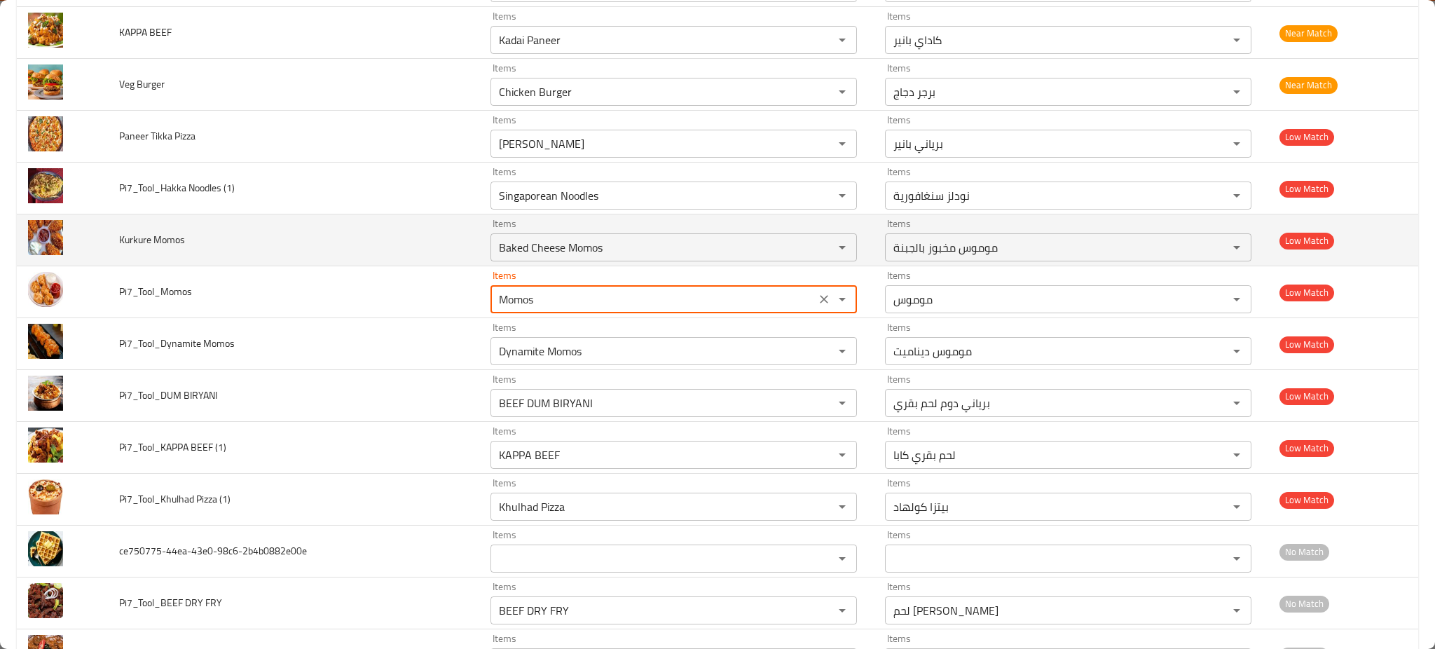
type input "Momos"
click at [164, 232] on td "Kurkure Momos" at bounding box center [293, 240] width 371 height 52
click at [580, 232] on div "Items Baked Cheese Momos Items" at bounding box center [673, 240] width 366 height 43
paste Momos "urkure Mo"
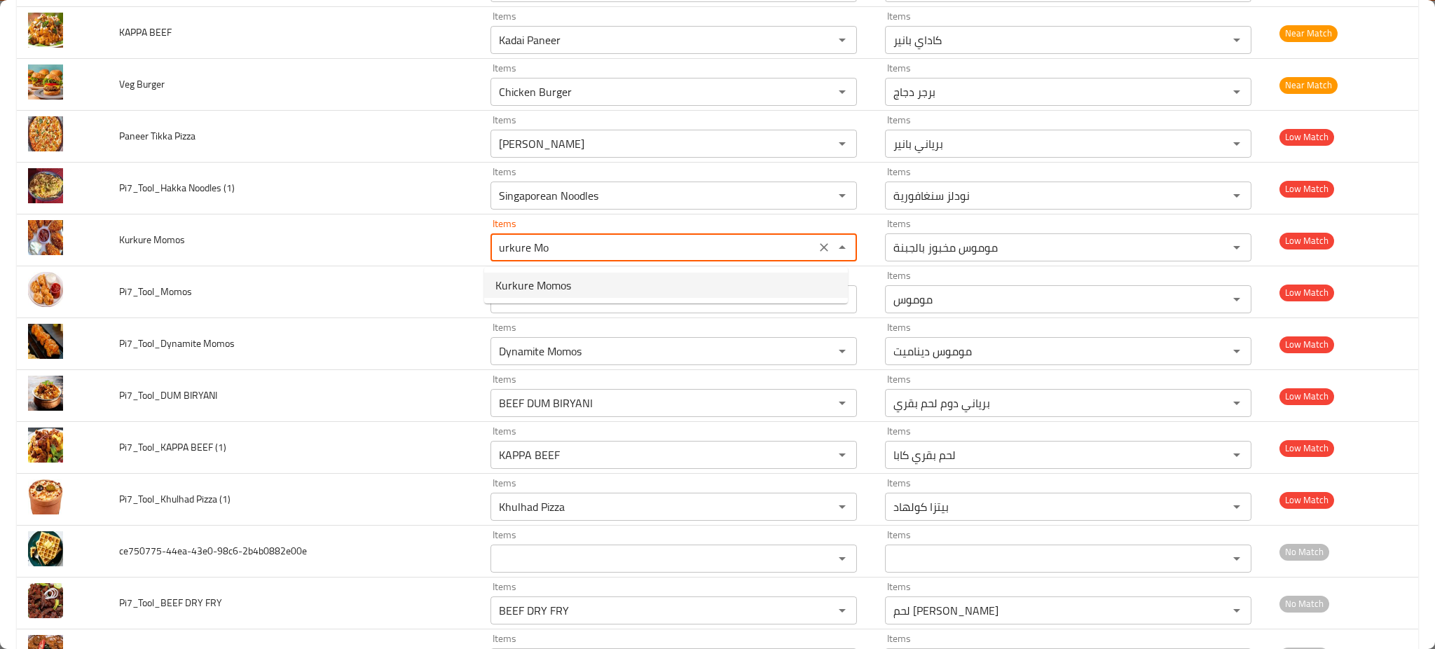
click at [549, 277] on span "Kurkure Momos" at bounding box center [533, 285] width 76 height 17
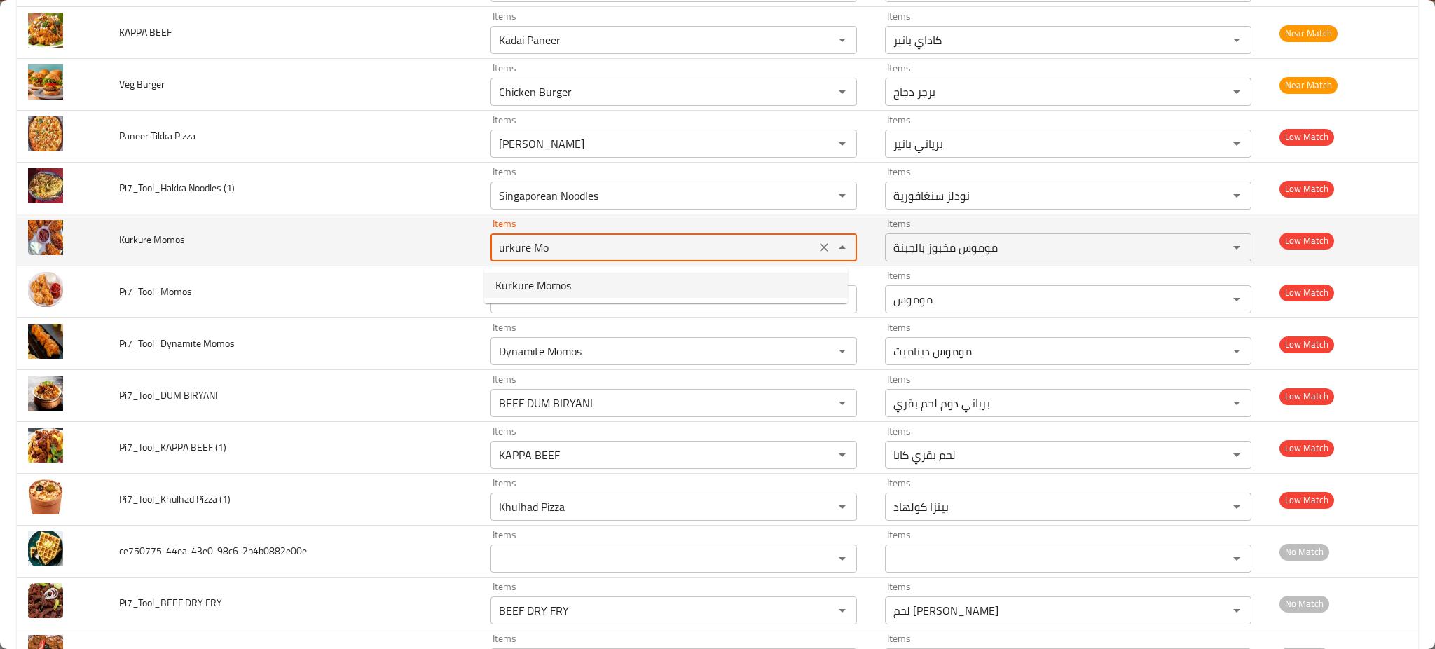
type Momos "Kurkure Momos"
type Momos-ar "موموس كوركور"
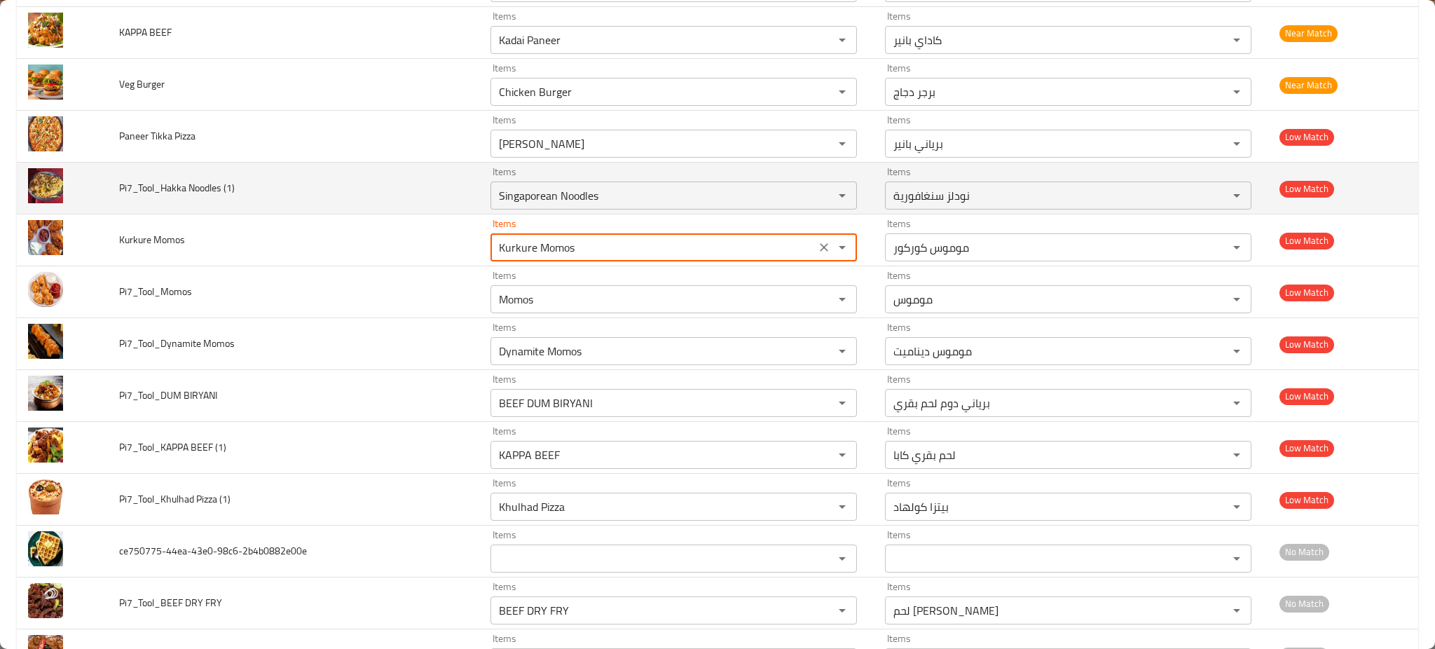
type Momos "Kurkure Momos"
drag, startPoint x: 181, startPoint y: 198, endPoint x: 200, endPoint y: 194, distance: 19.9
click at [200, 194] on span "Pi7_Tool_Hakka Noodles (1)" at bounding box center [177, 188] width 116 height 18
click at [562, 173] on div "Items Singaporean Noodles Items" at bounding box center [673, 188] width 366 height 43
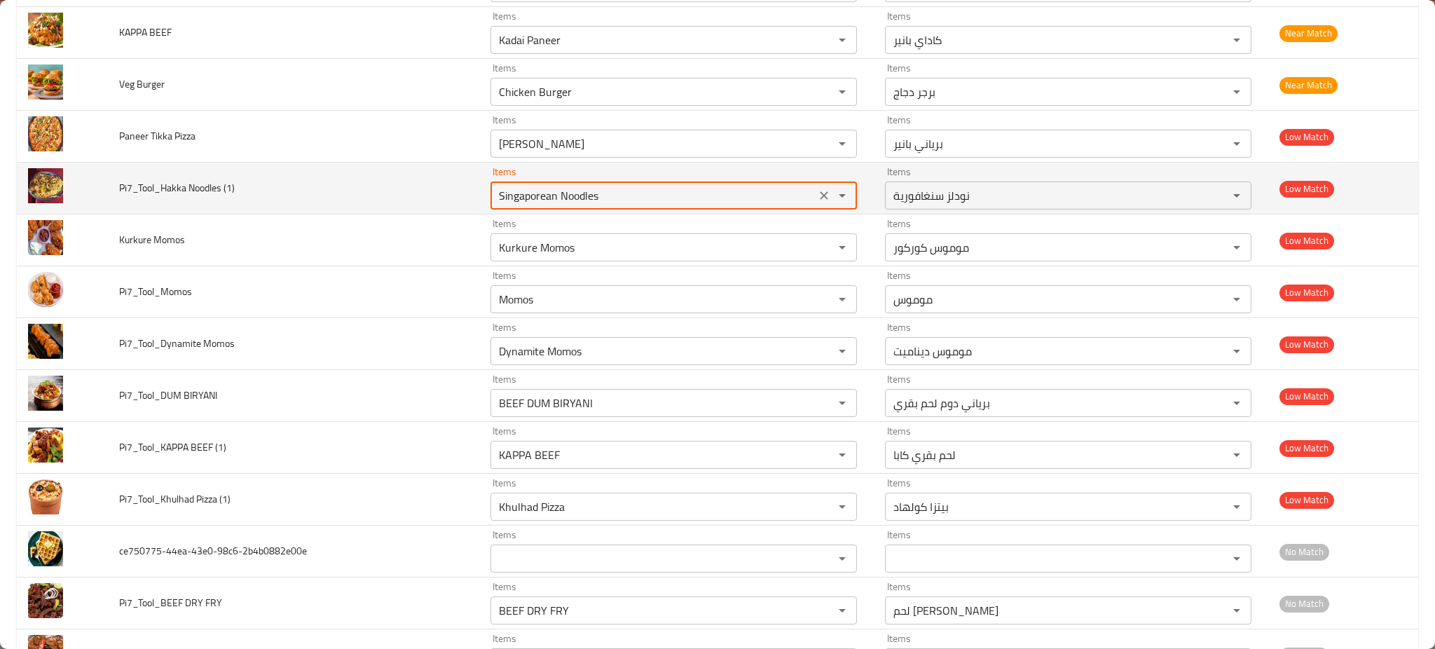
paste \(1\) "a No"
click at [544, 227] on span "Hakka Noodles" at bounding box center [530, 233] width 71 height 17
type \(1\) "Hakka Noodles"
type \(1\)-ar "هاكا نودلز"
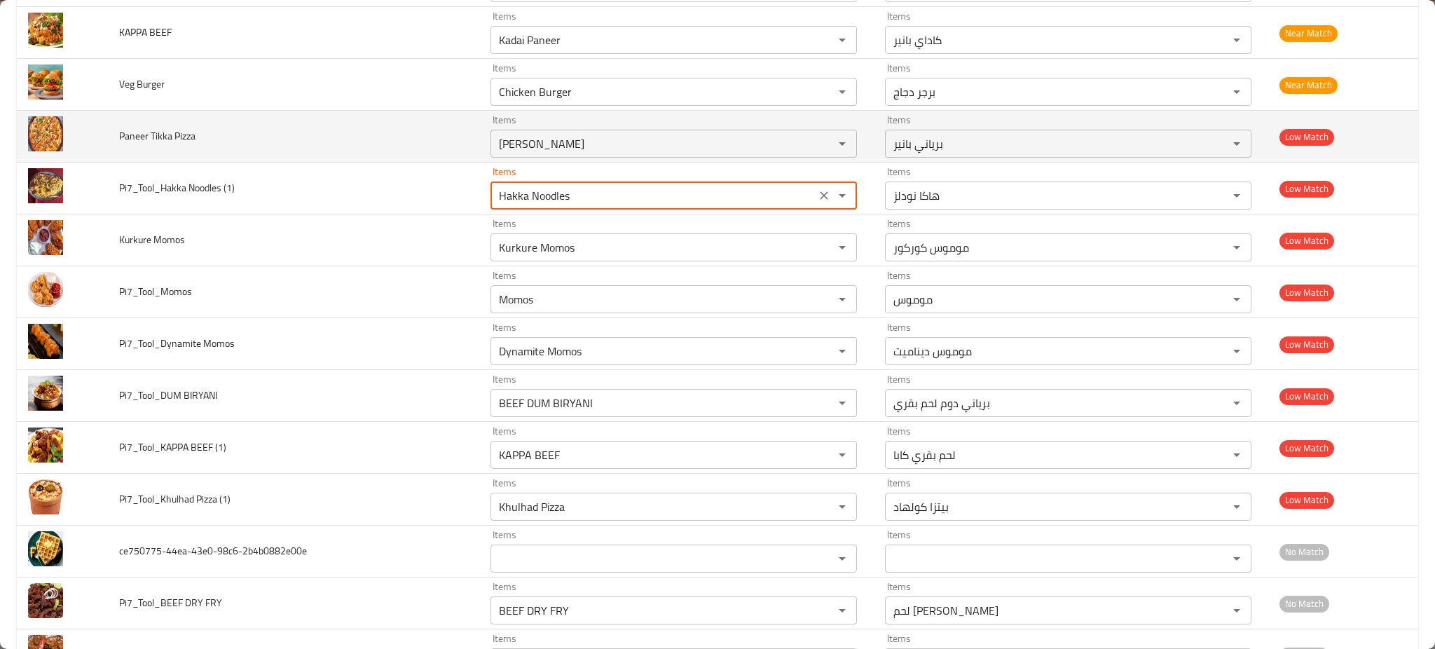
type \(1\) "Hakka Noodles"
drag, startPoint x: 140, startPoint y: 149, endPoint x: 193, endPoint y: 136, distance: 54.2
click at [192, 136] on td "Paneer Tikka Pizza" at bounding box center [293, 137] width 371 height 52
click at [541, 142] on Pizza "[PERSON_NAME]" at bounding box center [653, 144] width 317 height 20
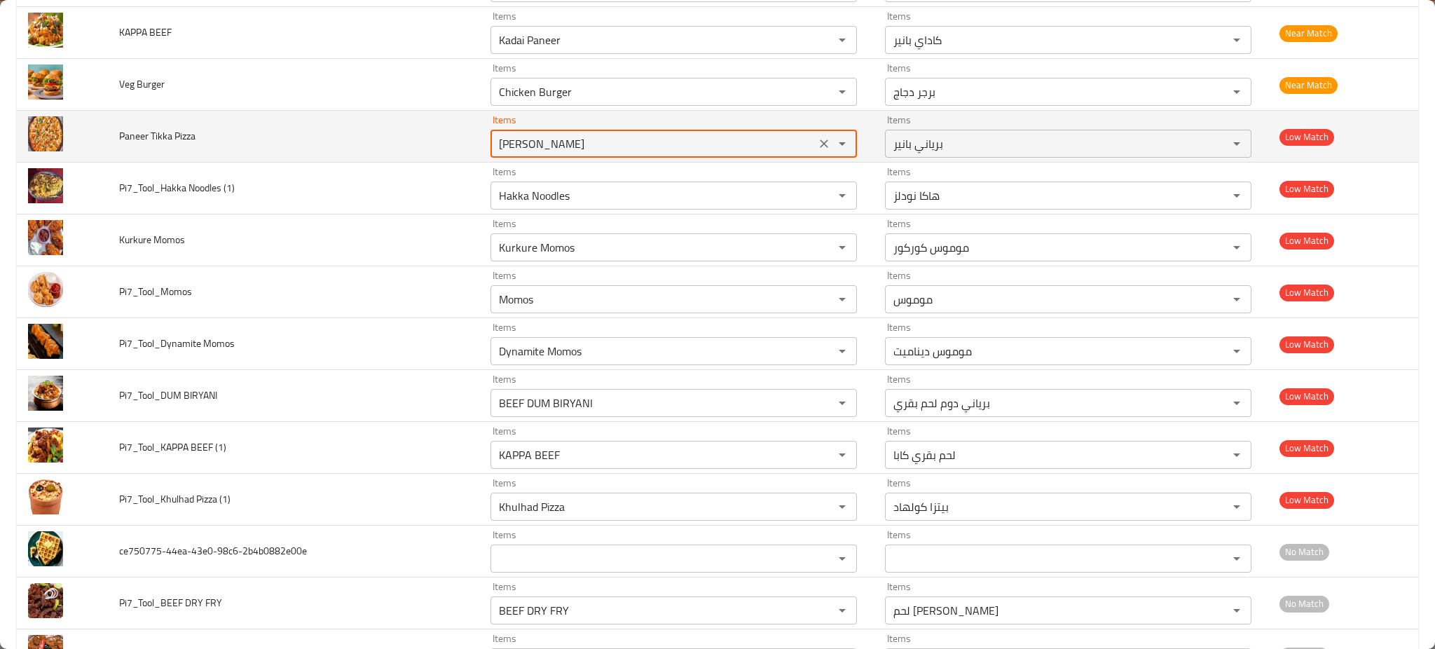
paste Pizza "er Tikka Pizz"
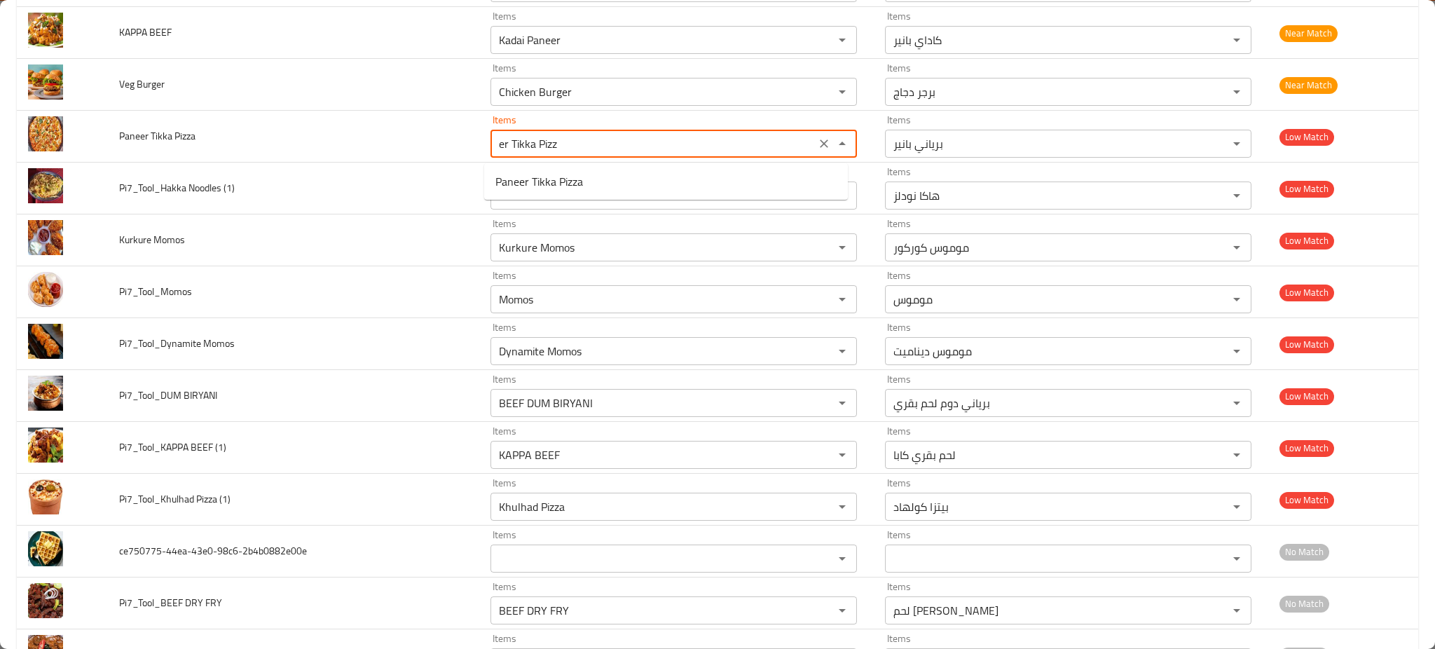
click at [536, 173] on span "Paneer Tikka Pizza" at bounding box center [539, 181] width 88 height 17
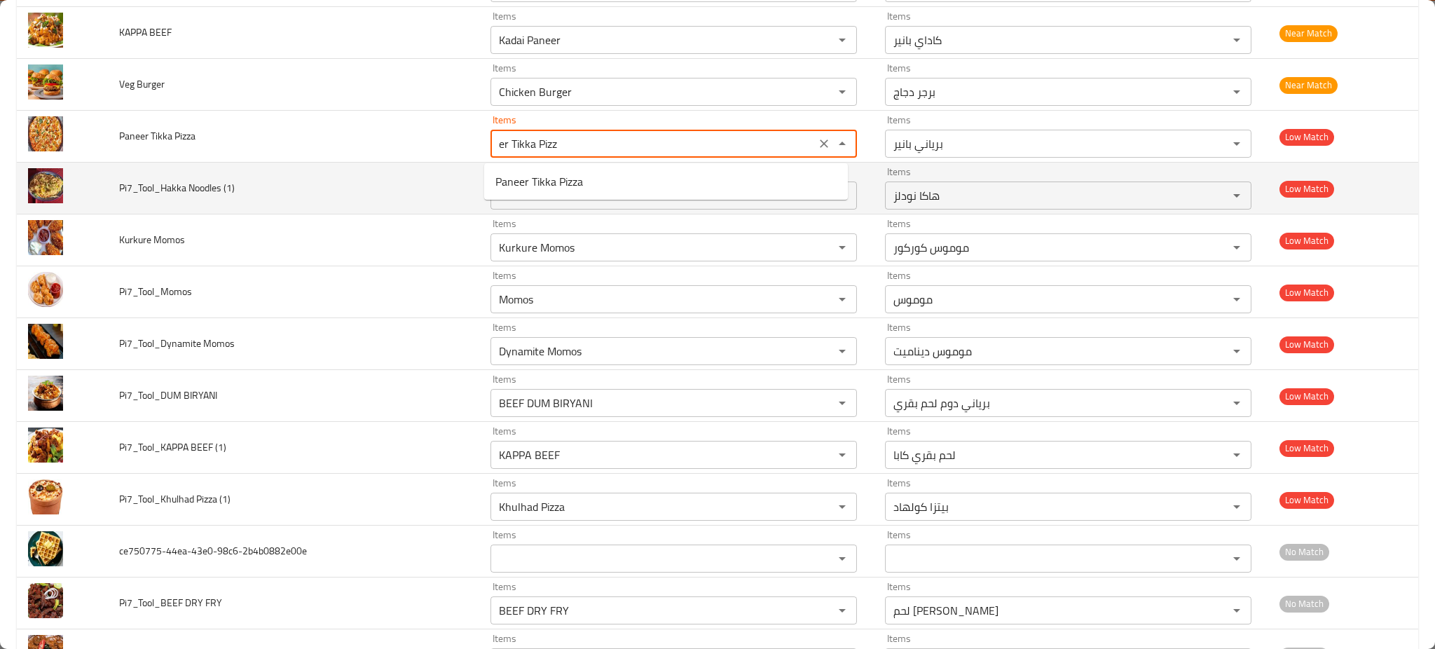
type Pizza "Paneer Tikka Pizza"
type Pizza-ar "بيتزا بانير تكا"
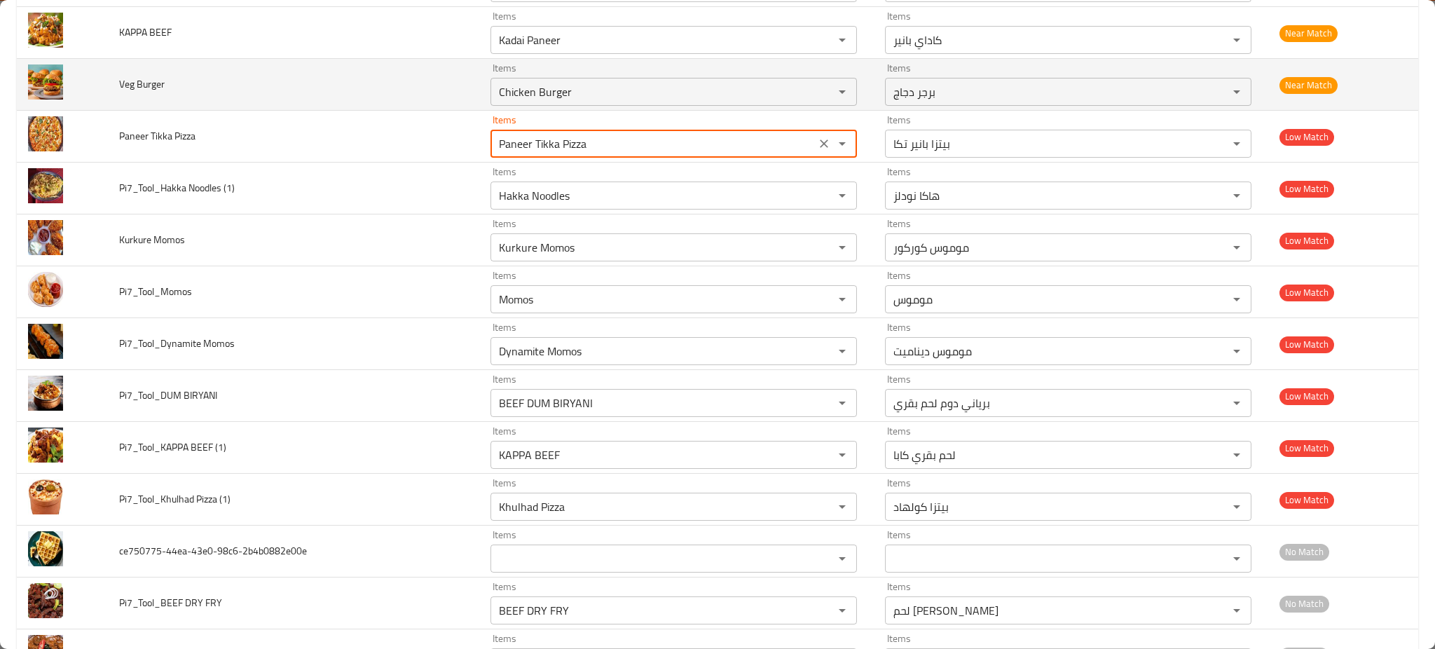
type Pizza "Paneer Tikka Pizza"
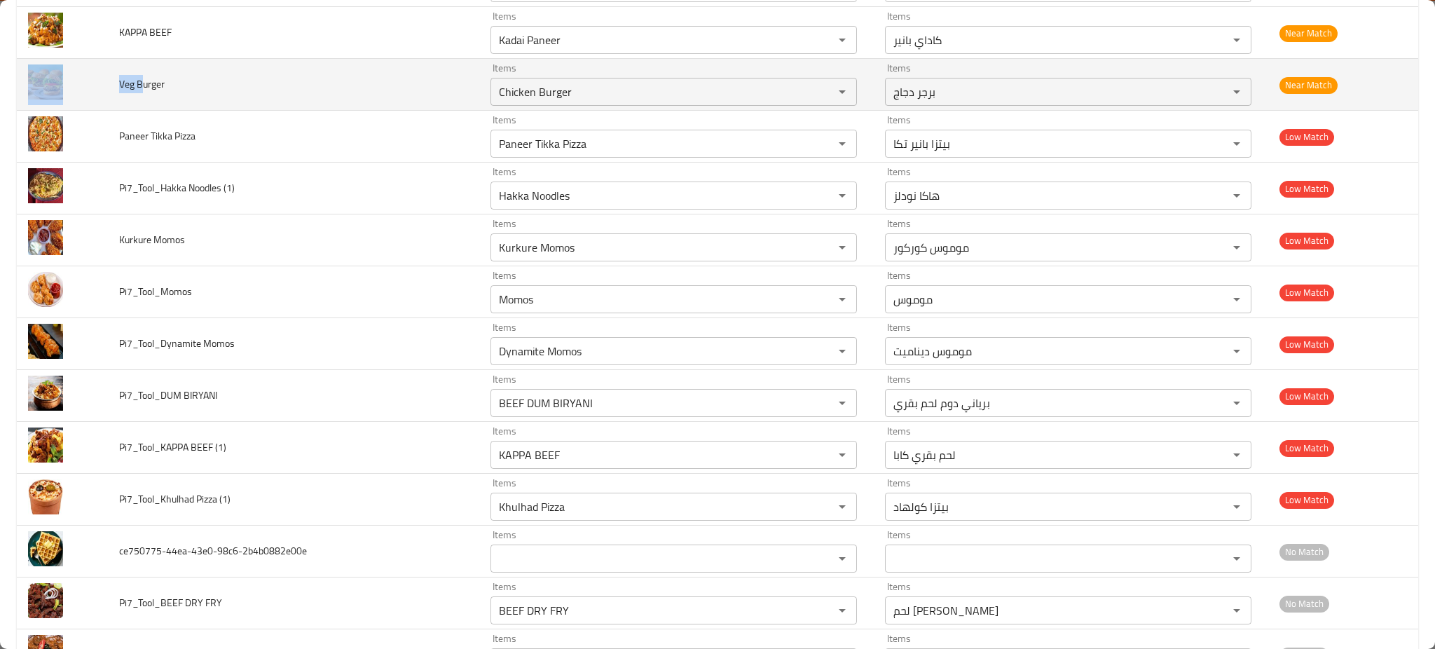
drag, startPoint x: 142, startPoint y: 90, endPoint x: 90, endPoint y: 97, distance: 52.4
click at [90, 97] on tr "Veg Burger Items Chicken Burger Items Items برجر دجاج Items Near Match" at bounding box center [717, 85] width 1401 height 52
click at [549, 106] on div "Chicken Burger Items" at bounding box center [673, 92] width 366 height 28
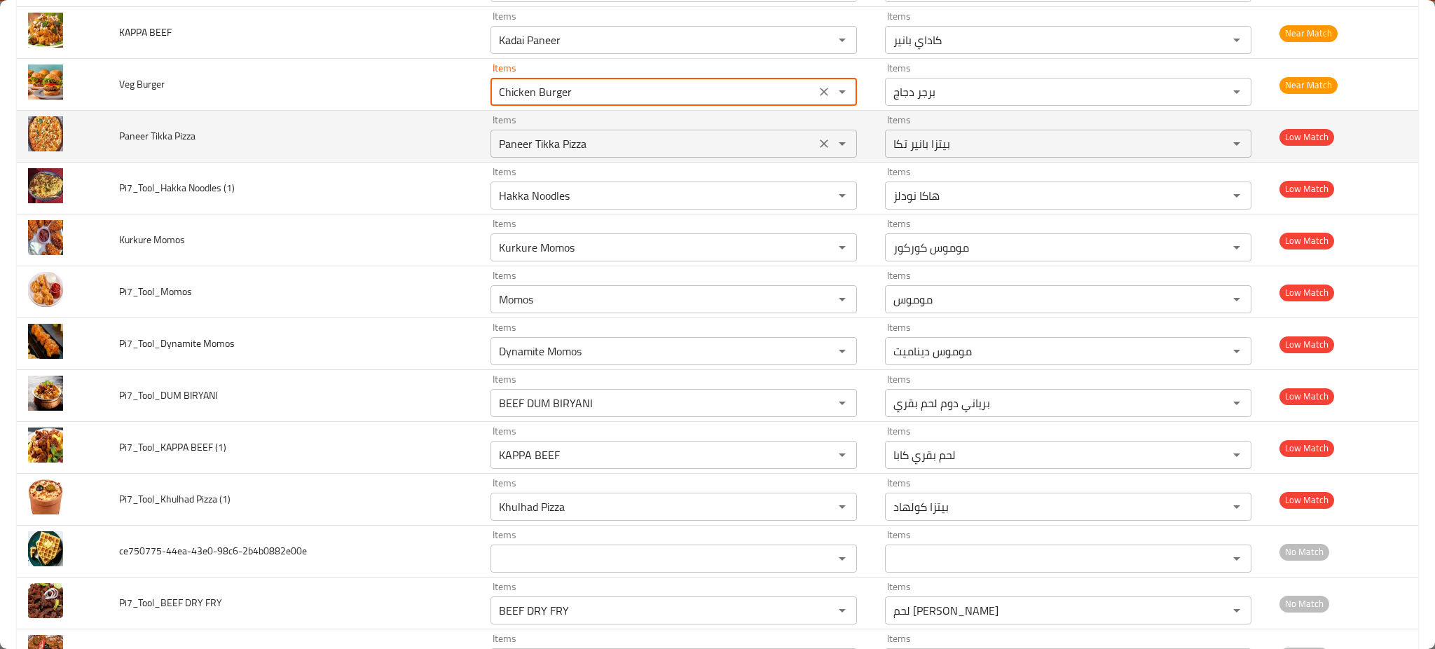
paste Burger "Veg B"
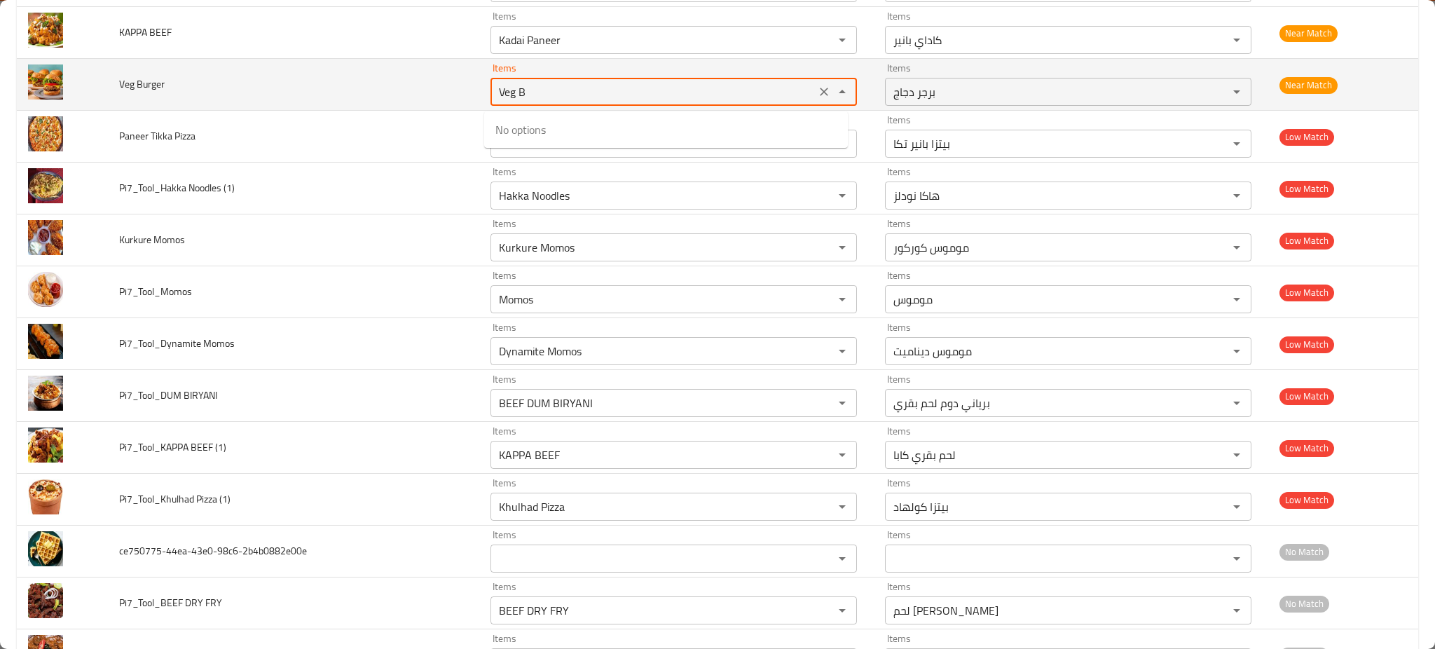
click at [521, 102] on Burger "Veg B" at bounding box center [653, 92] width 317 height 20
click at [532, 90] on Burger "veB" at bounding box center [653, 92] width 317 height 20
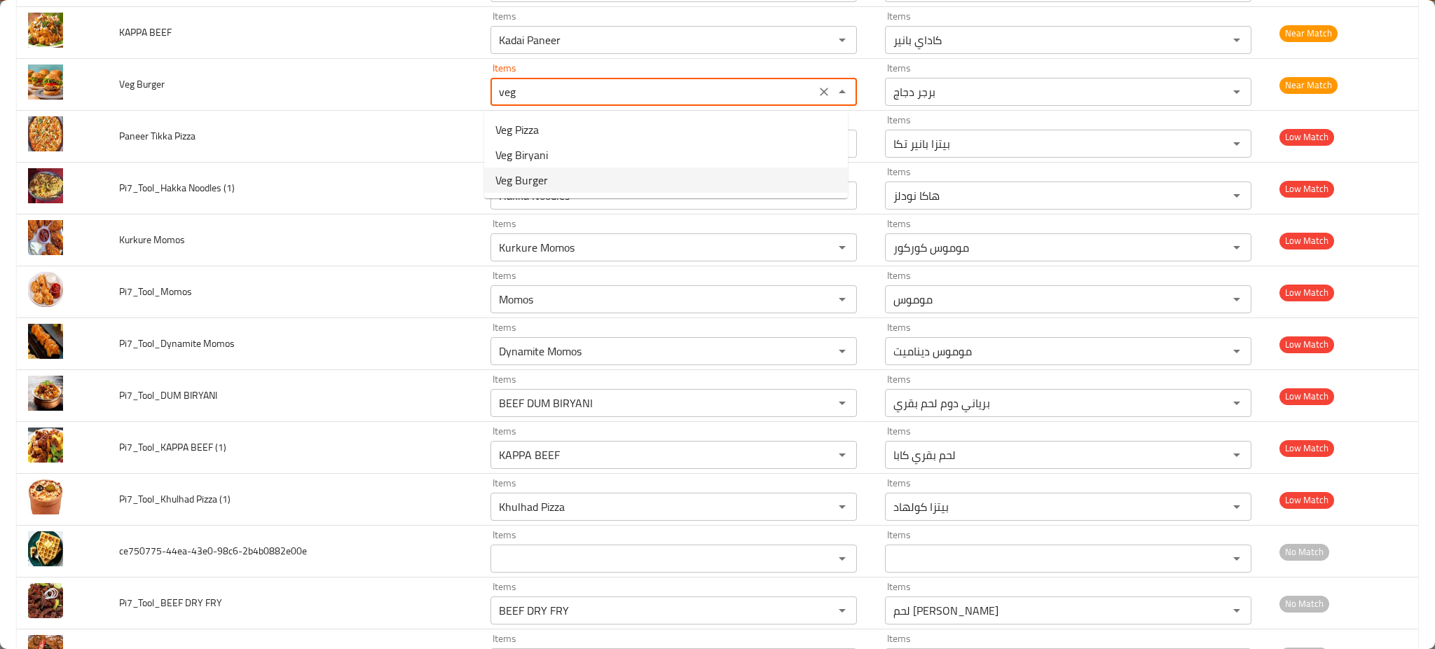
click at [516, 176] on span "Veg Burger" at bounding box center [521, 180] width 53 height 17
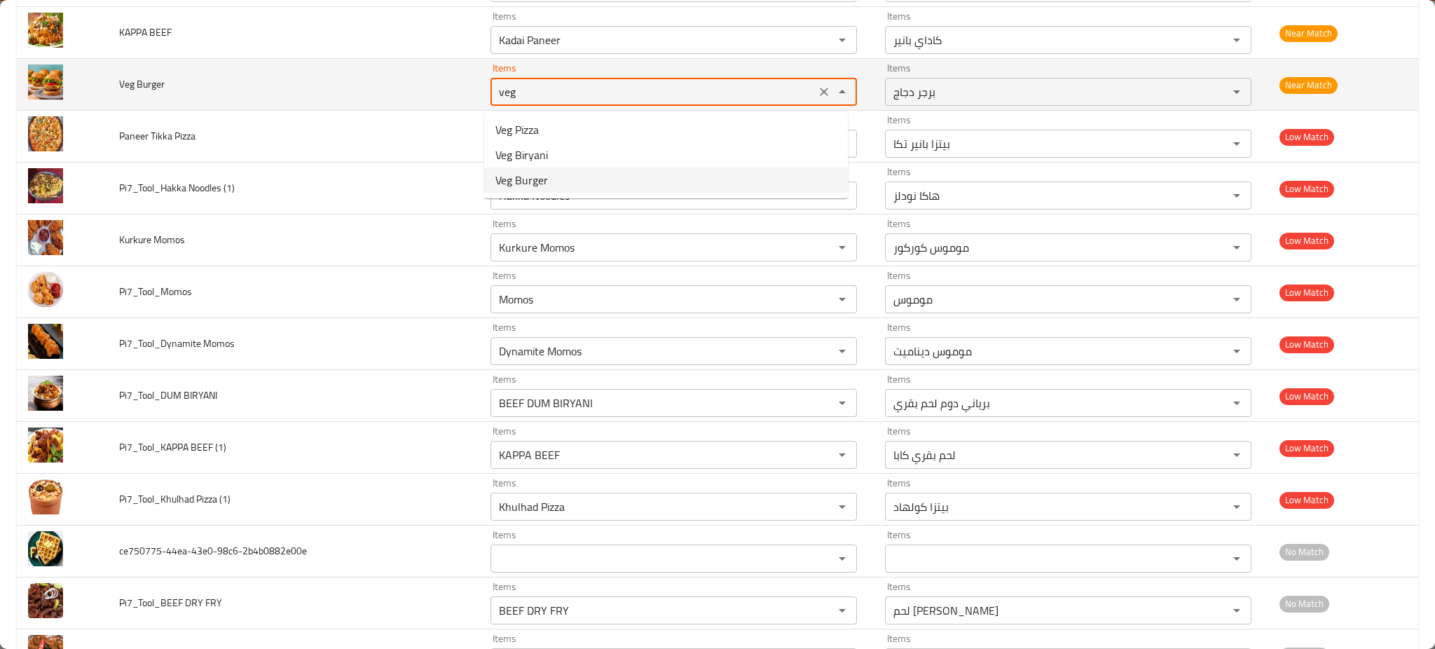
type Burger "Veg Burger"
type Burger-ar "برجر خضار"
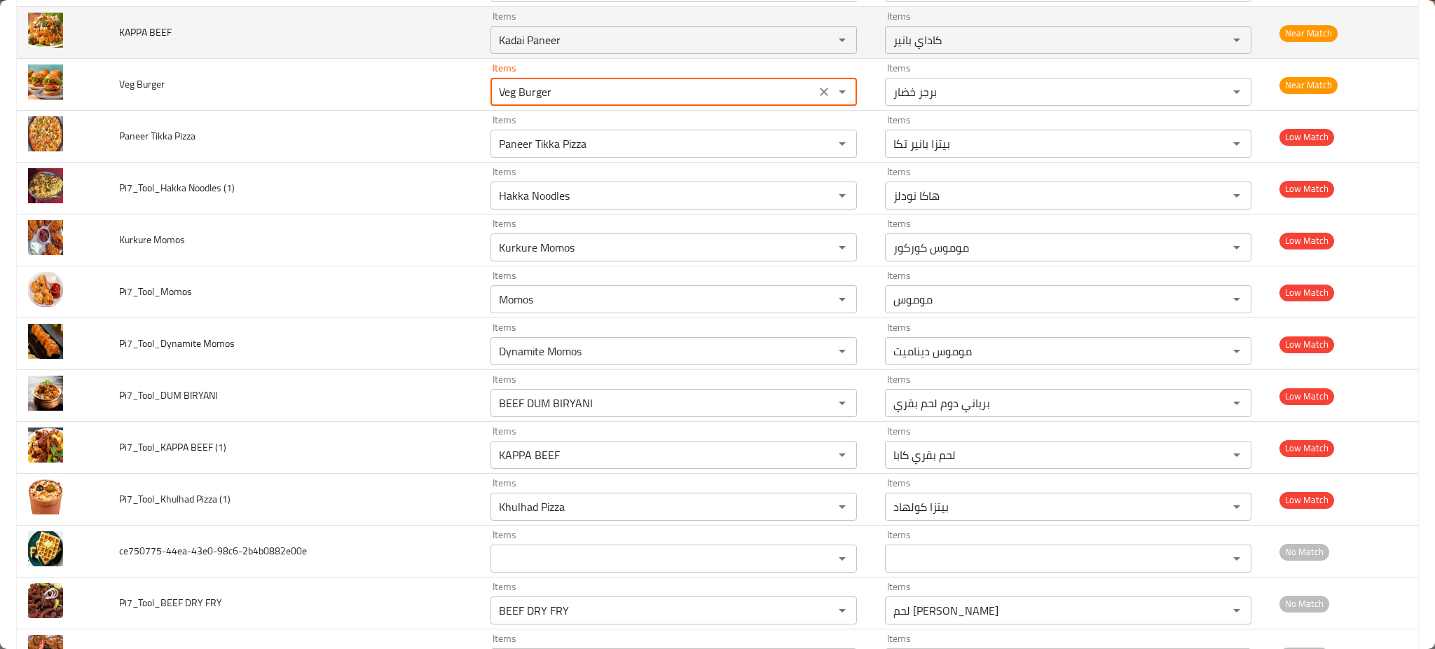
type Burger "Veg Burger"
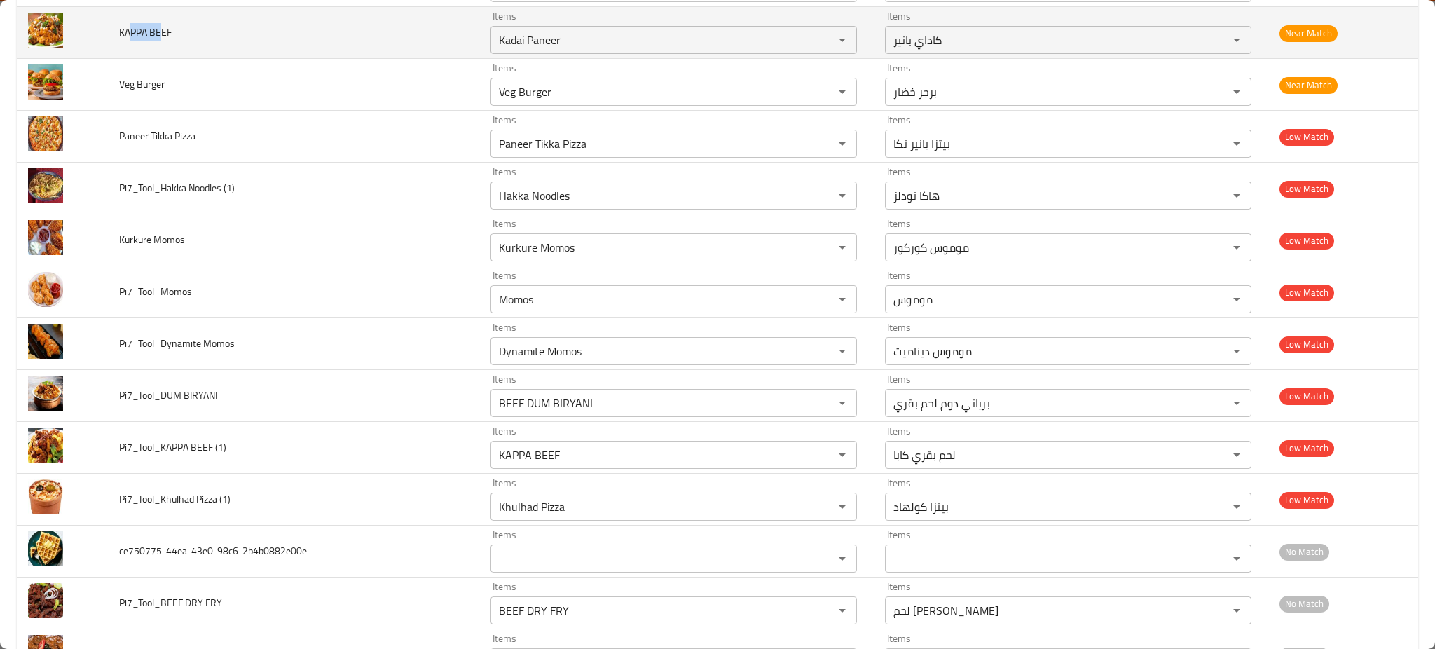
drag, startPoint x: 130, startPoint y: 42, endPoint x: 168, endPoint y: 39, distance: 38.0
click at [168, 39] on span "KAPPA BEEF" at bounding box center [145, 32] width 53 height 18
click at [538, 50] on BEEF "Kadai Paneer" at bounding box center [653, 40] width 317 height 20
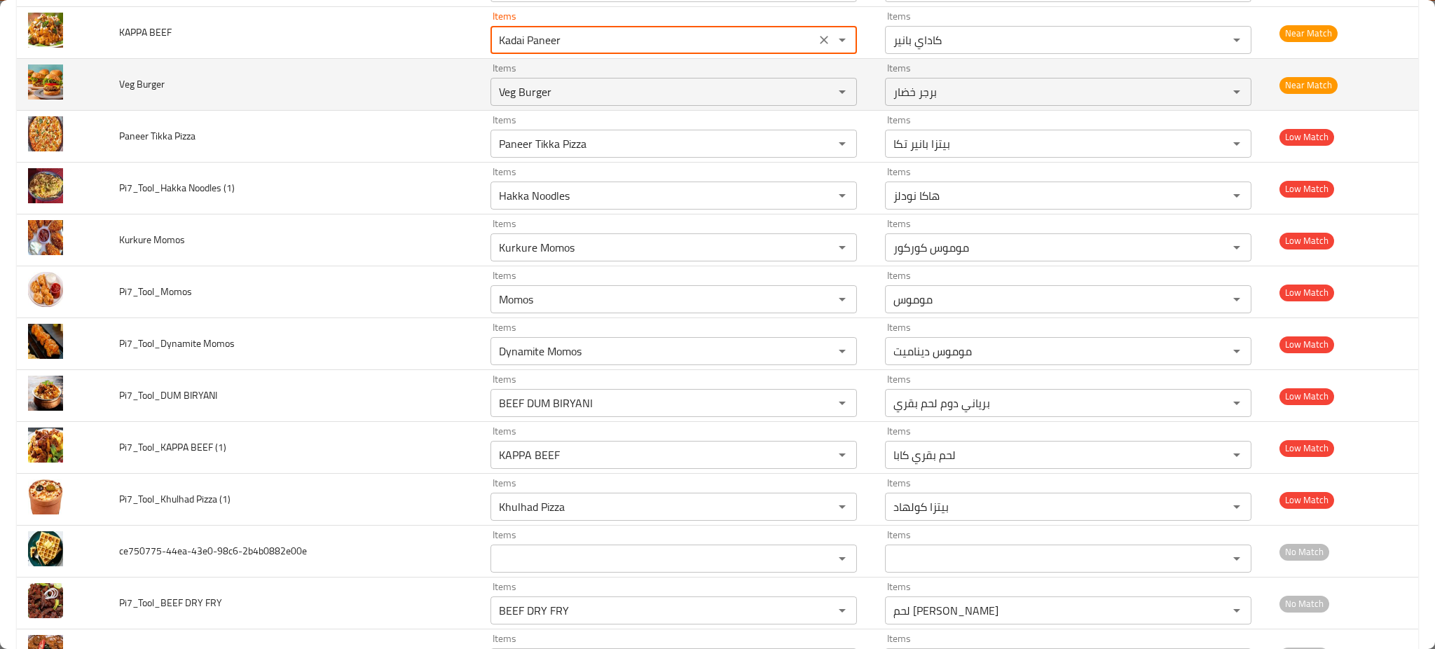
paste BEEF "PPA BEE"
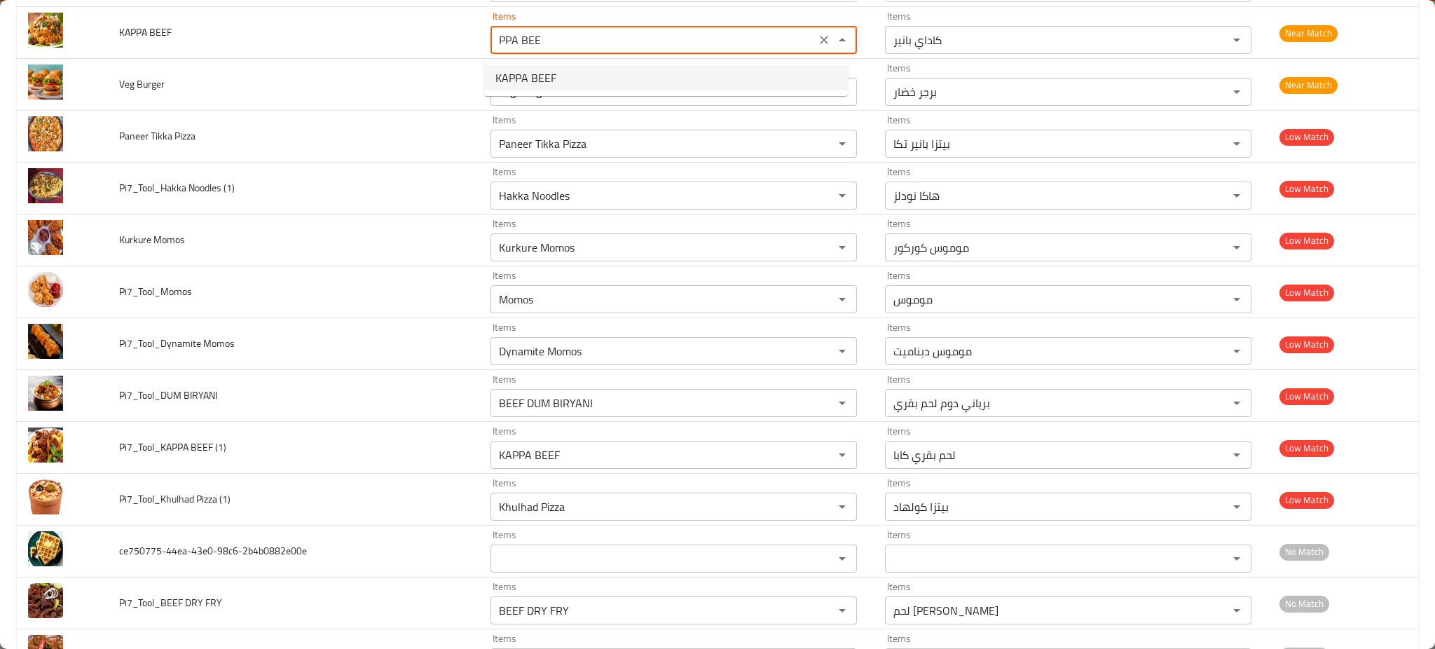
click at [520, 77] on span "KAPPA BEEF" at bounding box center [525, 77] width 61 height 17
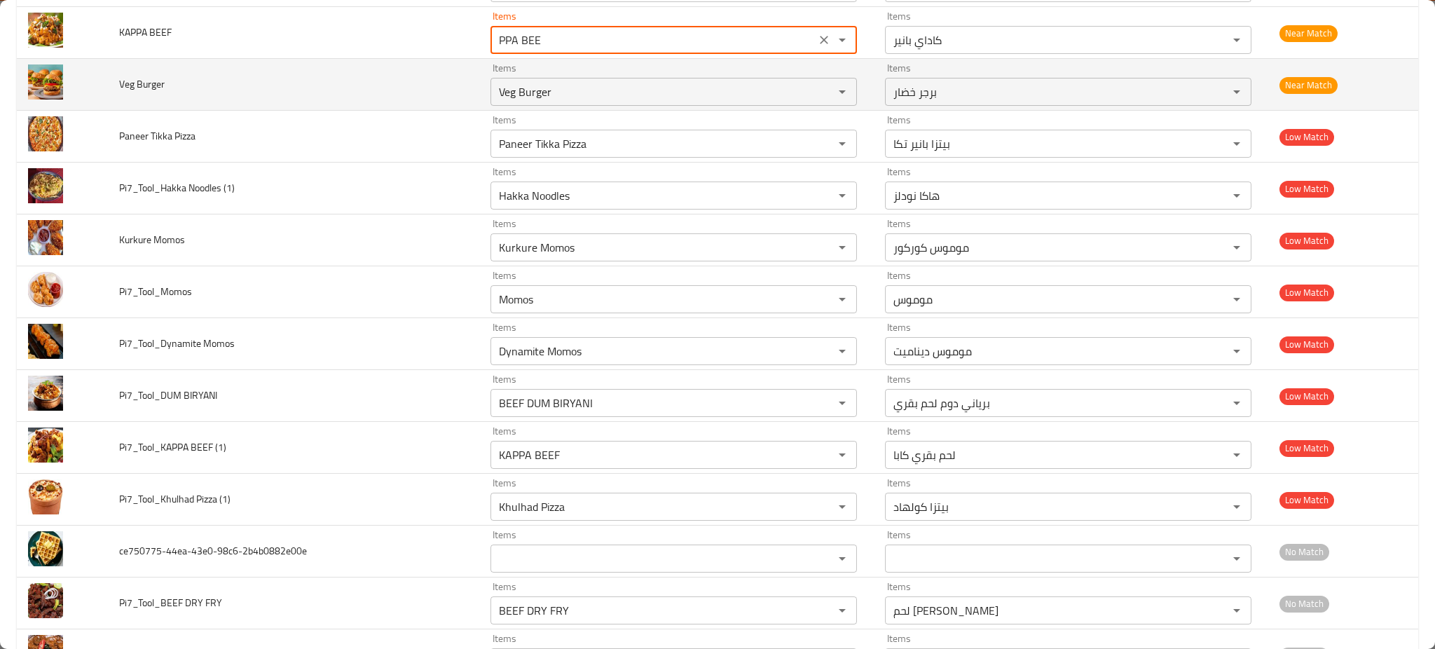
type BEEF "KAPPA BEEF"
type BEEF-ar "لحم بقري كابا"
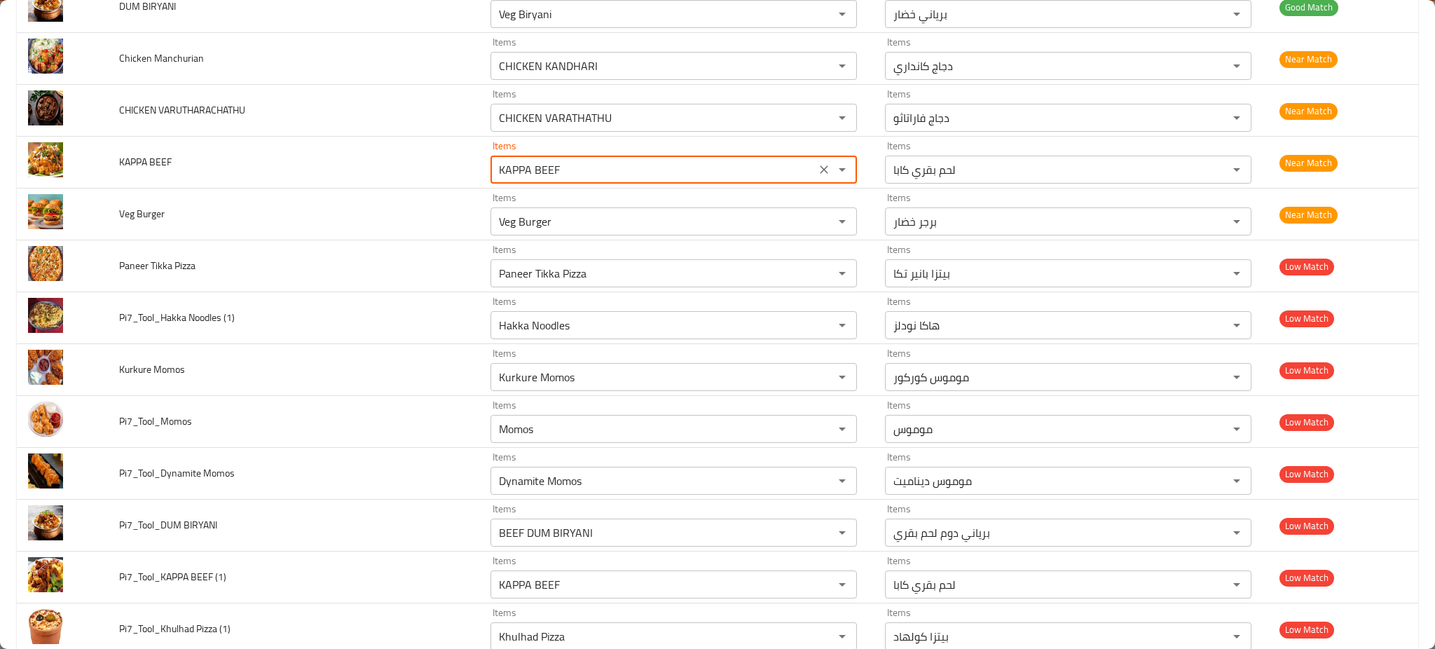
scroll to position [2467, 0]
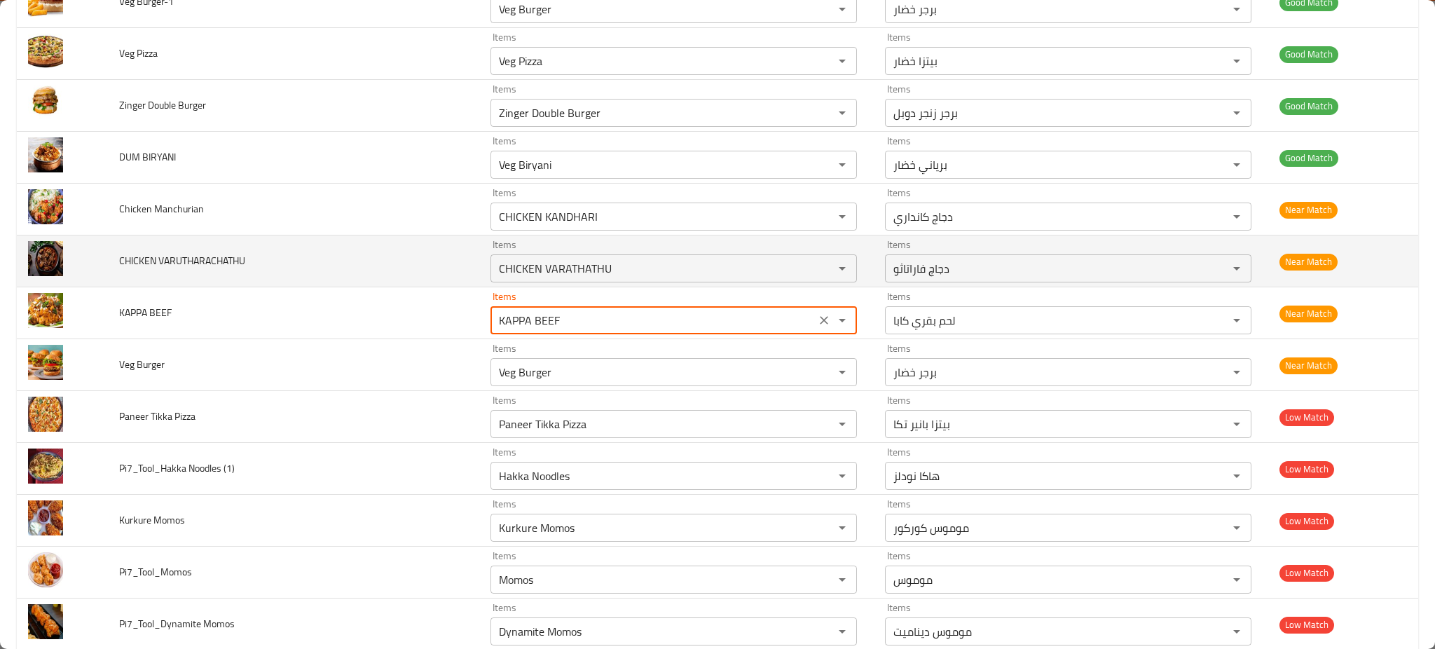
type BEEF "KAPPA BEEF"
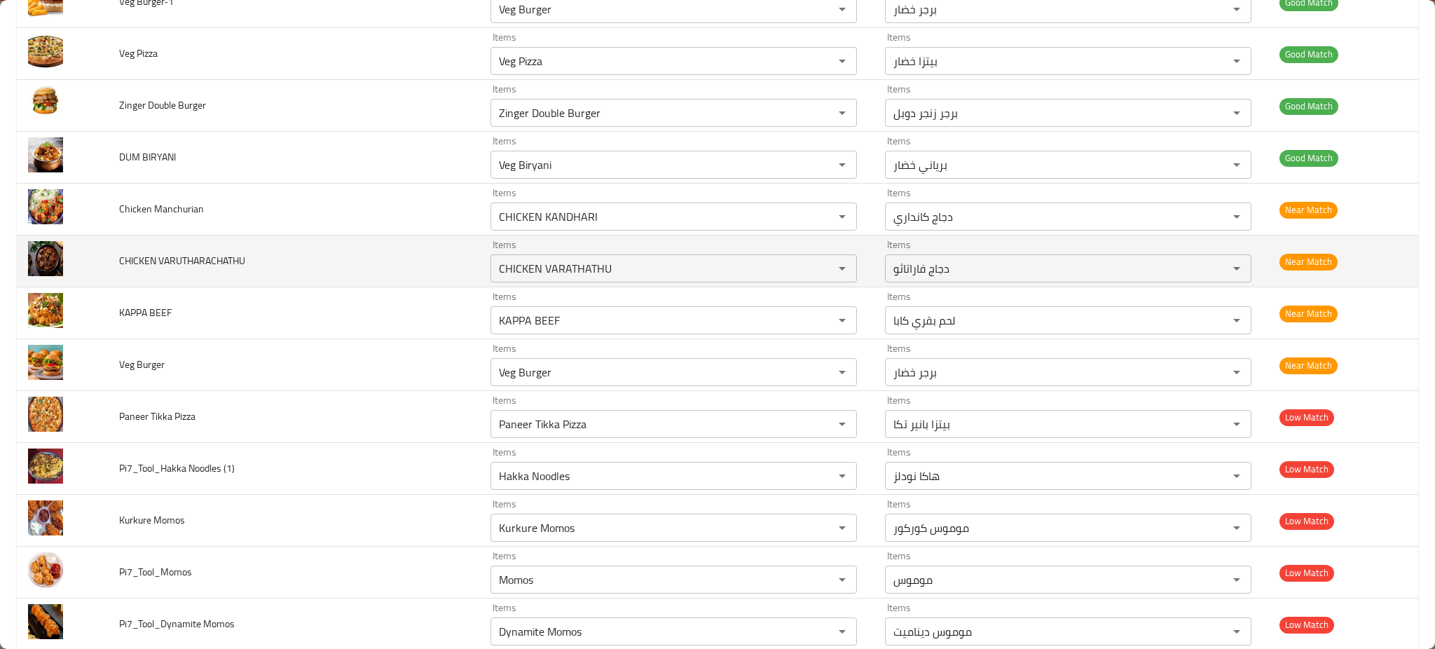
click at [139, 259] on span "CHICKEN VARUTHARACHATHU" at bounding box center [182, 260] width 126 height 18
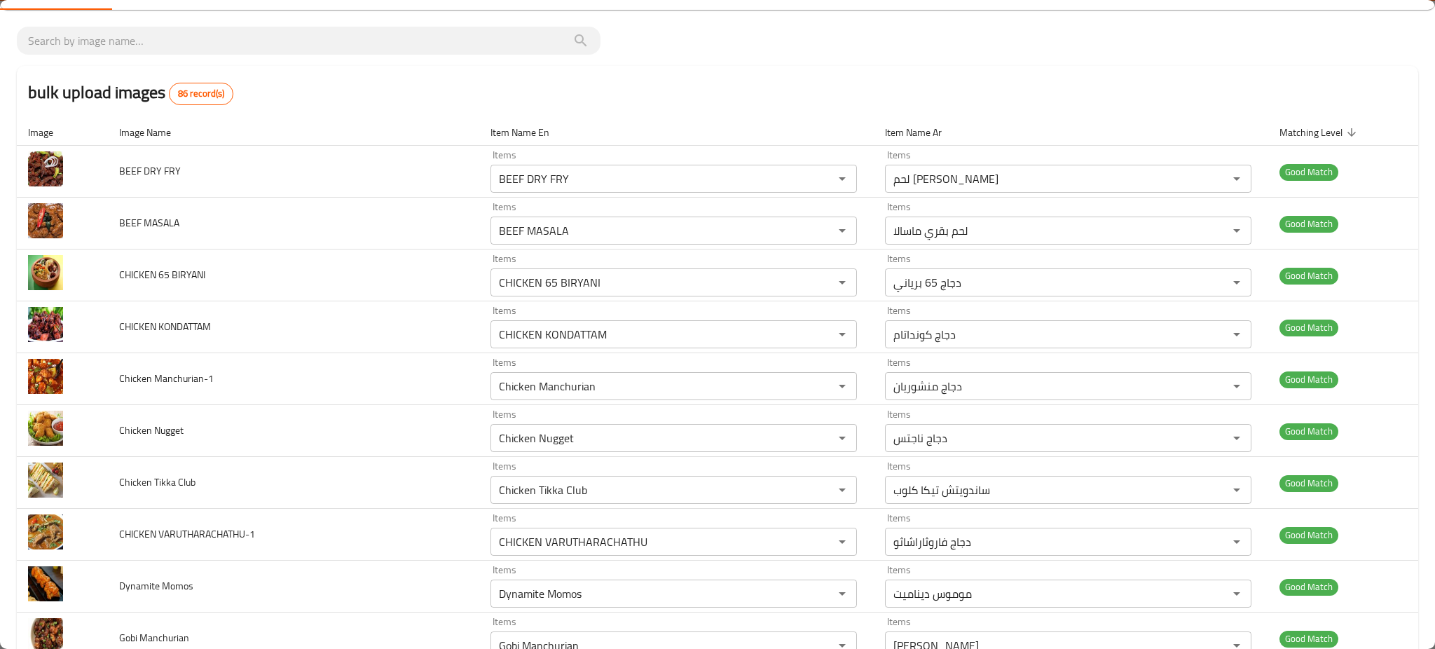
scroll to position [0, 0]
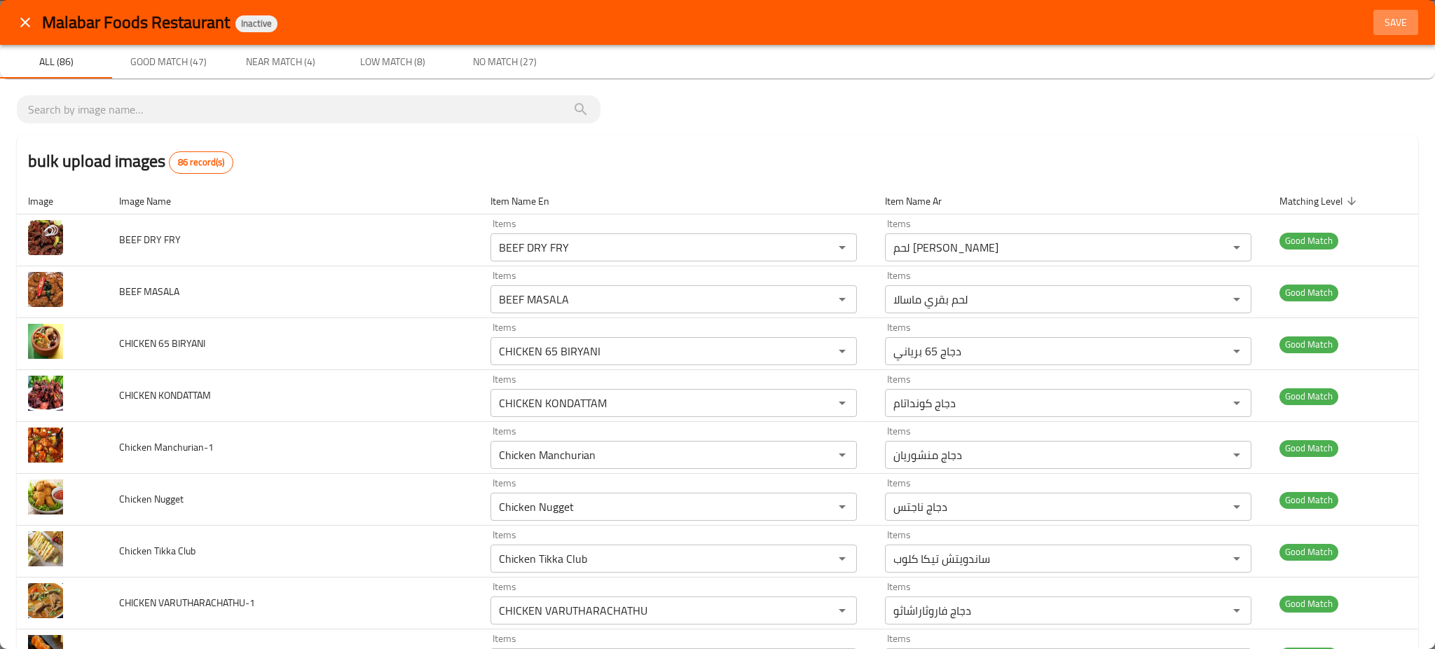
click at [1373, 32] on button "Save" at bounding box center [1395, 23] width 45 height 26
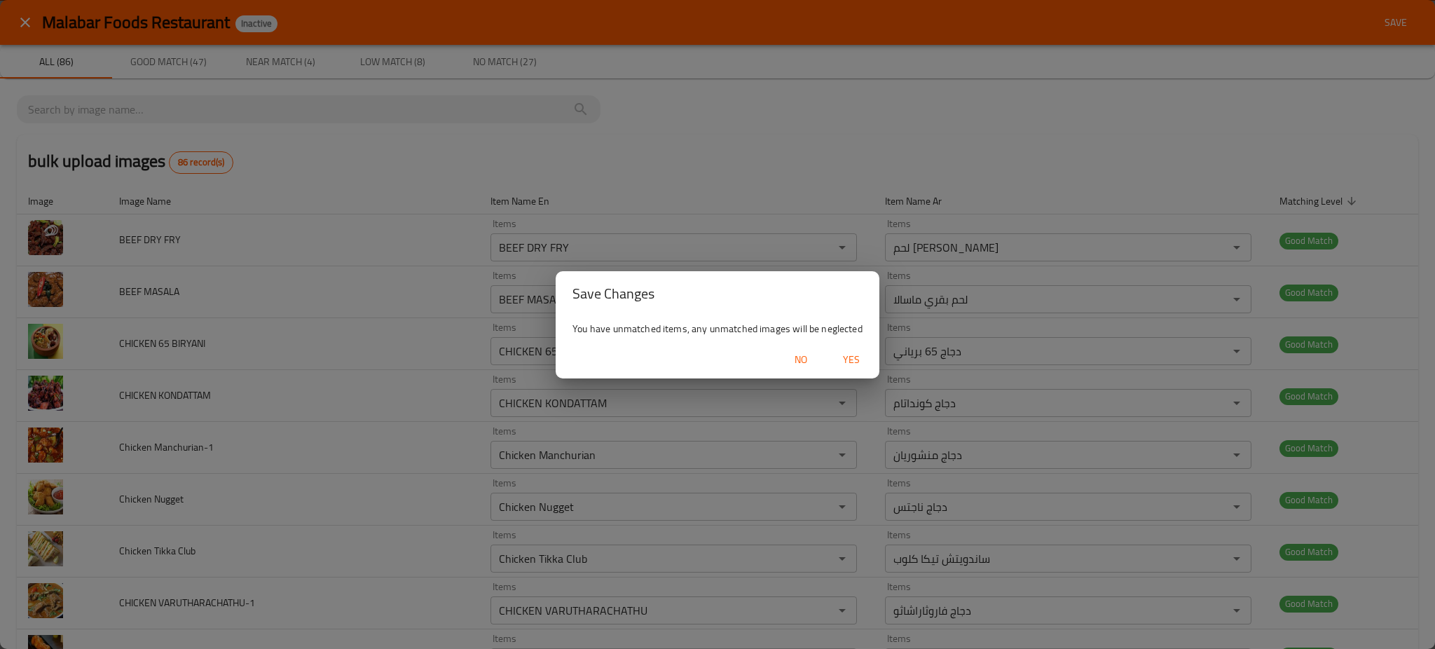
click at [859, 363] on span "Yes" at bounding box center [851, 360] width 34 height 18
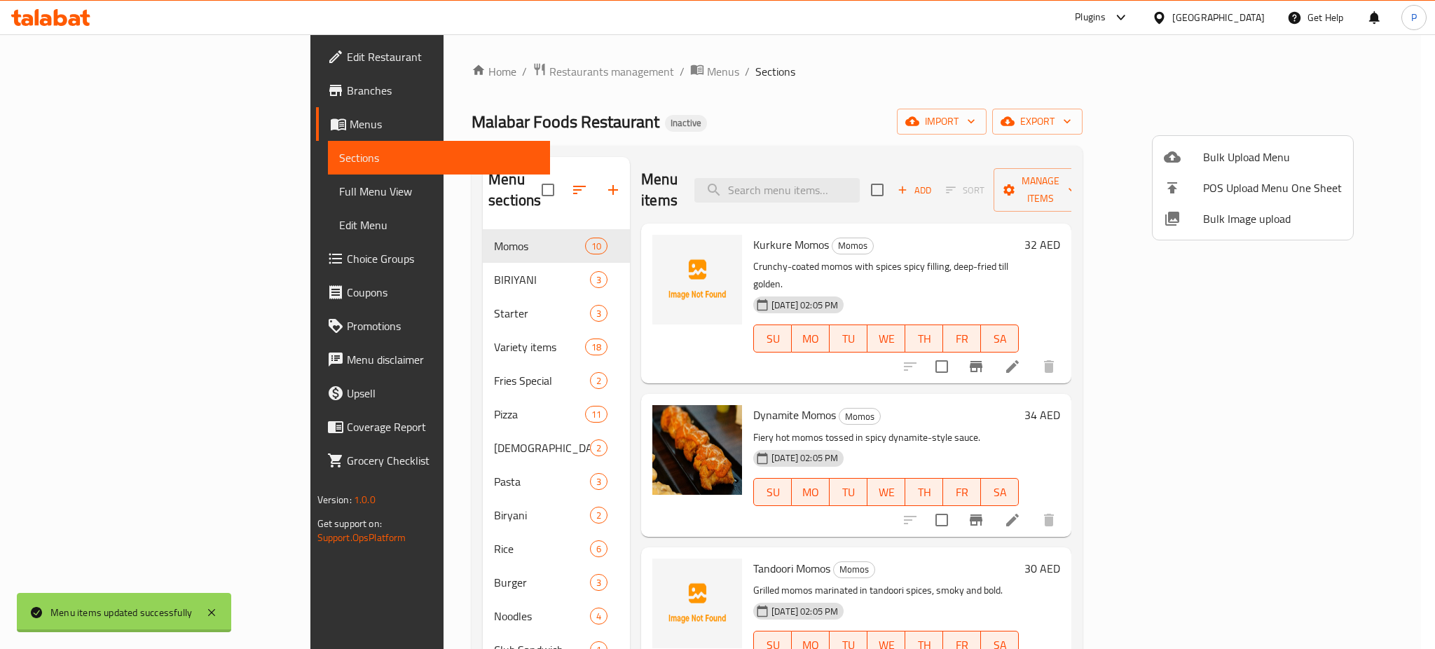
click at [1355, 113] on div at bounding box center [717, 324] width 1435 height 649
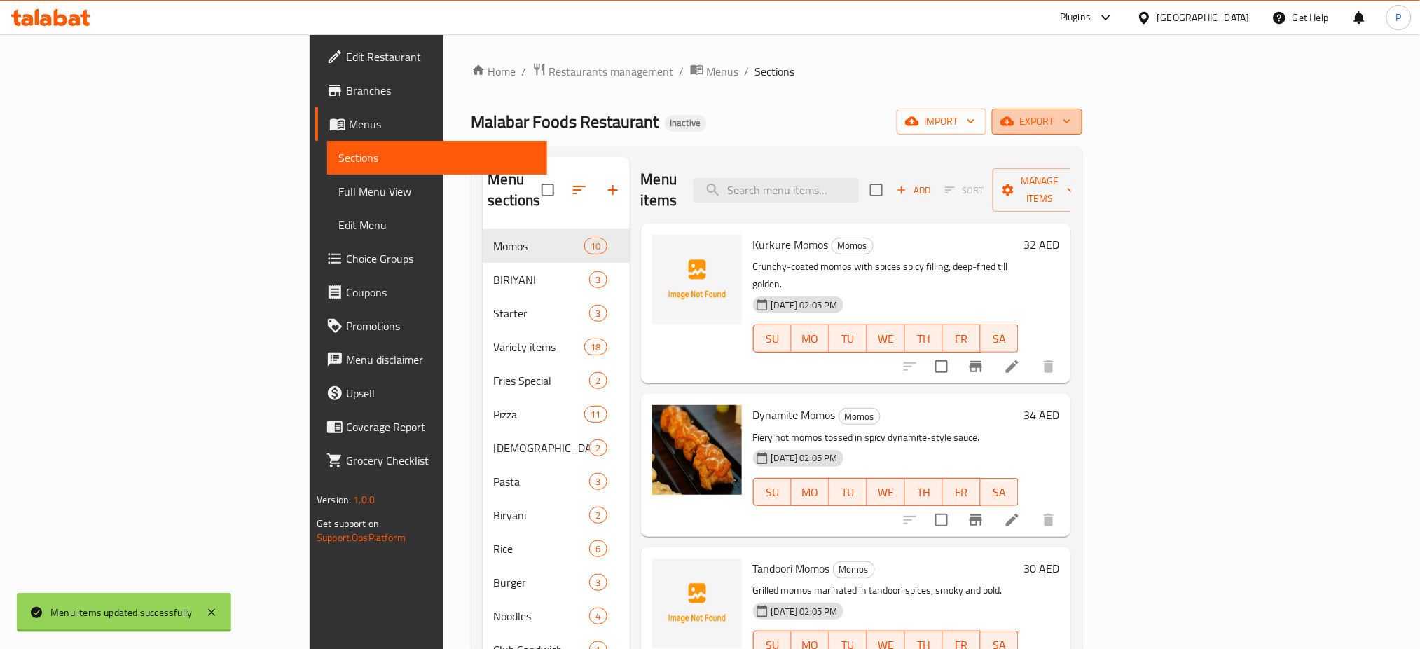
click at [1071, 116] on span "export" at bounding box center [1037, 122] width 68 height 18
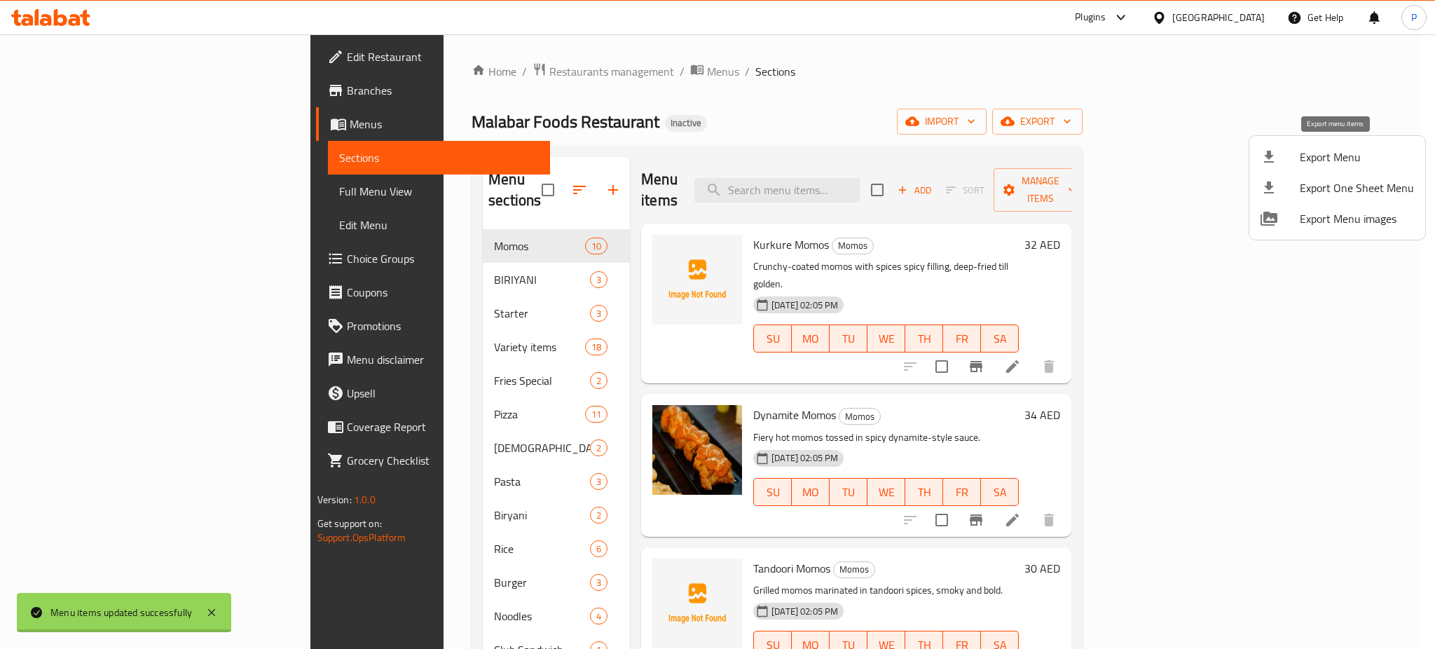
click at [1325, 150] on span "Export Menu" at bounding box center [1356, 156] width 114 height 17
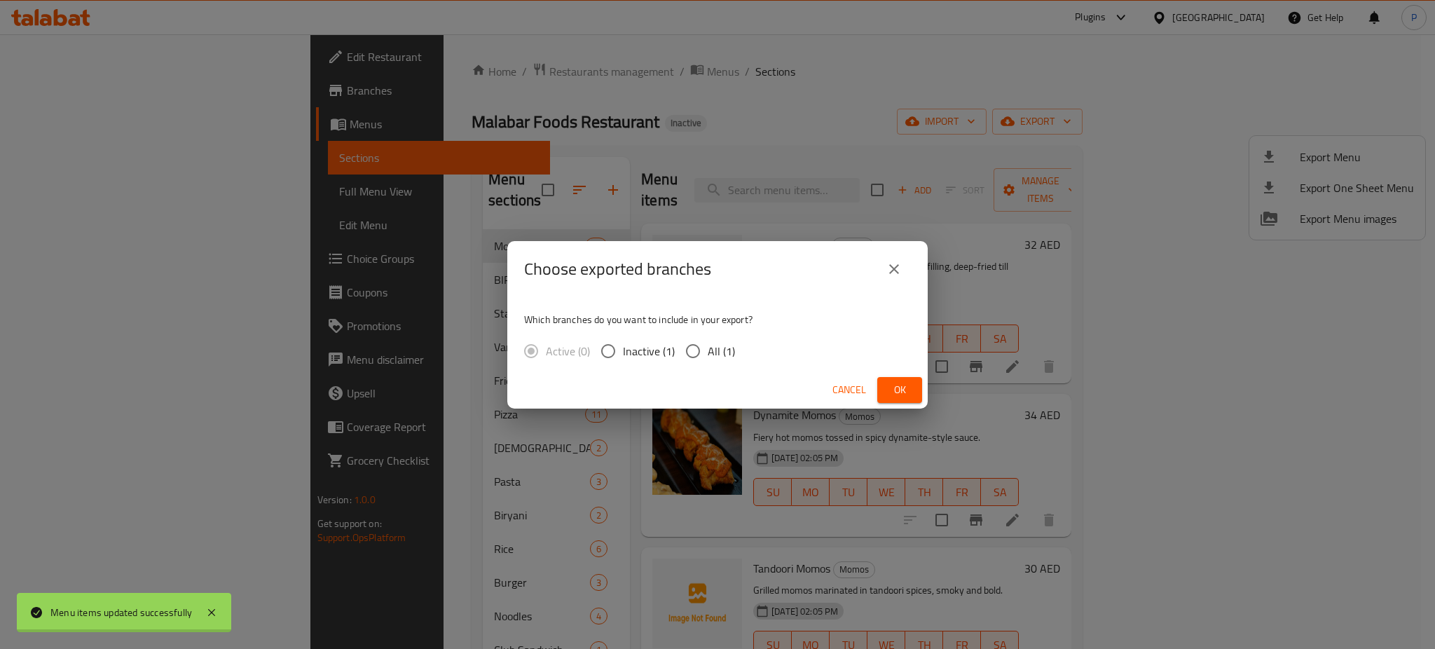
click at [723, 345] on span "All (1)" at bounding box center [720, 351] width 27 height 17
click at [707, 345] on input "All (1)" at bounding box center [692, 350] width 29 height 29
radio input "true"
click at [897, 392] on span "Ok" at bounding box center [899, 390] width 22 height 18
